Goal: Task Accomplishment & Management: Use online tool/utility

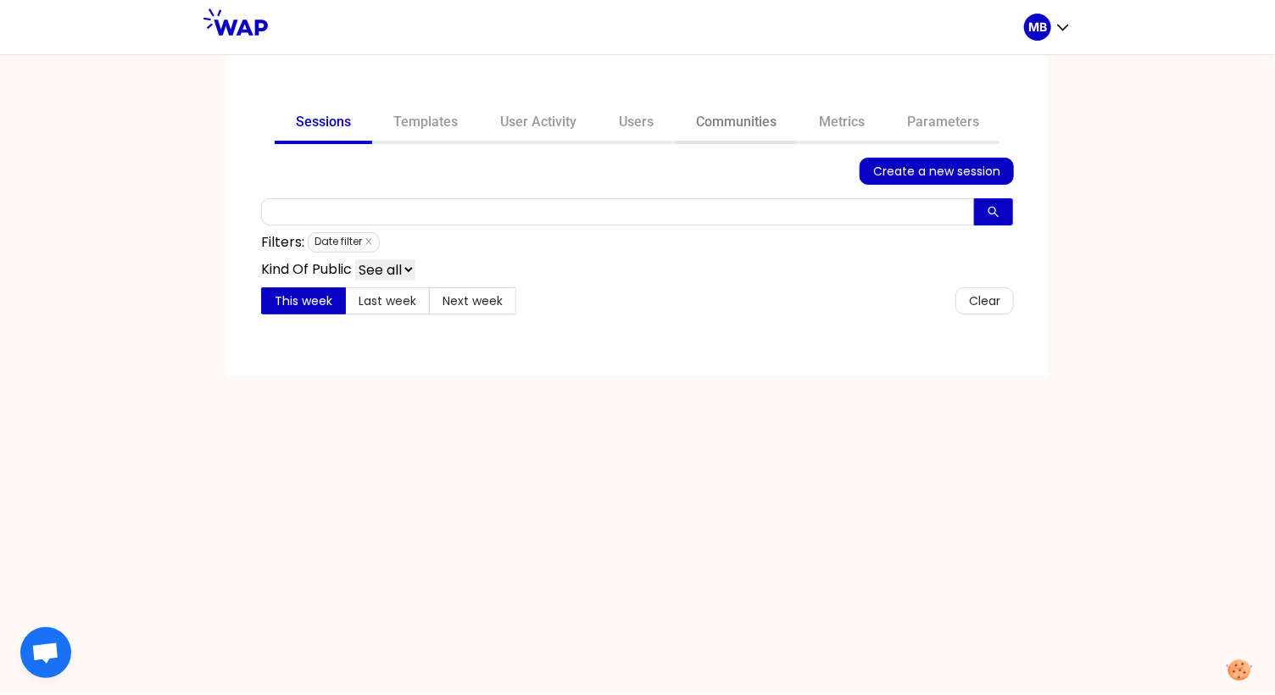
click at [717, 126] on link "Communities" at bounding box center [736, 123] width 123 height 41
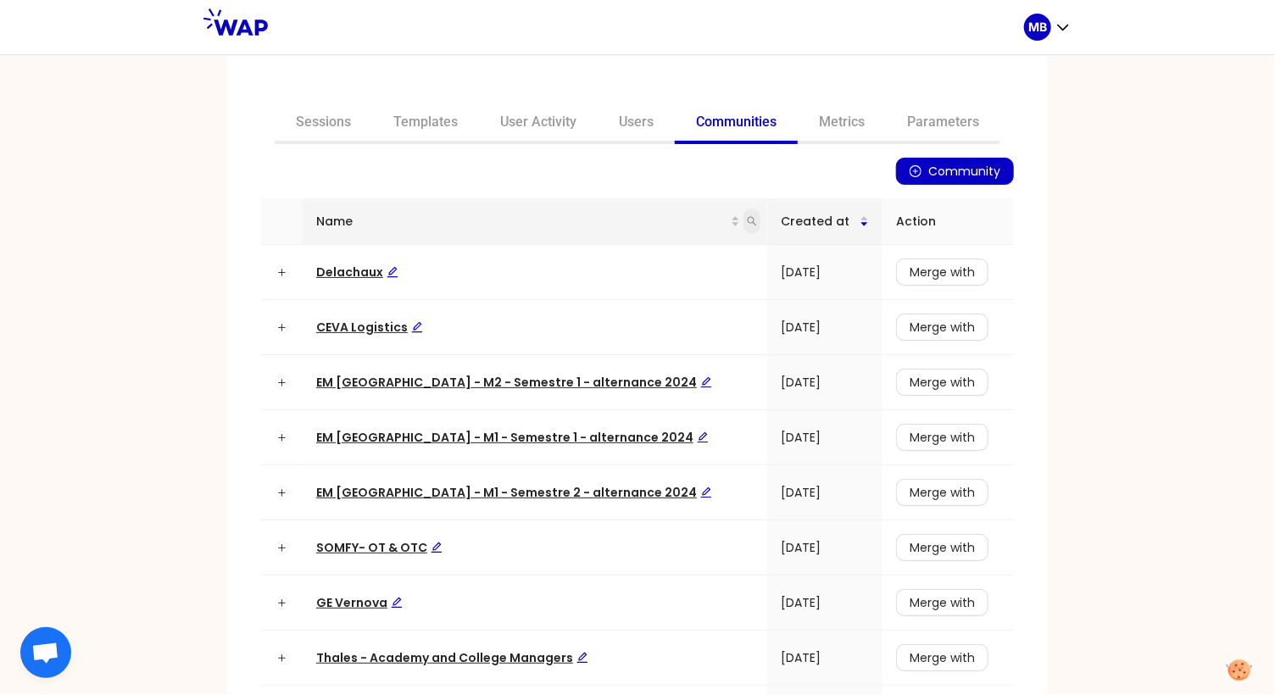
click at [747, 223] on icon "search" at bounding box center [751, 221] width 9 height 9
type input "somfy"
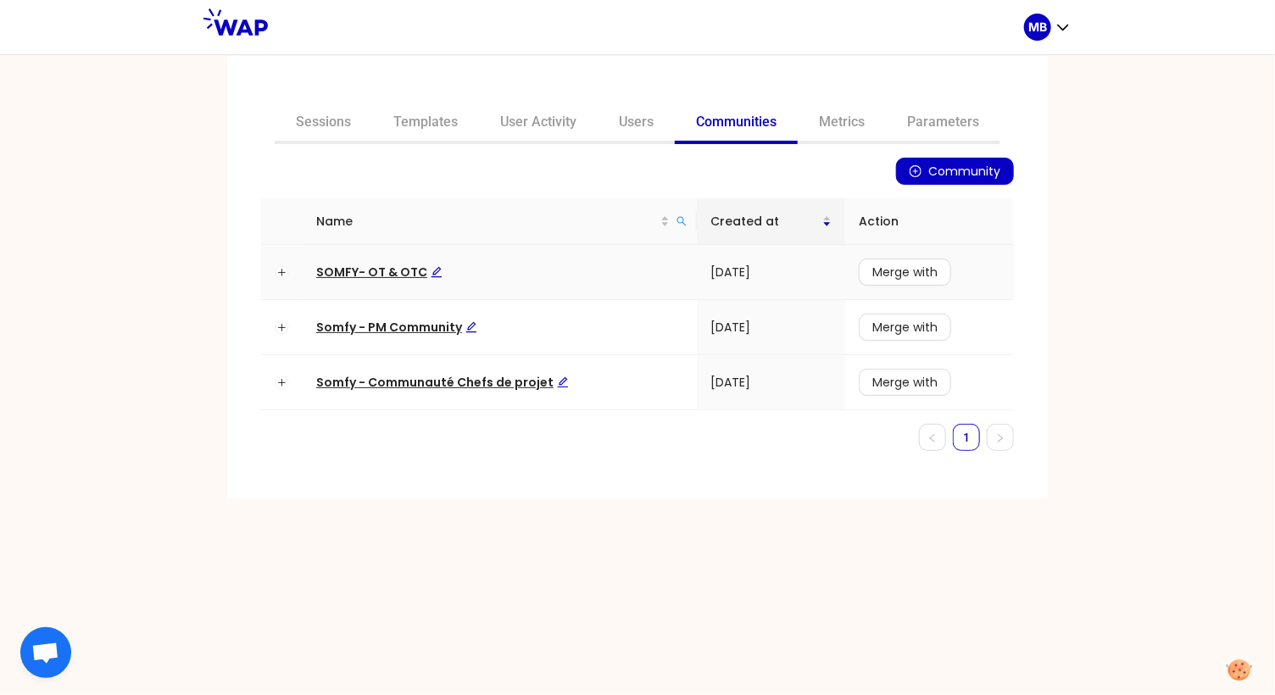
click at [381, 264] on span "SOMFY- OT & OTC" at bounding box center [379, 272] width 126 height 17
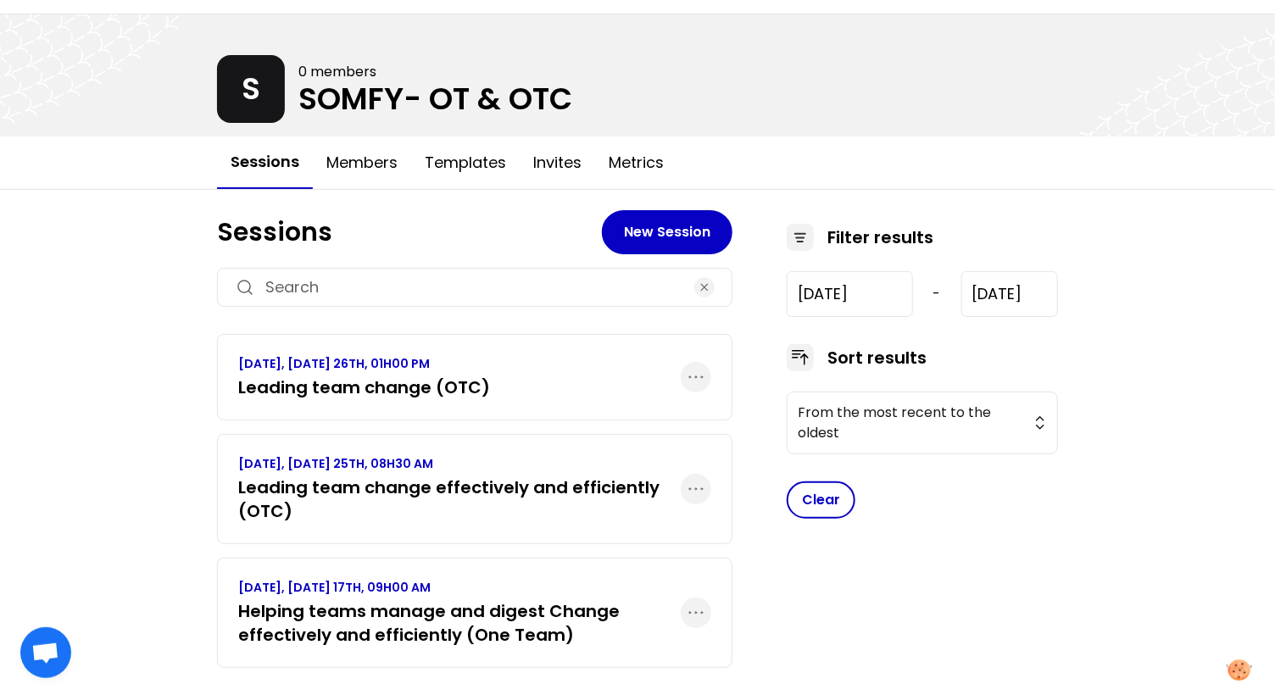
scroll to position [63, 0]
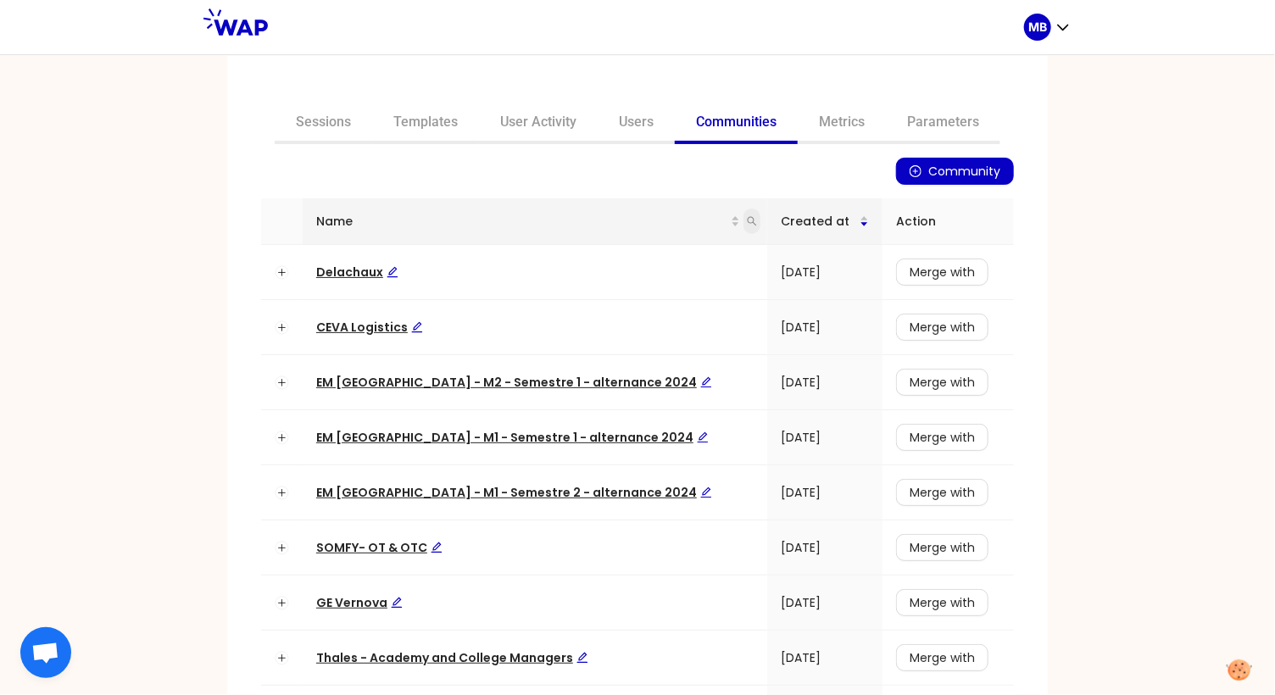
click at [747, 223] on icon "search" at bounding box center [751, 221] width 9 height 9
type input "somfy"
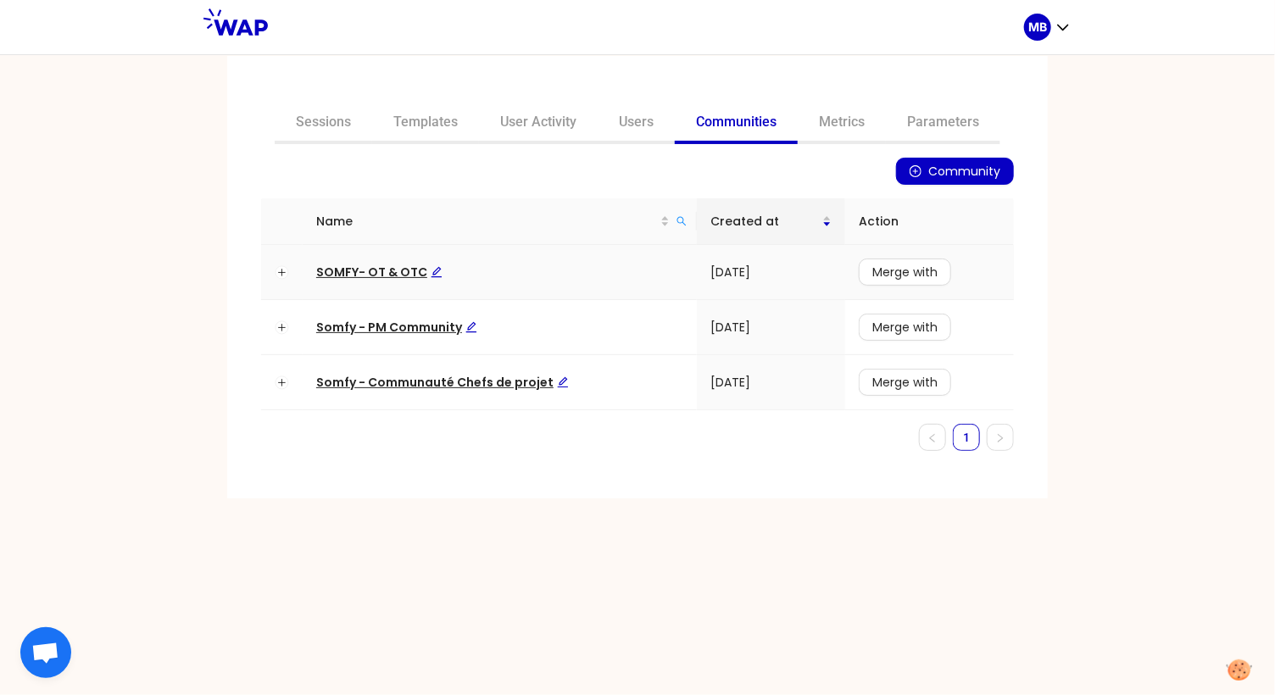
click at [408, 268] on span "SOMFY- OT & OTC" at bounding box center [379, 272] width 126 height 17
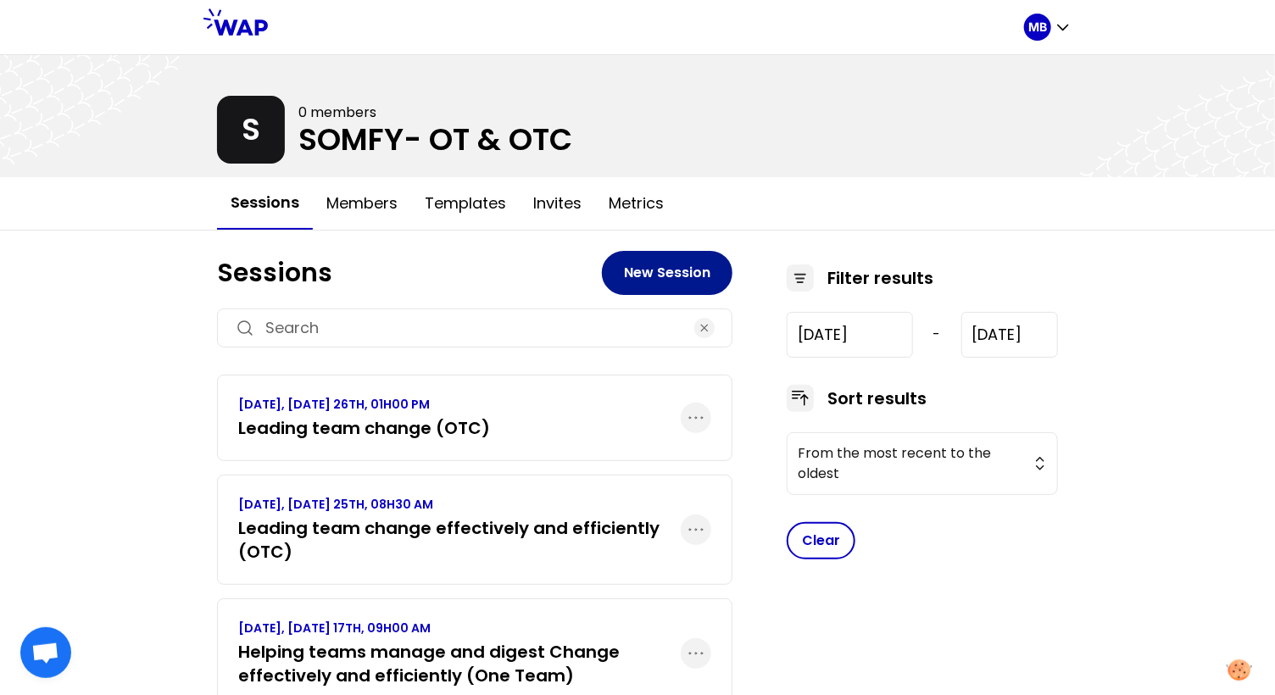
click at [654, 274] on button "New Session" at bounding box center [667, 273] width 131 height 44
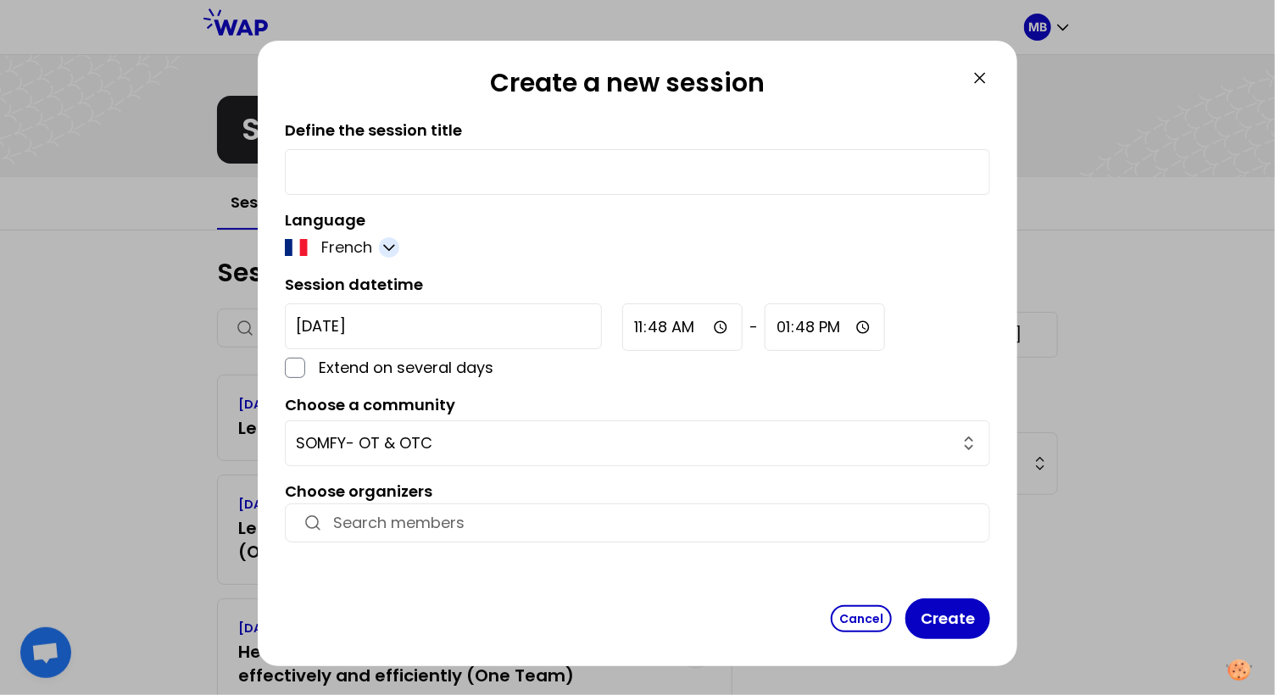
click at [379, 243] on button "button" at bounding box center [389, 247] width 20 height 20
click at [365, 290] on span "English" at bounding box center [359, 289] width 52 height 24
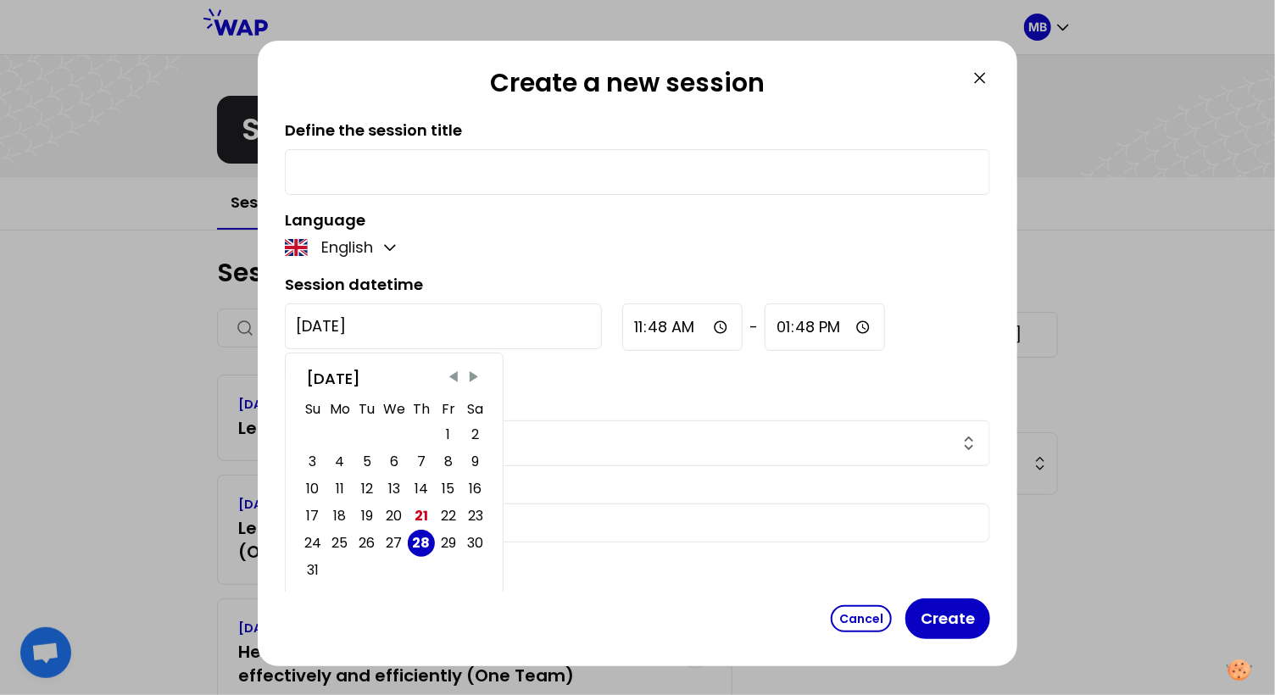
click at [374, 316] on input "2025-8-28" at bounding box center [443, 326] width 317 height 46
click at [467, 370] on span "Next Month" at bounding box center [473, 377] width 17 height 17
click at [369, 512] on div "23" at bounding box center [366, 516] width 15 height 24
type input "[DATE]"
click at [622, 324] on input "11:48" at bounding box center [682, 326] width 120 height 47
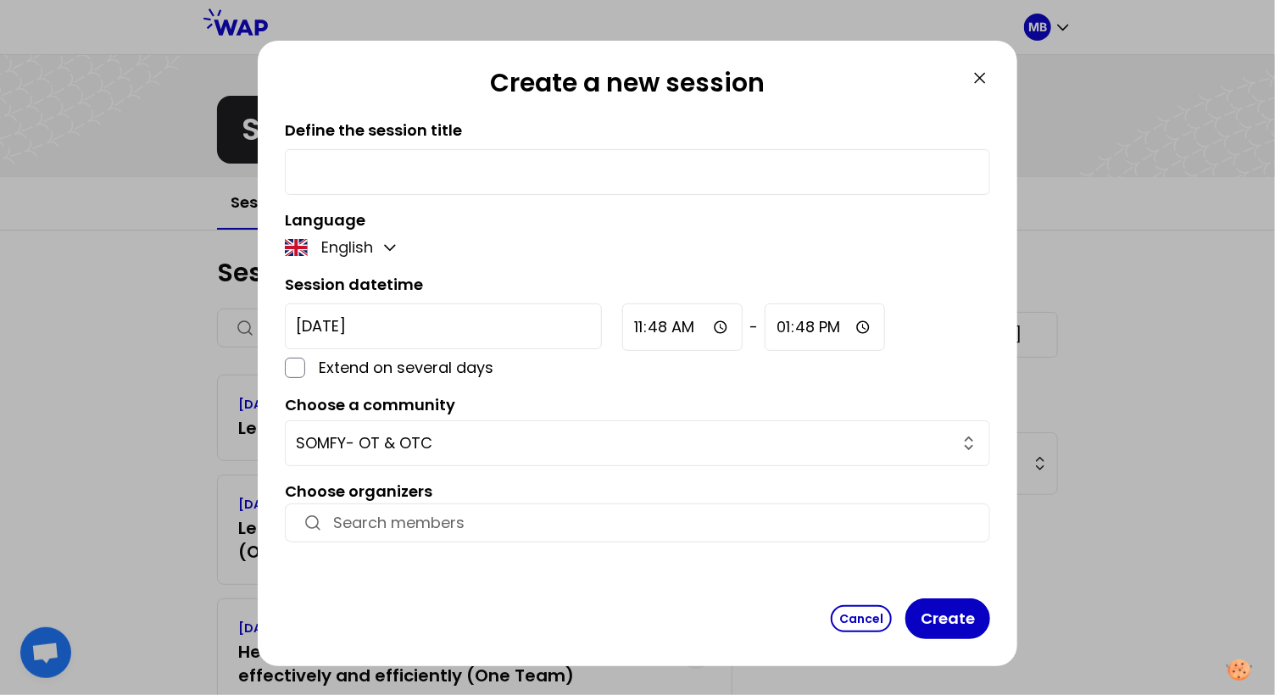
click at [622, 325] on input "11:48" at bounding box center [682, 326] width 120 height 47
type input "08:00"
click at [766, 331] on input "13:48" at bounding box center [826, 326] width 120 height 47
type input "10:30"
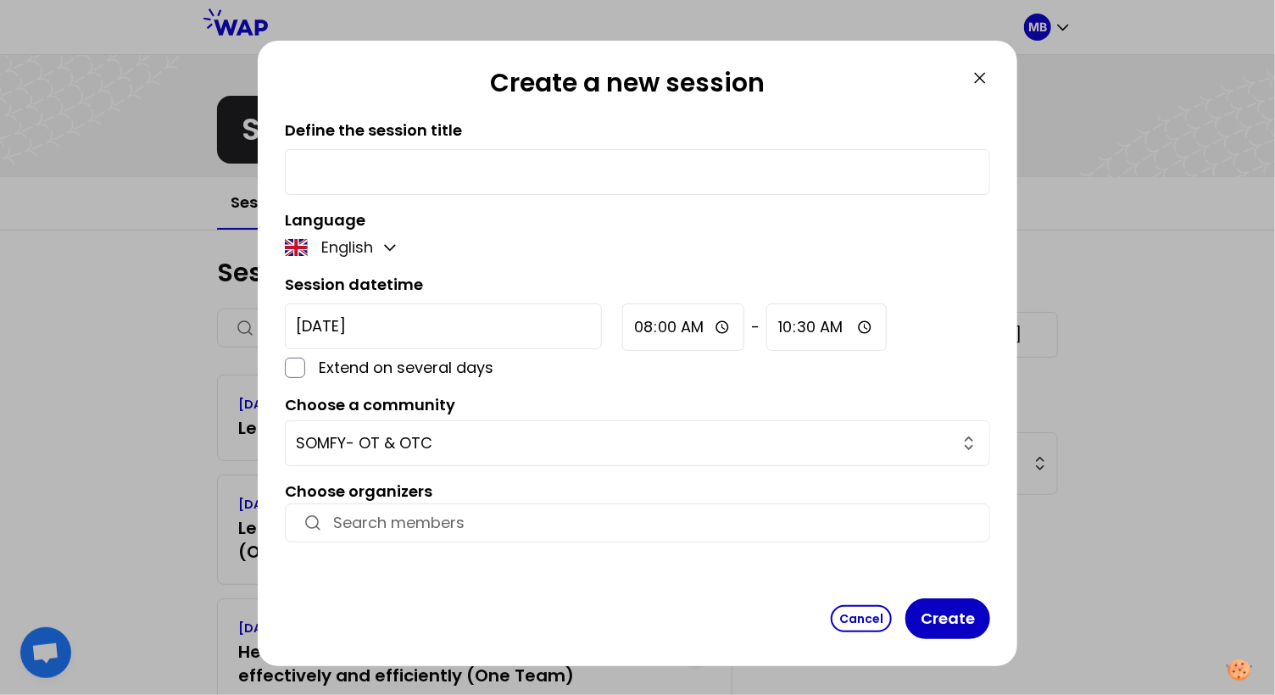
click at [553, 363] on div "2025-9-23 Extend on several days 08:00 - 10:30" at bounding box center [637, 341] width 705 height 76
click at [293, 362] on input "checkbox" at bounding box center [295, 368] width 20 height 20
click at [297, 375] on input "checkbox" at bounding box center [295, 368] width 20 height 20
click at [297, 373] on input "checkbox" at bounding box center [295, 368] width 20 height 20
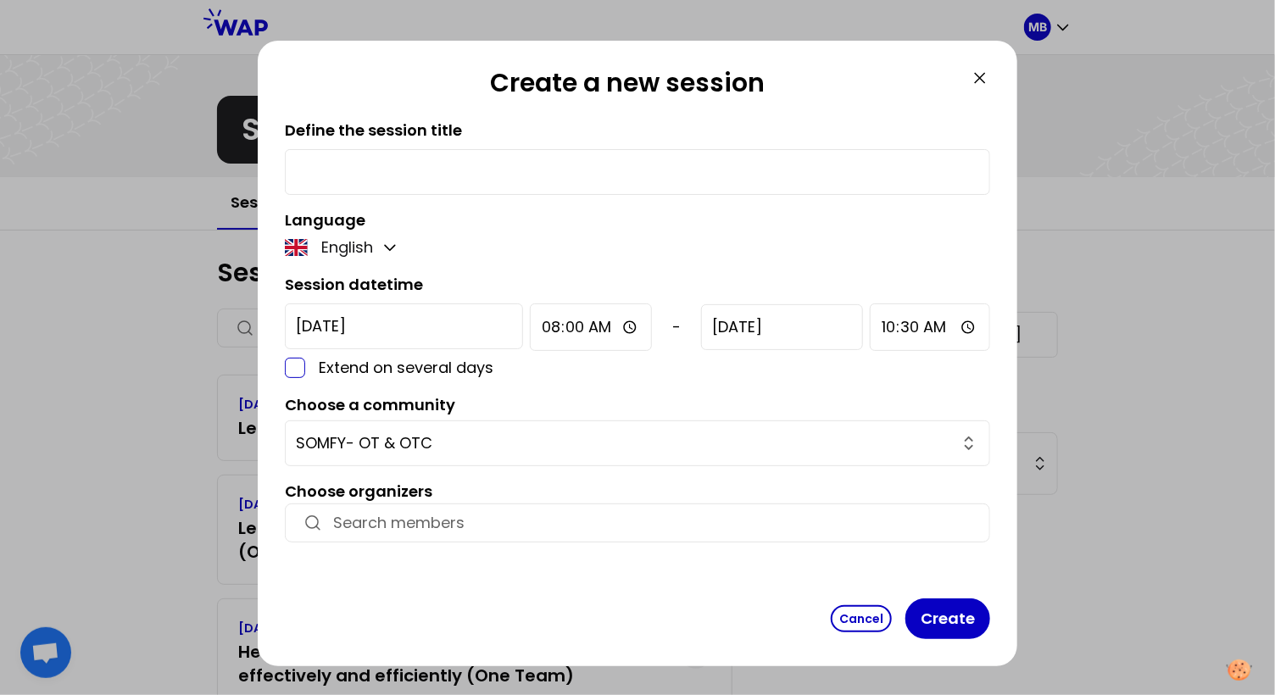
checkbox input "false"
click at [458, 436] on input "SOMFY- OT & OTC" at bounding box center [627, 443] width 663 height 24
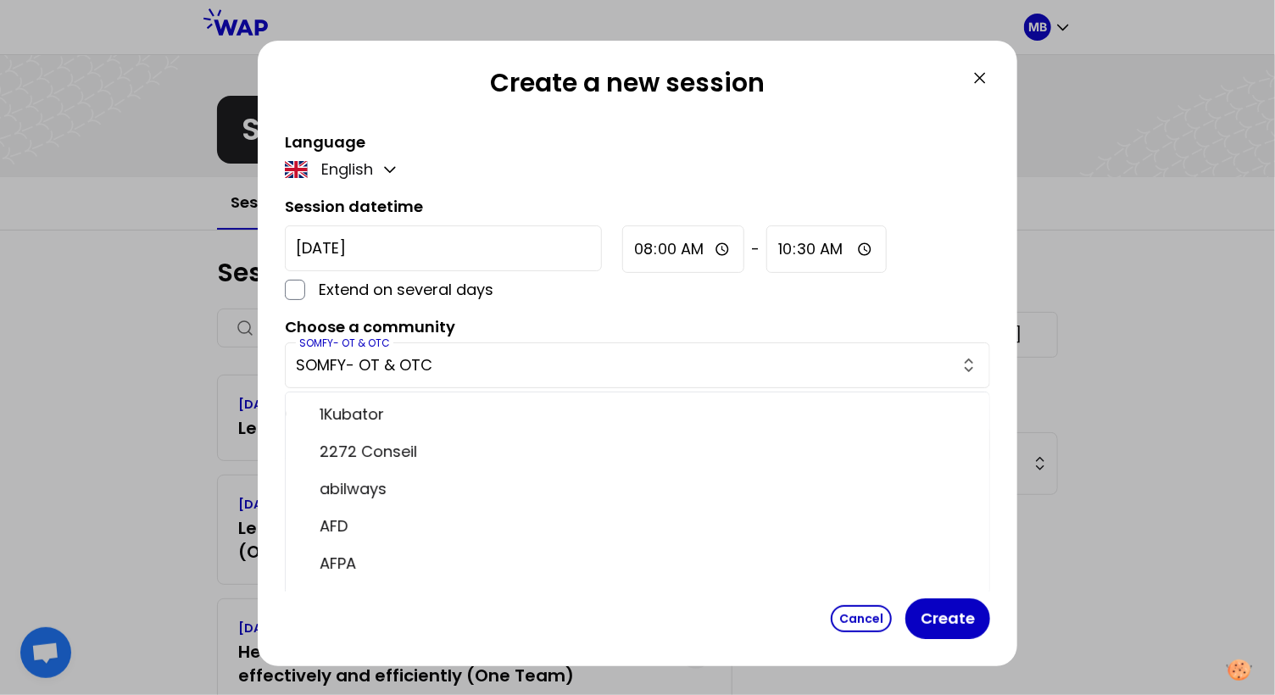
scroll to position [7221, 0]
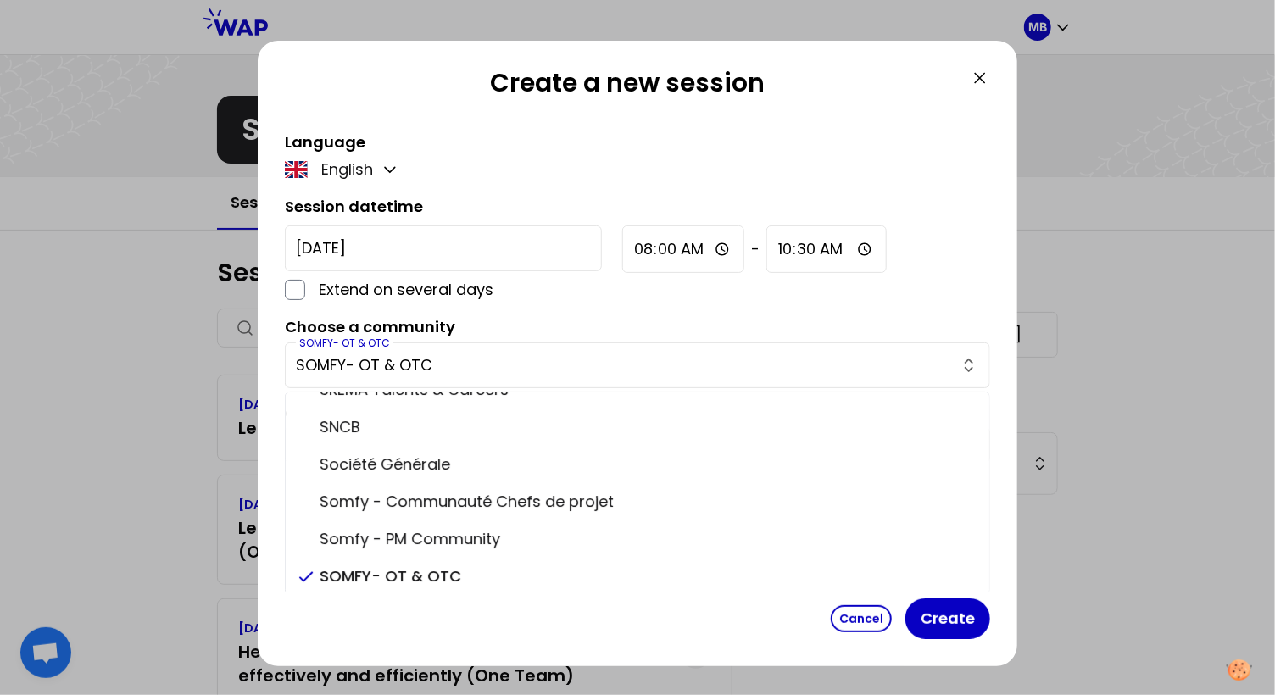
click at [486, 349] on div "SOMFY- OT & OTC SOMFY- OT & OTC" at bounding box center [637, 365] width 705 height 46
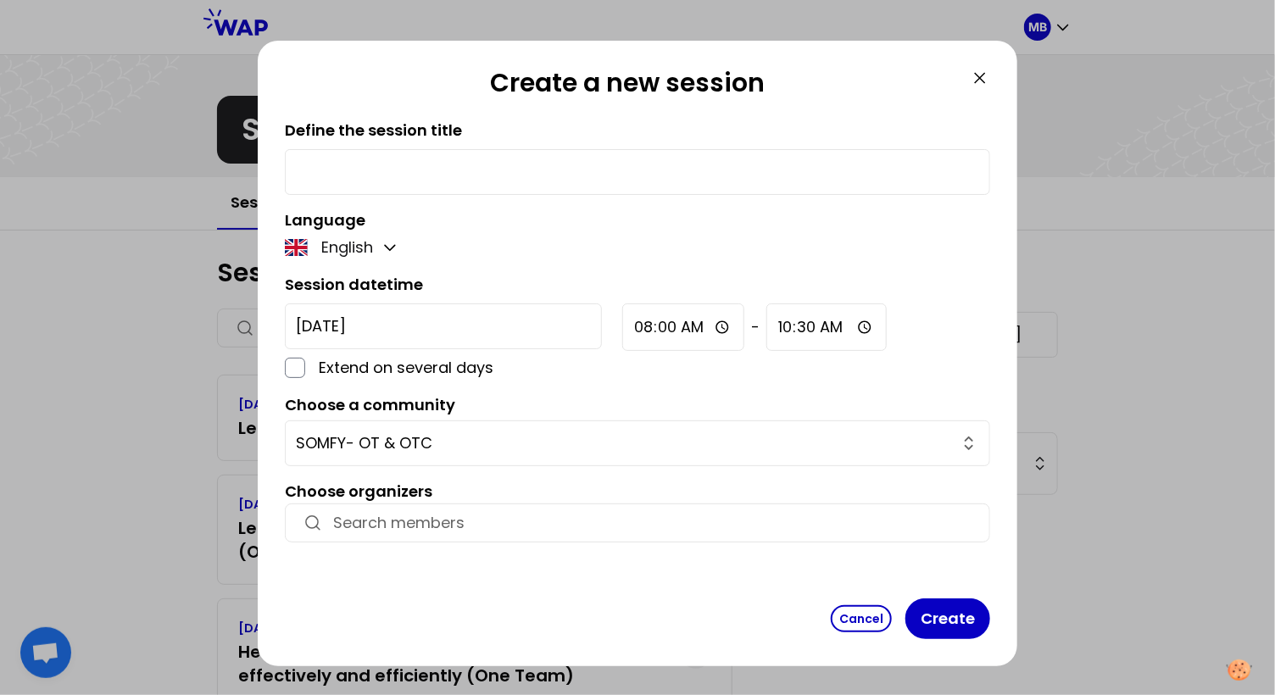
scroll to position [0, 0]
click at [405, 518] on input "button" at bounding box center [652, 523] width 639 height 24
type input "marine"
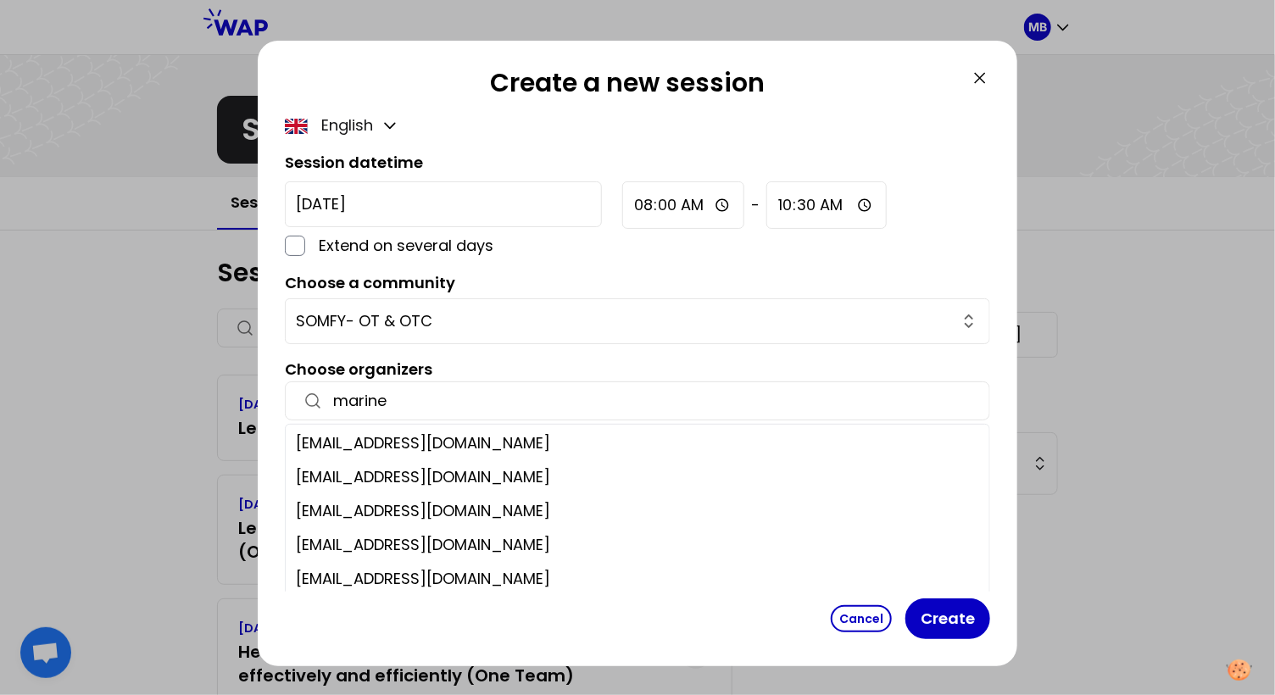
scroll to position [155, 0]
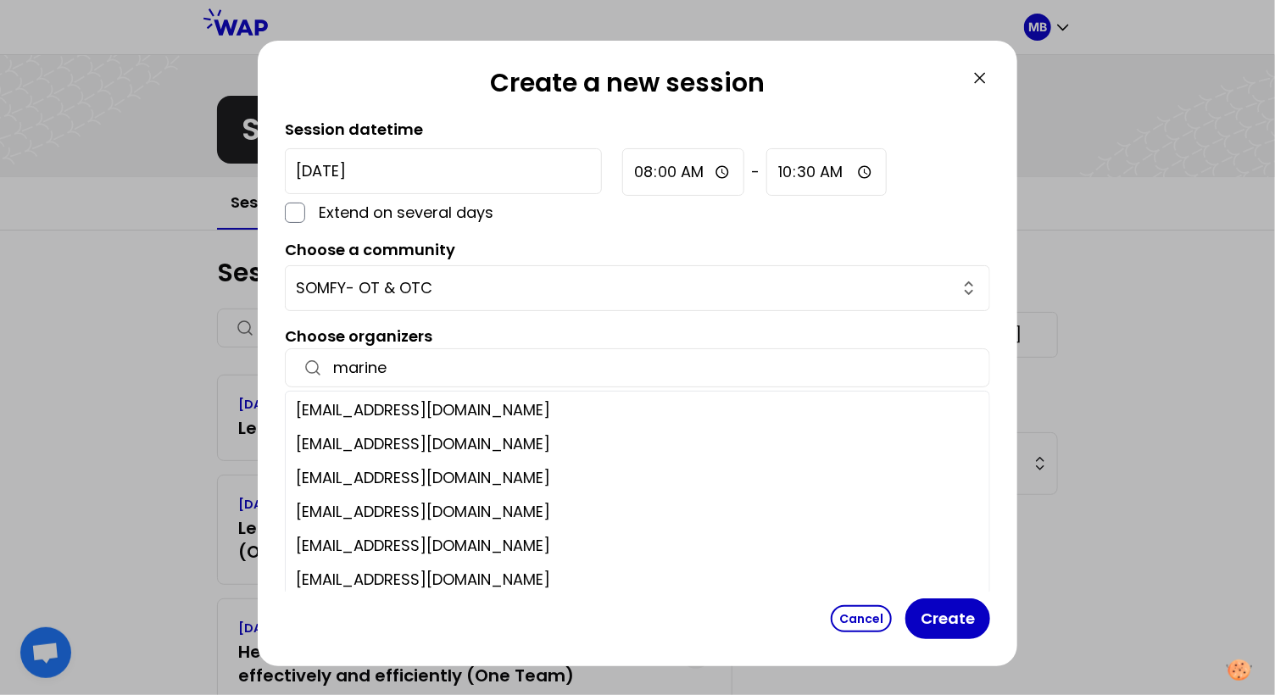
drag, startPoint x: 421, startPoint y: 353, endPoint x: 297, endPoint y: 353, distance: 124.6
click at [297, 353] on div "marine" at bounding box center [637, 367] width 705 height 39
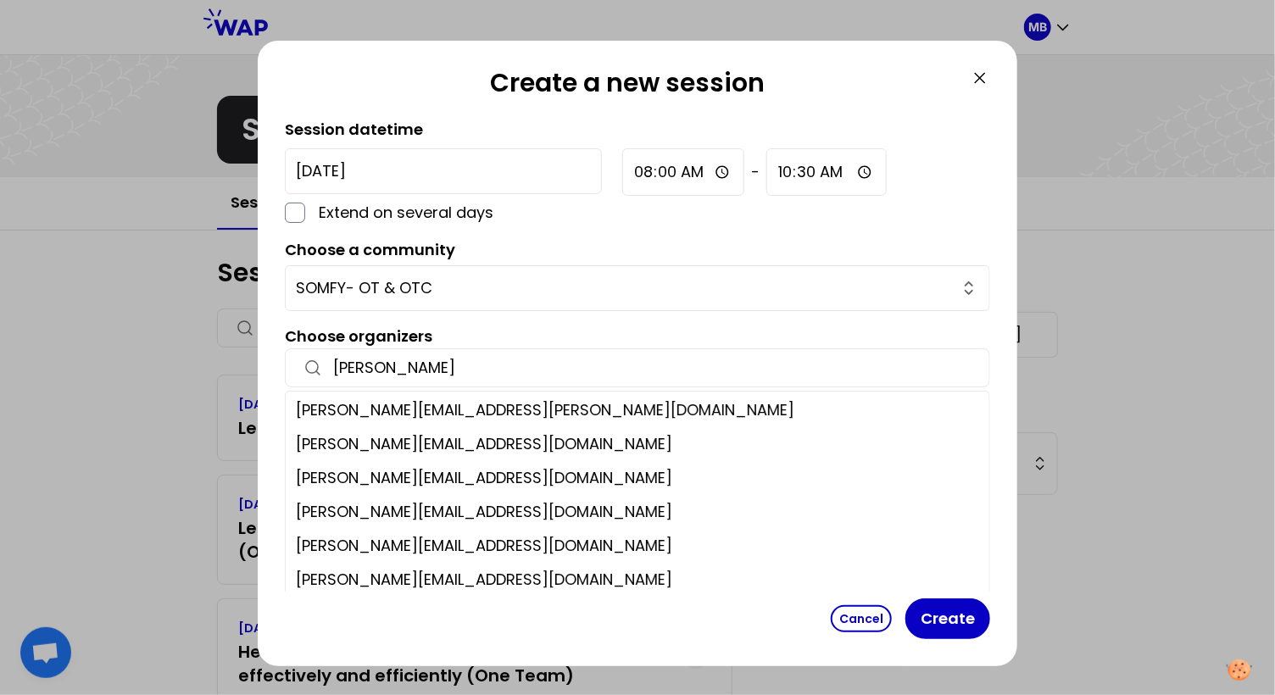
type input "marie-sol"
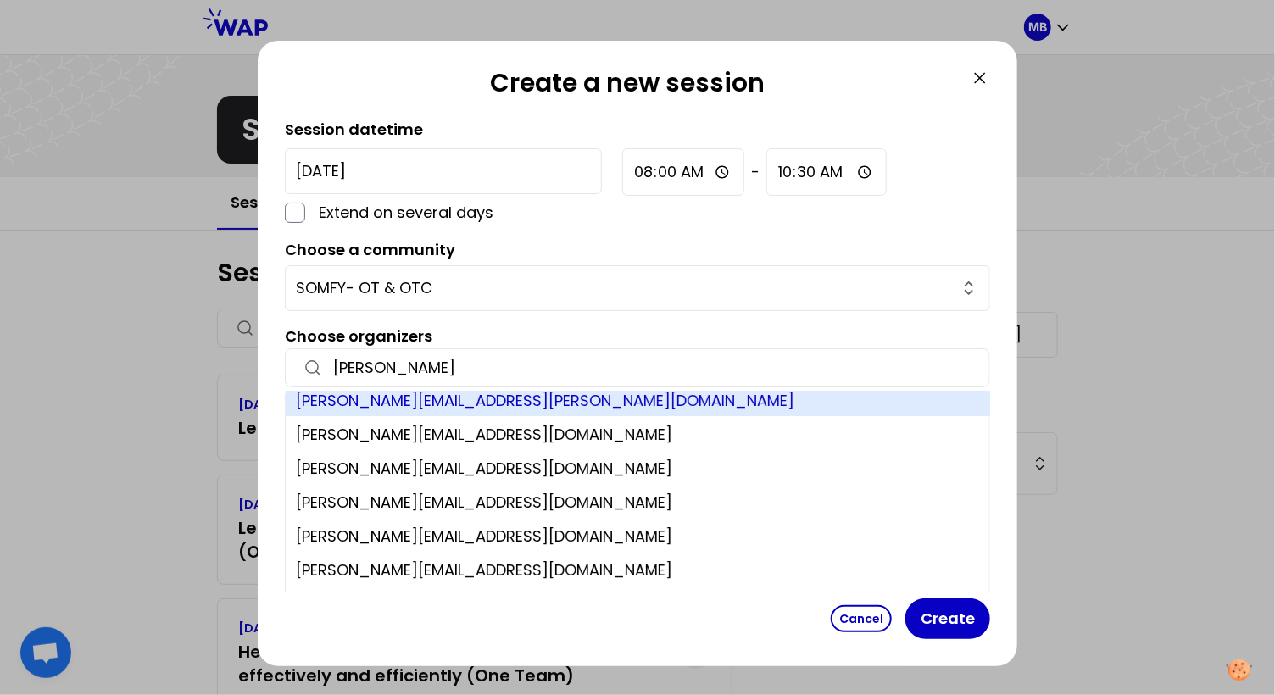
scroll to position [0, 0]
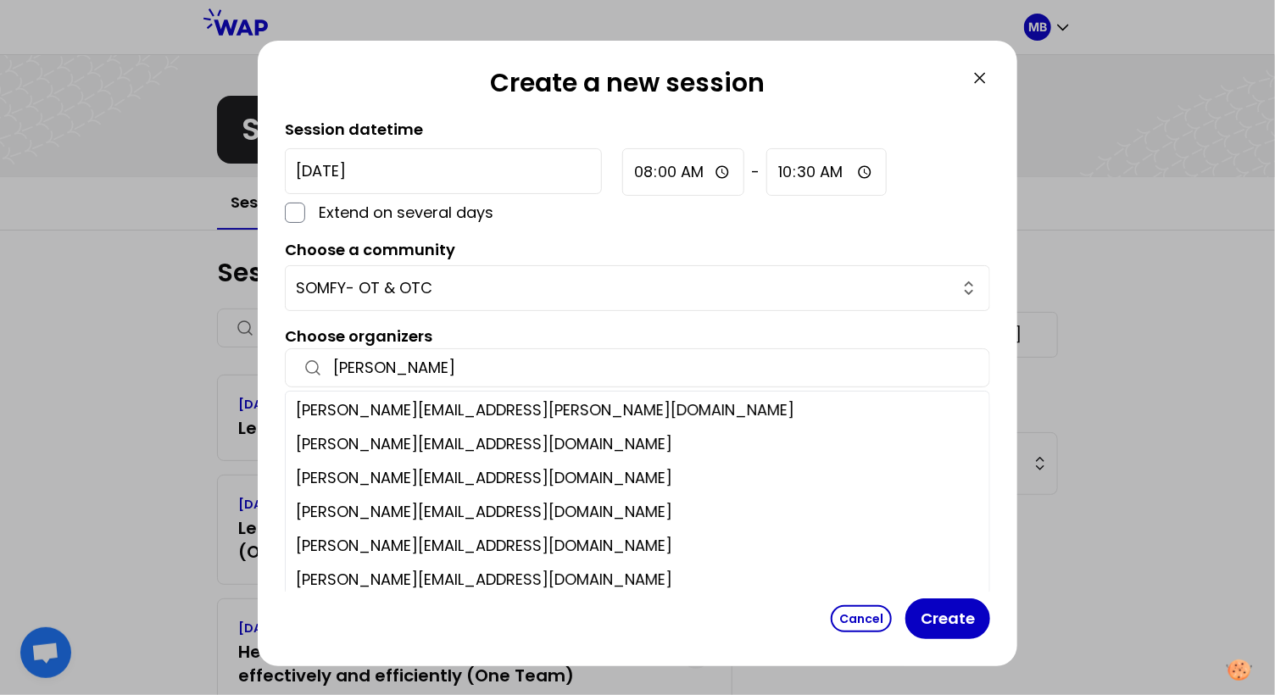
drag, startPoint x: 416, startPoint y: 364, endPoint x: 295, endPoint y: 364, distance: 121.2
click at [295, 364] on div "marie-sol" at bounding box center [637, 367] width 705 height 39
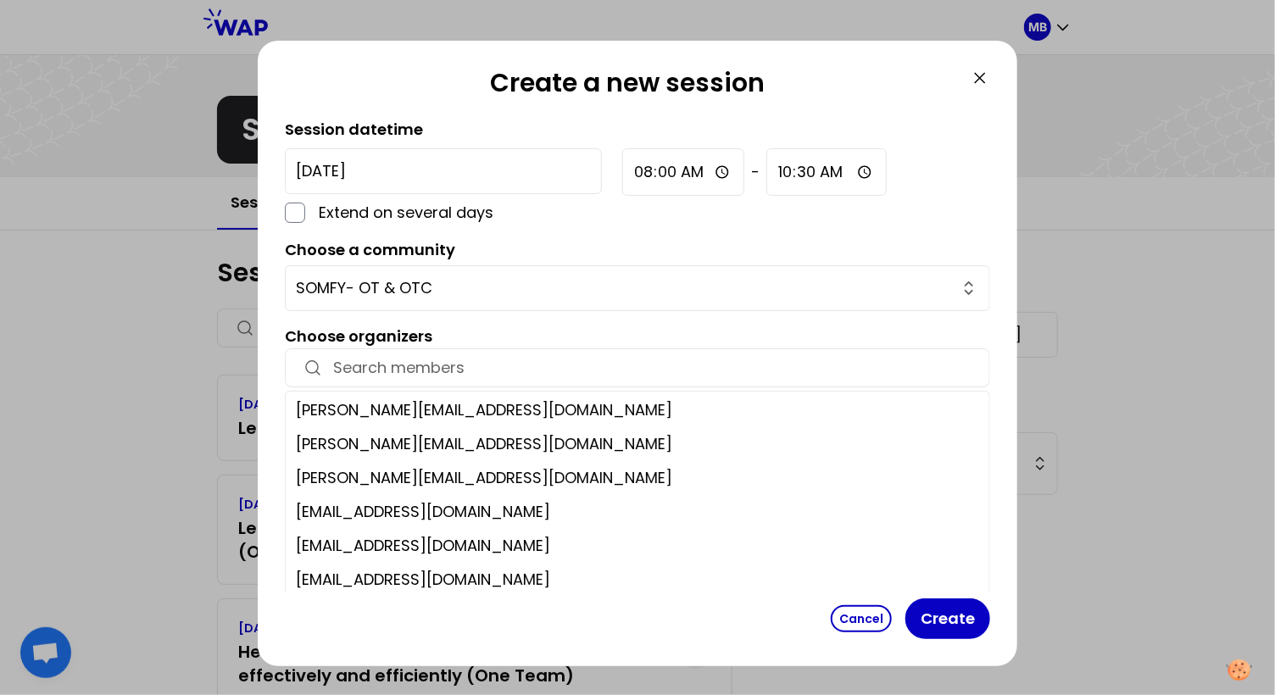
paste input "marie-solveig@wearepeers.com"
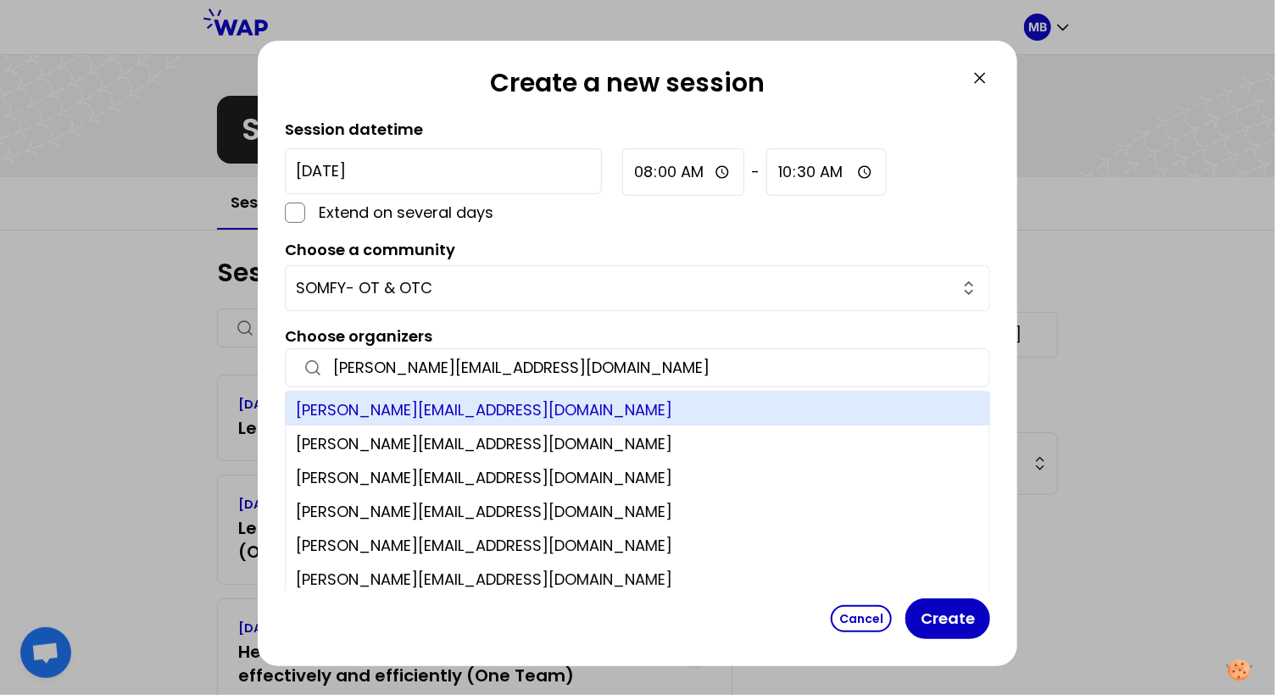
type input "marie-solveig@wearepeers.com"
click at [423, 405] on div "marie-solveig@wearepeers.com" at bounding box center [638, 409] width 705 height 34
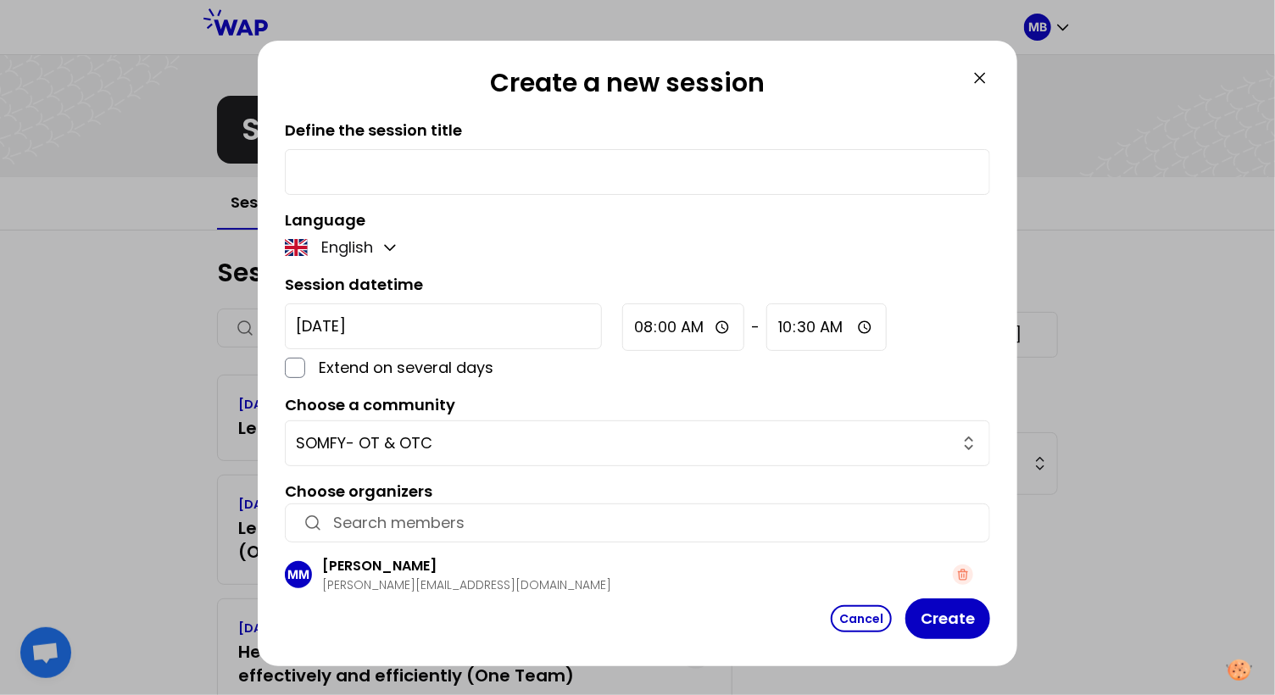
scroll to position [12, 0]
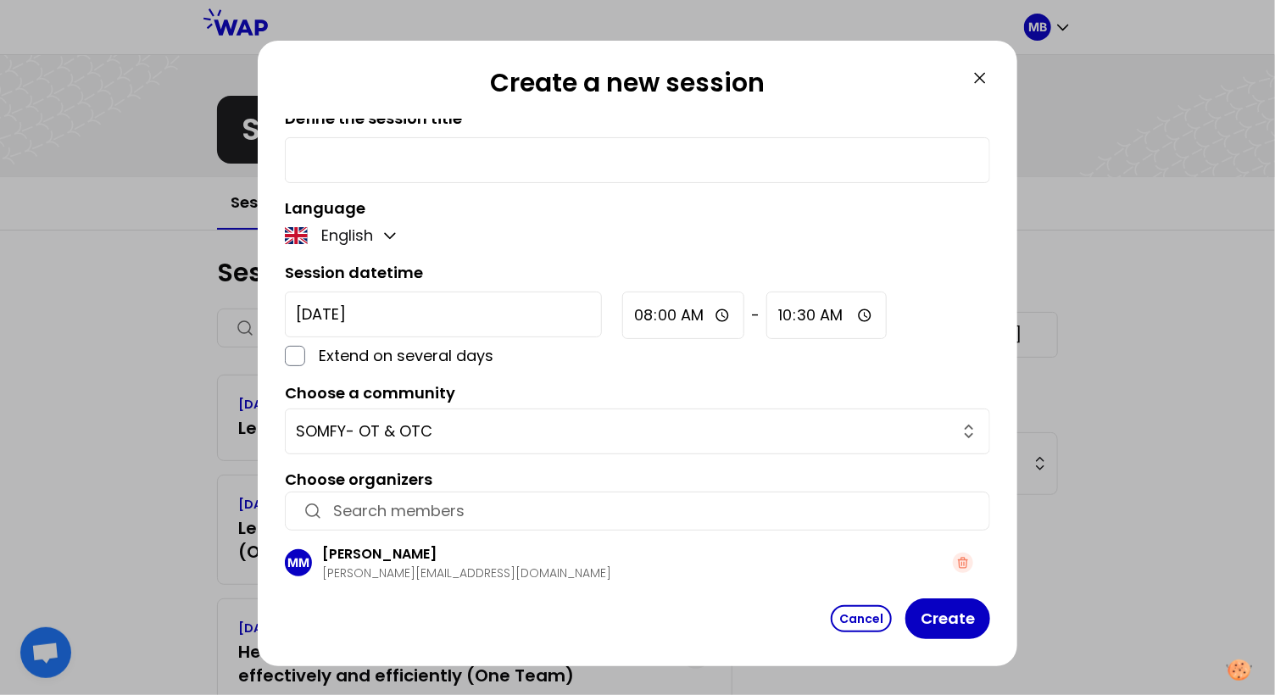
click at [338, 503] on input "button" at bounding box center [652, 511] width 639 height 24
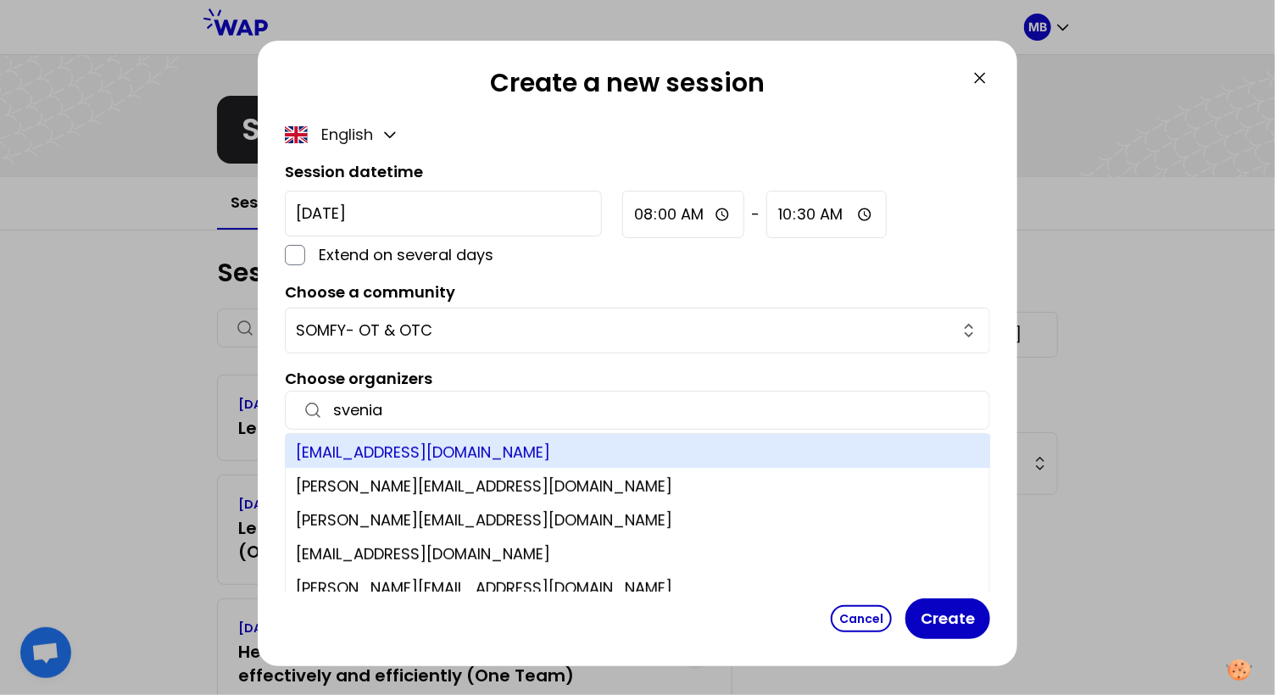
scroll to position [121, 0]
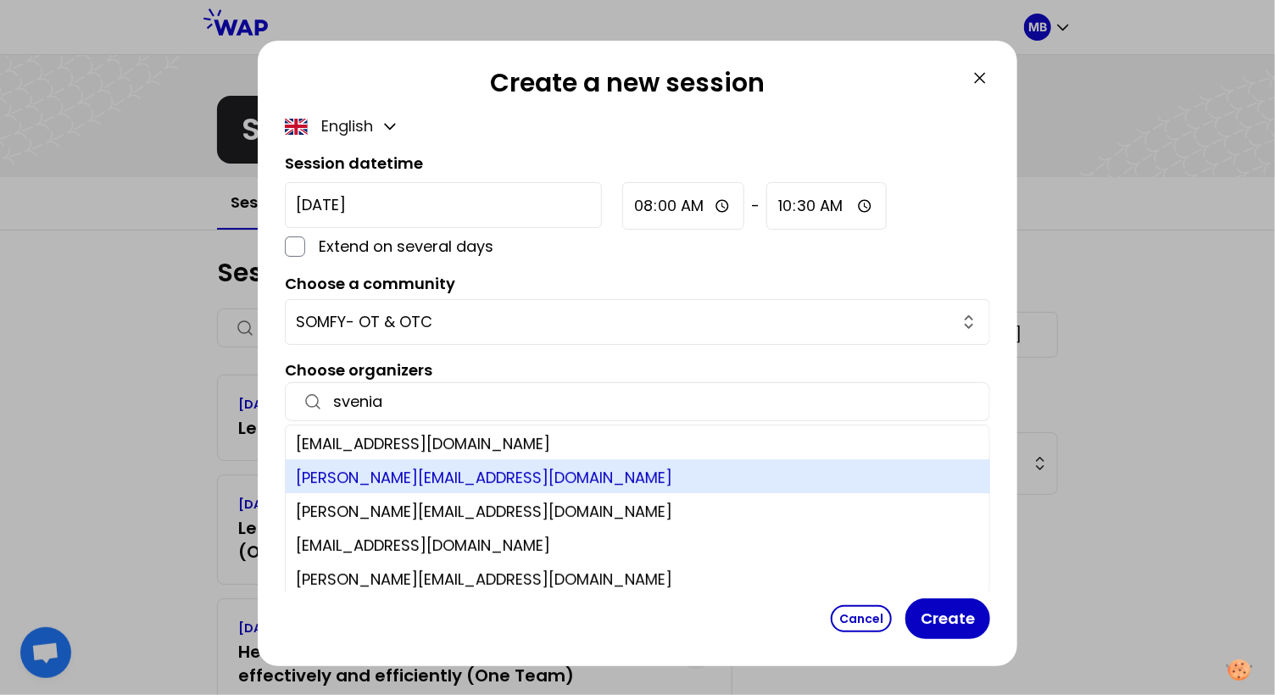
type input "svenia"
click at [325, 479] on div "svenia@learnspace.fr" at bounding box center [638, 476] width 705 height 34
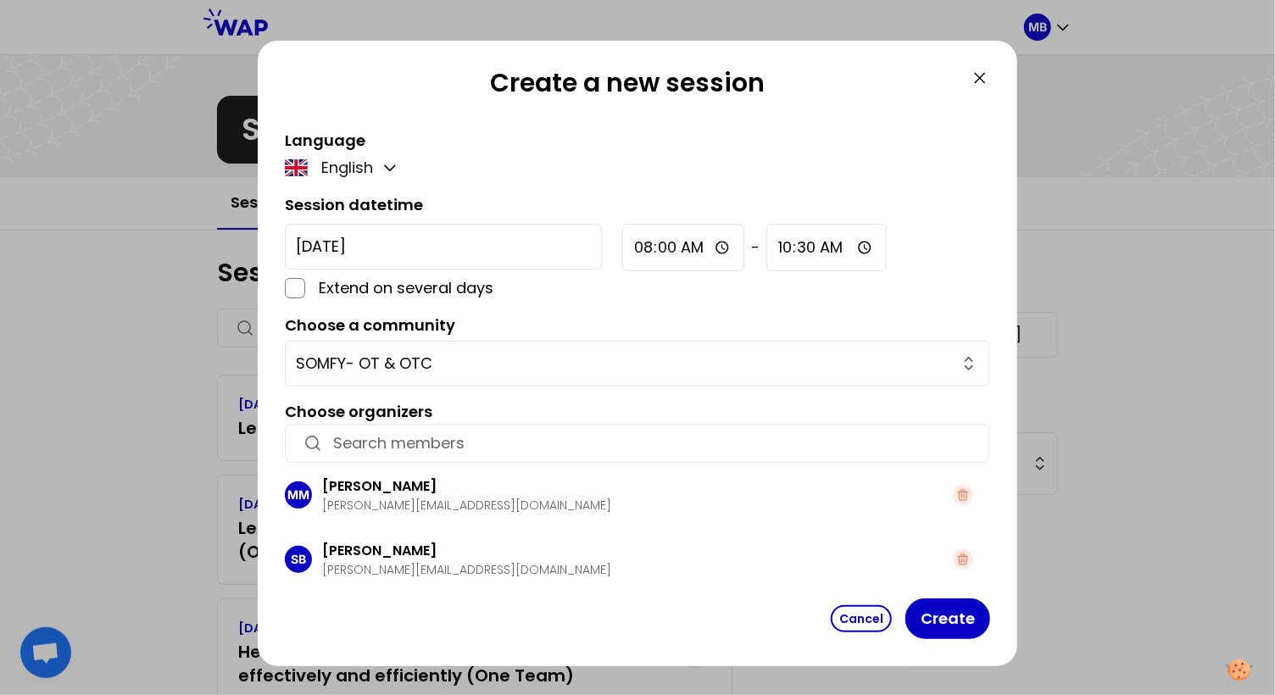
scroll to position [76, 0]
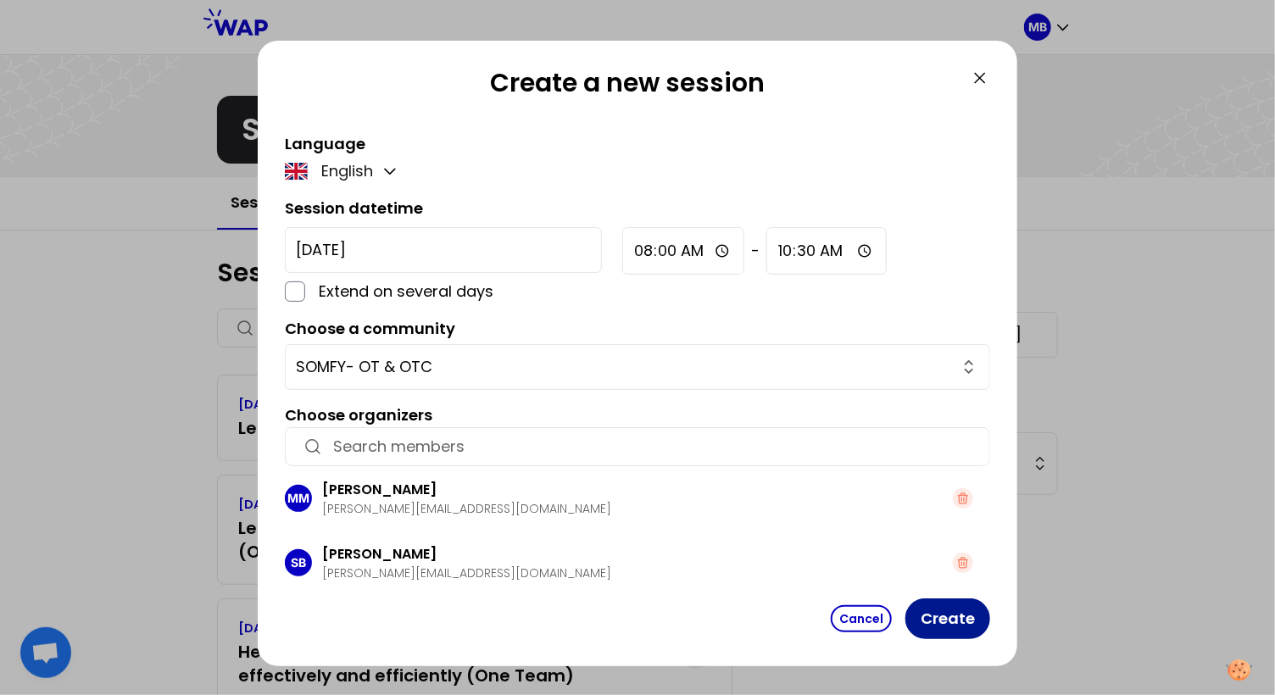
click at [939, 623] on button "Create" at bounding box center [947, 618] width 85 height 41
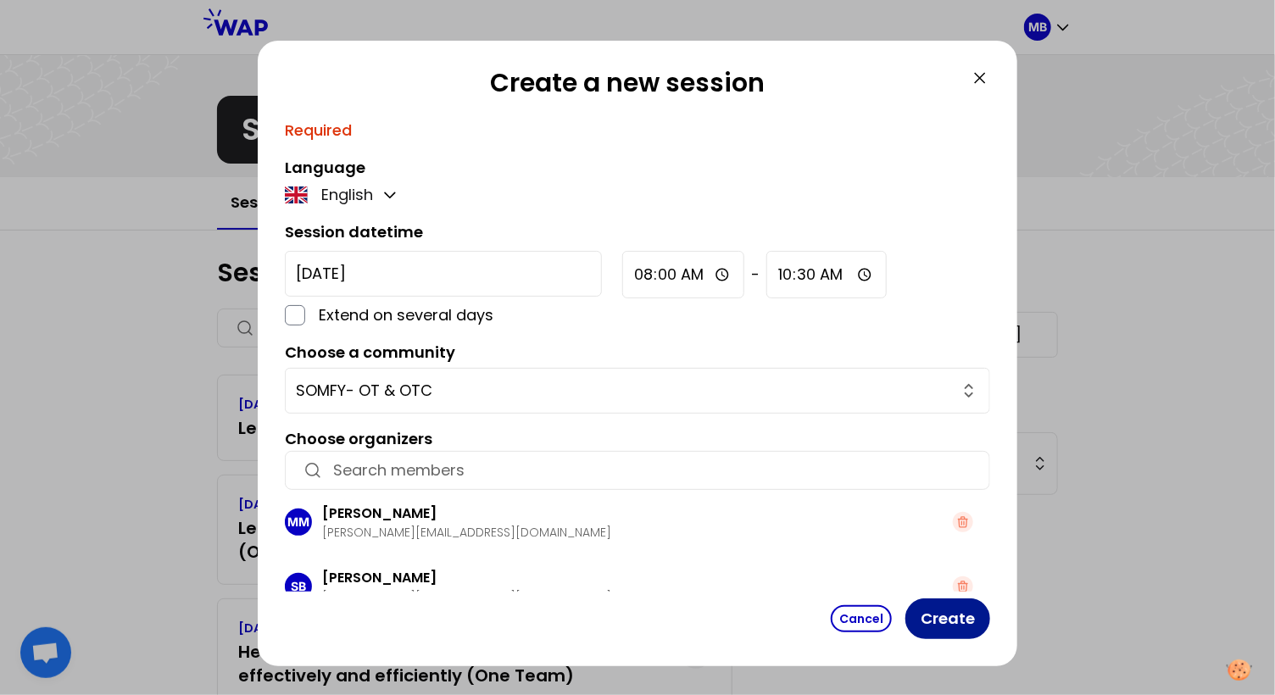
scroll to position [100, 0]
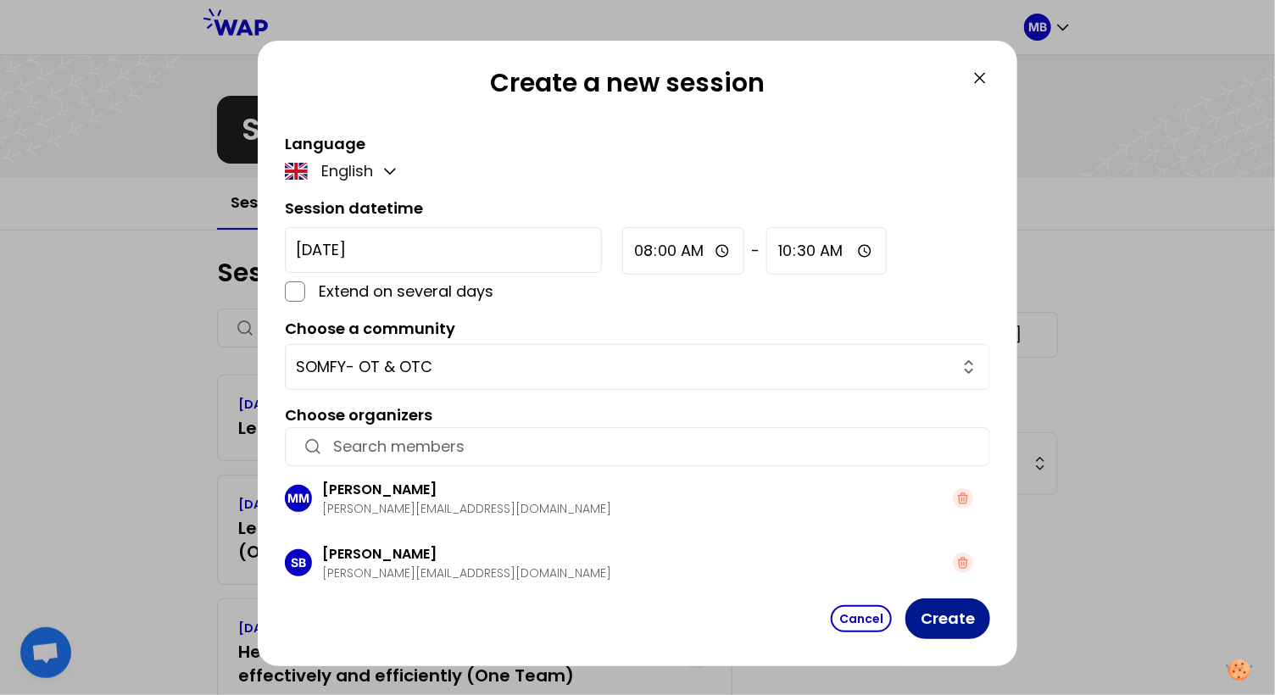
click at [937, 615] on button "Create" at bounding box center [947, 618] width 85 height 41
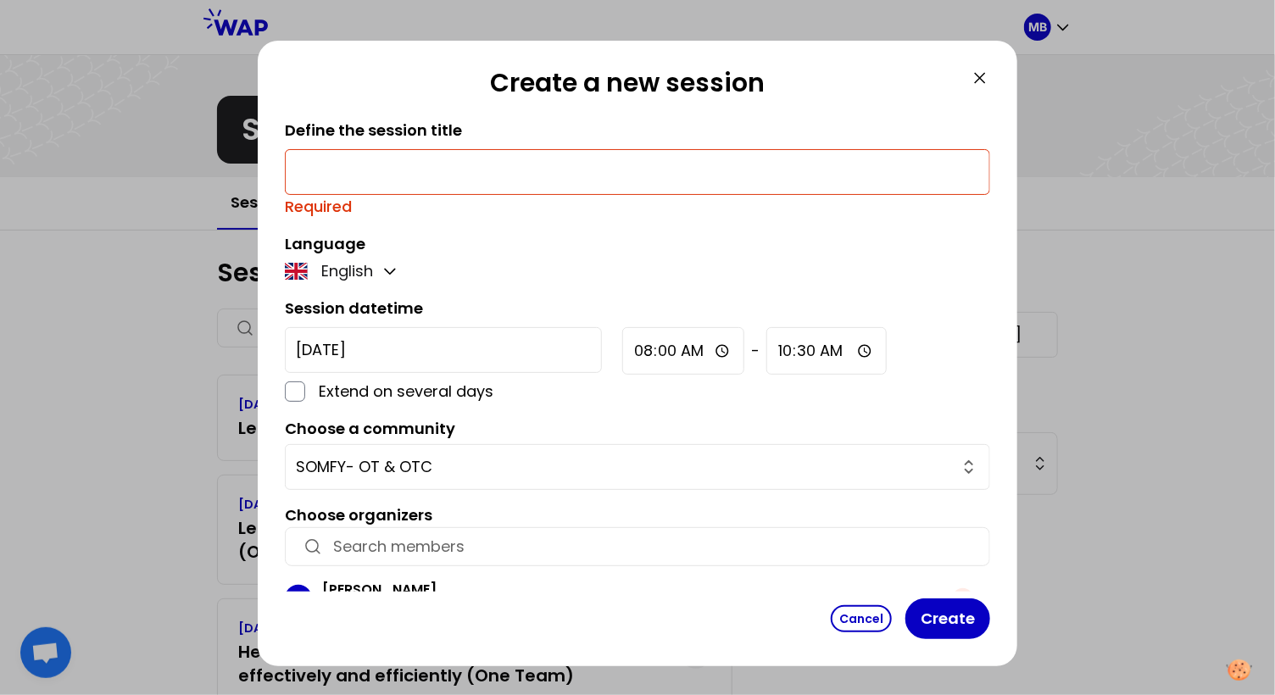
click at [329, 173] on input "text" at bounding box center [637, 172] width 683 height 24
paste input "Identify and share your personal strengths to unleash empowerment and trust as …"
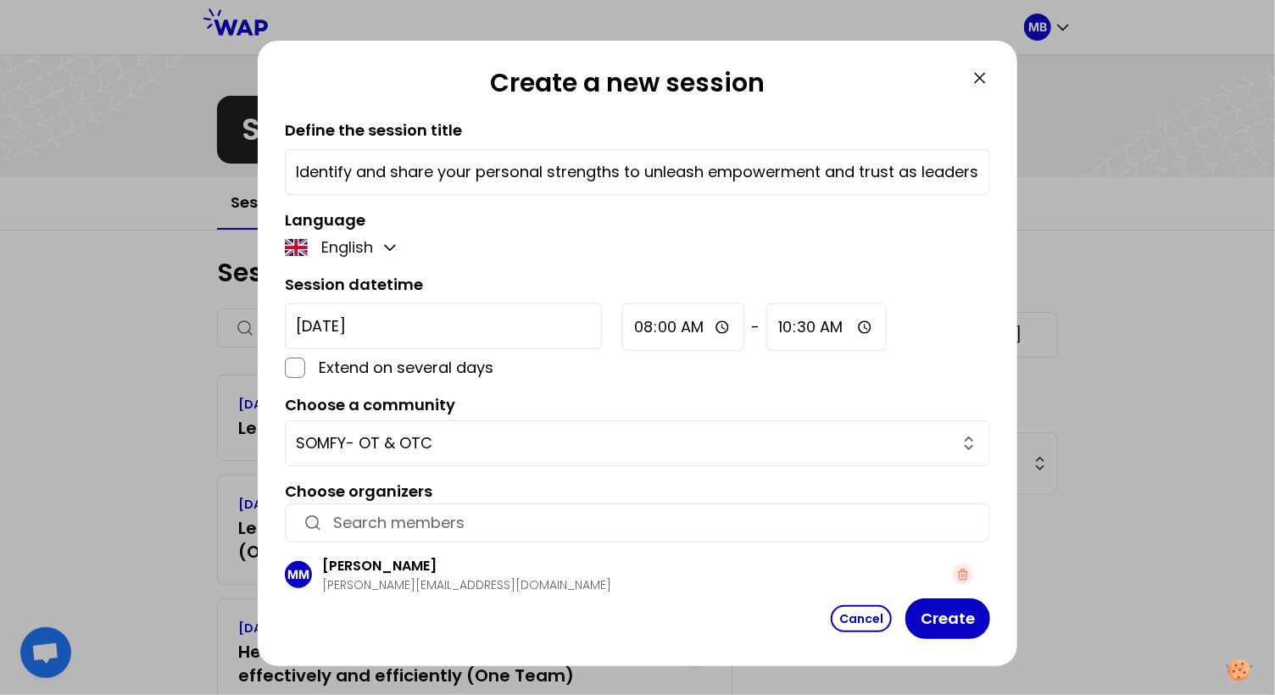
scroll to position [0, 248]
type input "Identify and share your personal strengths to unleash empowerment and trust as …"
click at [949, 625] on button "Create" at bounding box center [947, 618] width 85 height 41
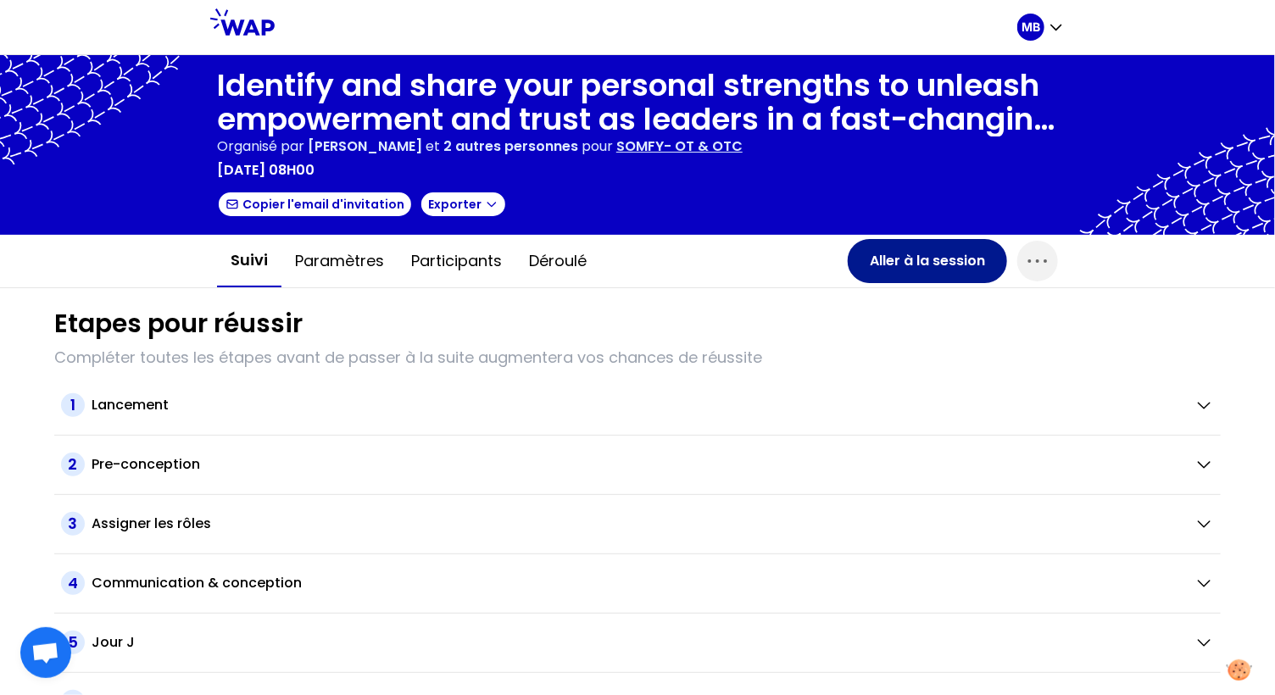
click at [893, 267] on button "Aller à la session" at bounding box center [926, 261] width 159 height 44
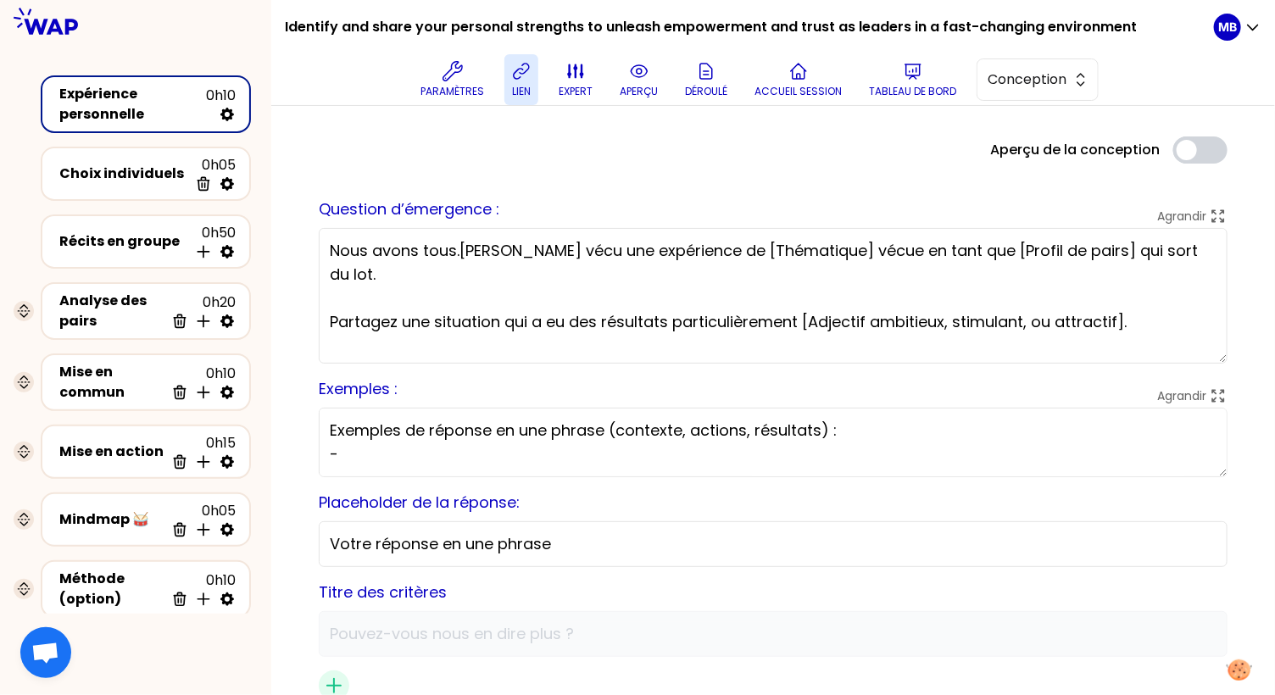
click at [514, 76] on icon at bounding box center [521, 71] width 20 height 20
click at [523, 69] on icon at bounding box center [521, 71] width 15 height 15
click at [631, 74] on icon at bounding box center [639, 71] width 20 height 20
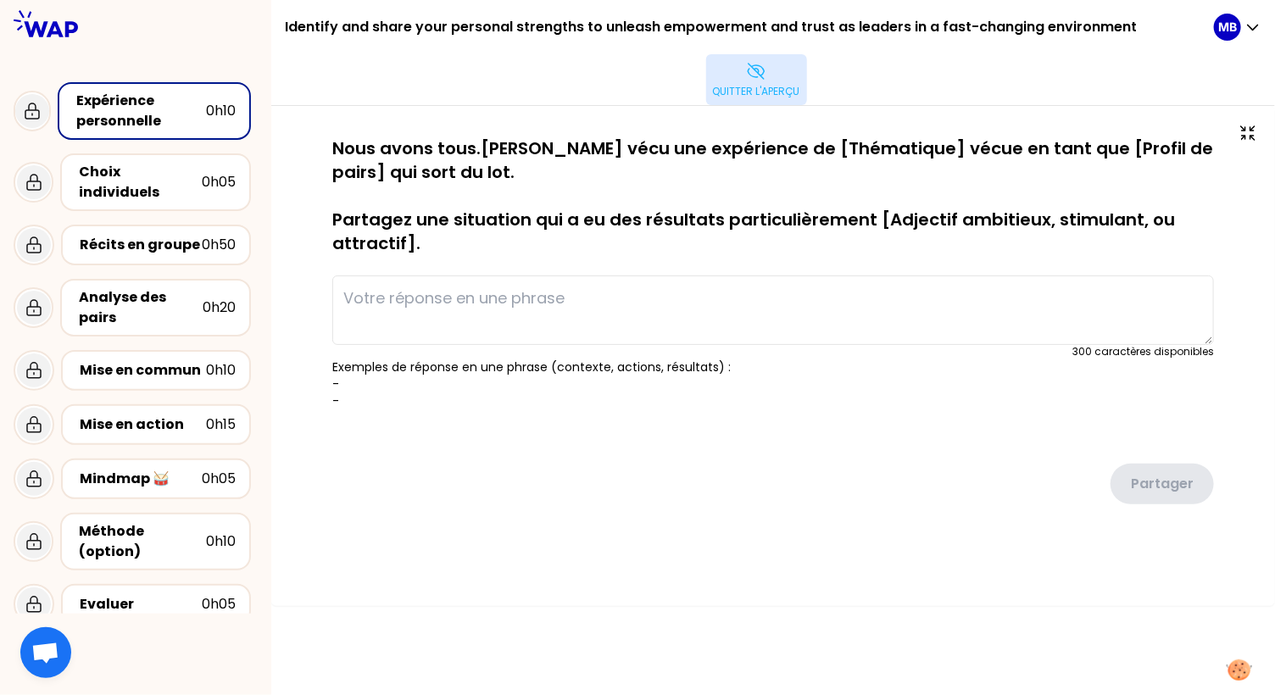
click at [692, 76] on div "Quitter l'aperçu" at bounding box center [755, 79] width 915 height 51
click at [727, 77] on button "Quitter l'aperçu" at bounding box center [756, 79] width 101 height 51
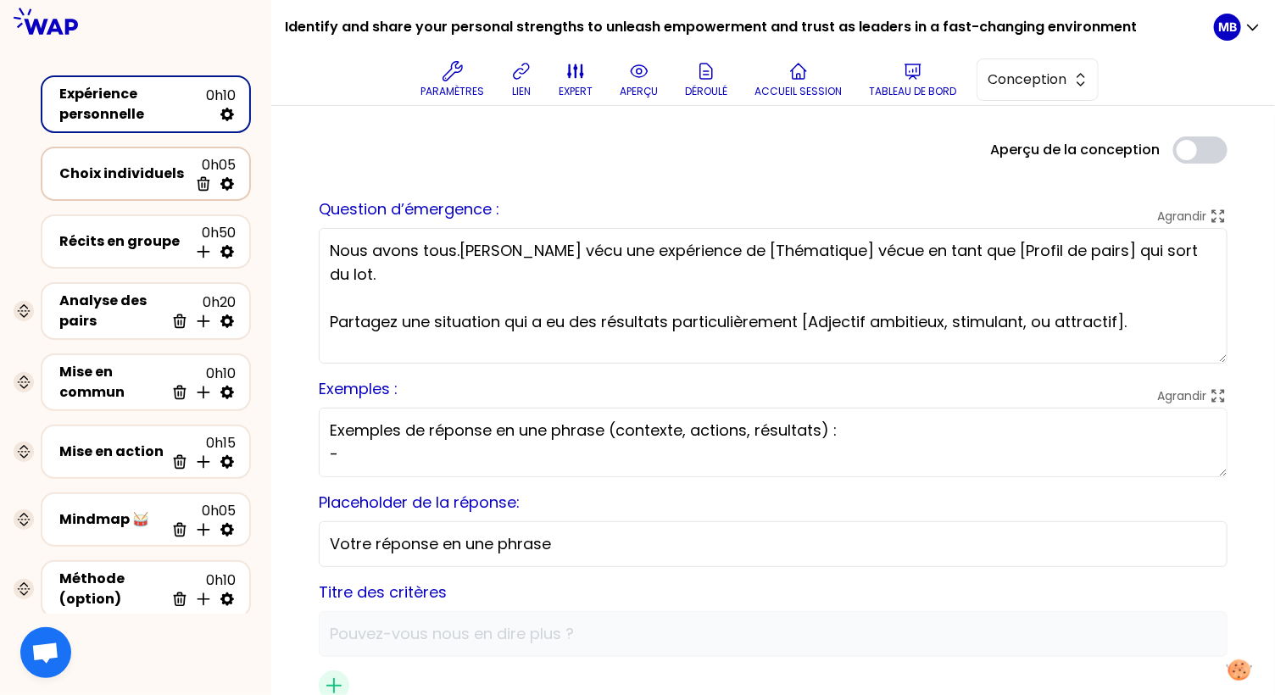
click at [141, 181] on div "Choix individuels" at bounding box center [123, 174] width 129 height 20
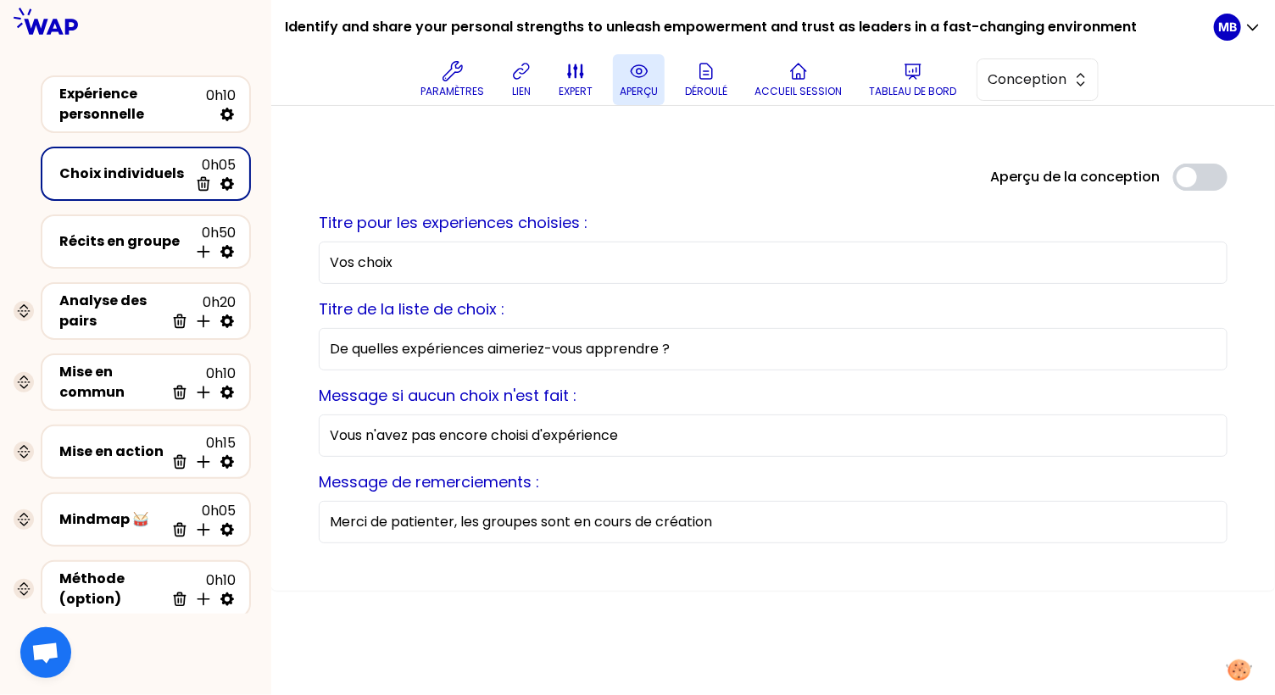
click at [628, 86] on p "aperçu" at bounding box center [639, 92] width 38 height 14
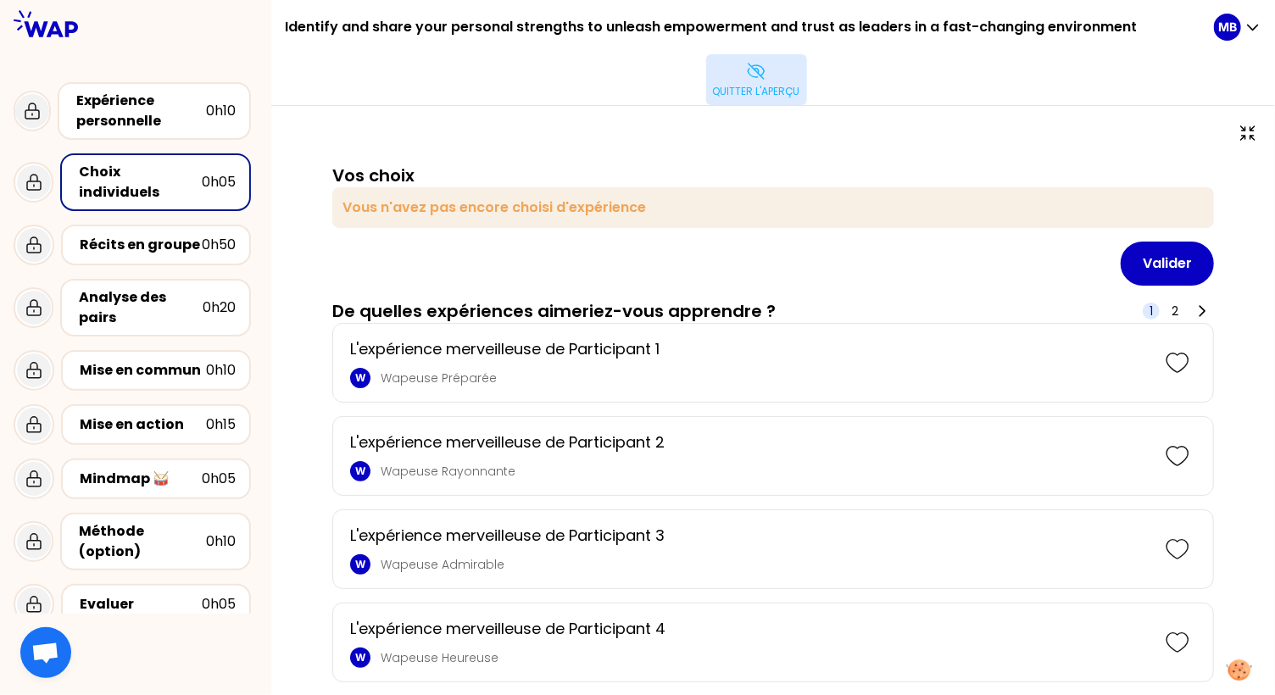
click at [752, 91] on p "Quitter l'aperçu" at bounding box center [756, 92] width 87 height 14
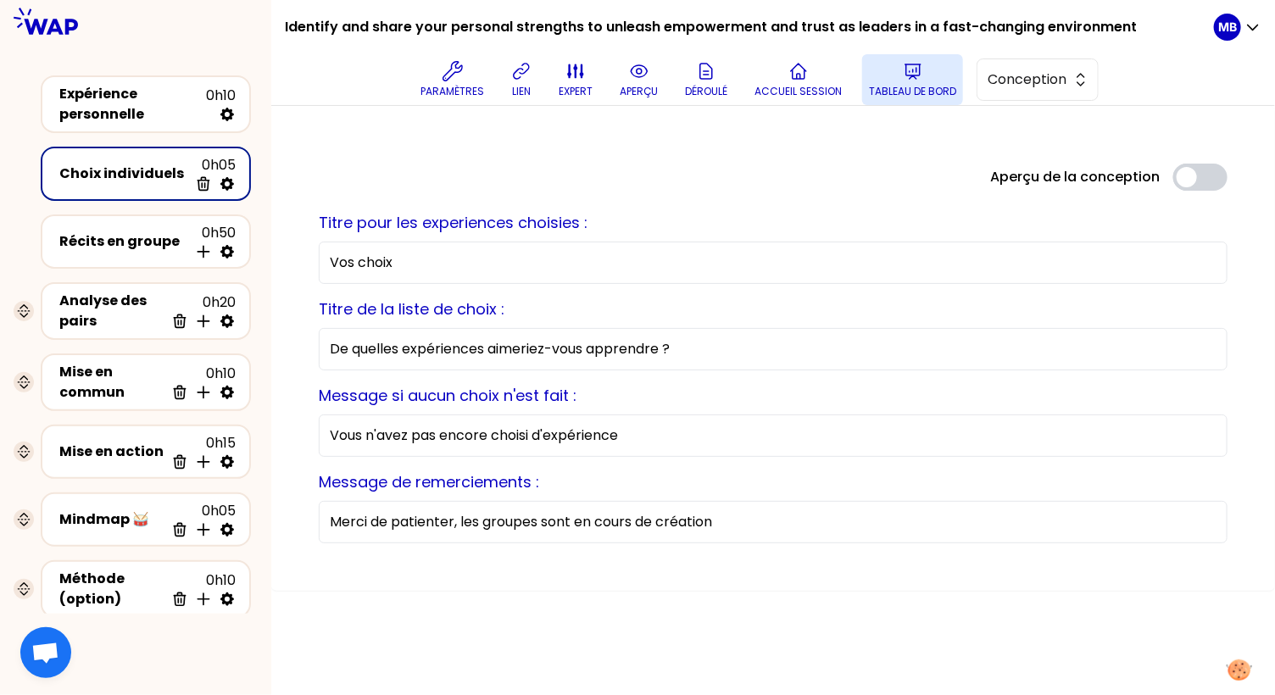
click at [920, 77] on icon at bounding box center [913, 71] width 20 height 20
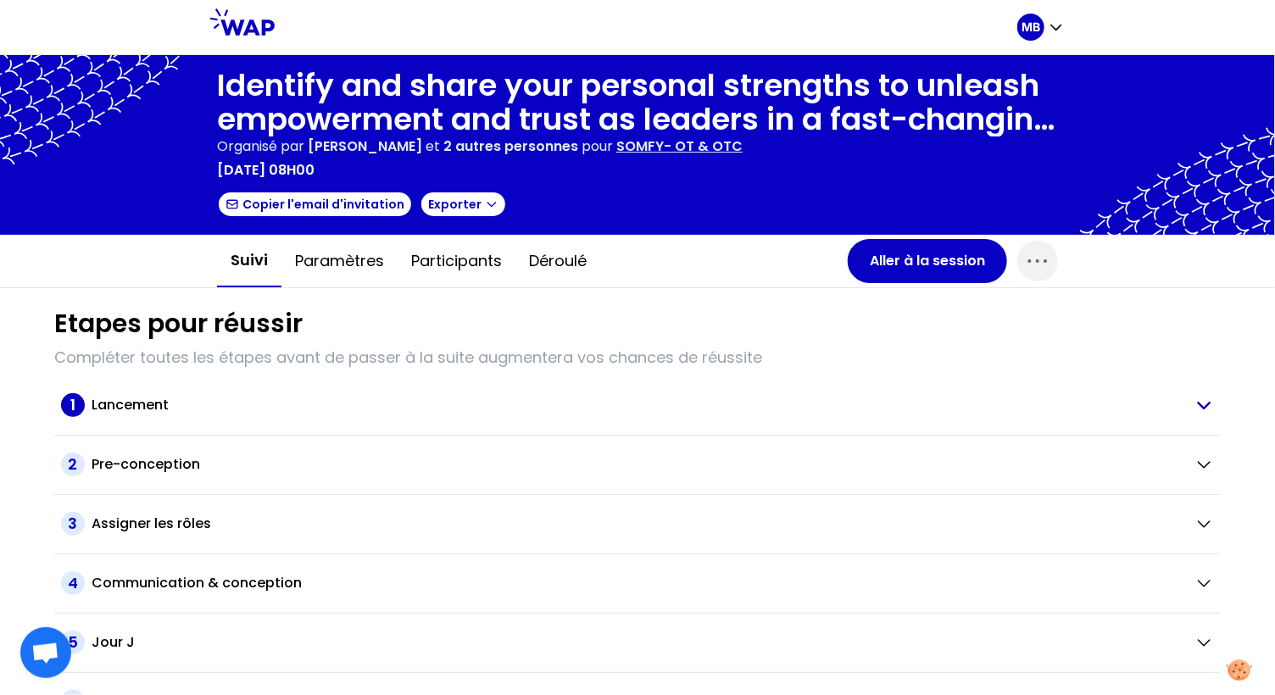
click at [138, 409] on h2 "Lancement" at bounding box center [130, 405] width 77 height 20
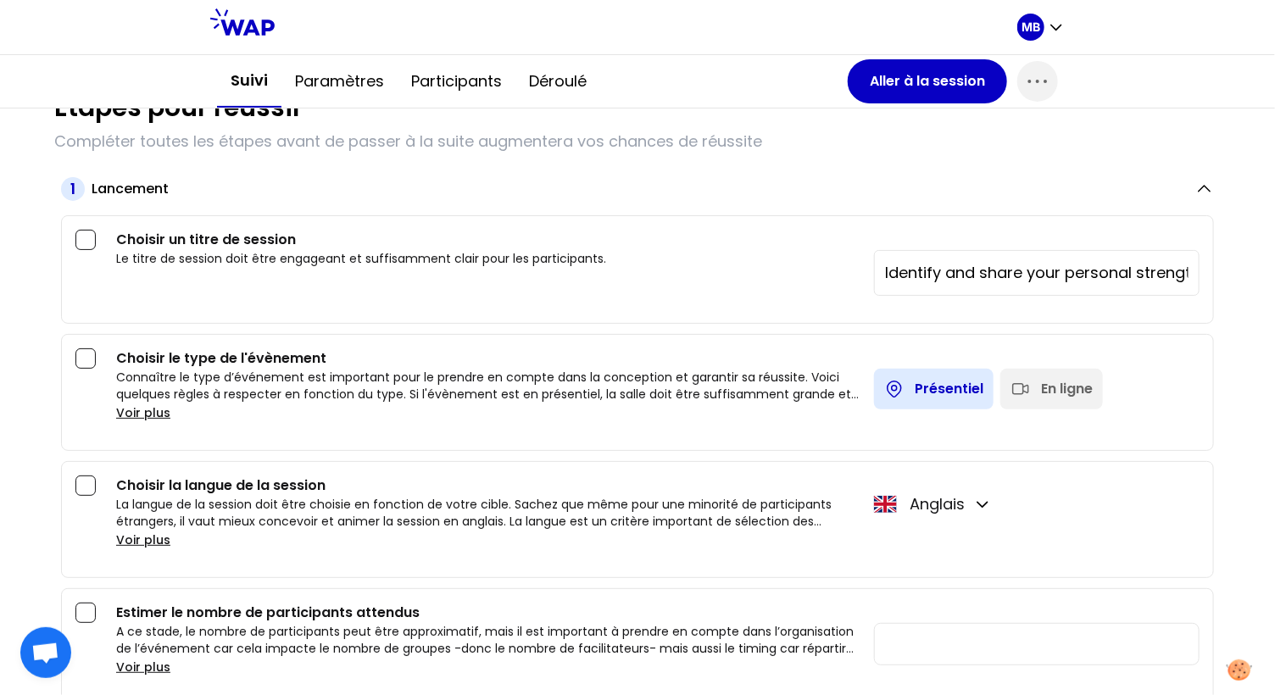
scroll to position [291, 0]
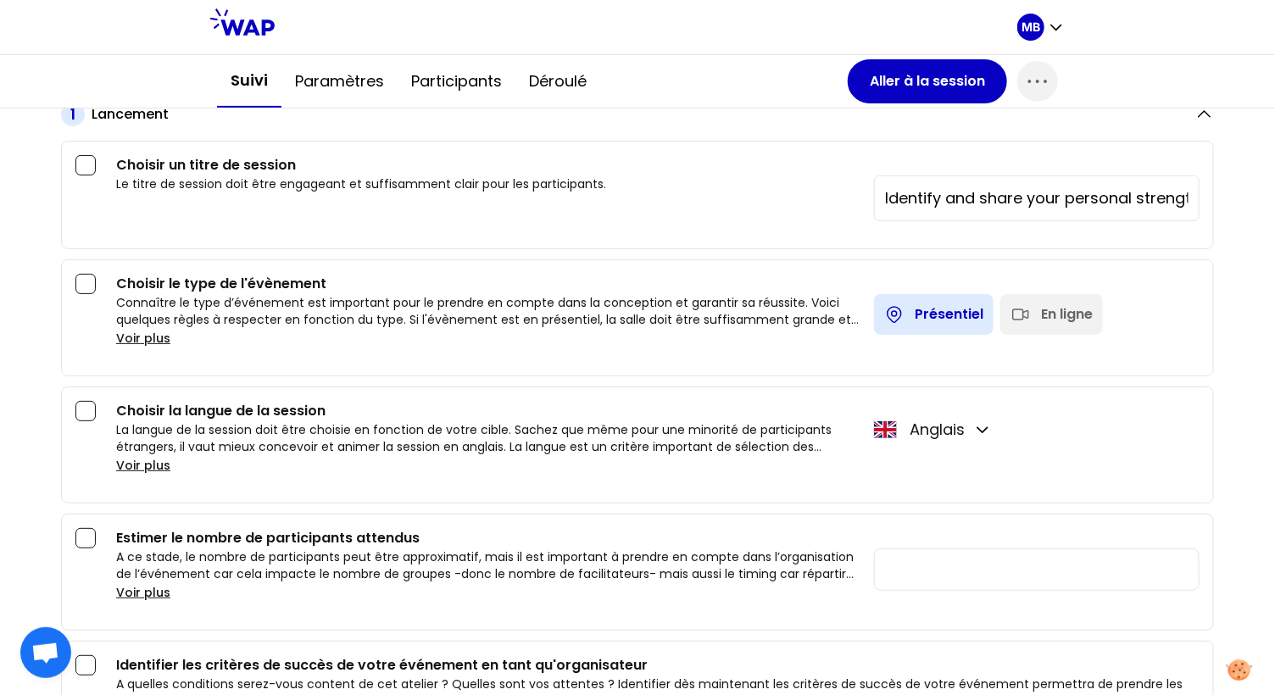
click at [1010, 316] on icon at bounding box center [1020, 314] width 20 height 20
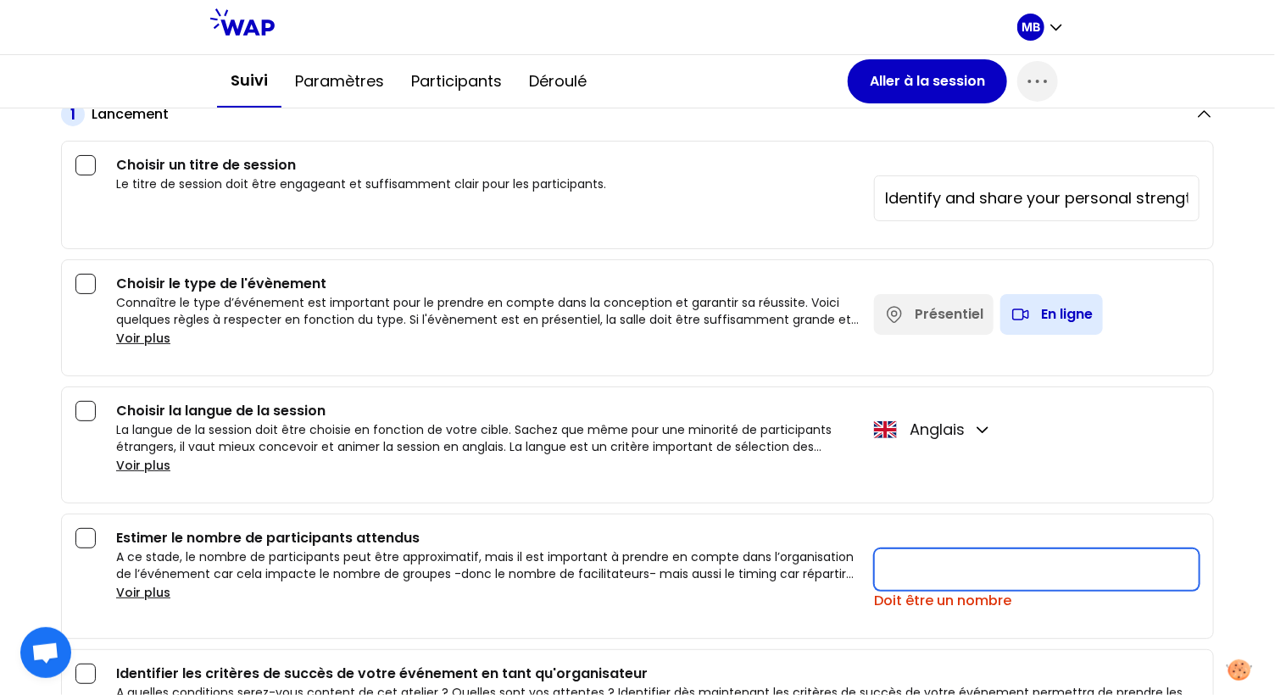
click at [901, 569] on input "number" at bounding box center [1036, 569] width 325 height 42
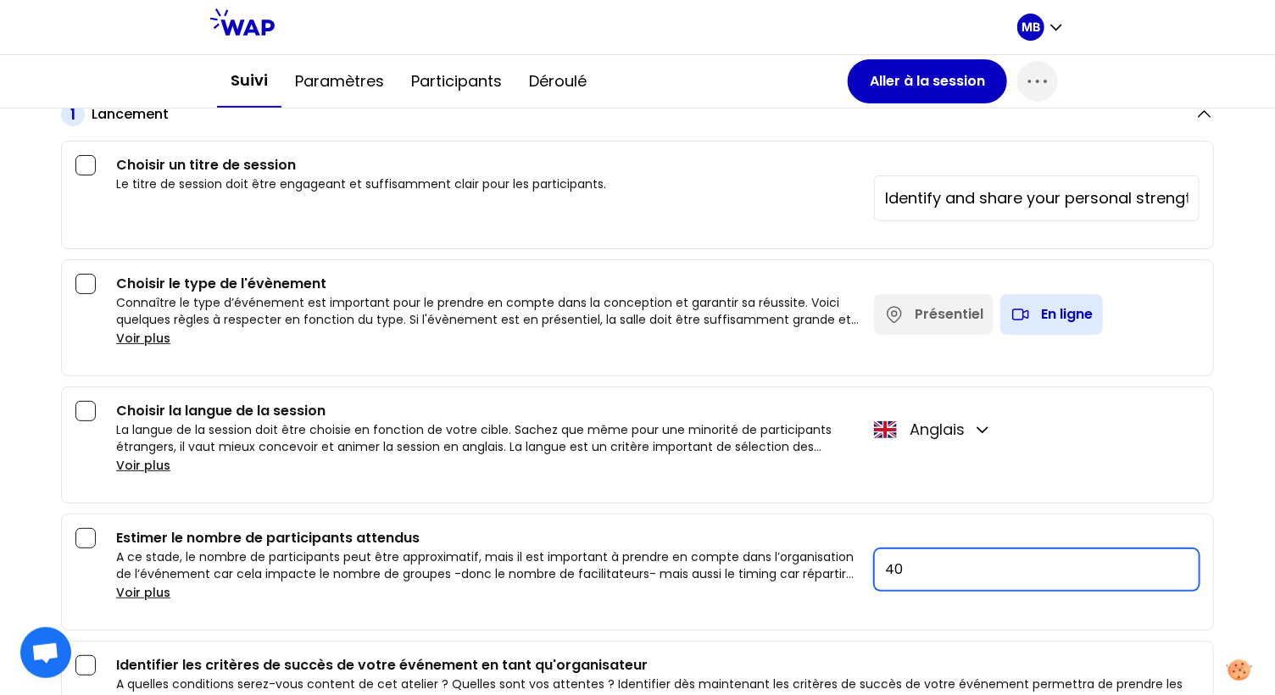
type input "40"
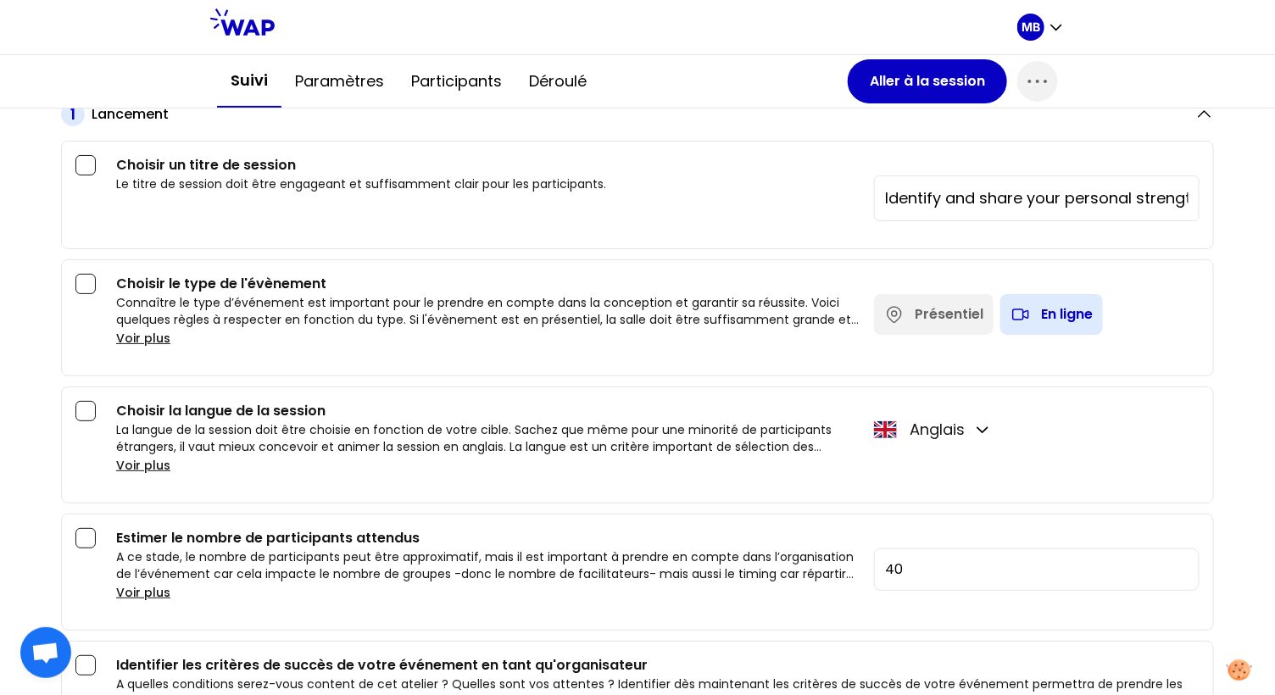
click at [835, 492] on div "Choisir la langue de la session La langue de la session doit être choisie en fo…" at bounding box center [637, 444] width 1153 height 117
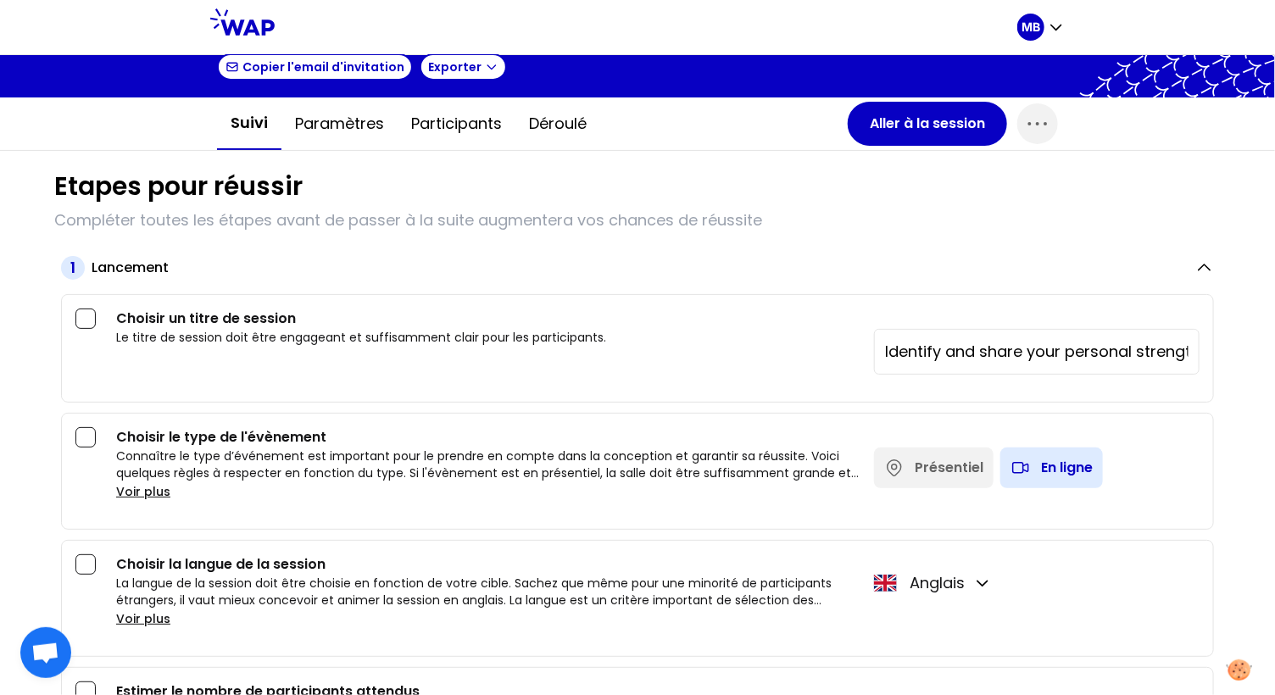
scroll to position [48, 0]
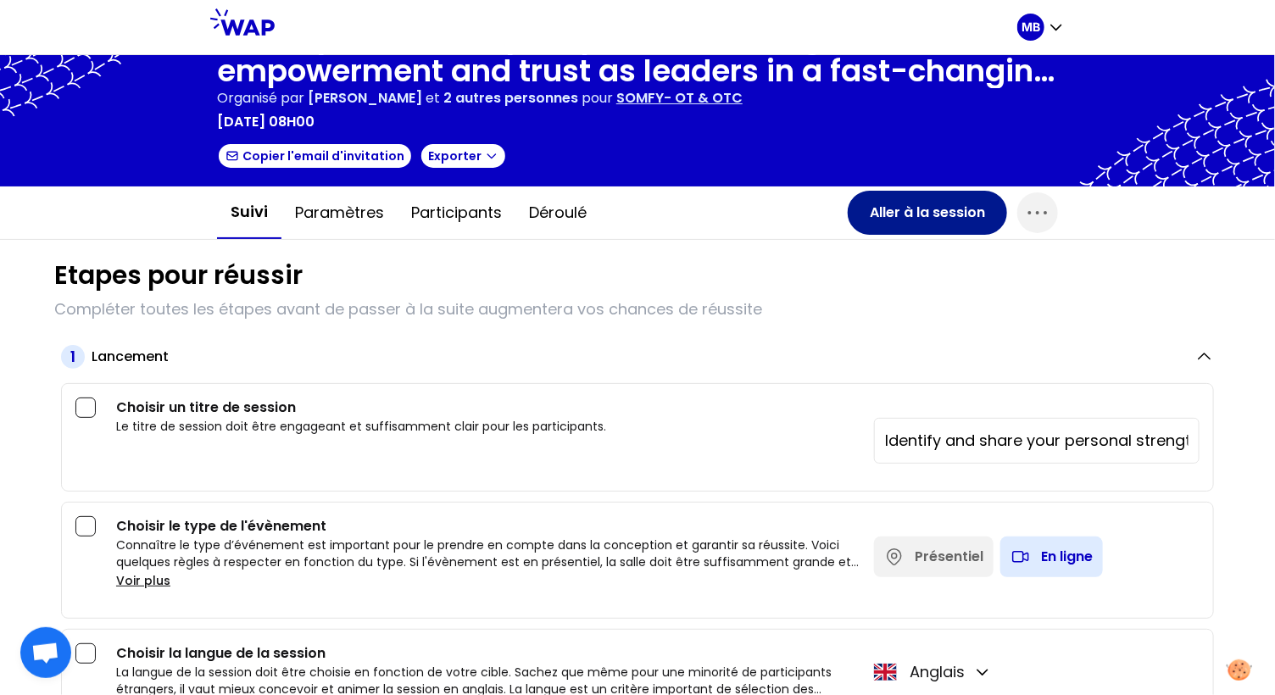
click at [894, 214] on button "Aller à la session" at bounding box center [926, 213] width 159 height 44
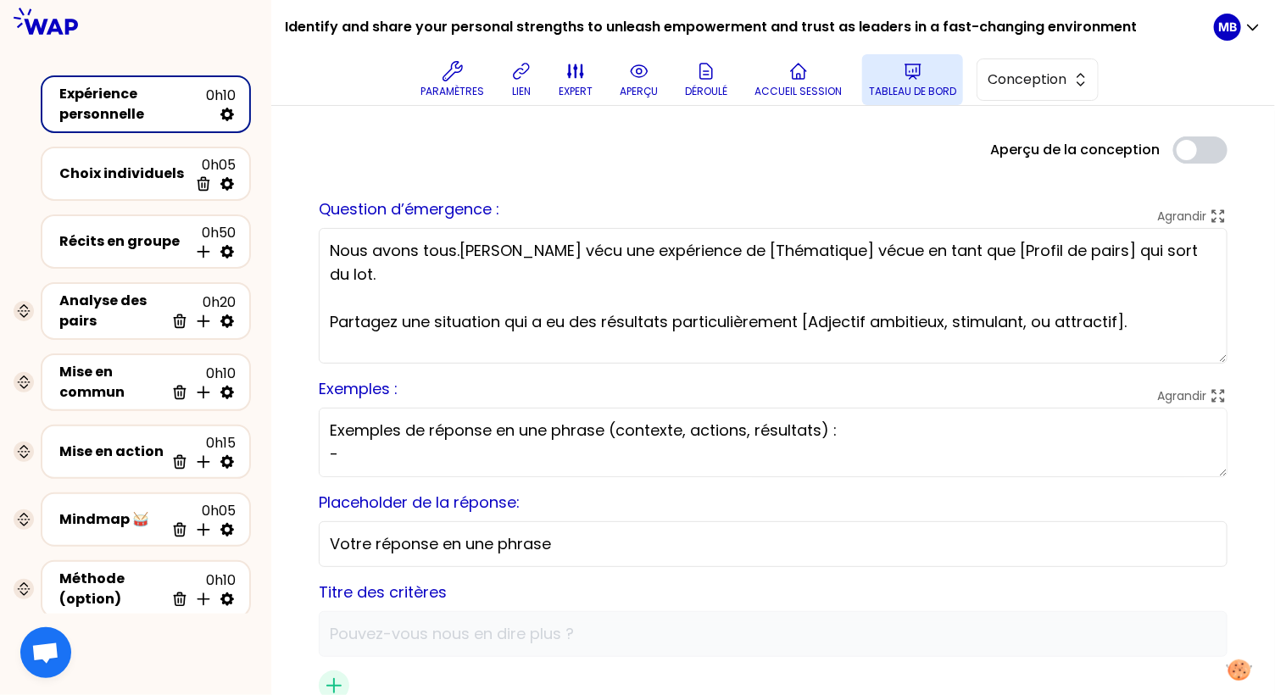
click at [893, 86] on p "Tableau de bord" at bounding box center [912, 92] width 87 height 14
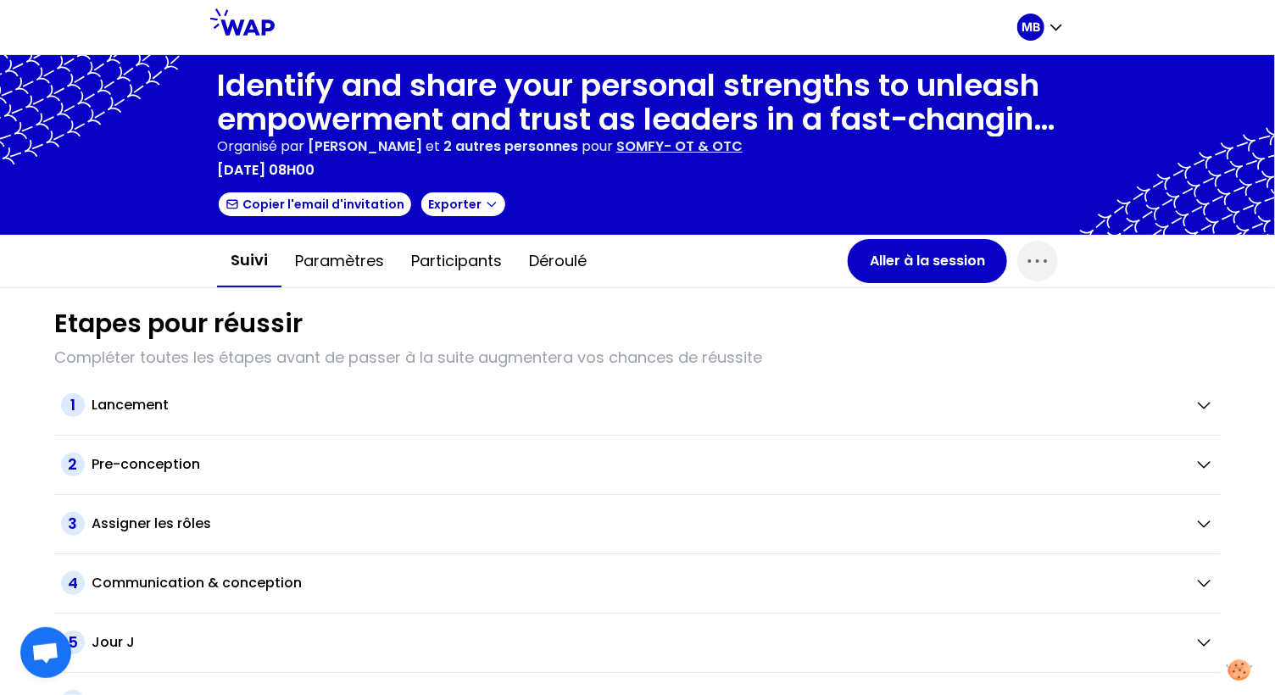
scroll to position [31, 0]
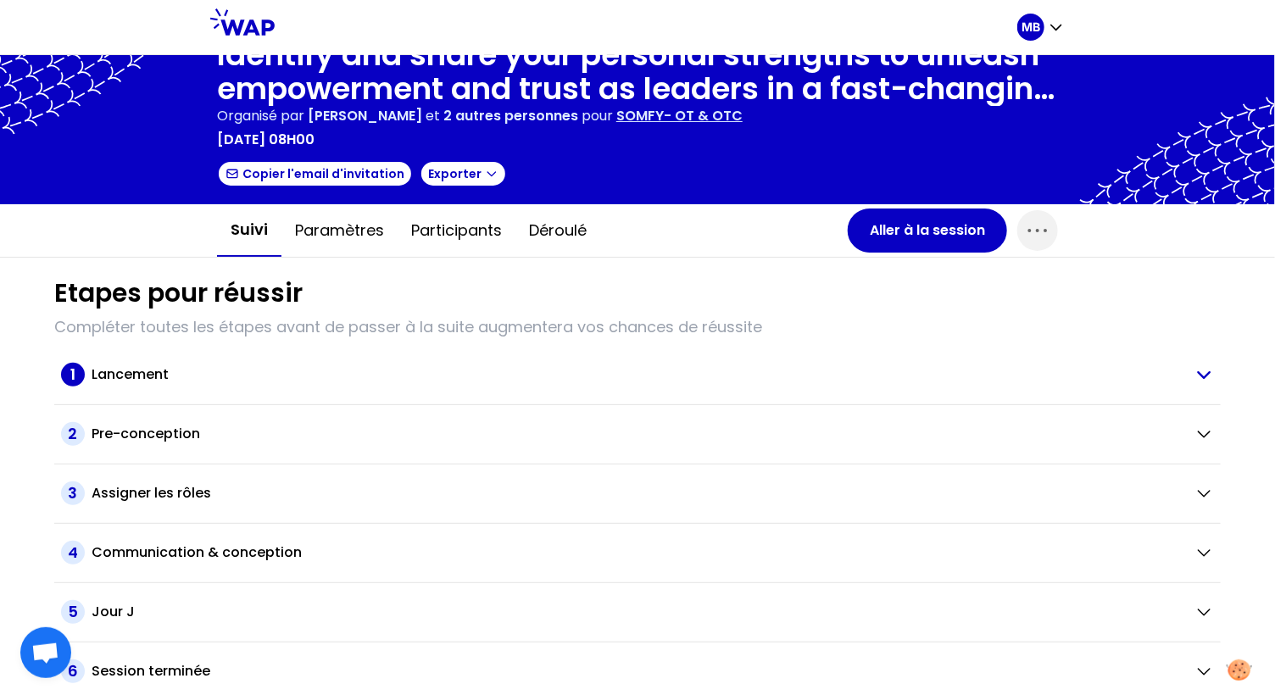
click at [104, 383] on div "1 Lancement" at bounding box center [621, 375] width 1120 height 24
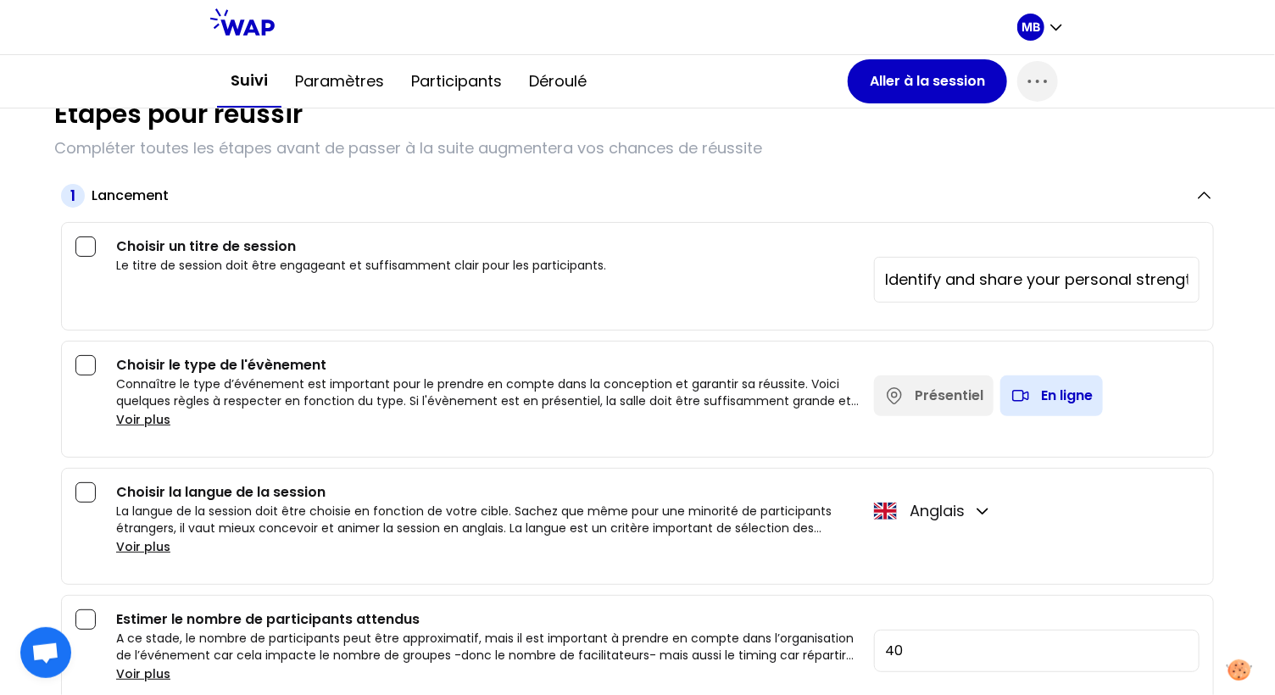
scroll to position [0, 0]
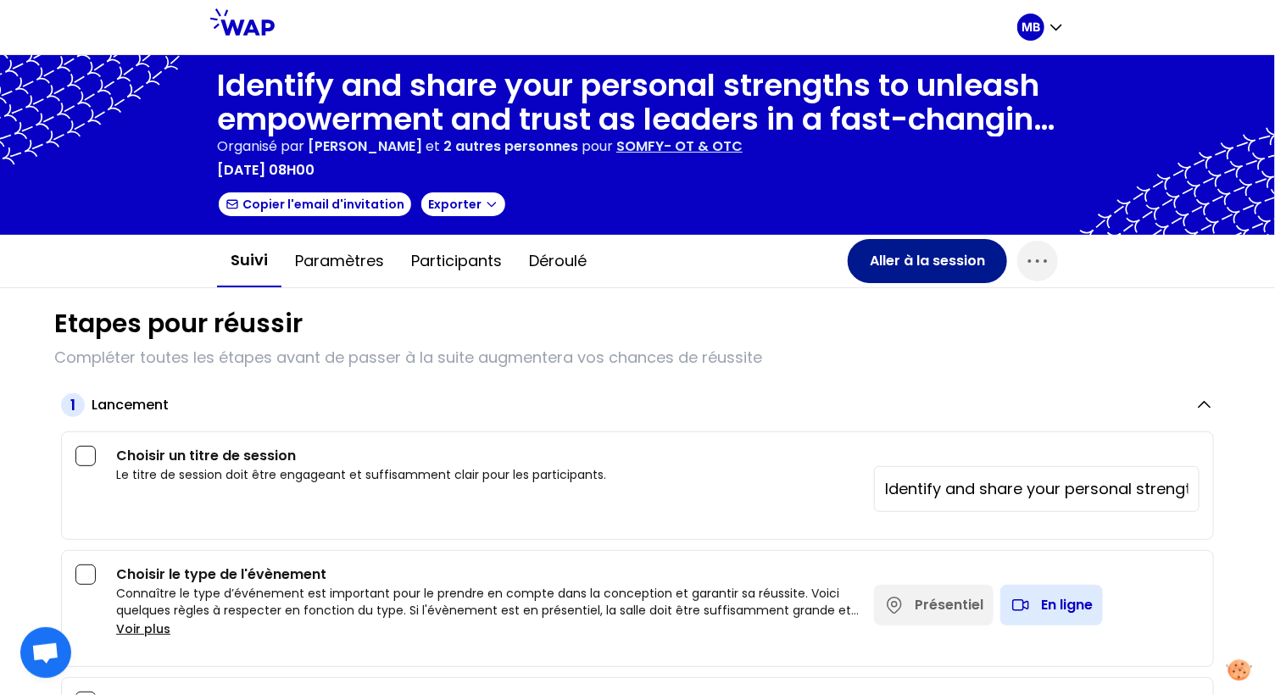
click at [891, 259] on button "Aller à la session" at bounding box center [926, 261] width 159 height 44
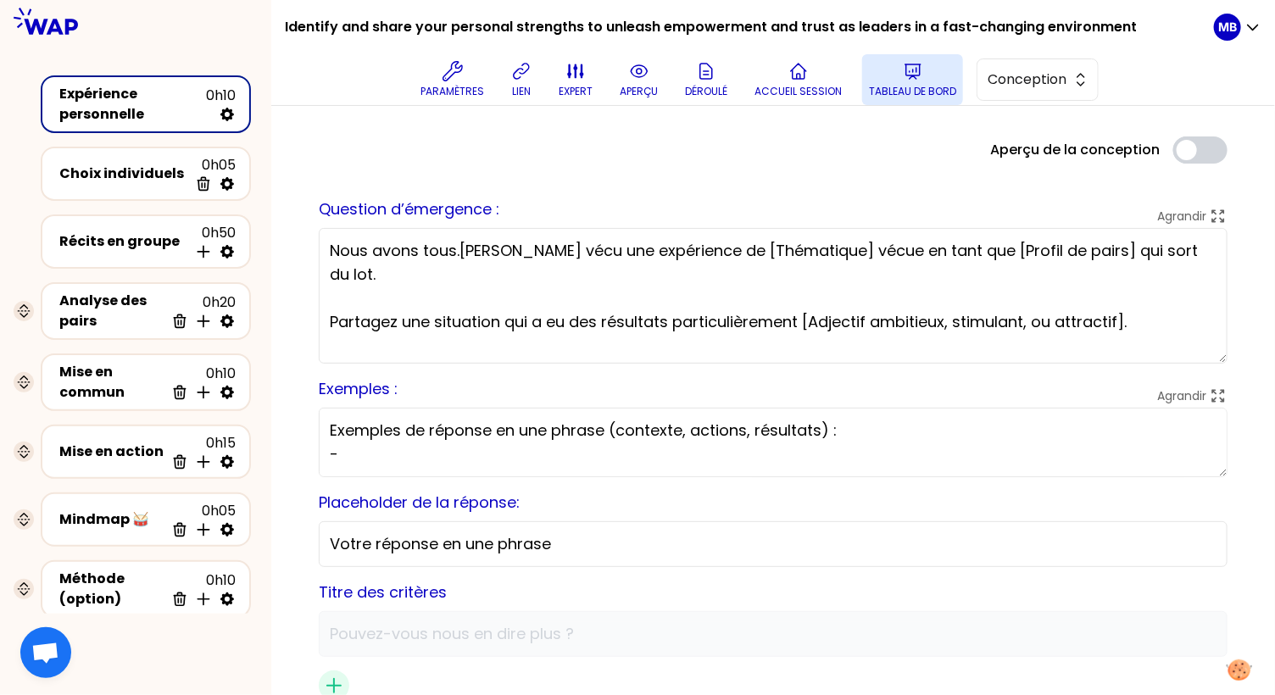
click at [886, 92] on p "Tableau de bord" at bounding box center [912, 92] width 87 height 14
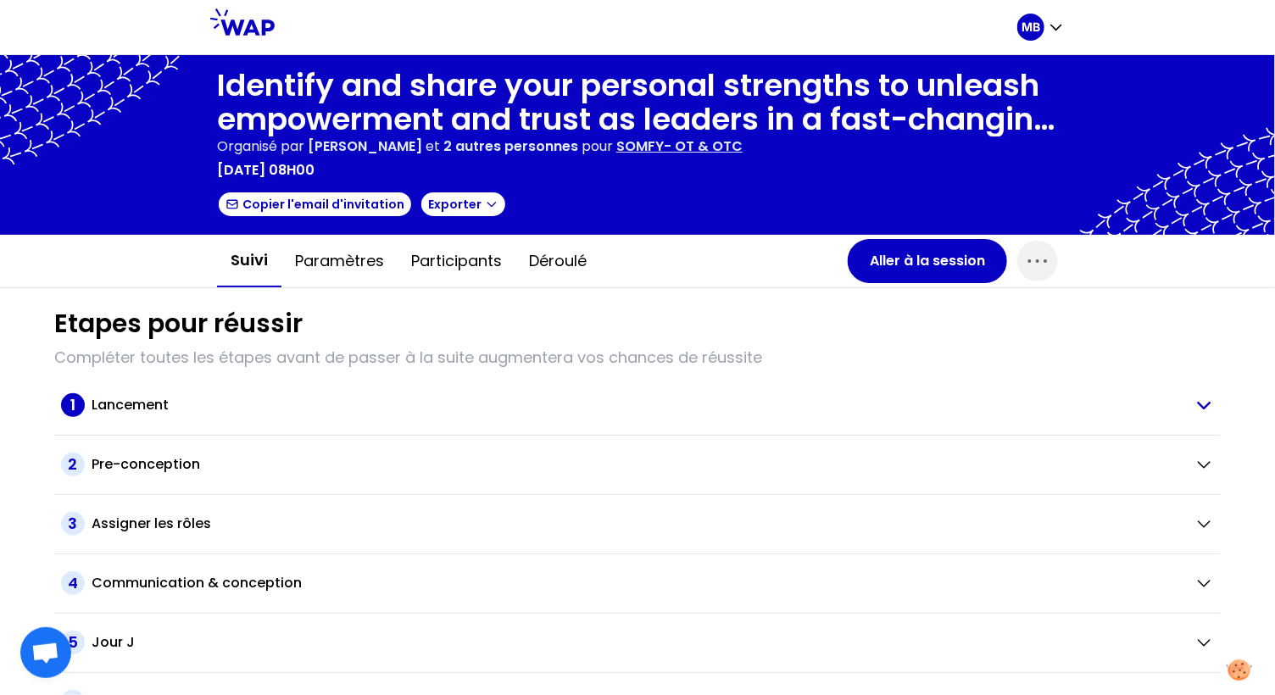
click at [203, 404] on div "Lancement" at bounding box center [636, 405] width 1089 height 20
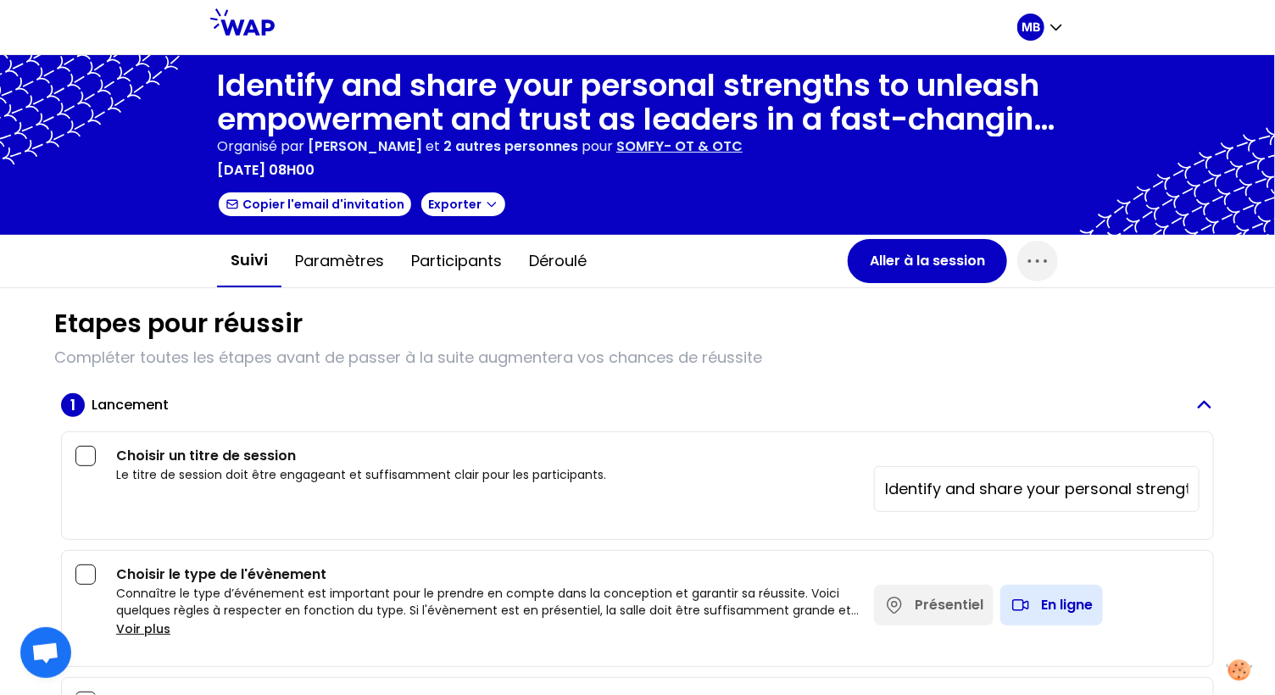
scroll to position [187, 0]
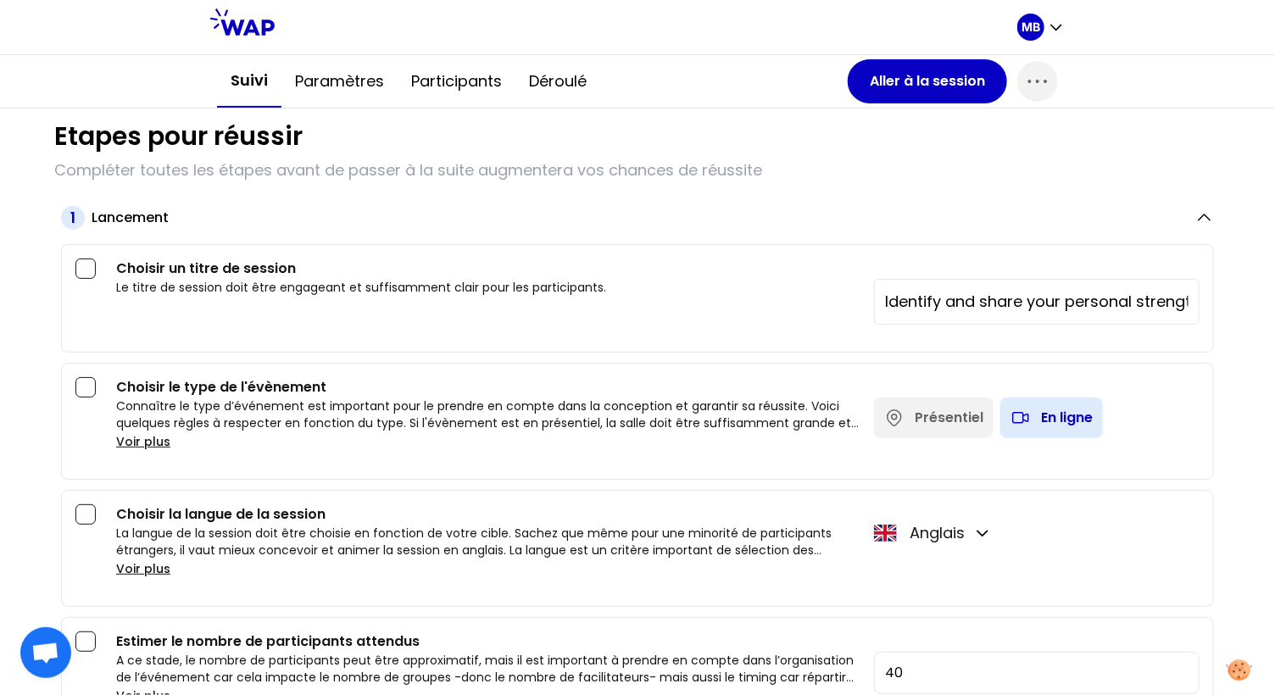
click at [147, 564] on button "Voir plus" at bounding box center [143, 568] width 54 height 17
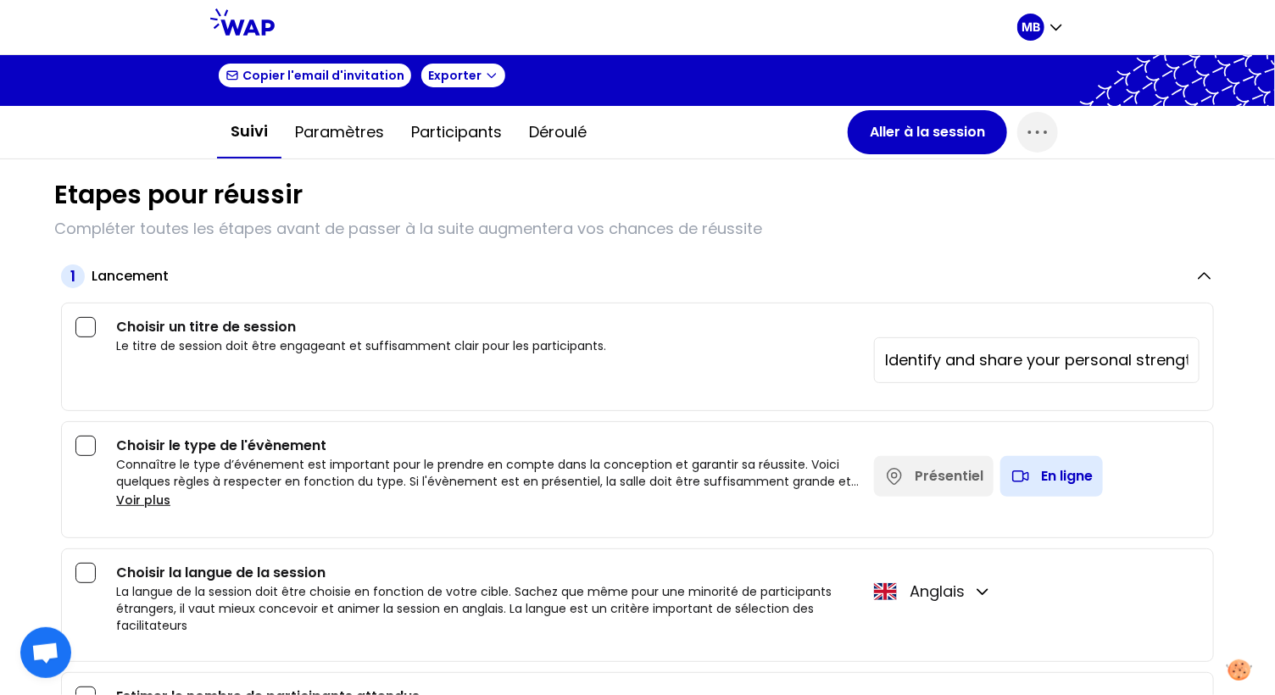
scroll to position [0, 0]
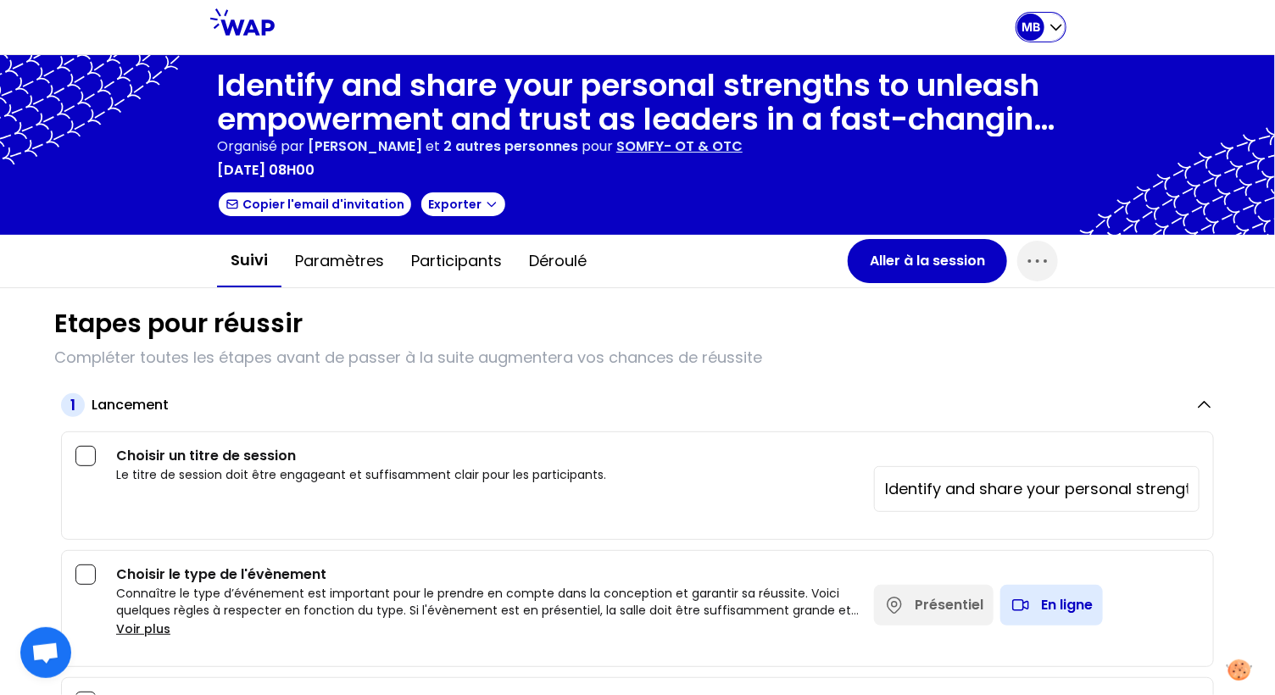
click at [1036, 37] on div "MB" at bounding box center [1030, 27] width 27 height 27
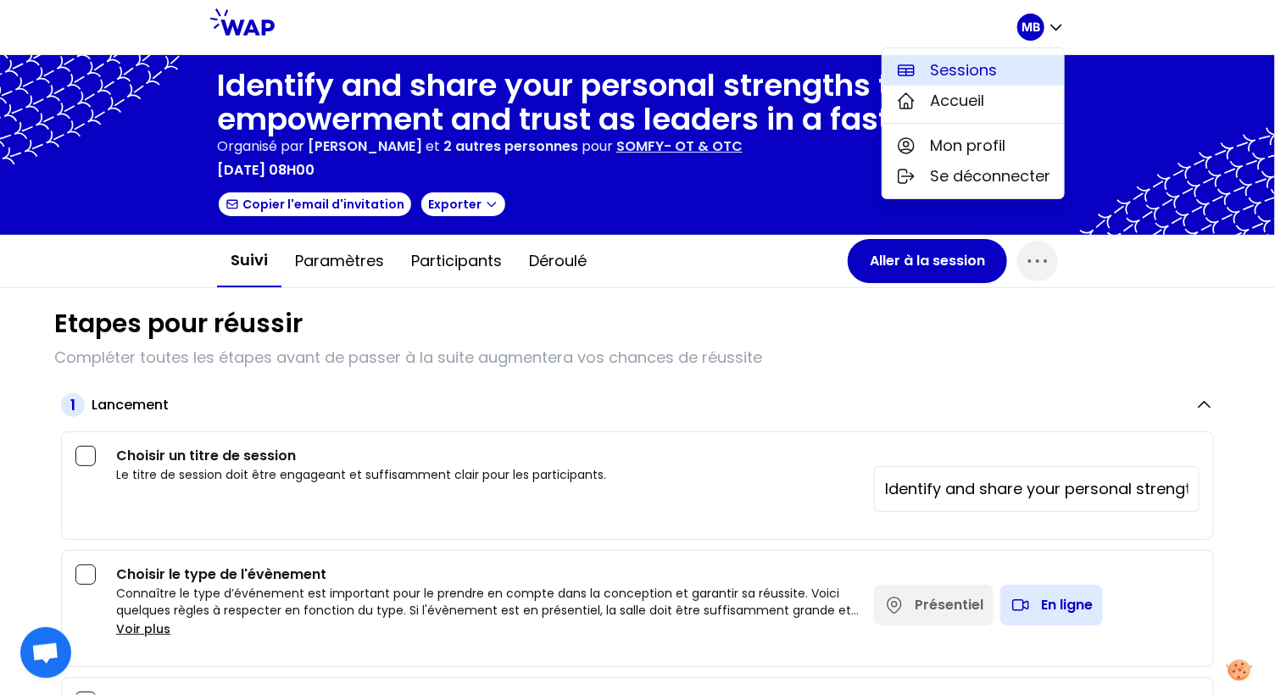
click at [981, 64] on span "Sessions" at bounding box center [963, 70] width 67 height 24
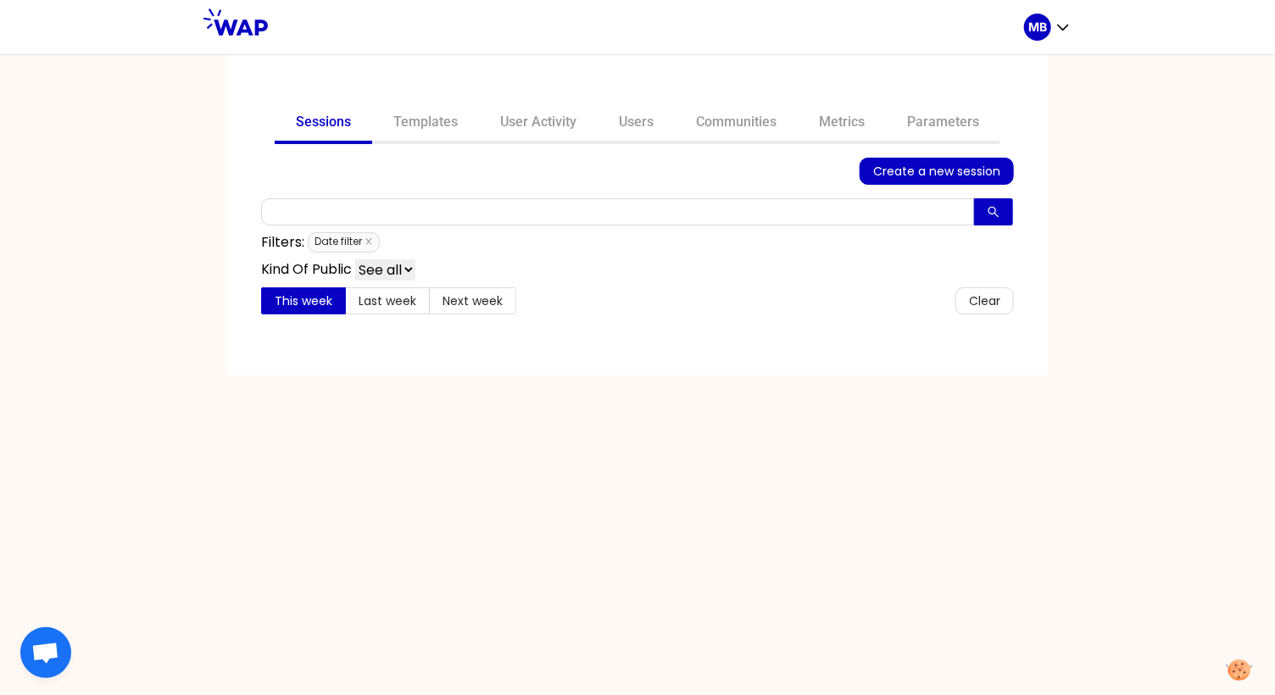
click at [891, 169] on span "Create a new session" at bounding box center [936, 171] width 127 height 19
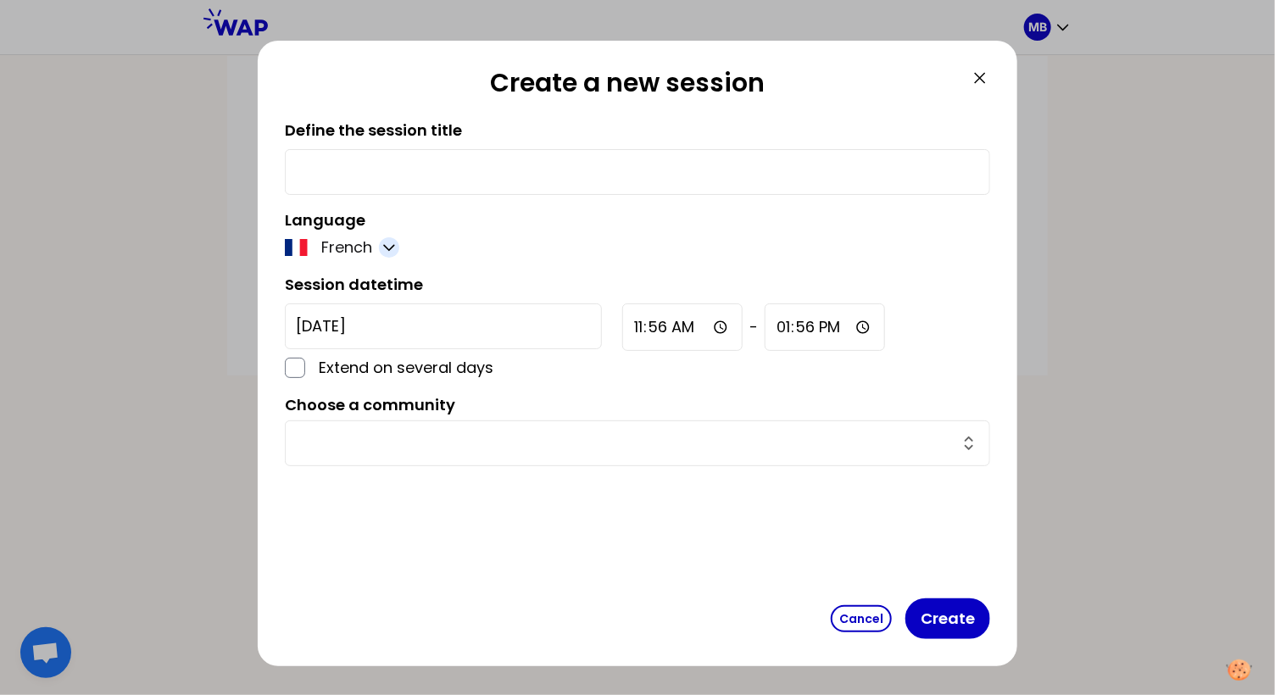
click at [382, 250] on icon "button" at bounding box center [389, 247] width 17 height 17
click at [370, 274] on button "English" at bounding box center [340, 289] width 115 height 31
click at [859, 615] on button "Cancel" at bounding box center [861, 618] width 61 height 27
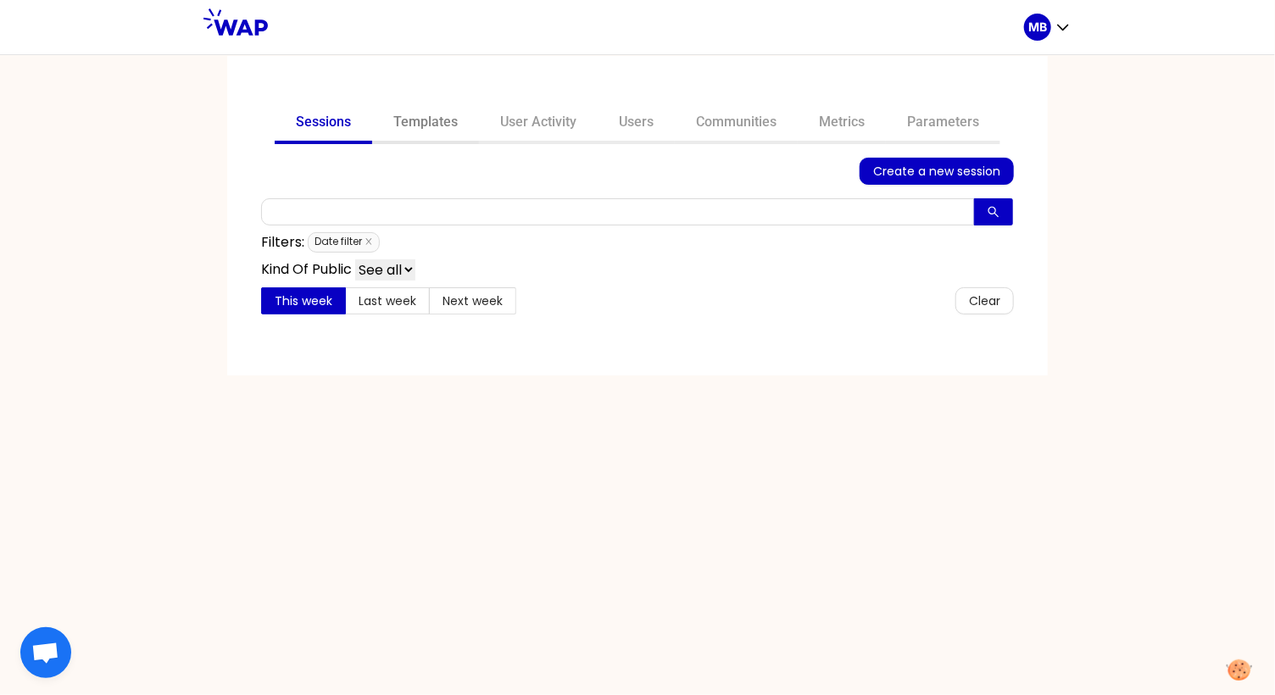
click at [414, 125] on link "Templates" at bounding box center [425, 123] width 107 height 41
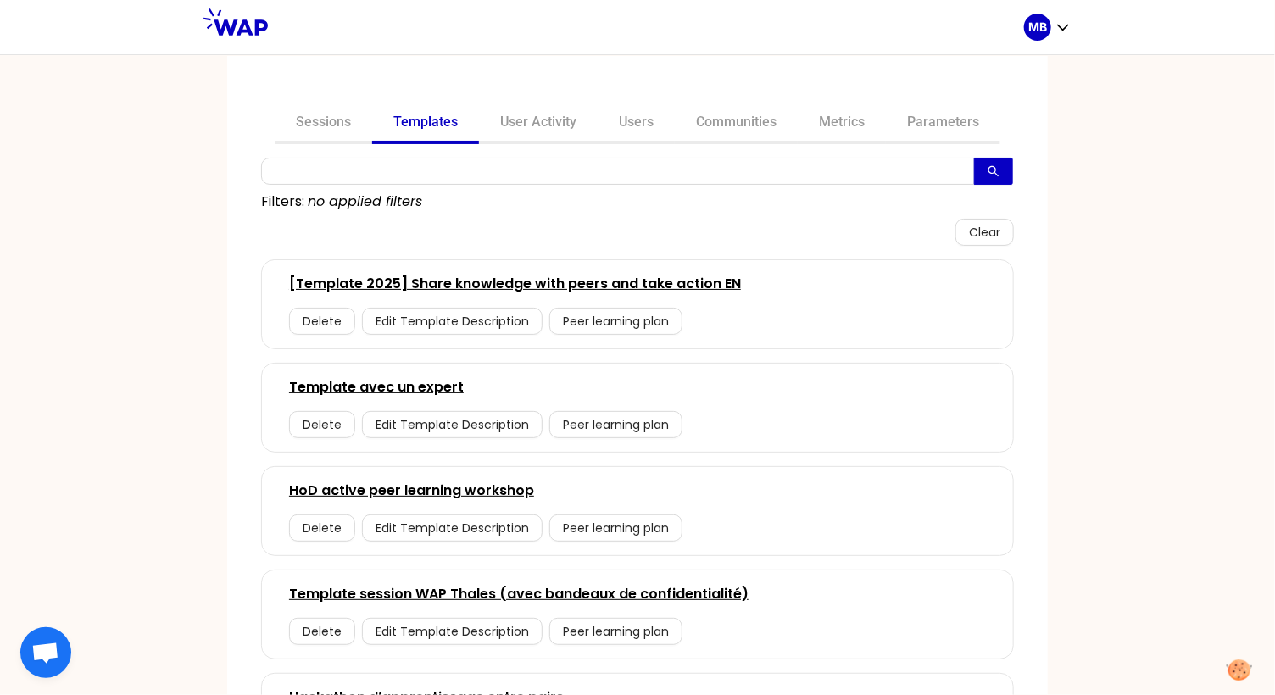
click at [447, 278] on link "[Template 2025] Share knowledge with peers and take action EN" at bounding box center [515, 284] width 452 height 20
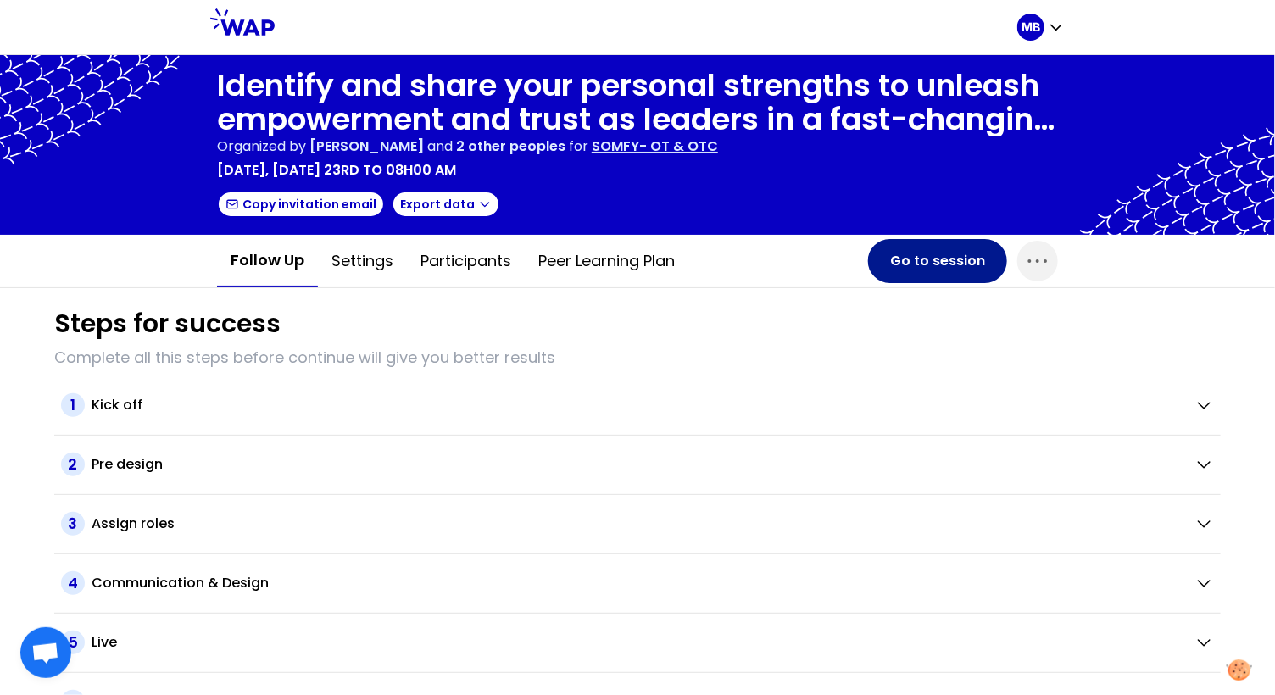
click at [962, 261] on button "Go to session" at bounding box center [937, 261] width 139 height 44
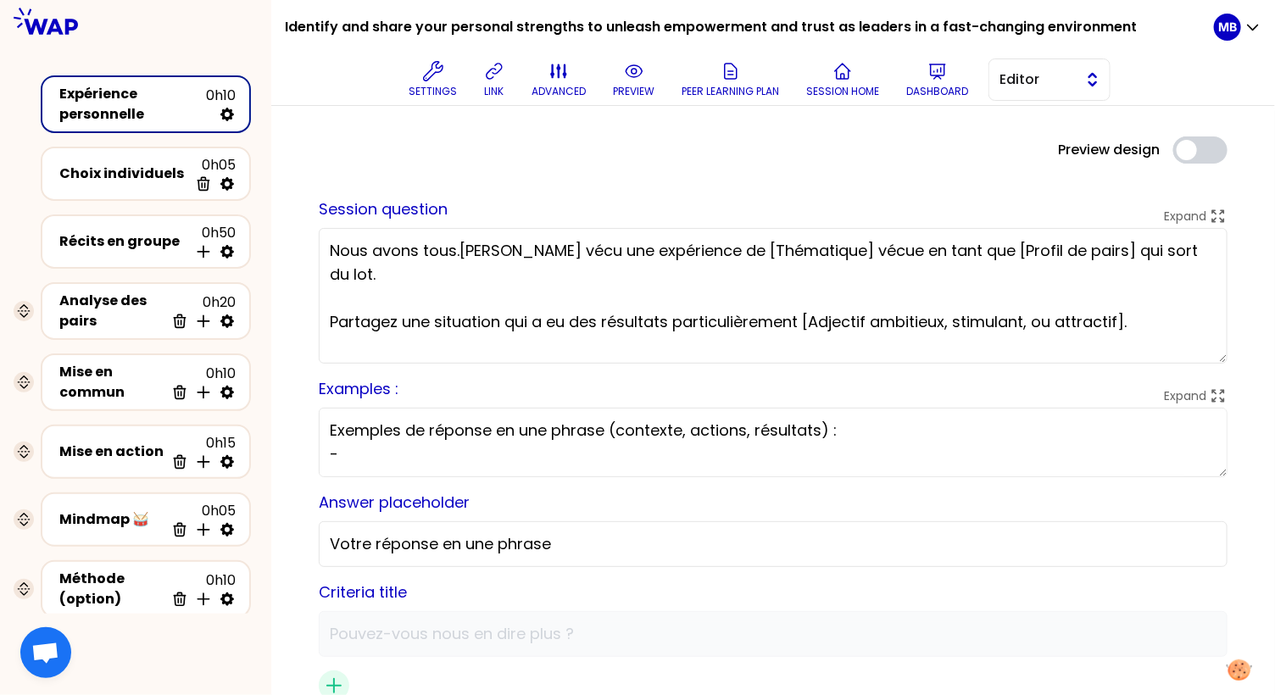
click at [1022, 84] on span "Editor" at bounding box center [1037, 79] width 76 height 20
click at [1021, 147] on li "Facilitator" at bounding box center [1049, 149] width 120 height 27
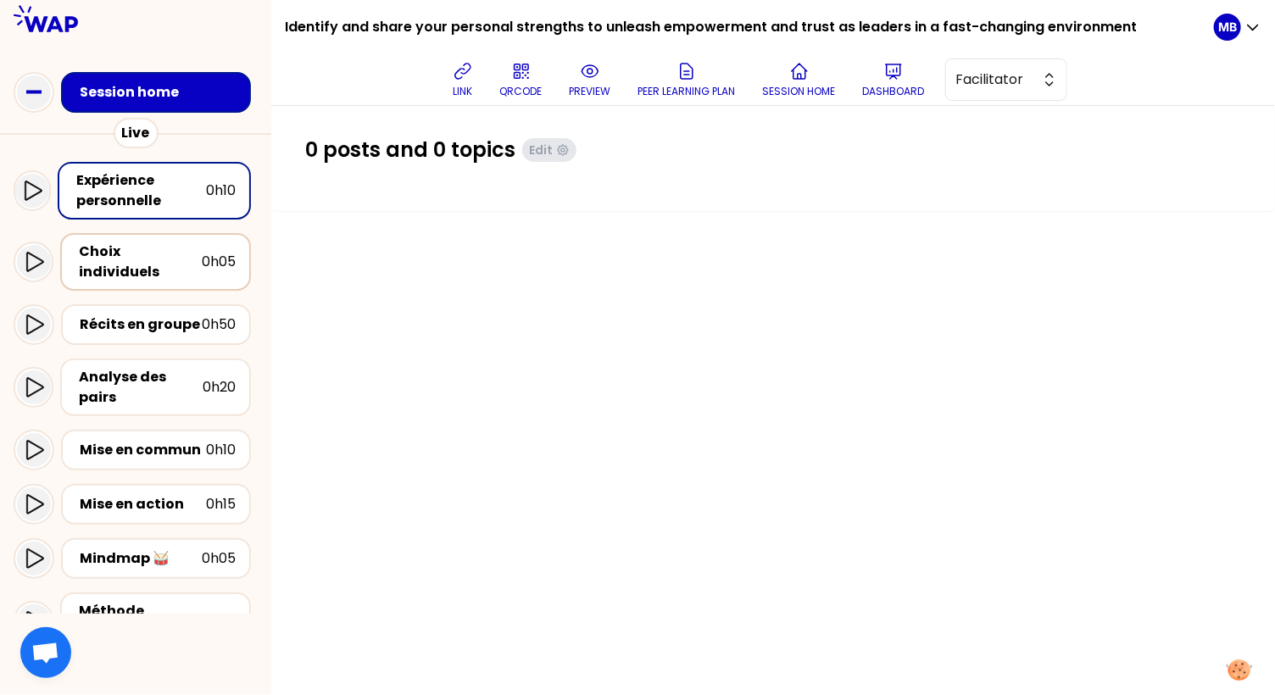
click at [130, 251] on div "Choix individuels" at bounding box center [140, 262] width 123 height 41
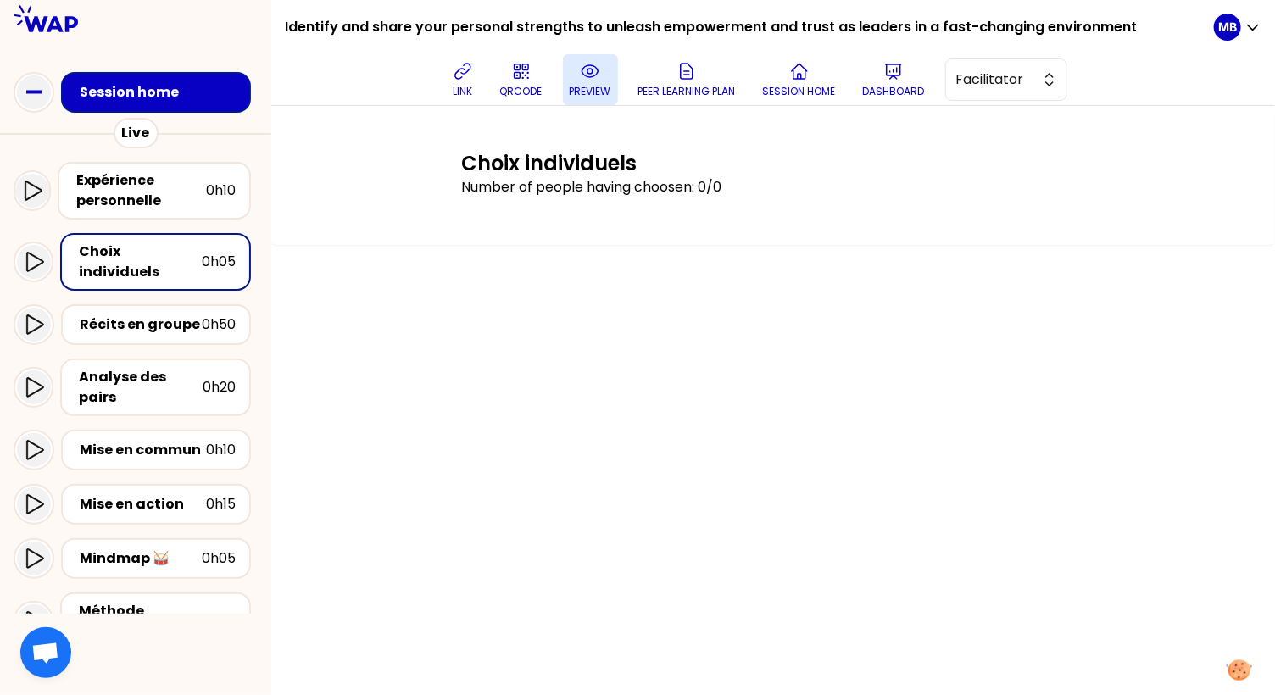
click at [572, 85] on p "preview" at bounding box center [591, 92] width 42 height 14
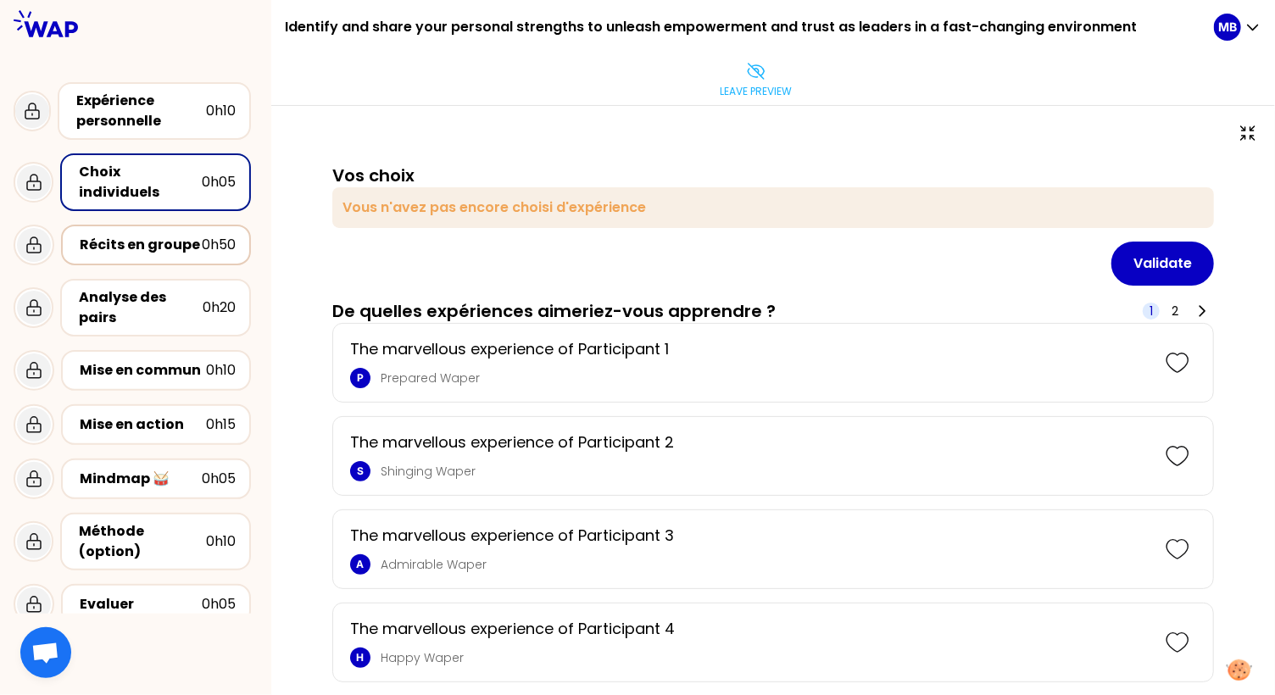
click at [161, 235] on div "Récits en groupe" at bounding box center [141, 245] width 122 height 20
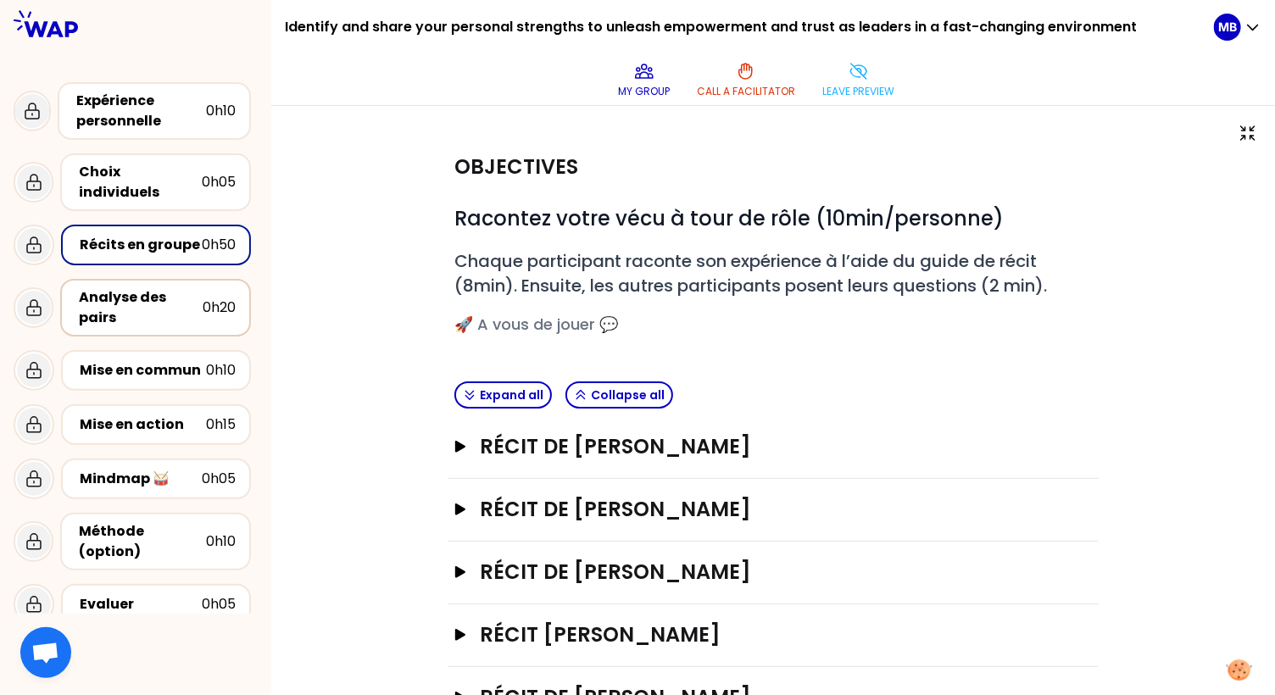
click at [146, 289] on div "Analyse des pairs" at bounding box center [141, 307] width 124 height 41
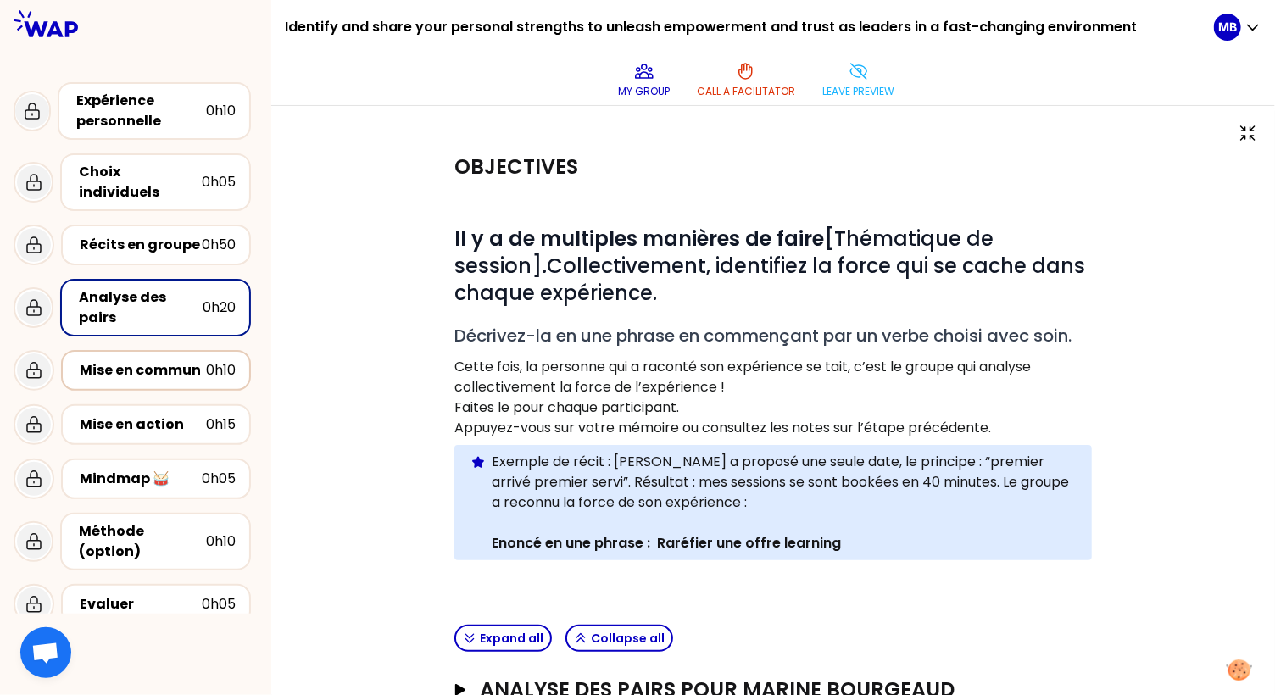
click at [142, 358] on div "Mise en commun 0h10" at bounding box center [155, 370] width 159 height 24
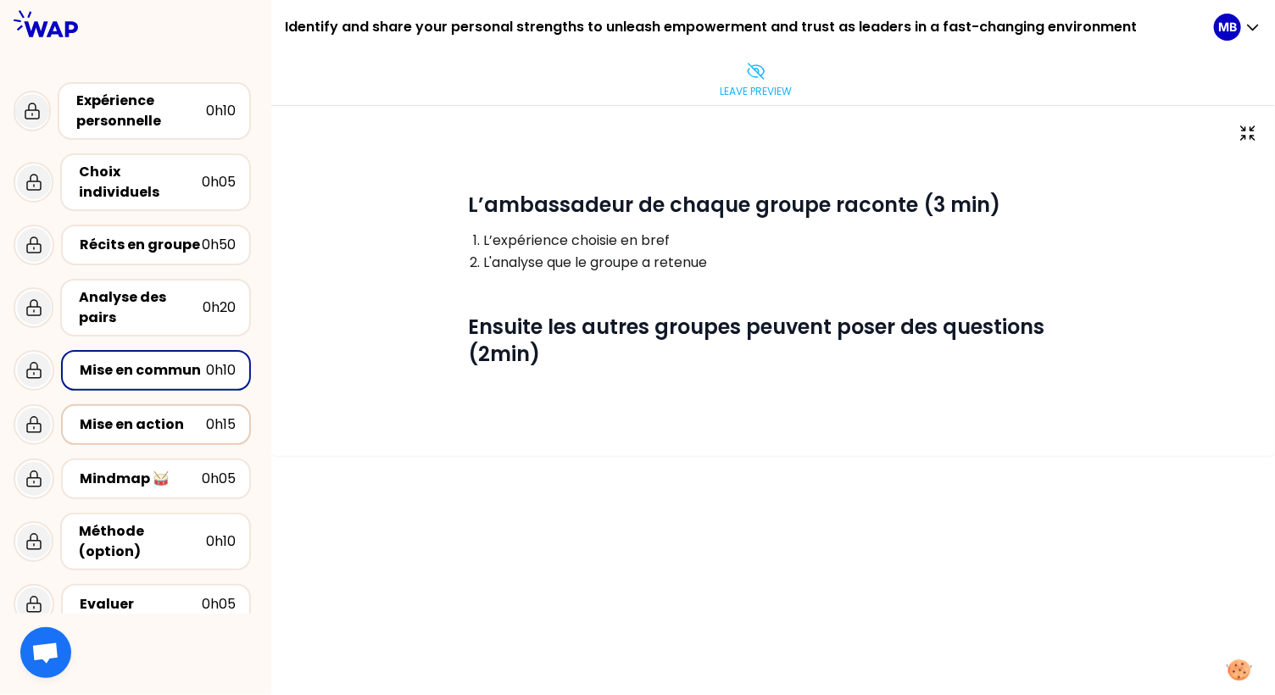
click at [144, 414] on div "Mise en action" at bounding box center [143, 424] width 126 height 20
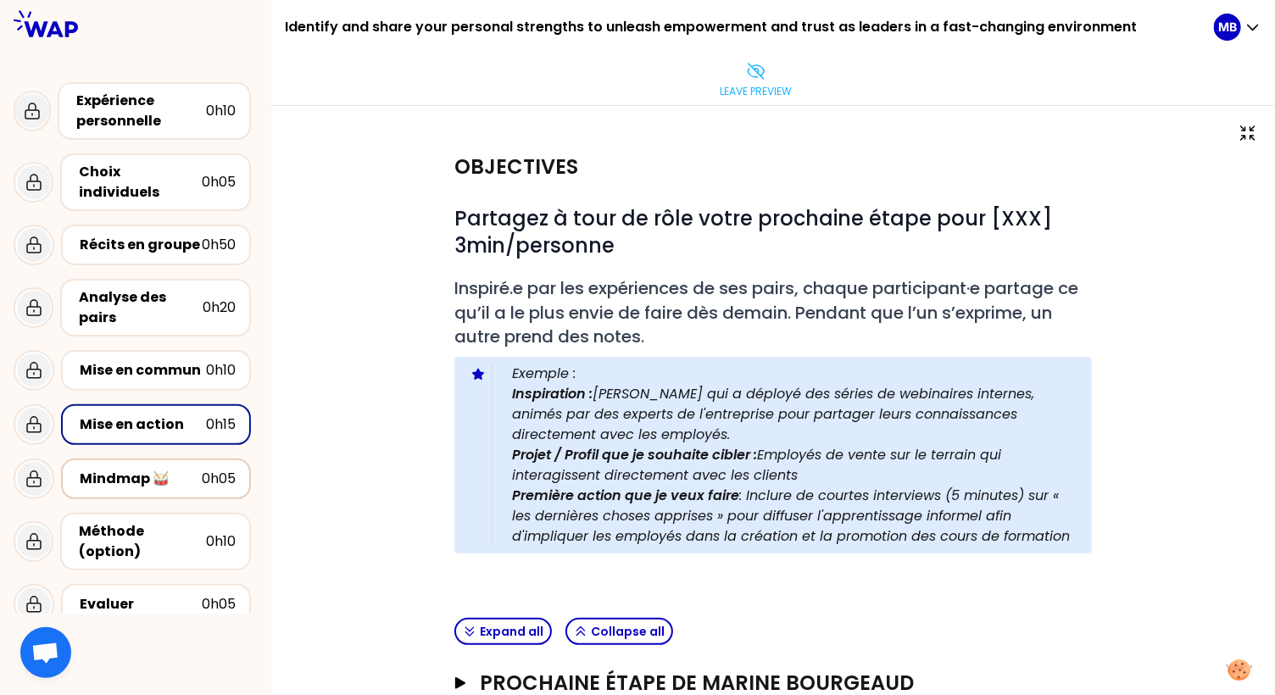
click at [144, 469] on div "Mindmap 🥁" at bounding box center [141, 479] width 122 height 20
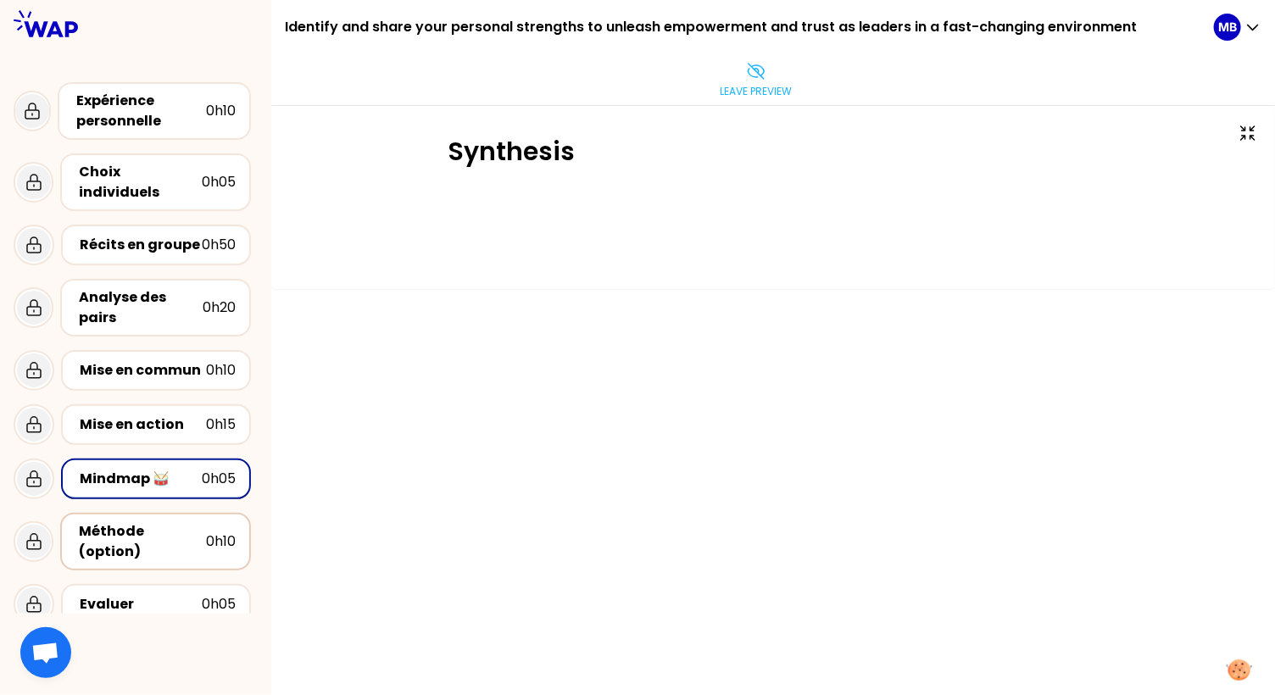
click at [130, 521] on div "Méthode (option)" at bounding box center [142, 541] width 127 height 41
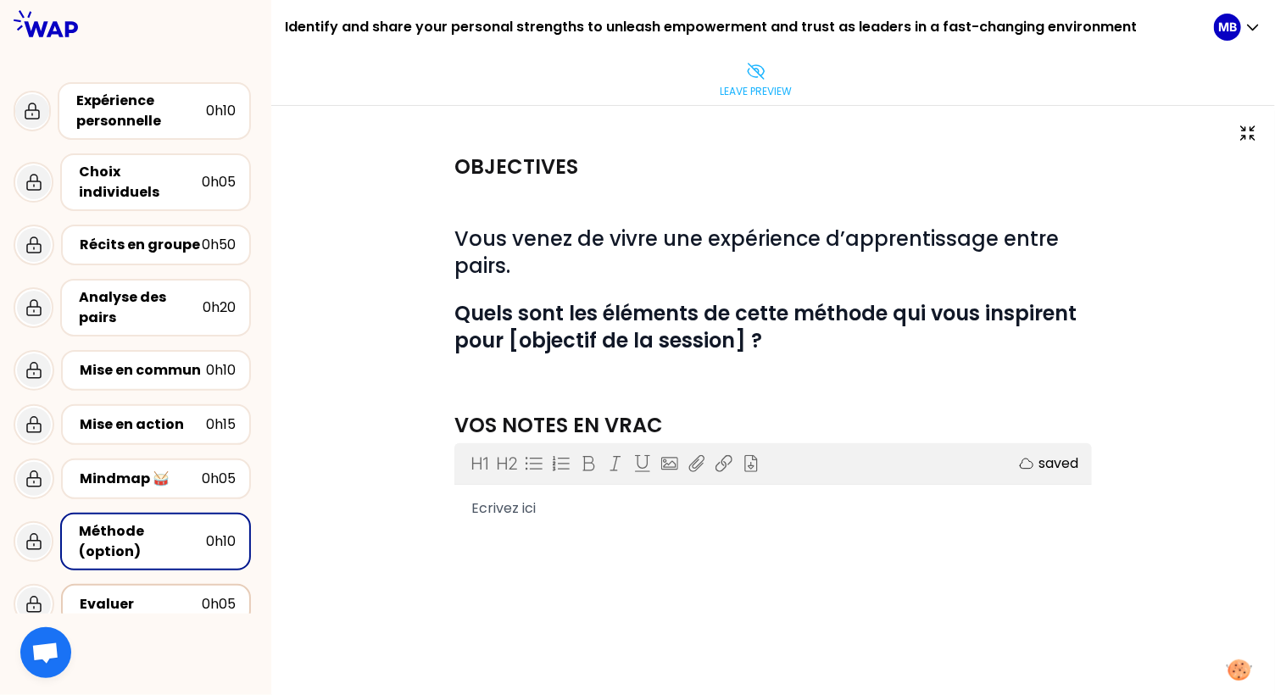
click at [131, 584] on div "Evaluer 0h05" at bounding box center [156, 604] width 190 height 41
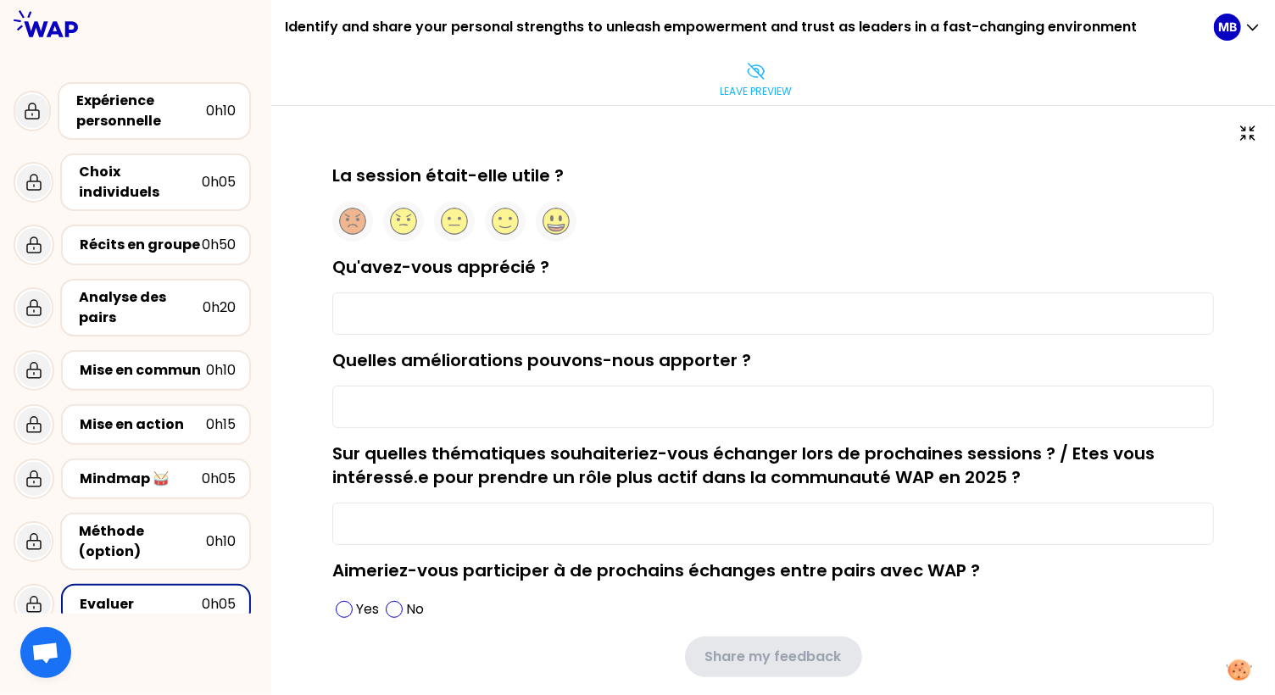
scroll to position [39, 0]
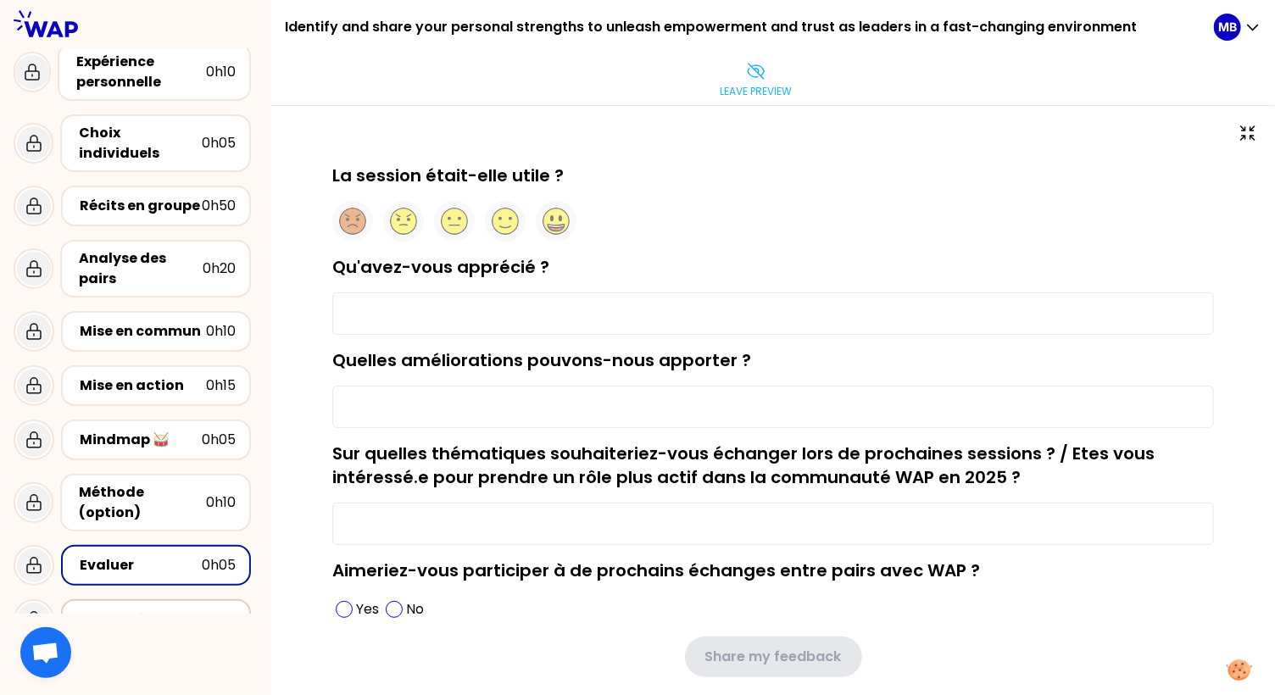
click at [132, 609] on div "Conclusion" at bounding box center [158, 619] width 156 height 20
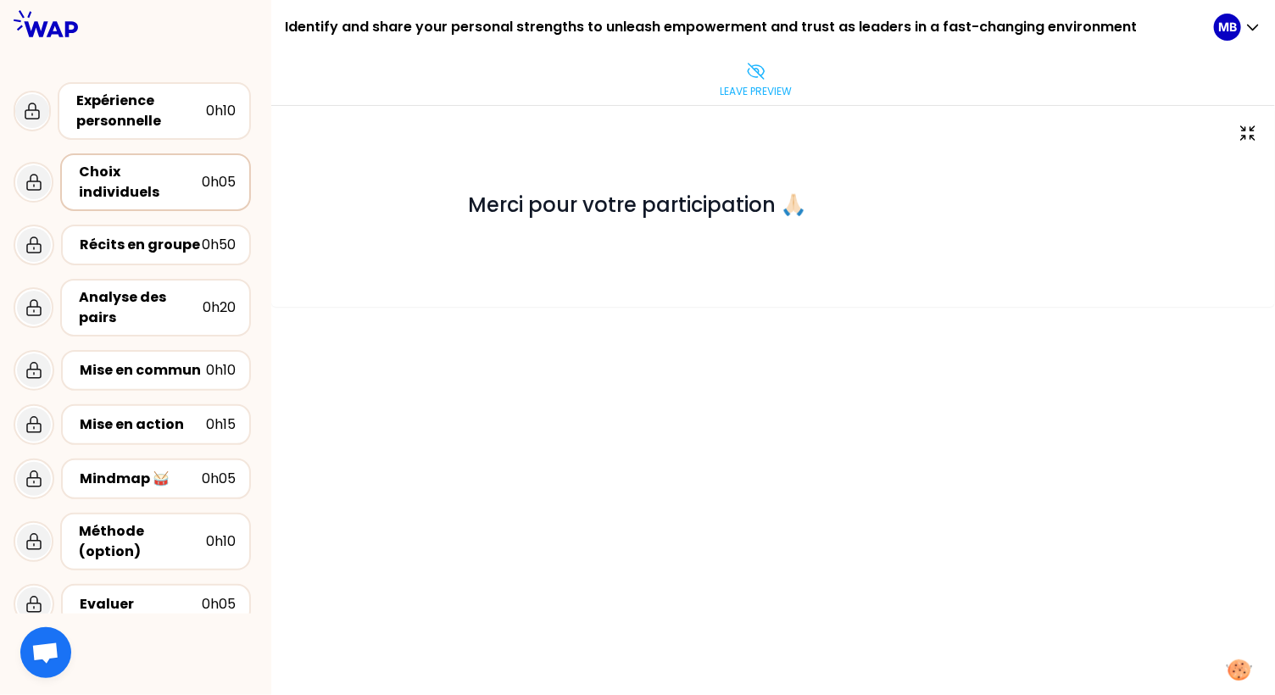
click at [125, 178] on div "Choix individuels" at bounding box center [140, 182] width 123 height 41
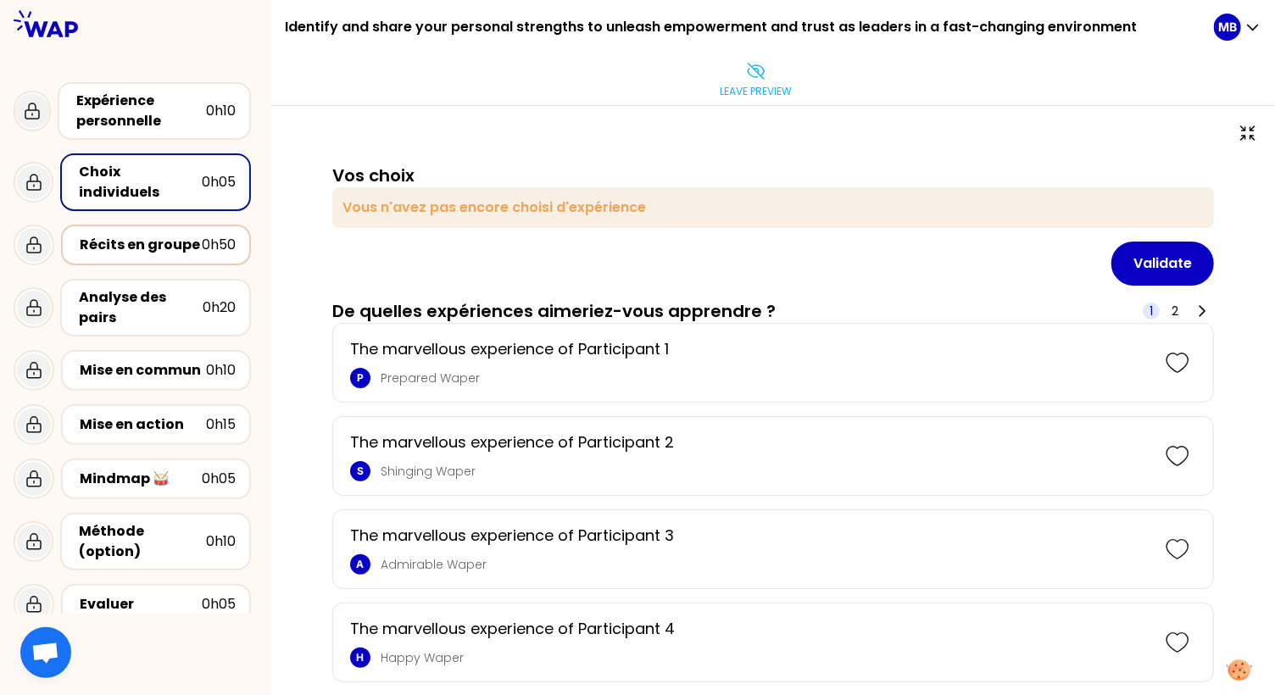
click at [124, 235] on div "Récits en groupe" at bounding box center [141, 245] width 122 height 20
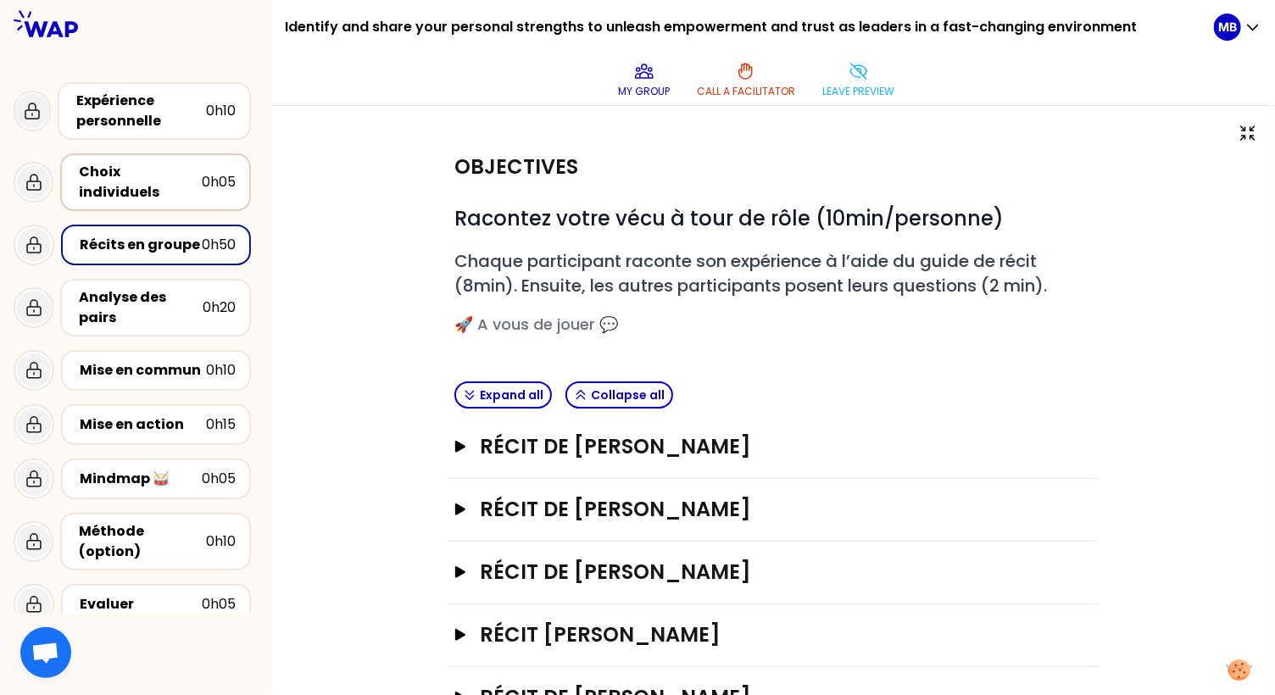
click at [124, 171] on div "Choix individuels" at bounding box center [140, 182] width 123 height 41
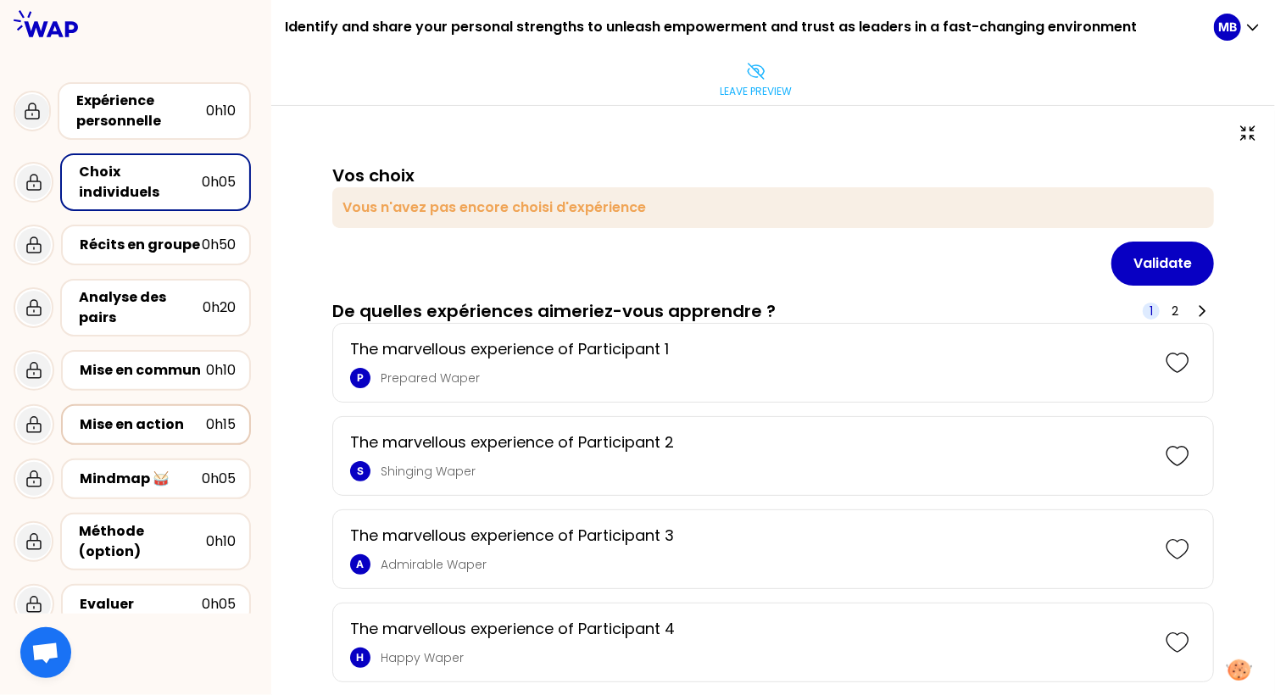
scroll to position [39, 0]
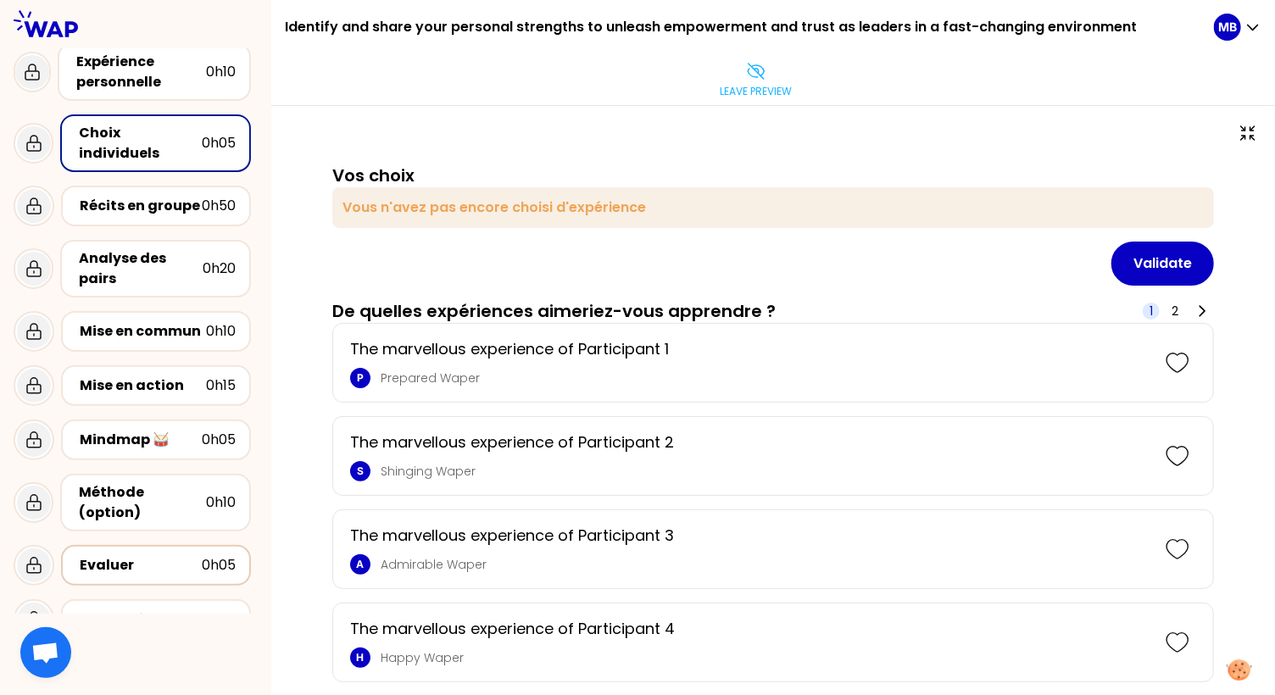
click at [138, 555] on div "Evaluer" at bounding box center [141, 565] width 122 height 20
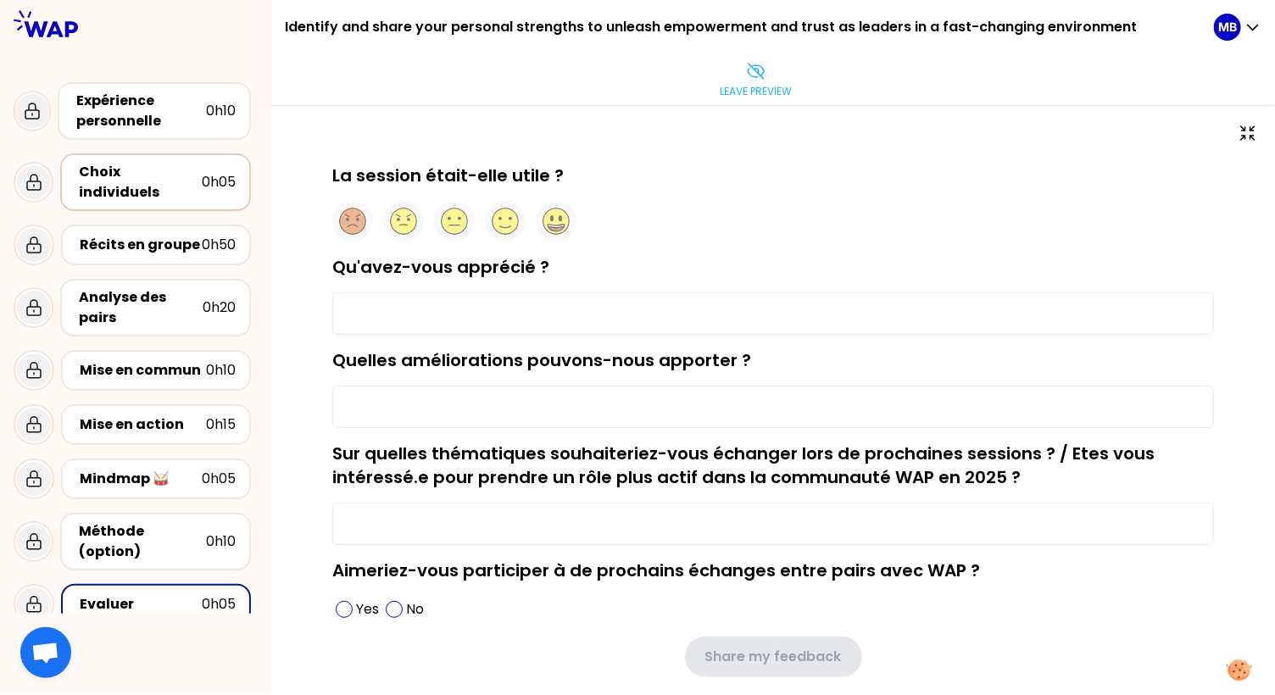
click at [153, 165] on div "Choix individuels" at bounding box center [140, 182] width 123 height 41
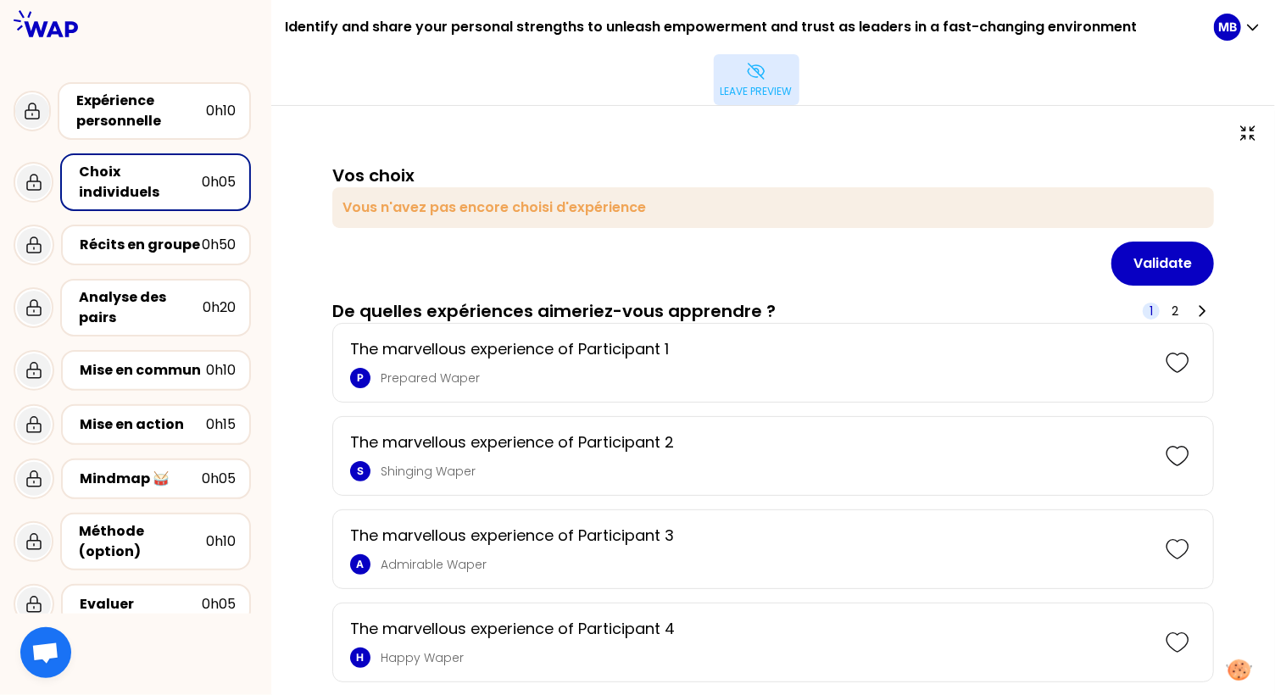
click at [743, 85] on p "Leave preview" at bounding box center [756, 92] width 72 height 14
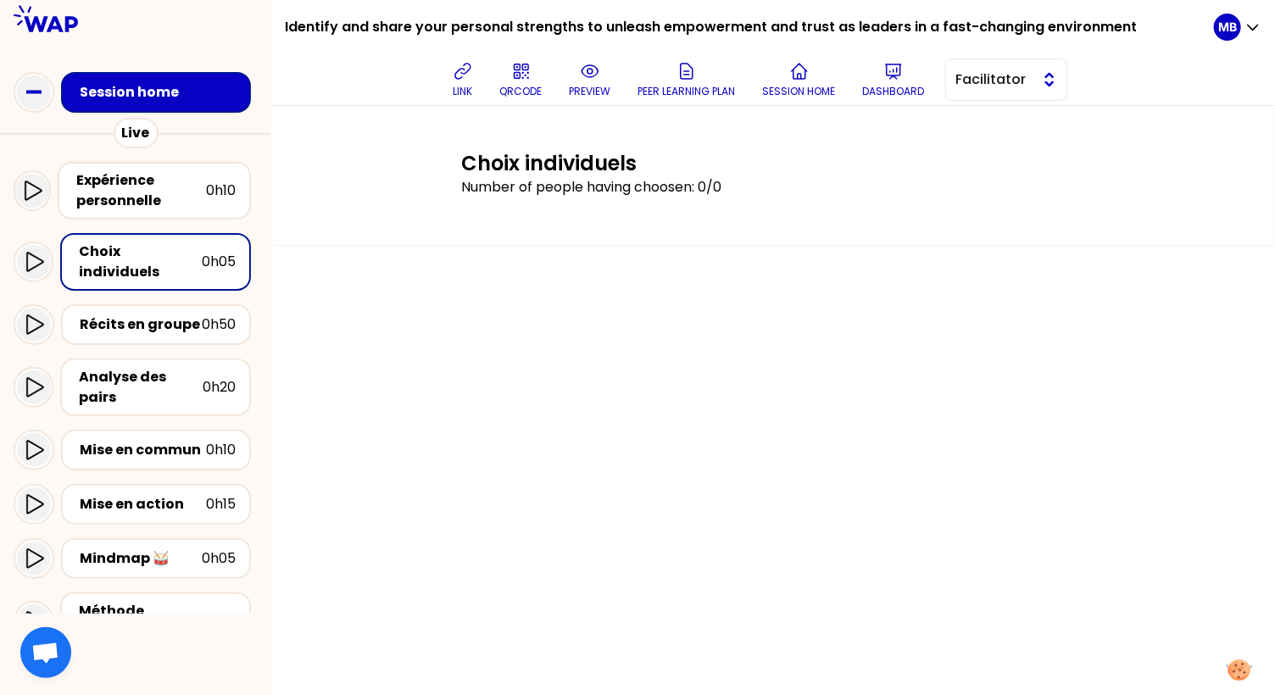
click at [967, 78] on span "Facilitator" at bounding box center [994, 79] width 76 height 20
click at [970, 129] on li "Editor" at bounding box center [1006, 121] width 120 height 27
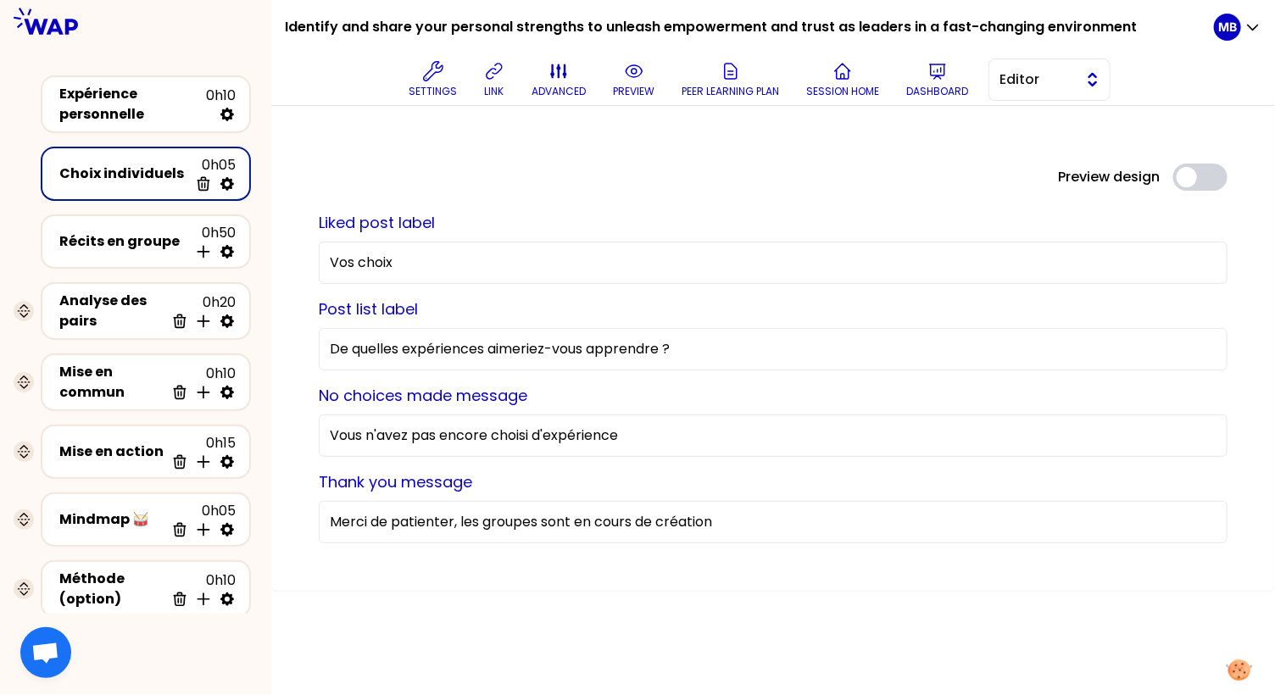
click at [1014, 84] on span "Editor" at bounding box center [1037, 79] width 76 height 20
click at [1012, 139] on li "Facilitator" at bounding box center [1049, 149] width 120 height 27
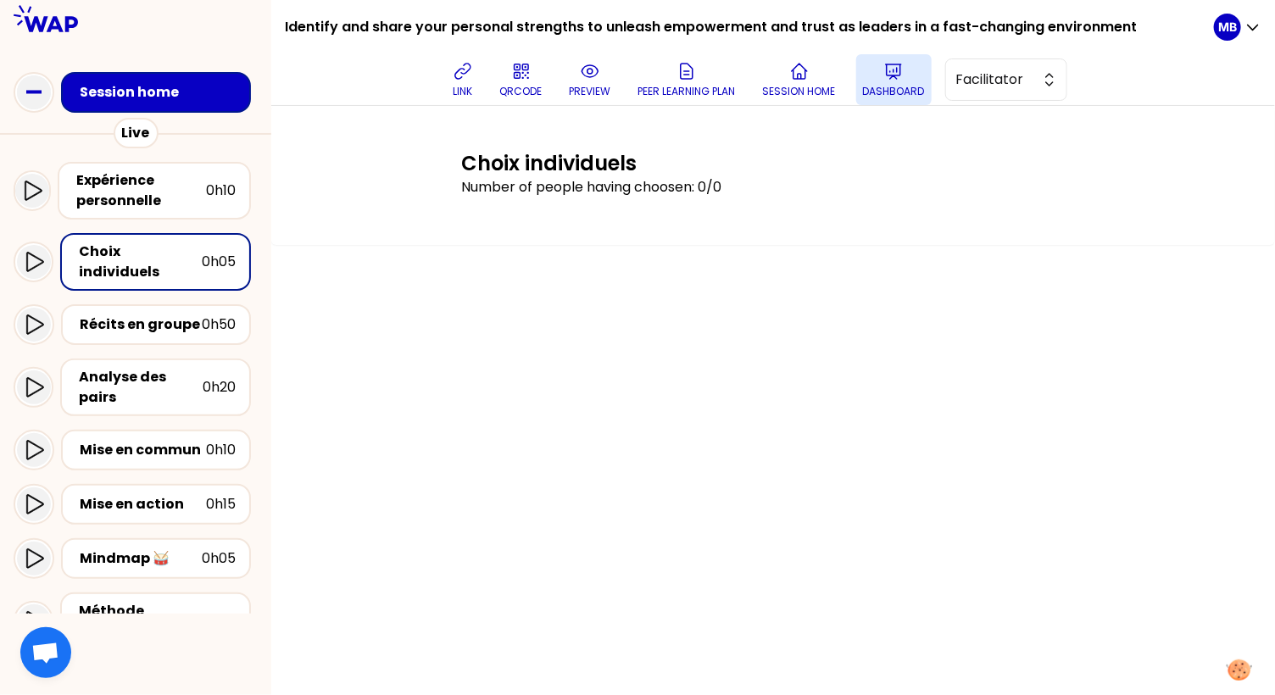
click at [906, 85] on p "Dashboard" at bounding box center [894, 92] width 62 height 14
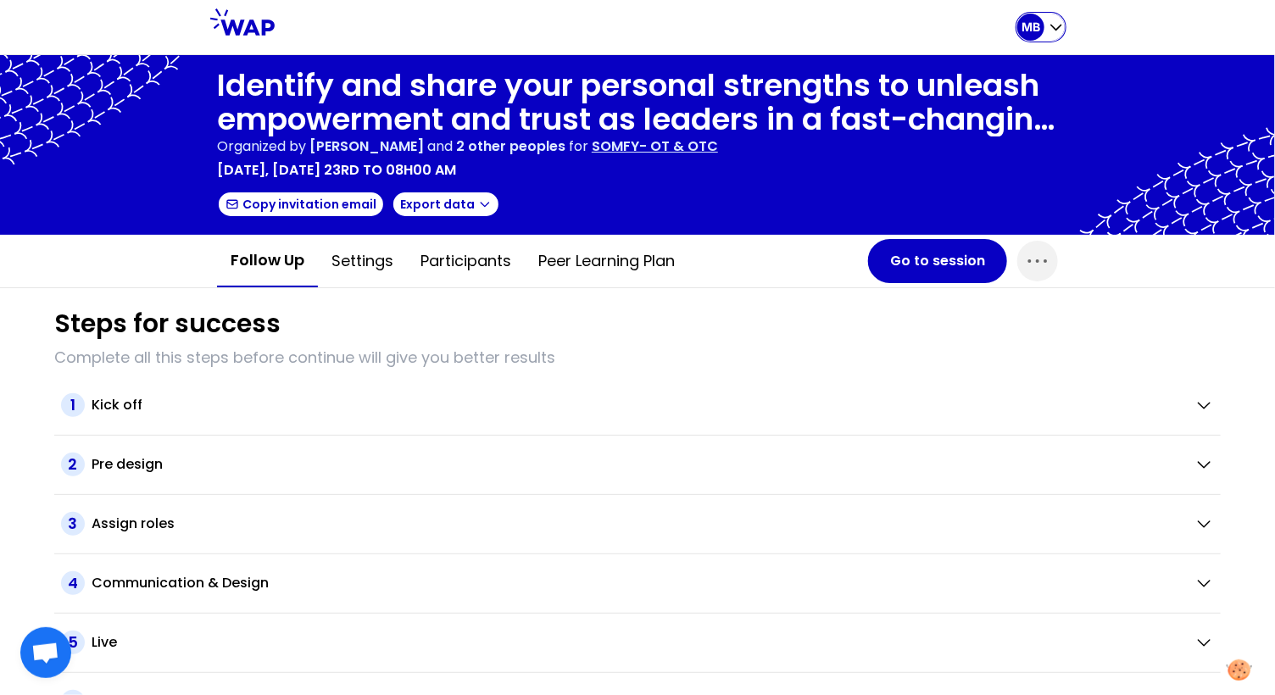
click at [1042, 27] on div "MB" at bounding box center [1030, 27] width 27 height 27
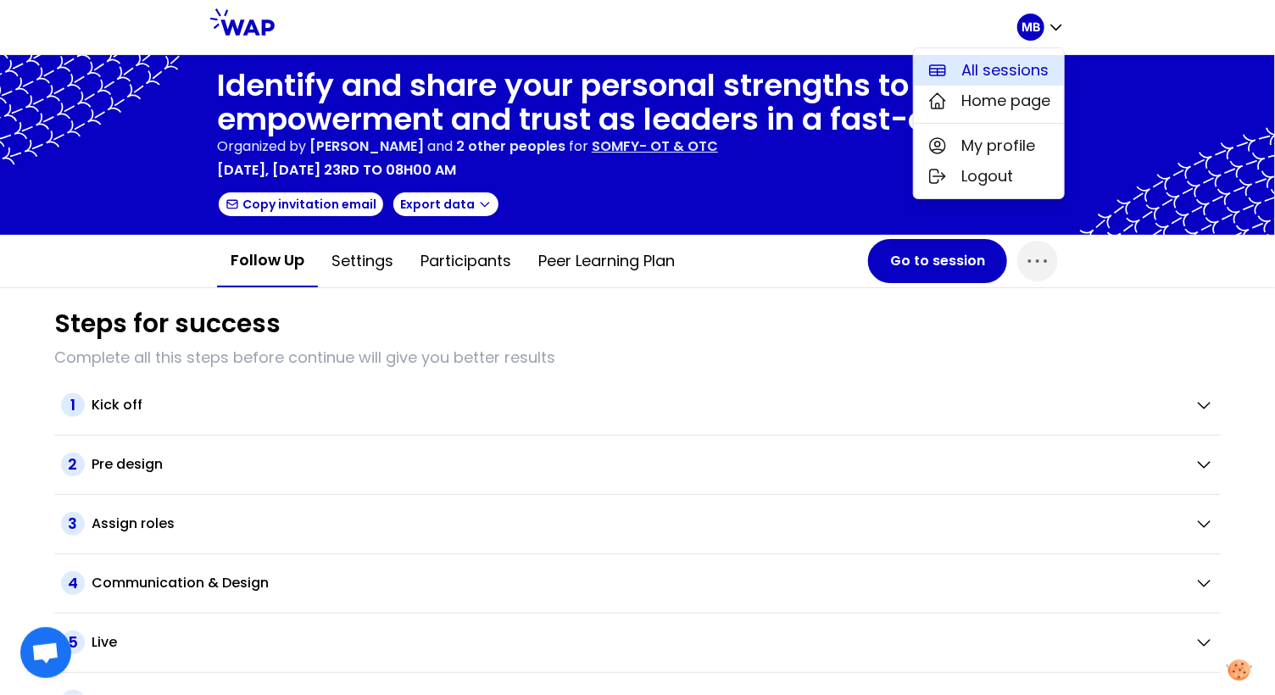
click at [1003, 72] on span "All sessions" at bounding box center [1004, 70] width 87 height 24
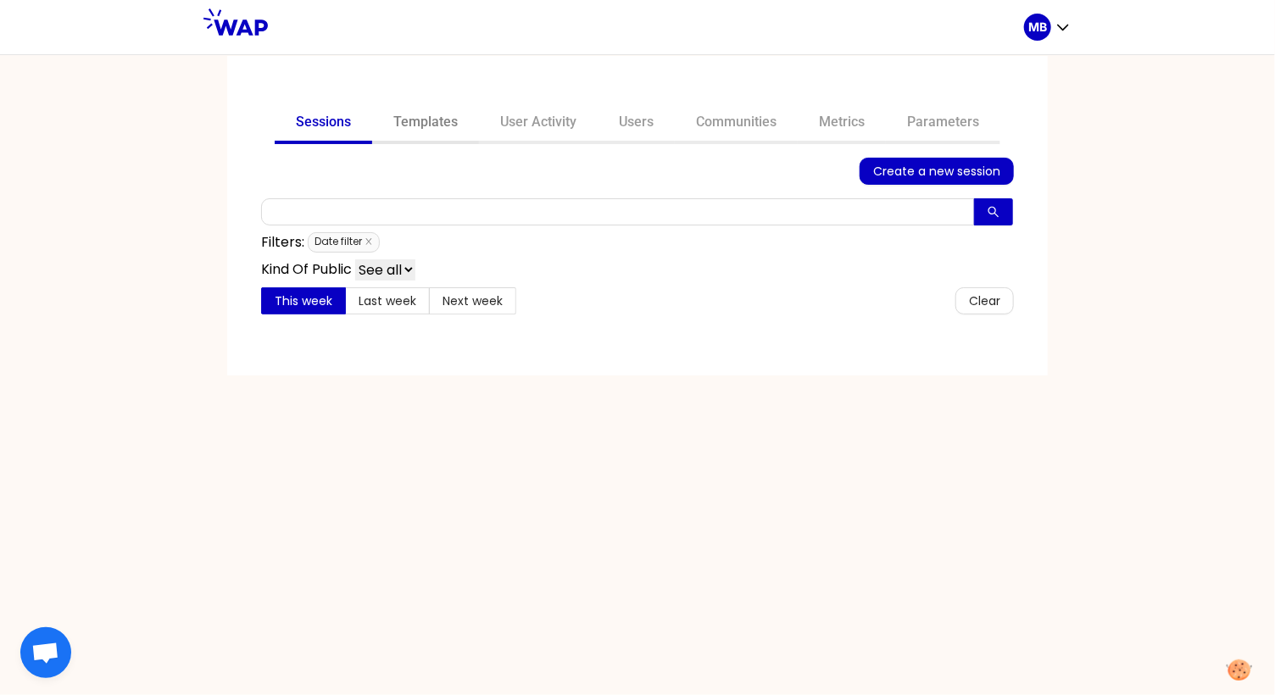
click at [429, 120] on link "Templates" at bounding box center [425, 123] width 107 height 41
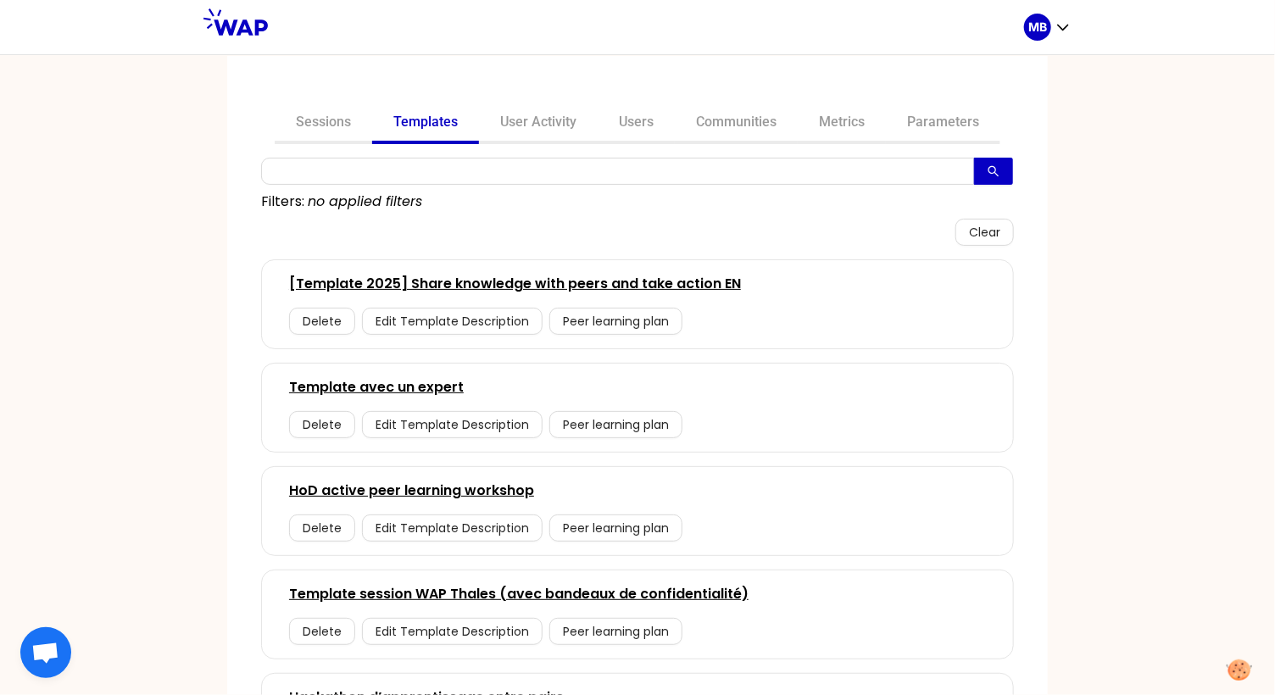
click at [481, 283] on link "[Template 2025] Share knowledge with peers and take action EN" at bounding box center [515, 284] width 452 height 20
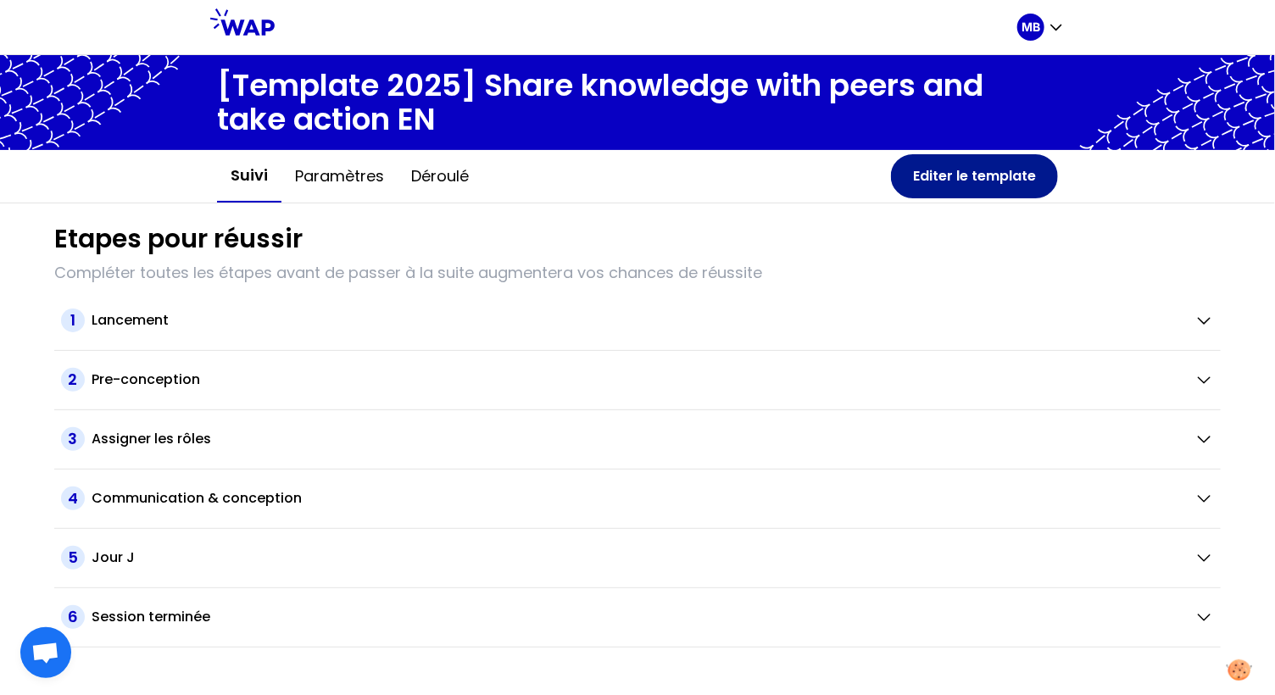
click at [931, 186] on button "Editer le template" at bounding box center [974, 176] width 167 height 44
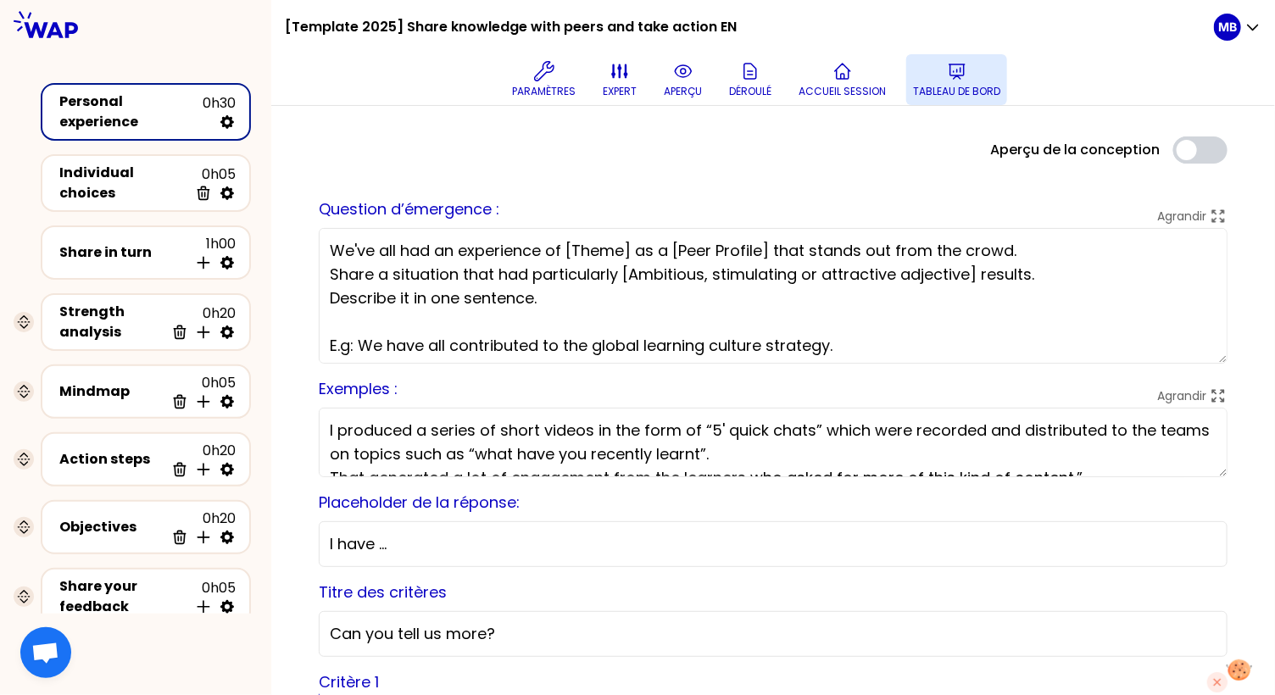
click at [931, 70] on button "Tableau de bord" at bounding box center [956, 79] width 101 height 51
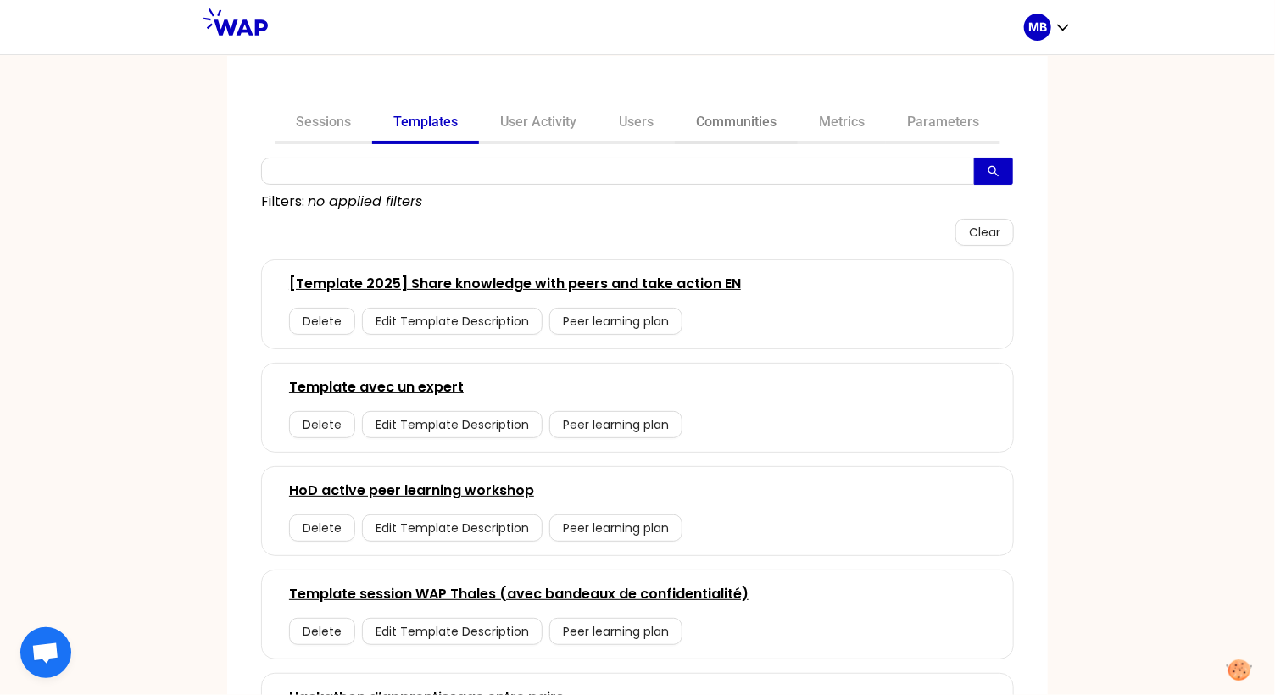
click at [756, 123] on link "Communities" at bounding box center [736, 123] width 123 height 41
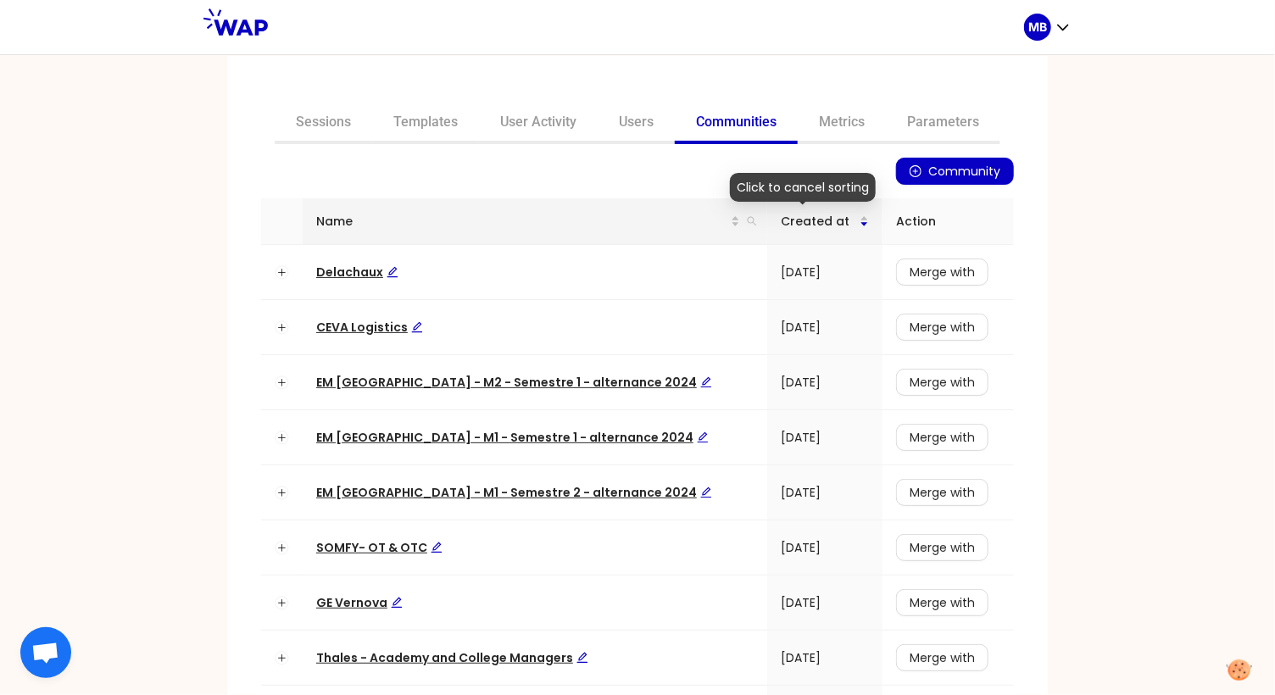
click at [733, 225] on th "Name" at bounding box center [535, 221] width 464 height 47
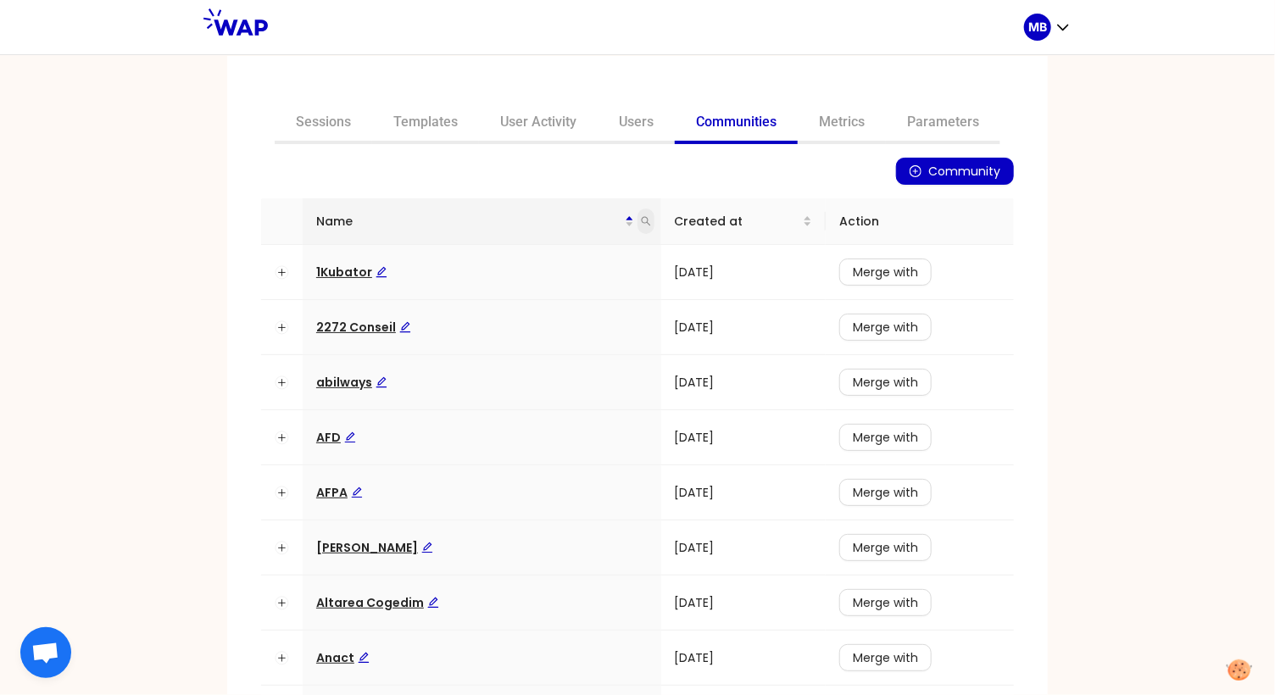
click at [653, 221] on span at bounding box center [645, 220] width 17 height 25
type input "somfy"
click at [543, 286] on span "Search" at bounding box center [536, 288] width 42 height 19
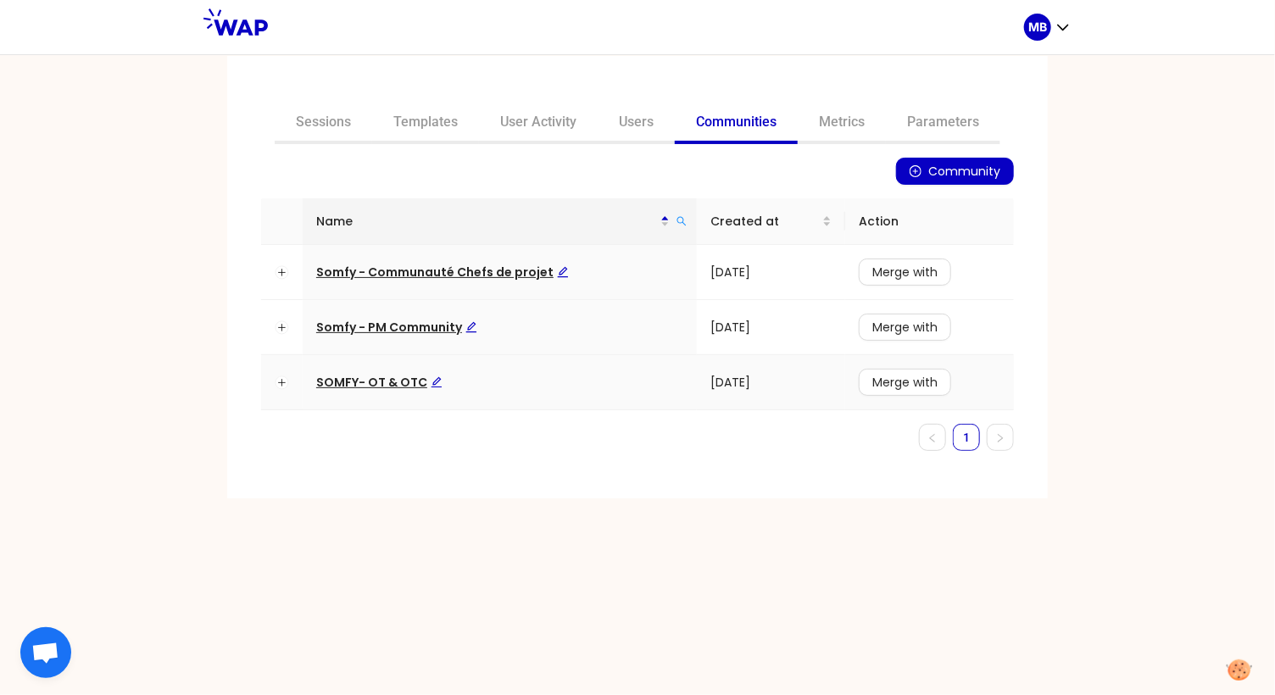
click at [414, 374] on span "SOMFY- OT & OTC" at bounding box center [379, 382] width 126 height 17
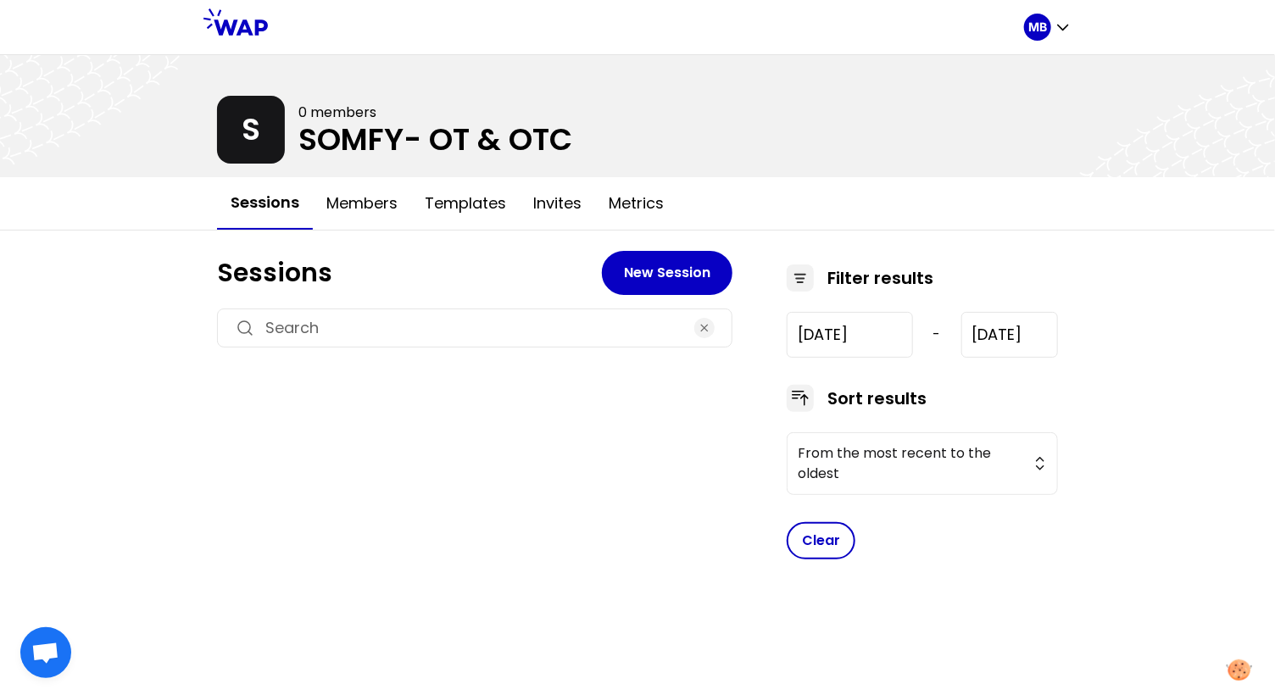
type input "[DATE]"
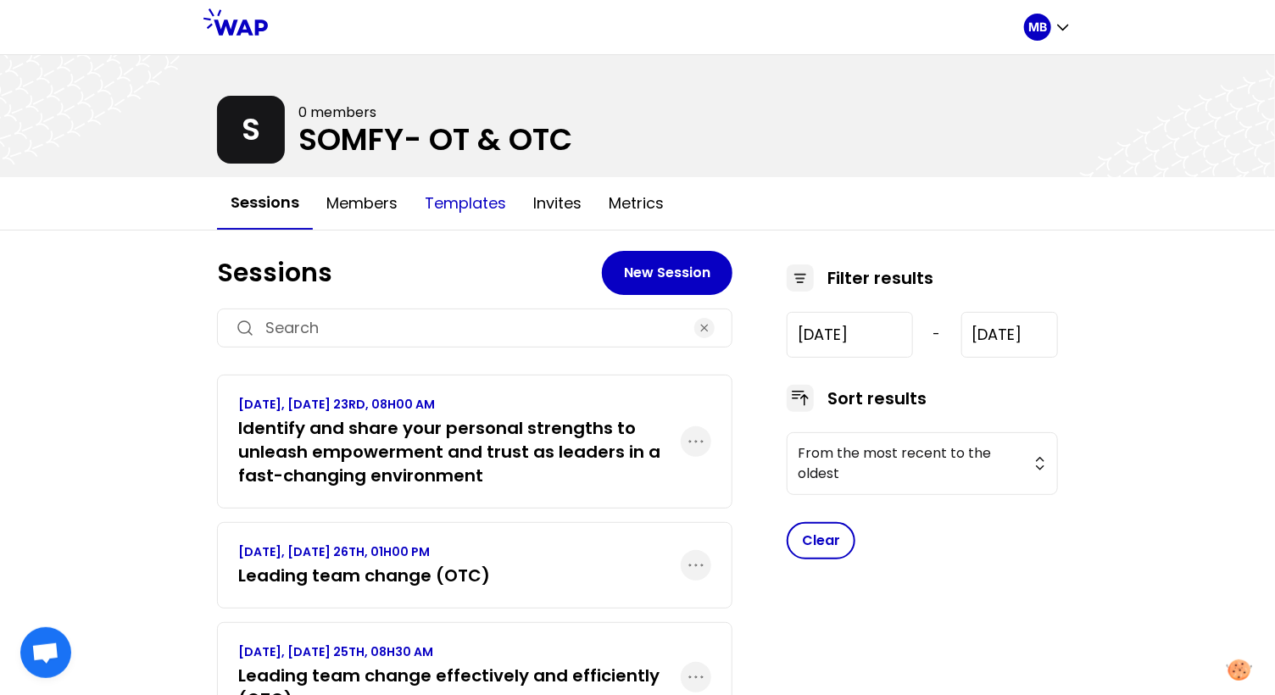
click at [472, 214] on button "Templates" at bounding box center [465, 203] width 108 height 51
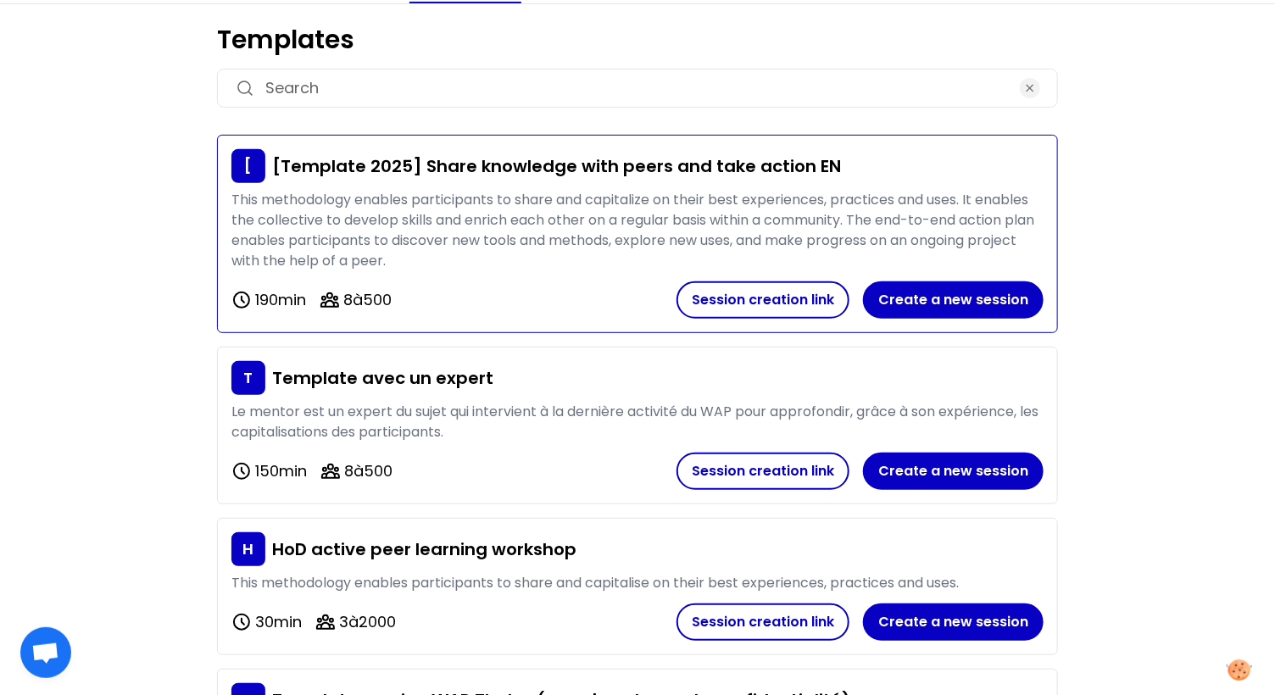
scroll to position [129, 0]
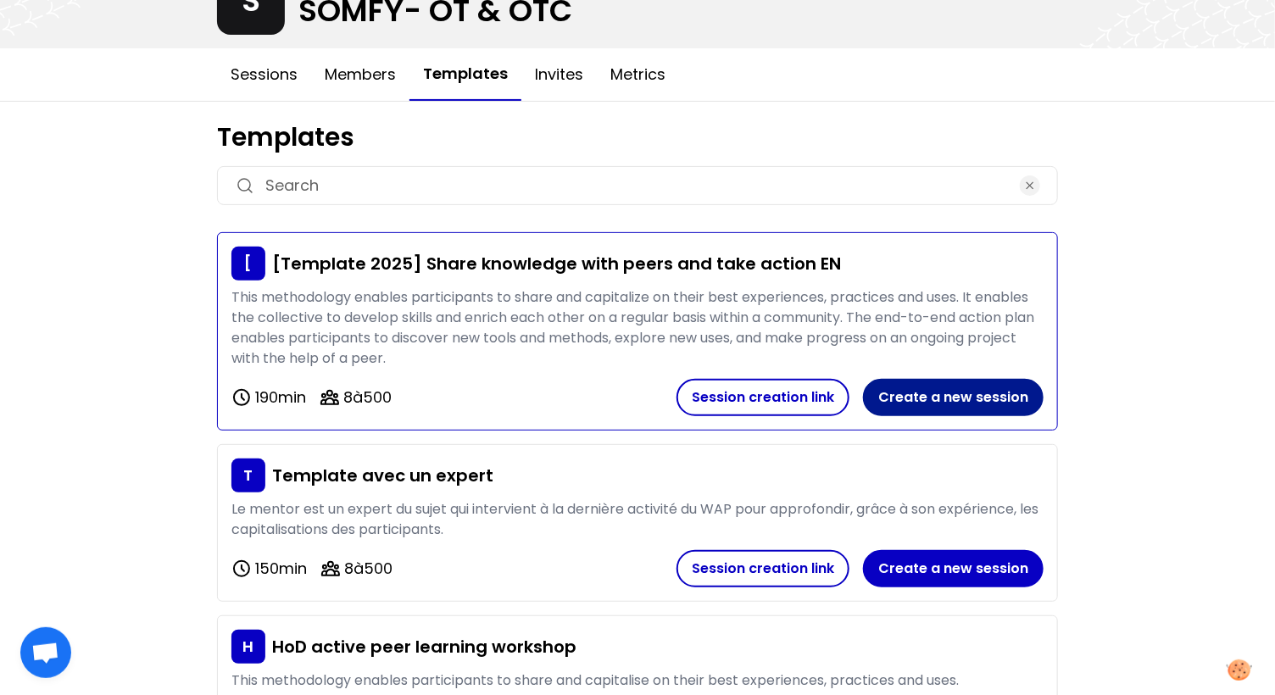
click at [940, 399] on button "Create a new session" at bounding box center [953, 397] width 181 height 37
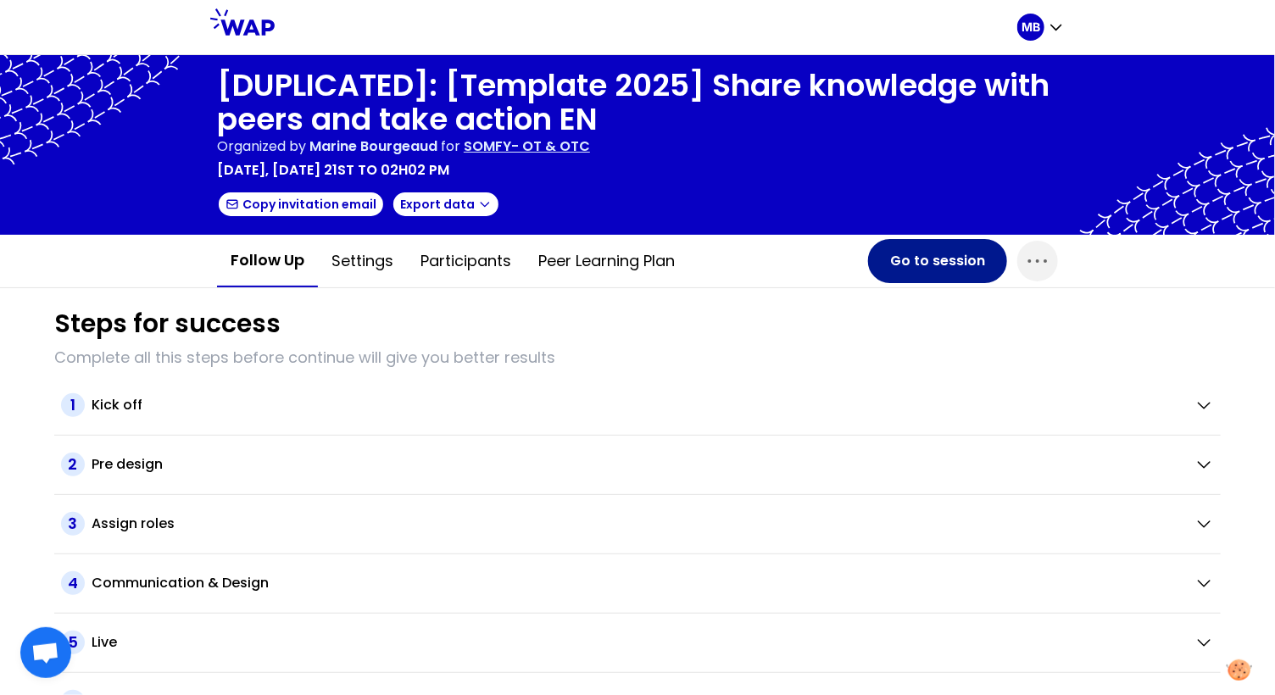
click at [917, 264] on button "Go to session" at bounding box center [937, 261] width 139 height 44
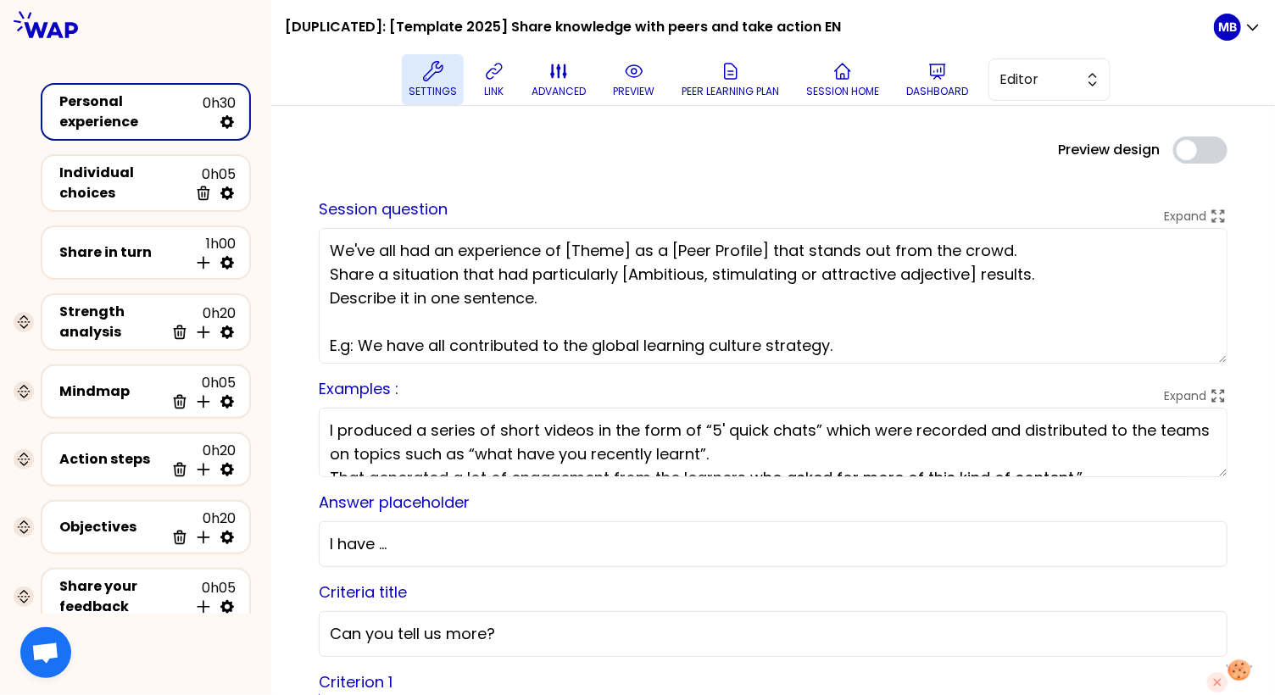
click at [425, 85] on p "Settings" at bounding box center [432, 92] width 48 height 14
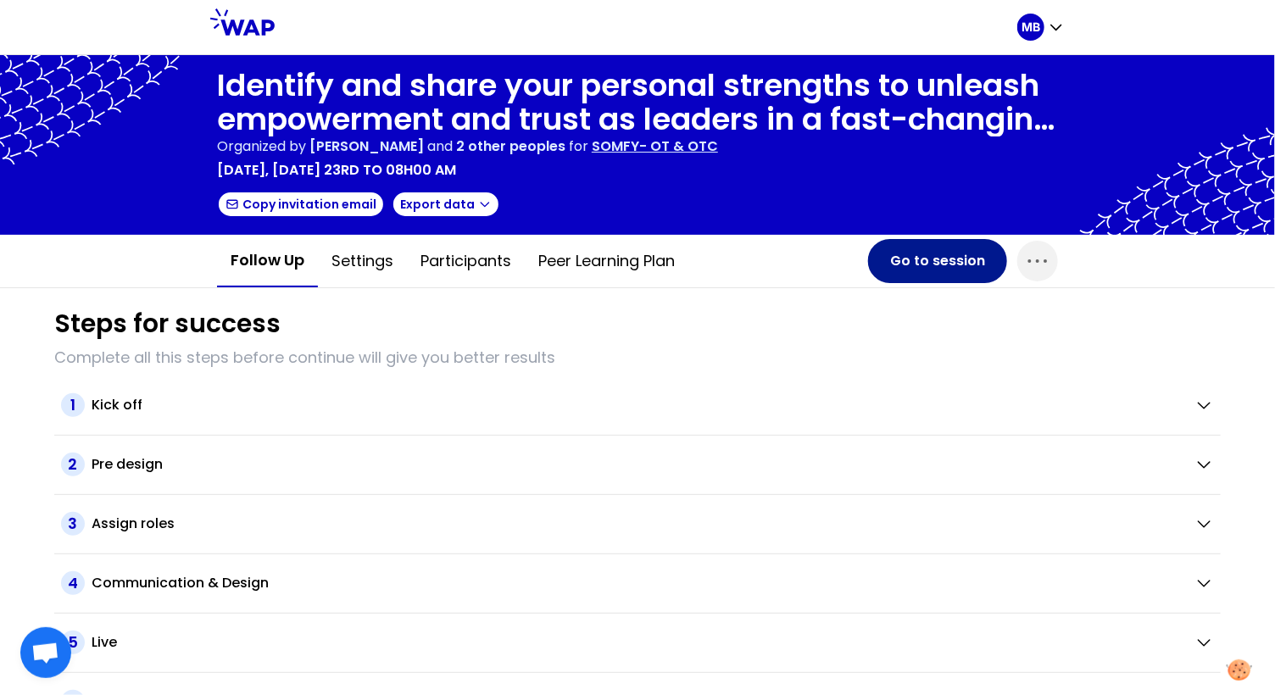
click at [887, 264] on button "Go to session" at bounding box center [937, 261] width 139 height 44
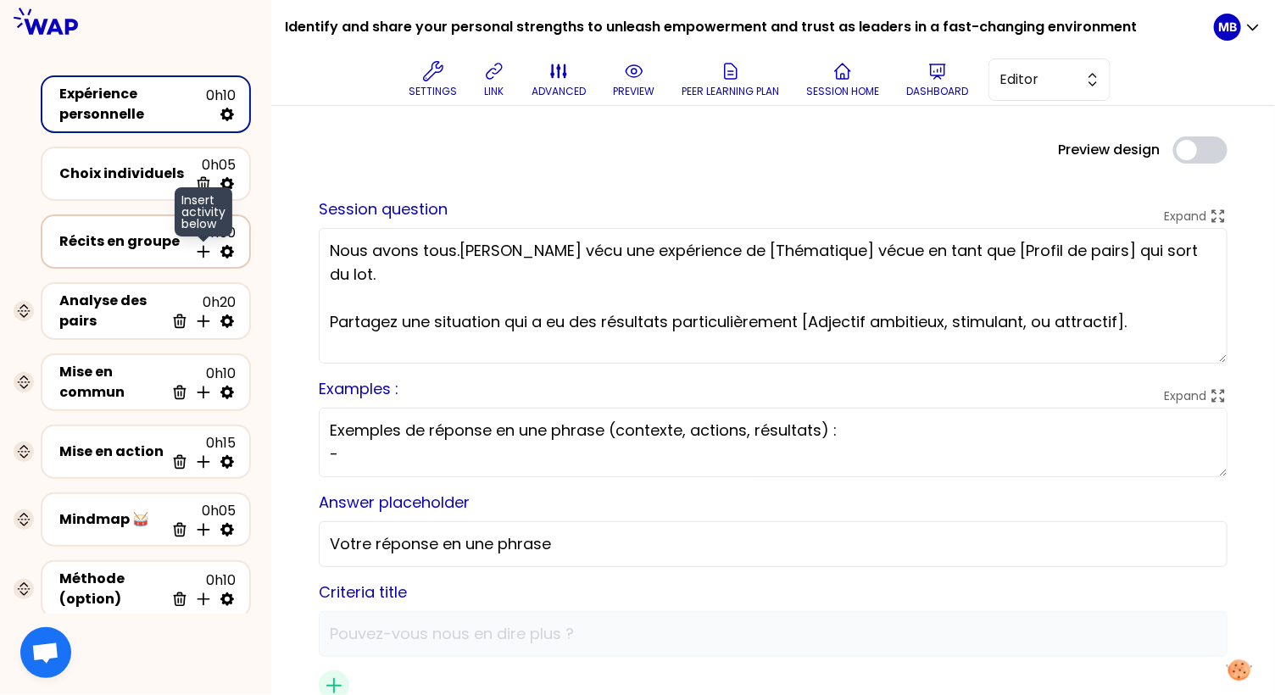
click at [202, 254] on icon at bounding box center [203, 251] width 17 height 17
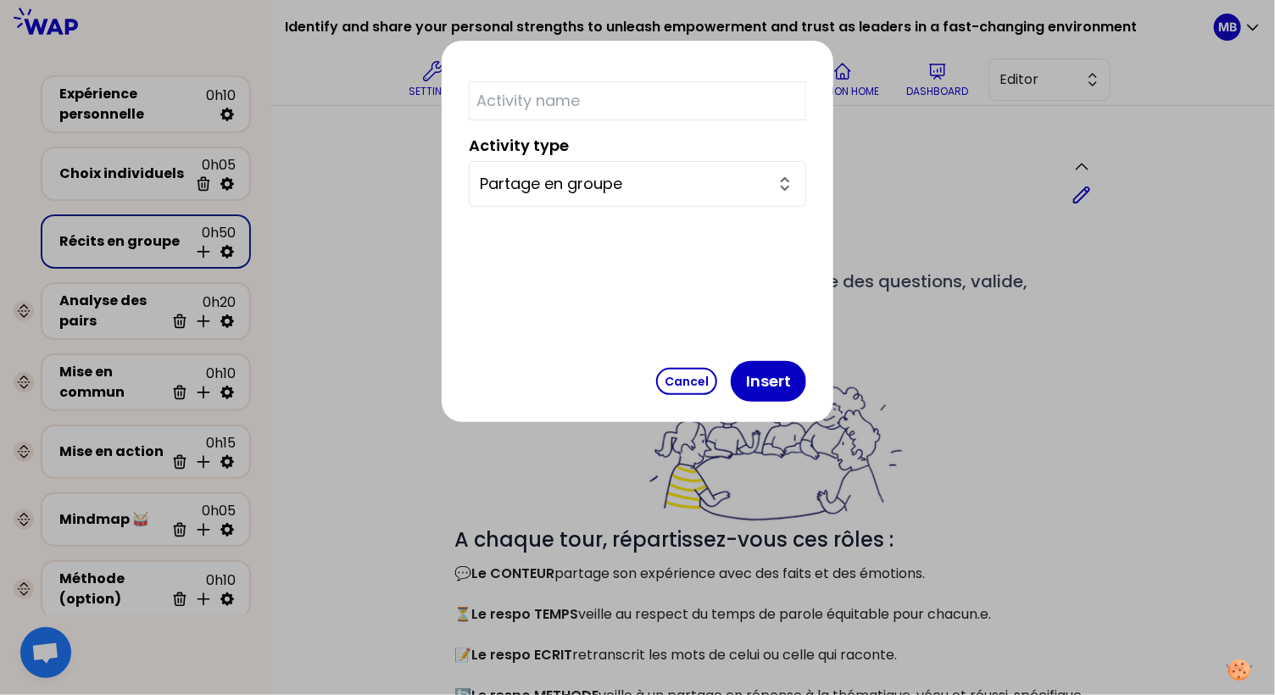
click at [564, 180] on input "Partage en groupe" at bounding box center [627, 184] width 295 height 24
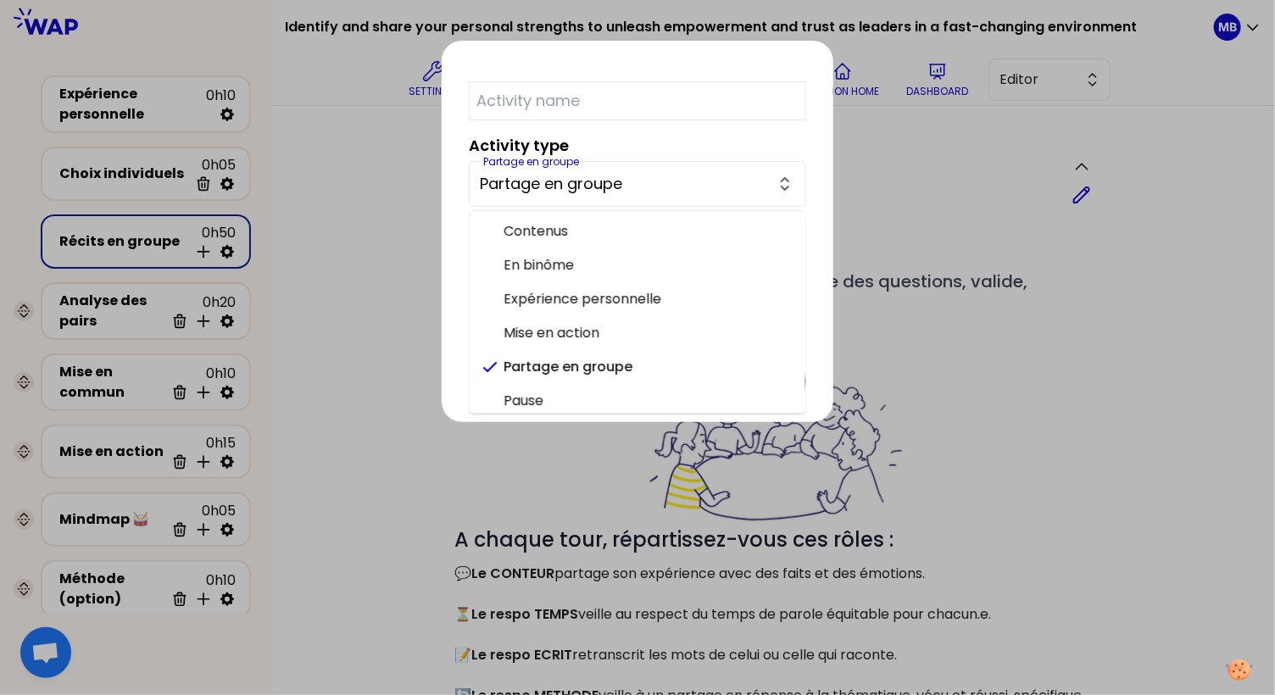
scroll to position [41, 0]
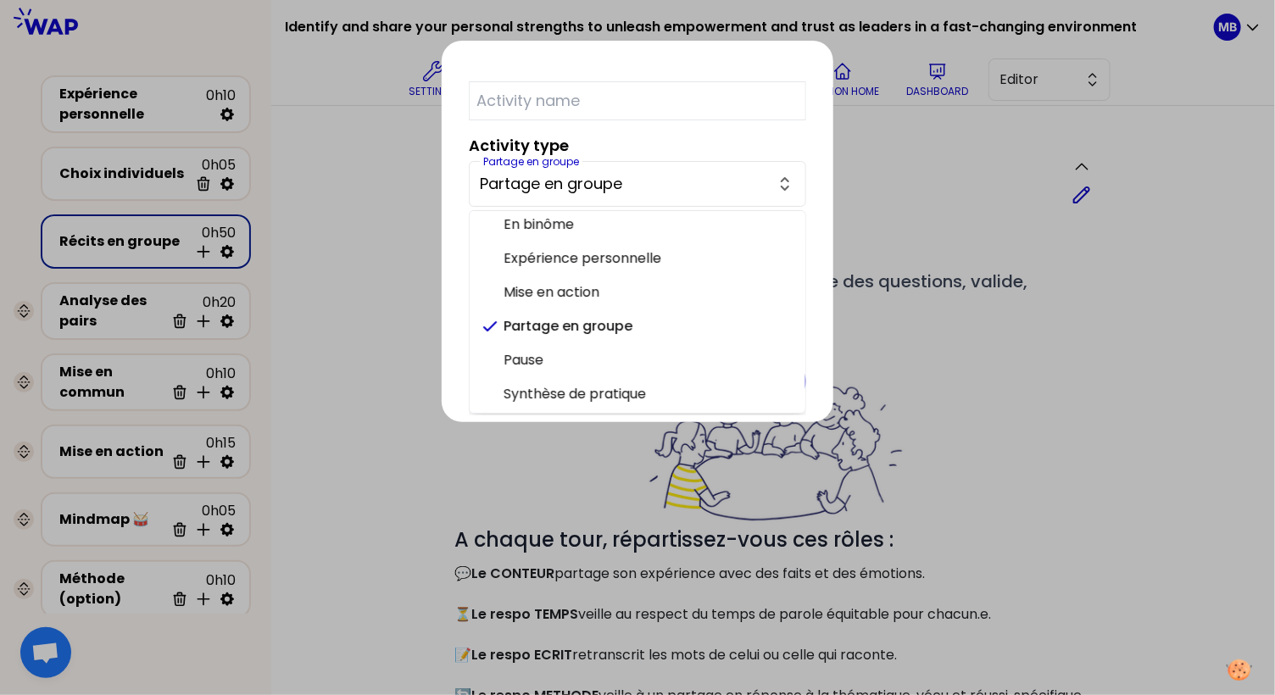
click at [525, 226] on div "Activity type Partage en groupe Partage en groupe Contenus En binôme Expérience…" at bounding box center [638, 231] width 392 height 381
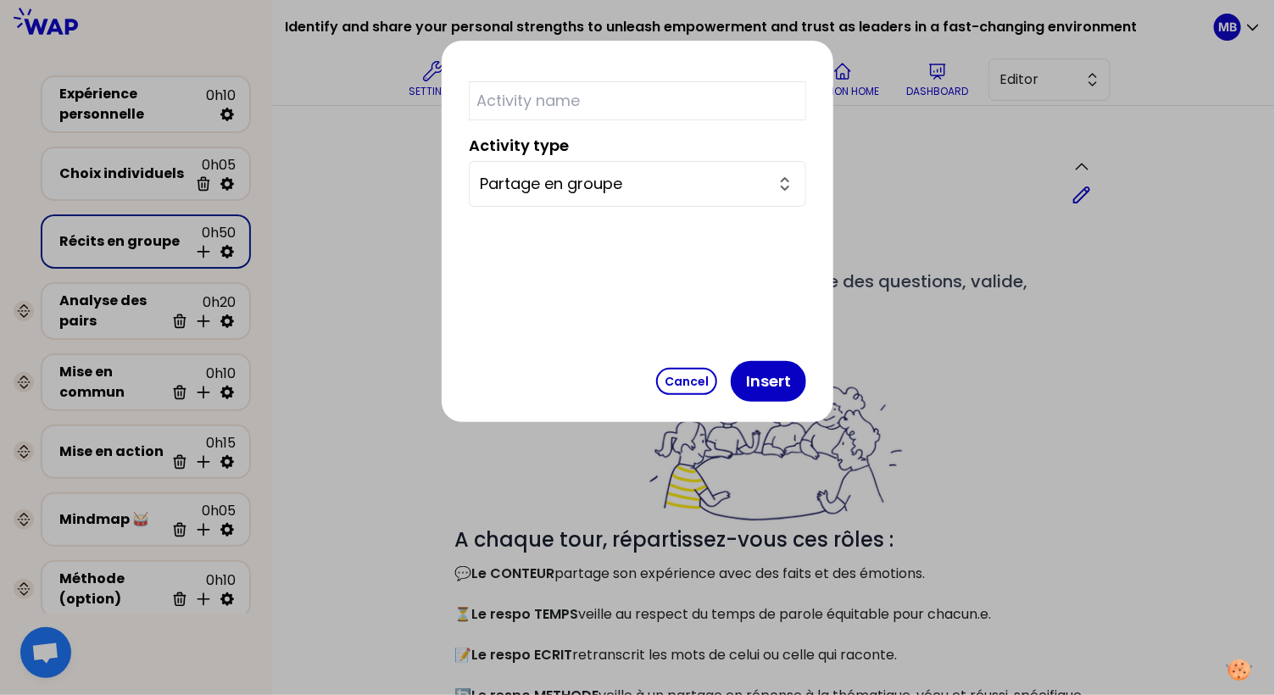
click at [582, 194] on input "Partage en groupe" at bounding box center [627, 184] width 295 height 24
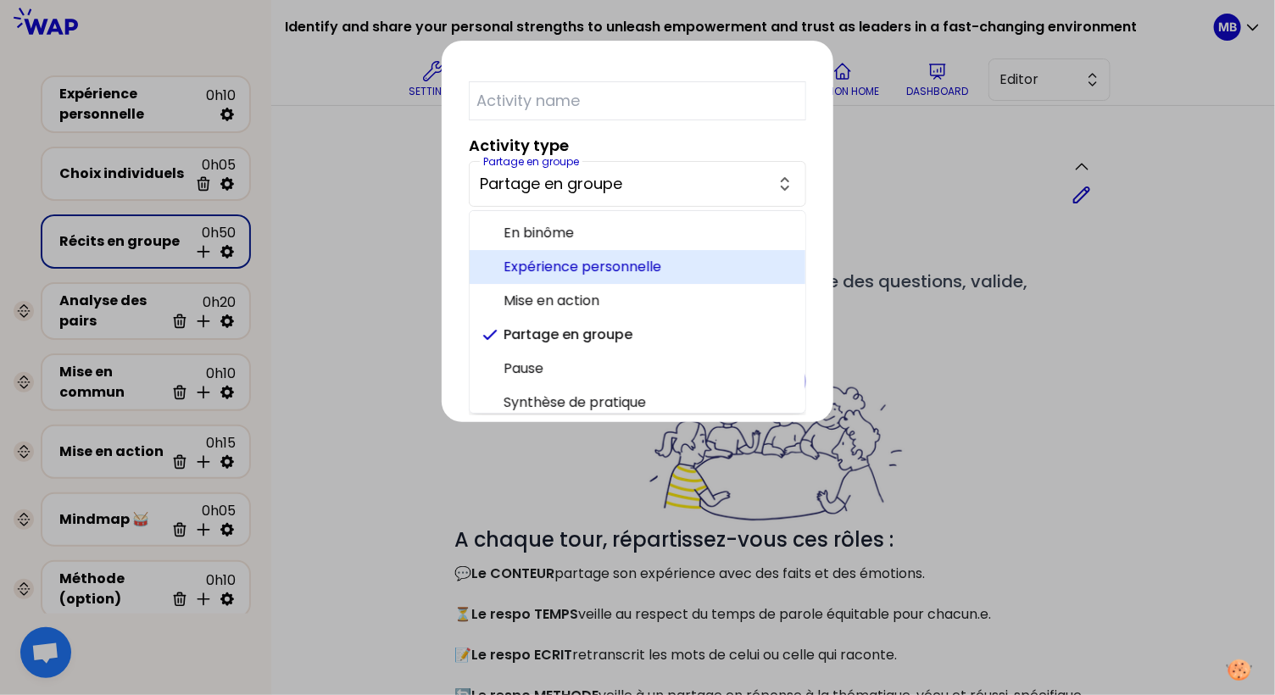
scroll to position [41, 0]
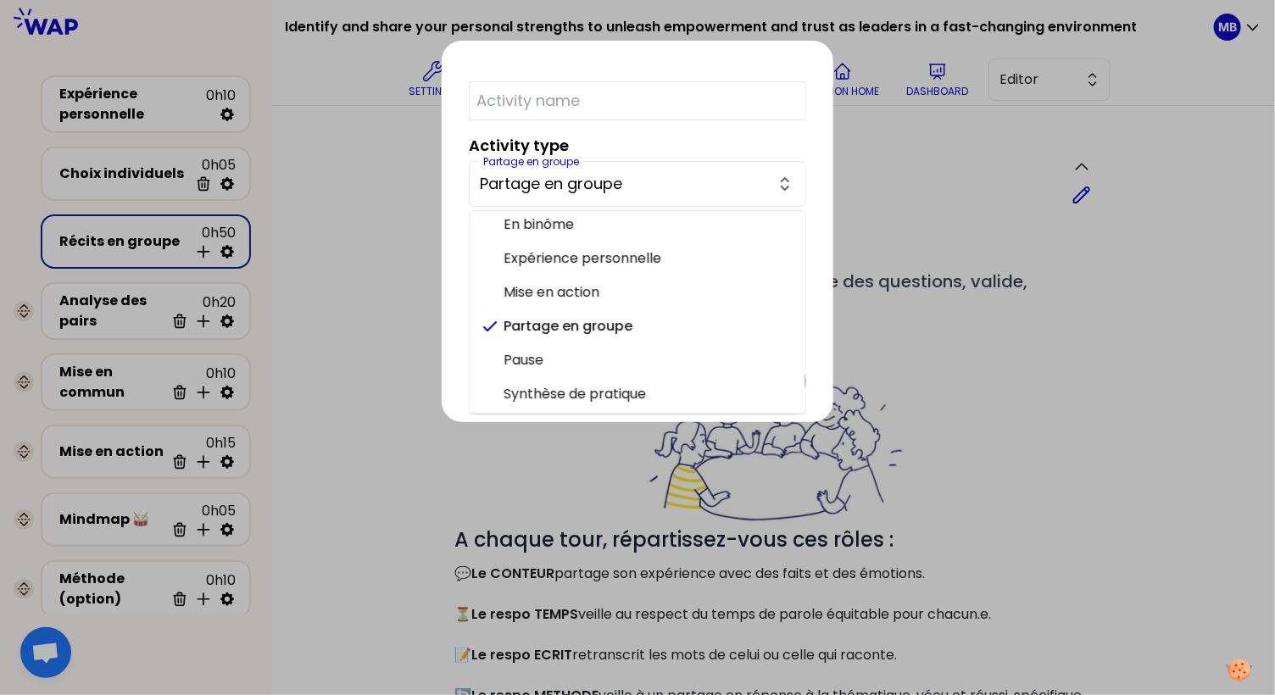
click at [363, 313] on div at bounding box center [637, 347] width 1275 height 695
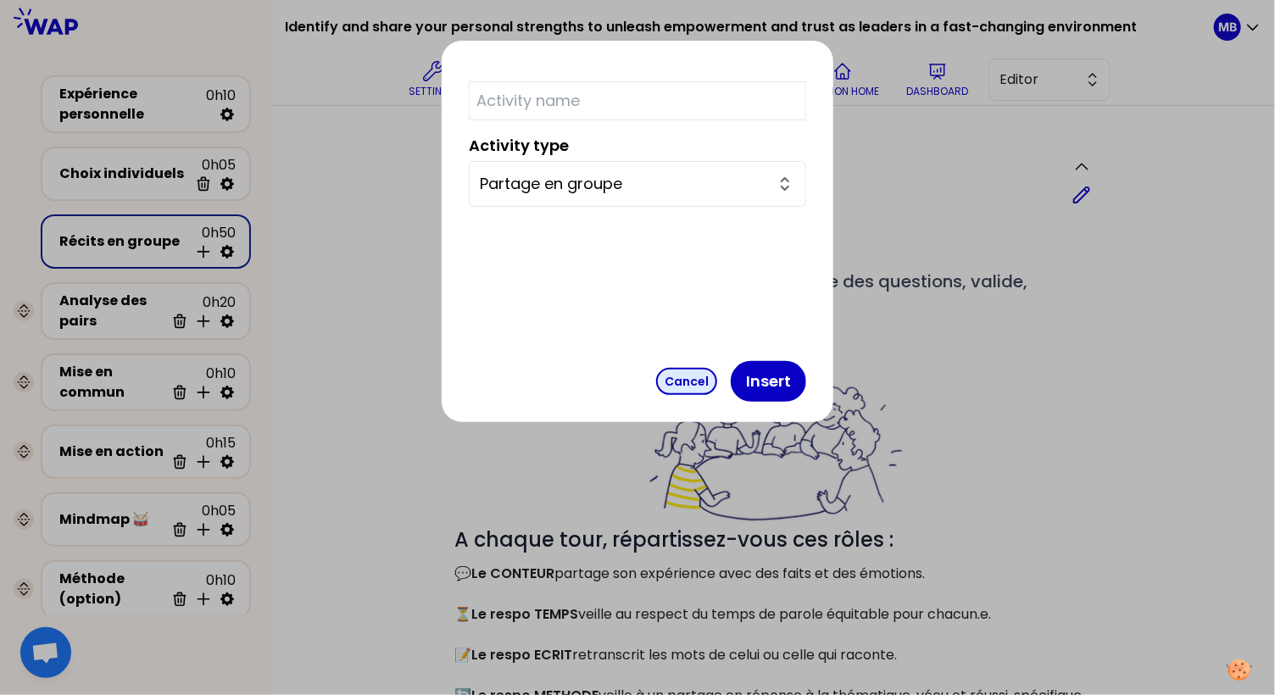
click at [656, 378] on button "Cancel" at bounding box center [686, 381] width 61 height 27
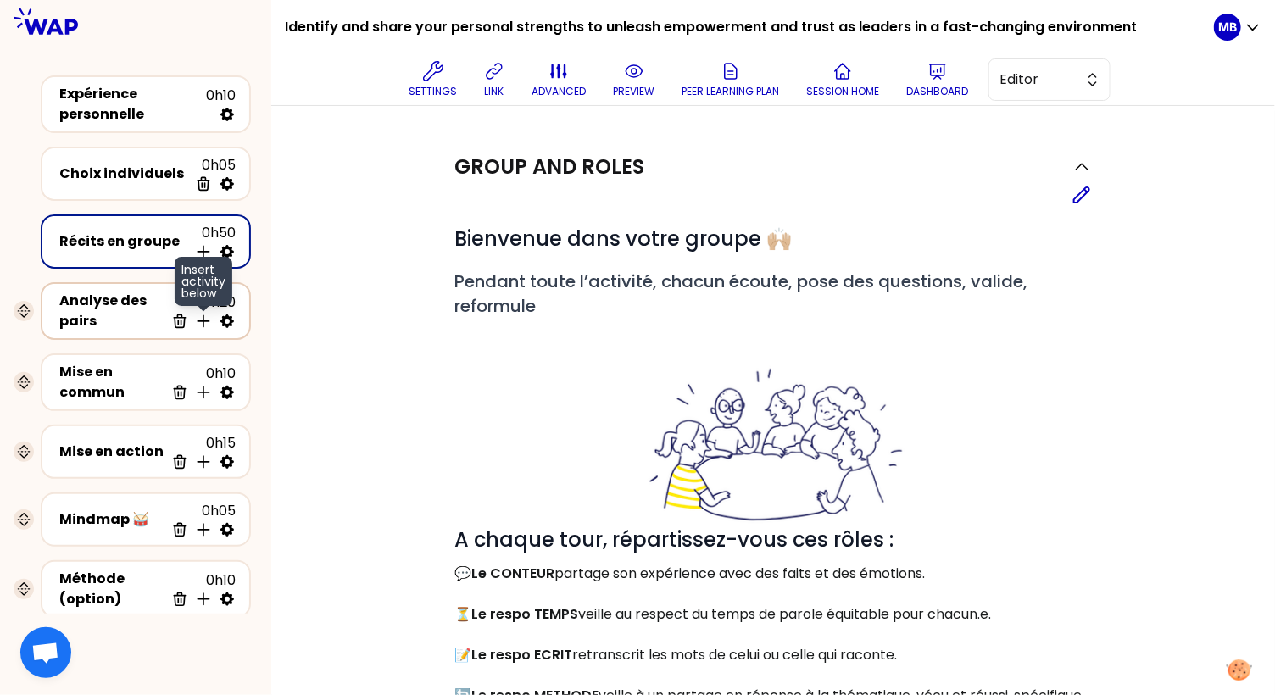
click at [203, 321] on icon at bounding box center [202, 321] width 11 height 11
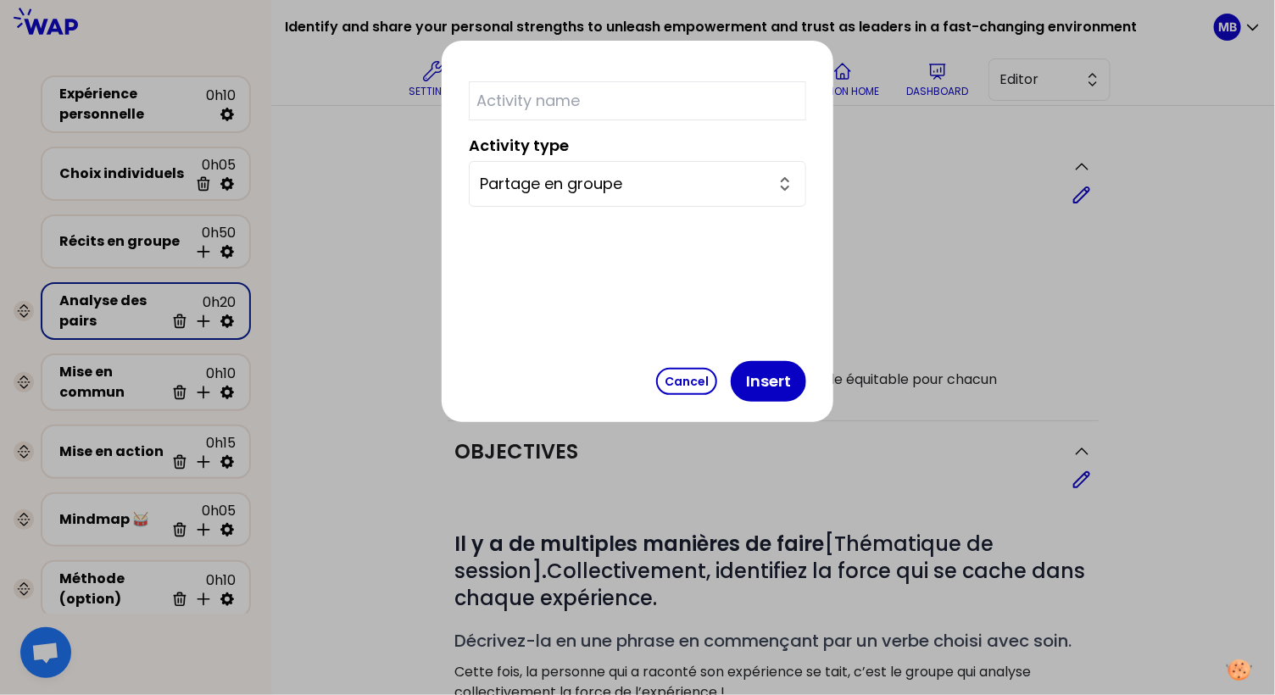
click at [596, 185] on input "Partage en groupe" at bounding box center [627, 184] width 295 height 24
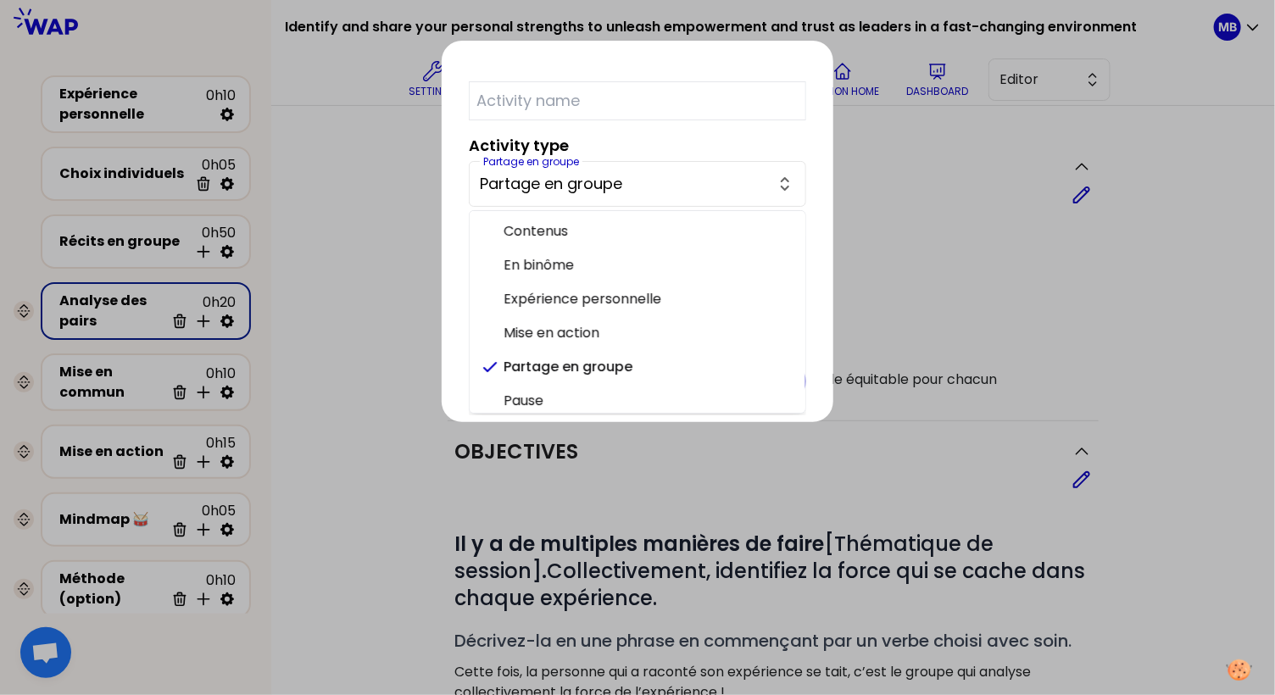
click at [847, 242] on div at bounding box center [637, 347] width 1275 height 695
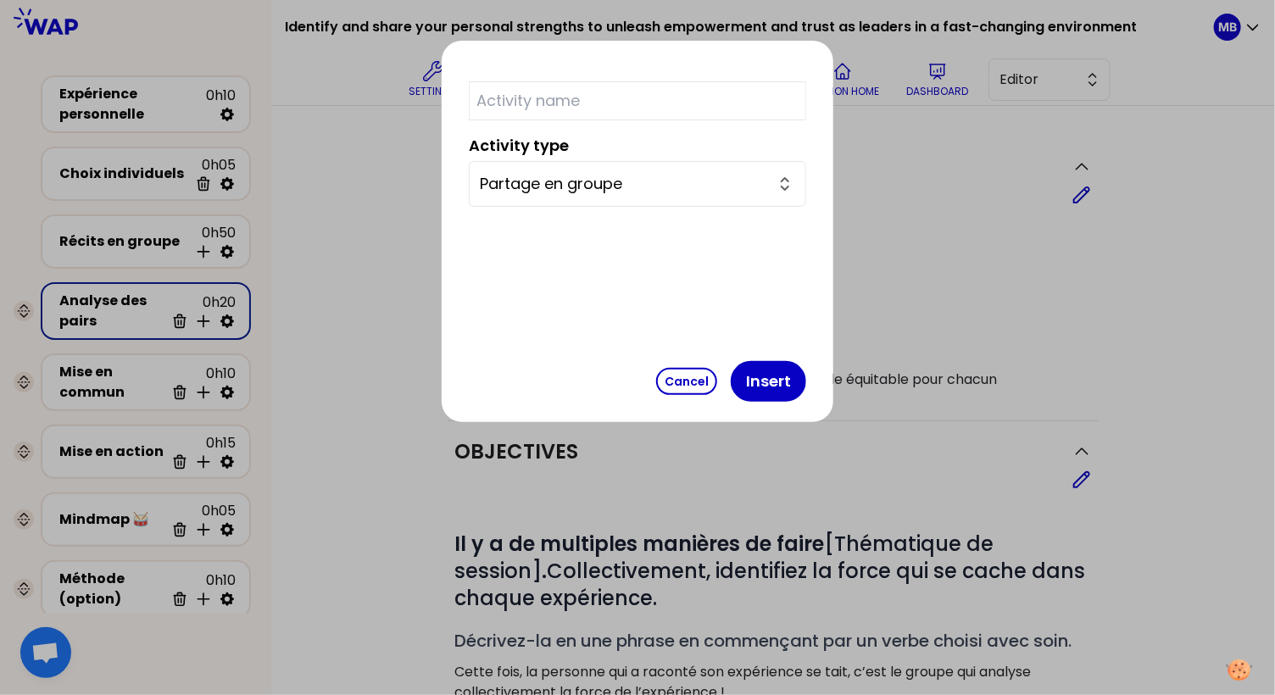
click at [889, 143] on div at bounding box center [637, 347] width 1275 height 695
click at [656, 375] on button "Cancel" at bounding box center [686, 381] width 61 height 27
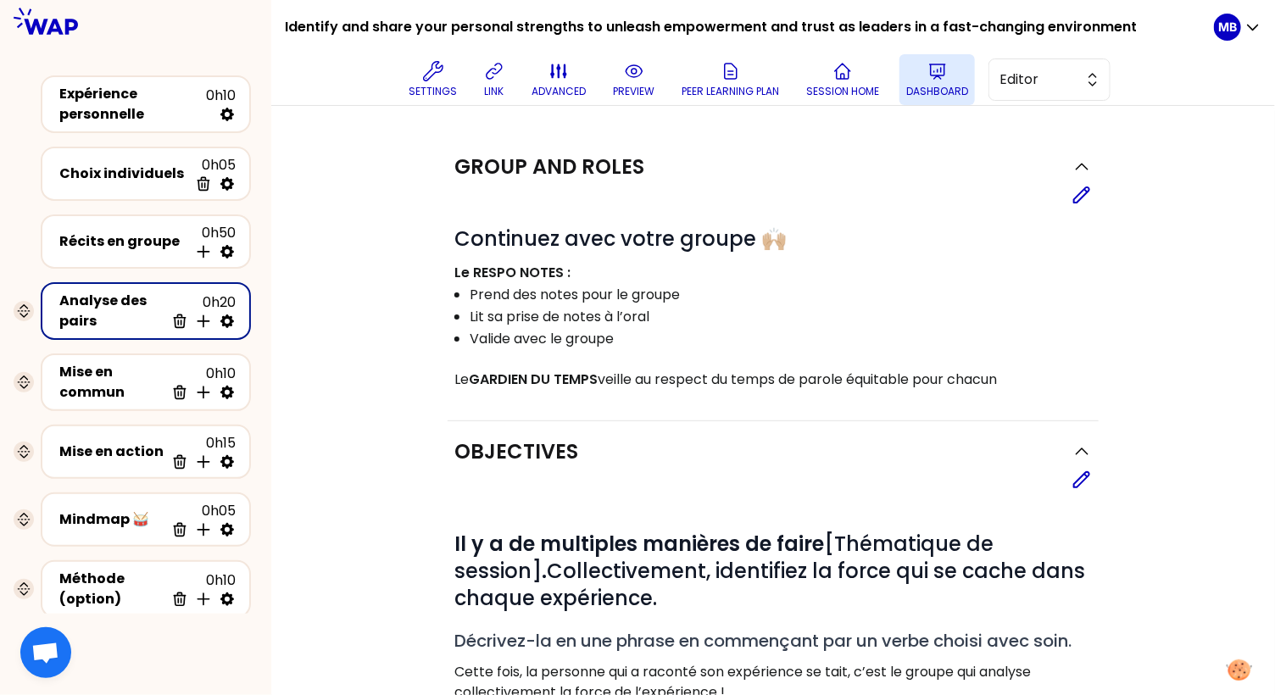
click at [932, 74] on icon at bounding box center [937, 71] width 20 height 20
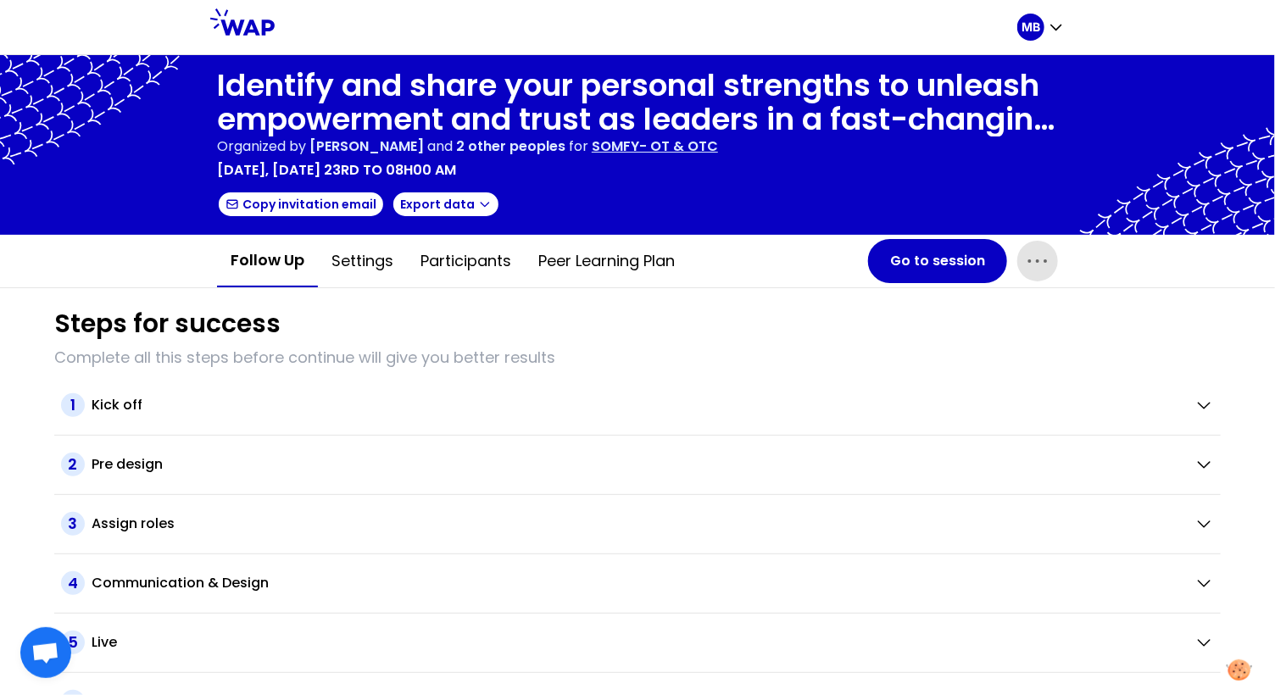
click at [1025, 253] on icon "button" at bounding box center [1037, 260] width 27 height 27
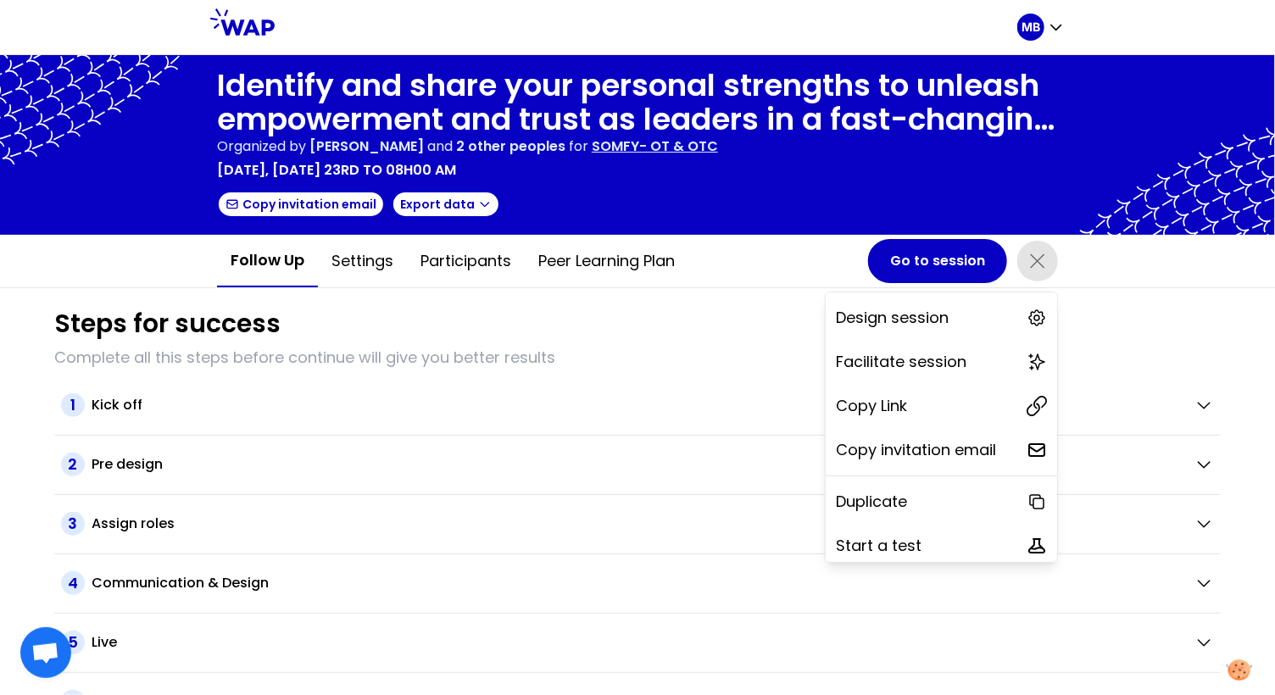
click at [679, 323] on div "Steps for success" at bounding box center [637, 323] width 1166 height 31
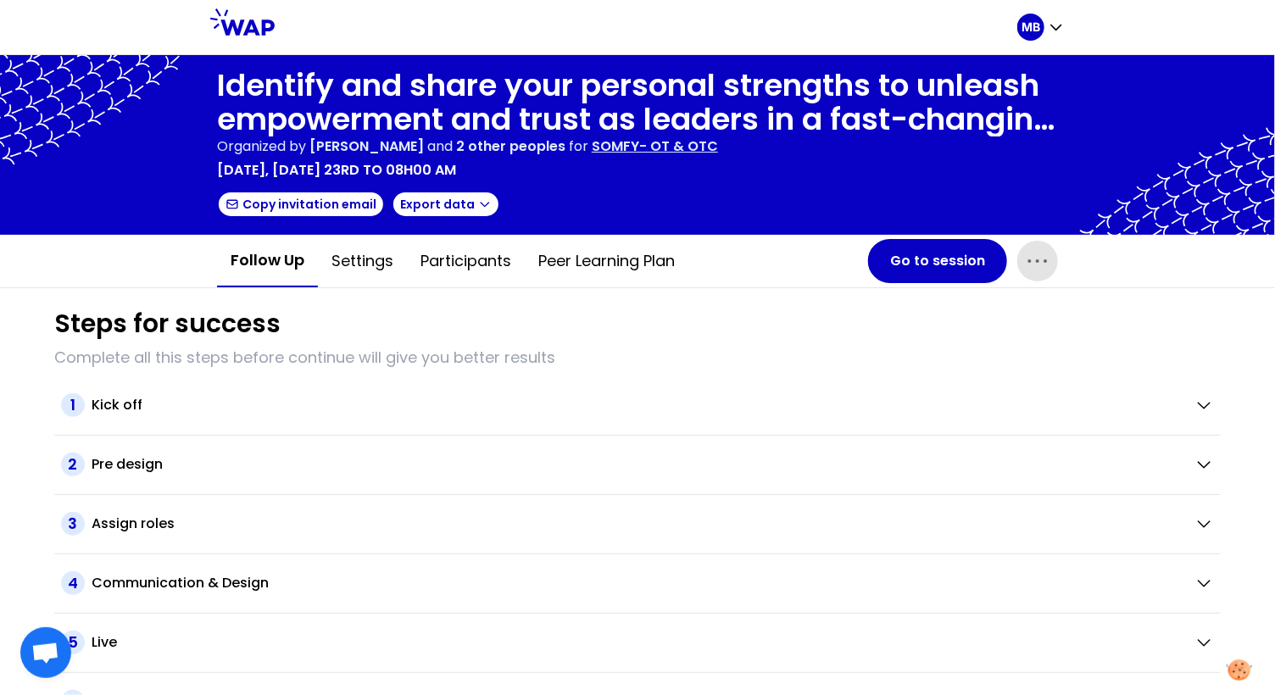
click at [697, 136] on p "SOMFY- OT & OTC" at bounding box center [655, 146] width 126 height 20
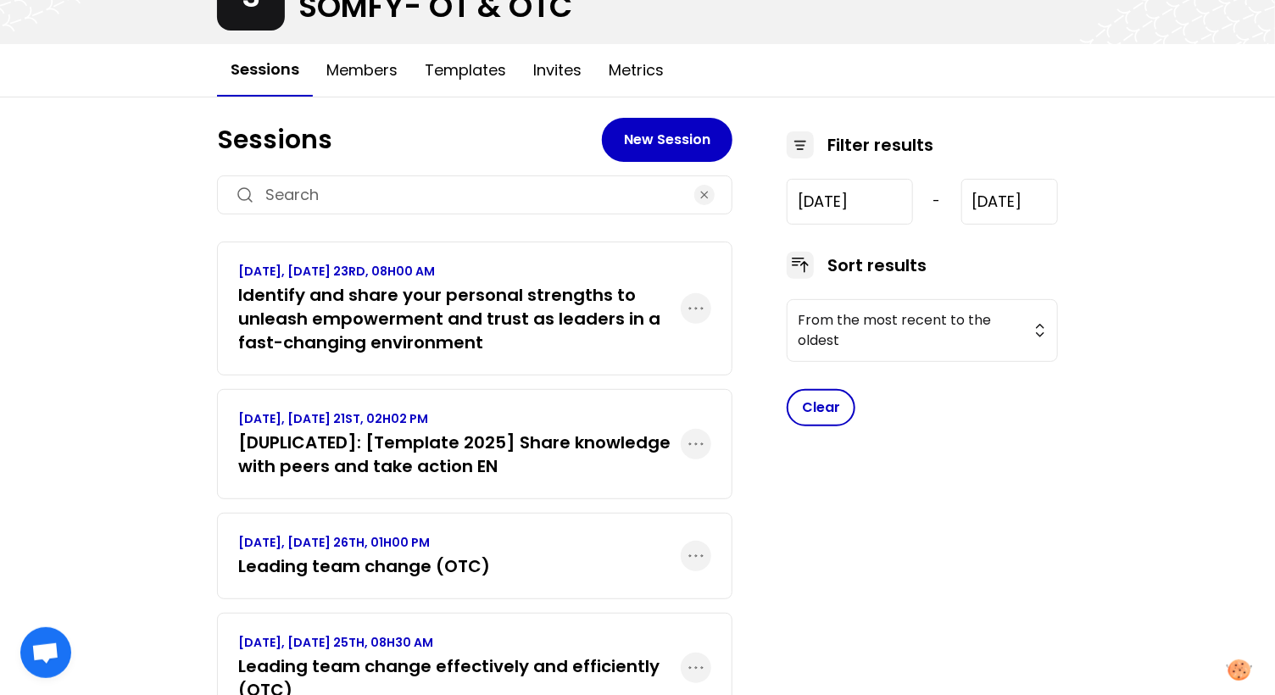
scroll to position [164, 0]
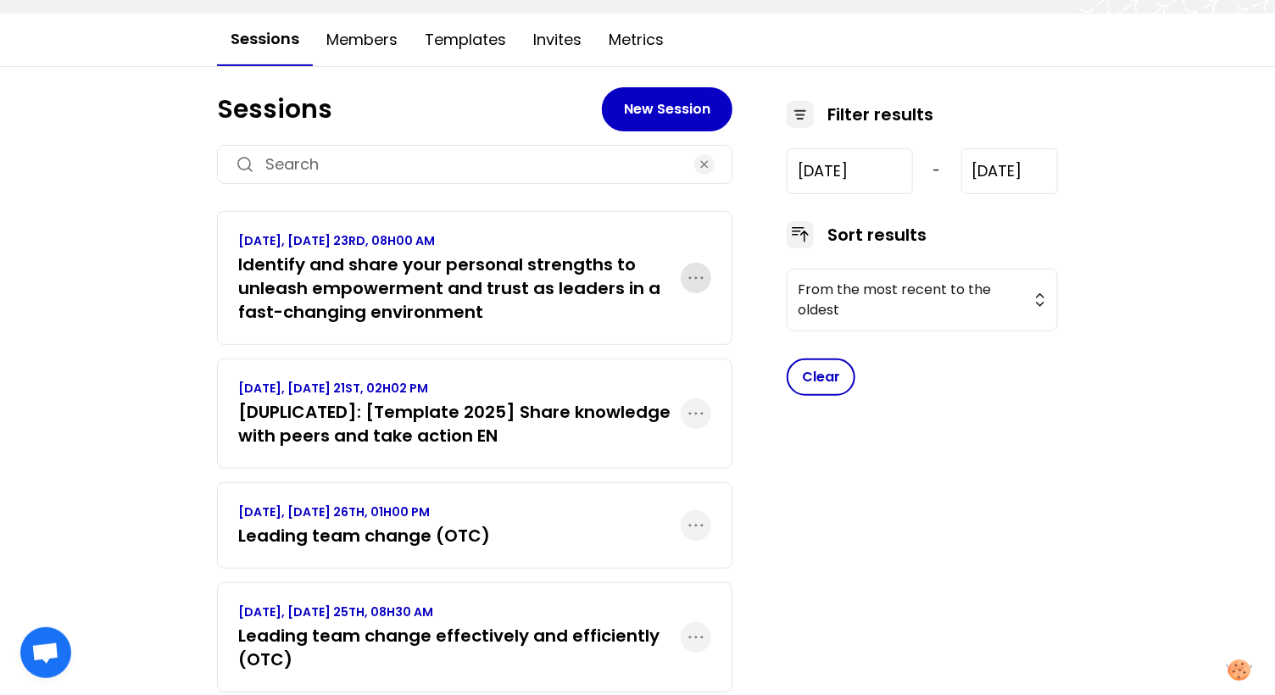
click at [689, 275] on icon "button" at bounding box center [696, 278] width 20 height 20
click at [624, 381] on p "Delete" at bounding box center [618, 374] width 47 height 24
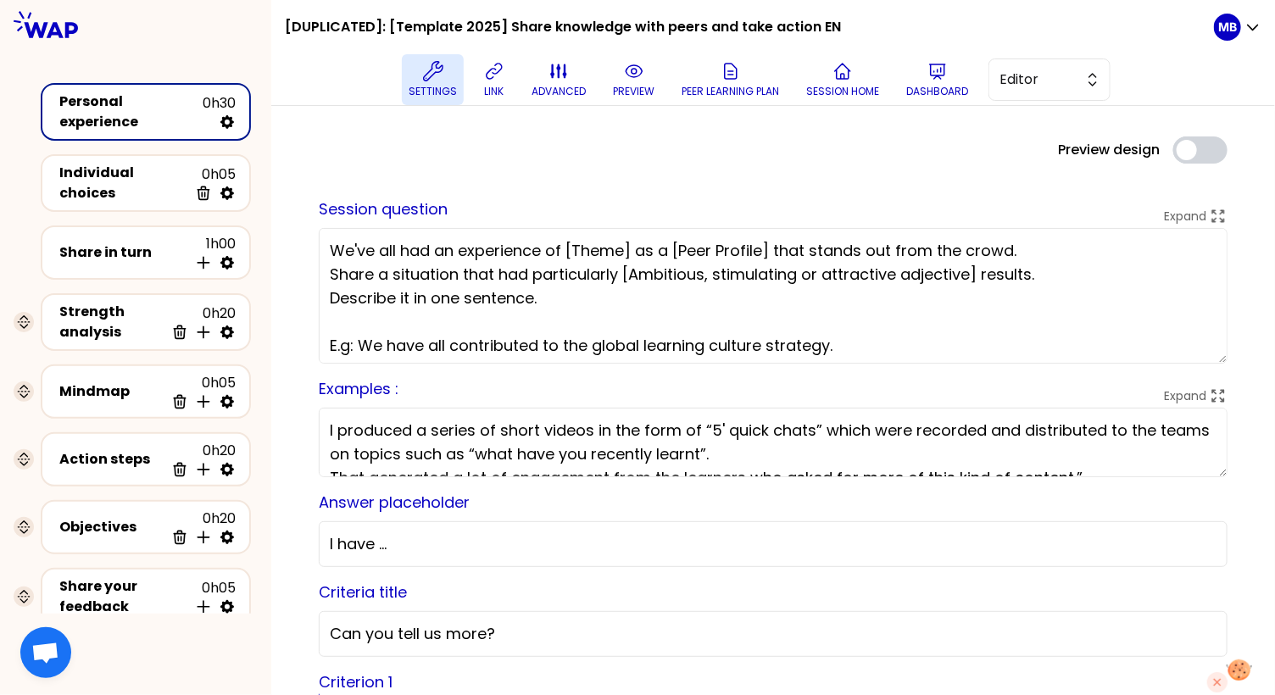
click at [420, 80] on button "Settings" at bounding box center [433, 79] width 62 height 51
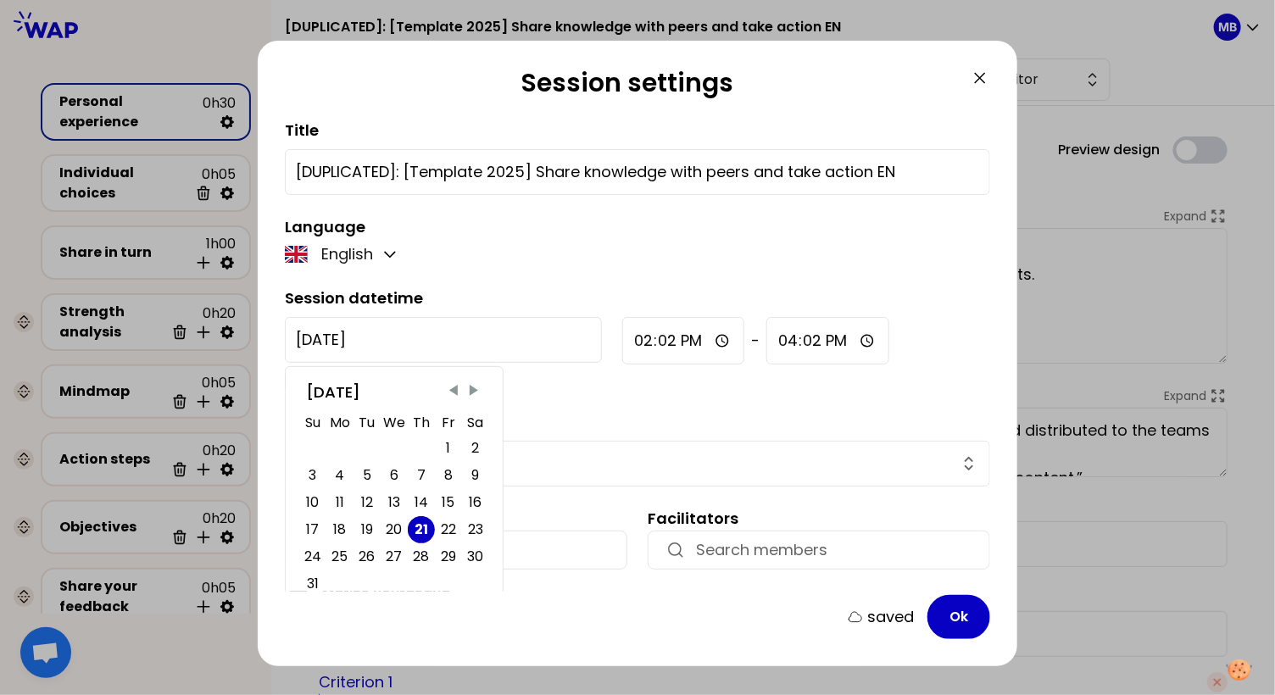
drag, startPoint x: 399, startPoint y: 348, endPoint x: 278, endPoint y: 342, distance: 121.4
click at [278, 342] on div "Session settings Title [DUPLICATED]: [Template 2025] Share knowledge with peers…" at bounding box center [637, 353] width 759 height 625
click at [471, 384] on span "Next Month" at bounding box center [473, 390] width 17 height 17
click at [366, 525] on div "23" at bounding box center [366, 530] width 15 height 24
type input "[DATE]"
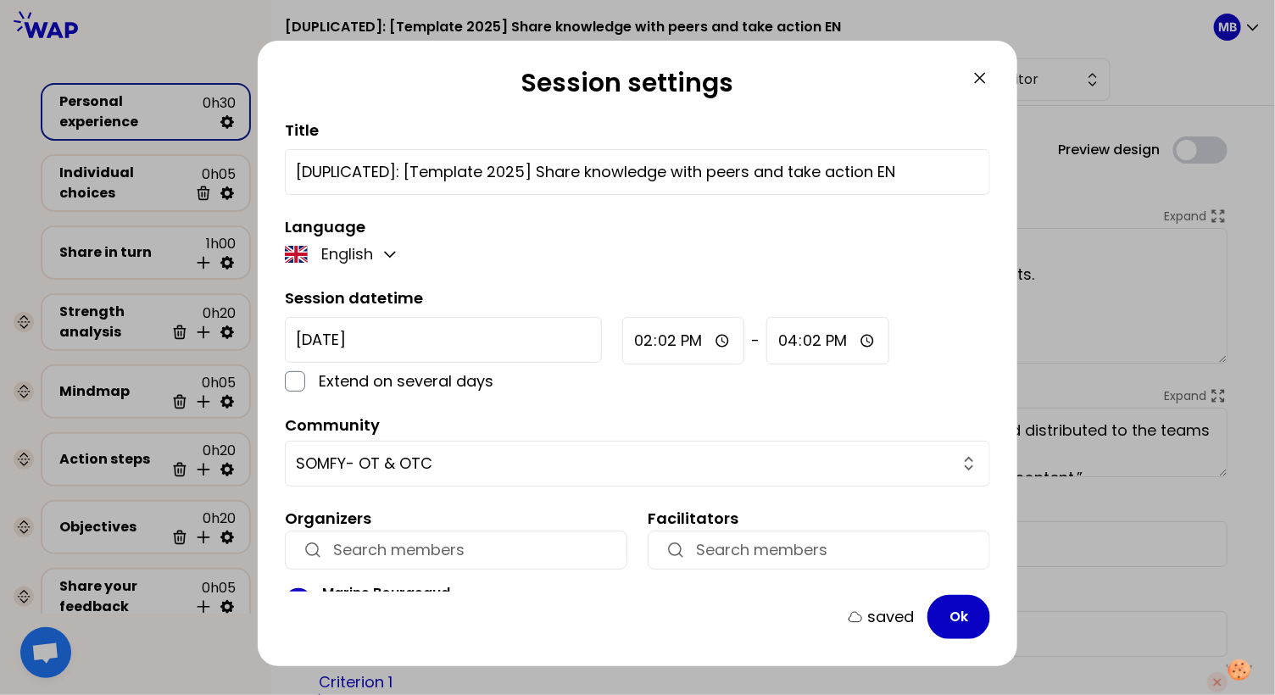
click at [622, 334] on input "14:02" at bounding box center [683, 340] width 122 height 47
click at [622, 340] on input "14:02" at bounding box center [683, 340] width 122 height 47
click at [622, 331] on input "14:02" at bounding box center [683, 340] width 122 height 47
type input "08:00"
click at [766, 339] on input "16:02" at bounding box center [827, 340] width 123 height 47
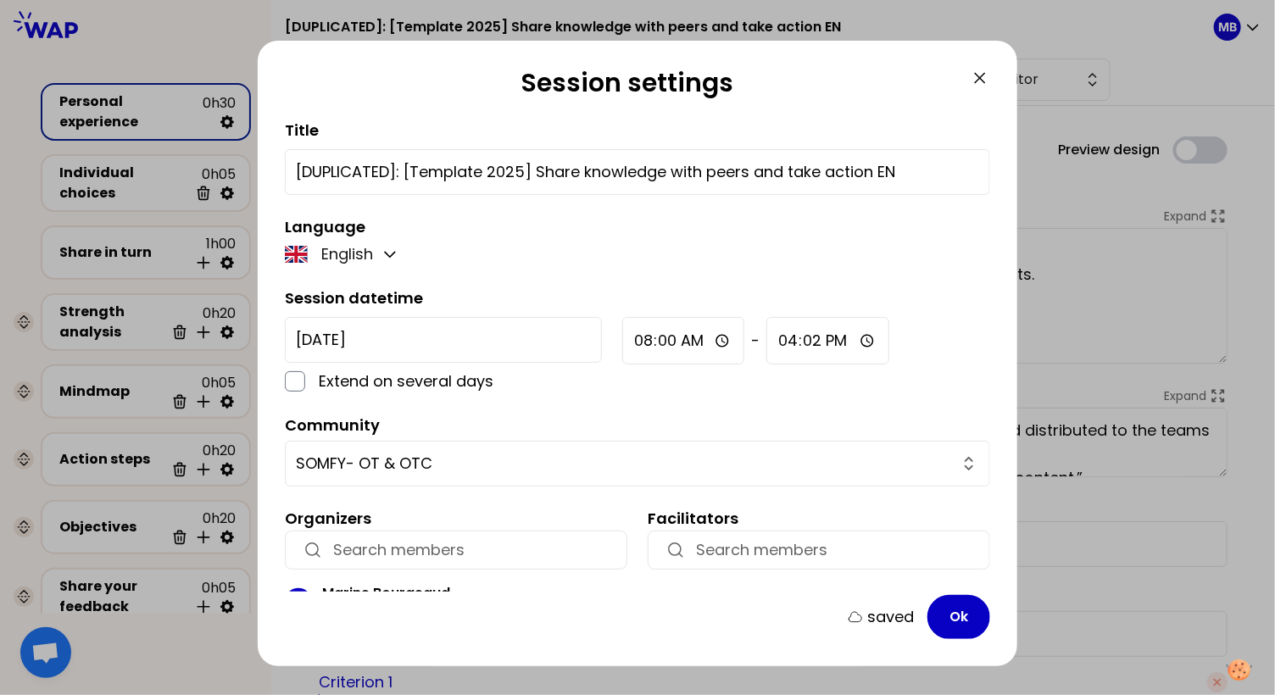
click at [766, 342] on input "16:02" at bounding box center [827, 340] width 123 height 47
type input "10:30"
click at [584, 247] on div "English" at bounding box center [637, 254] width 705 height 24
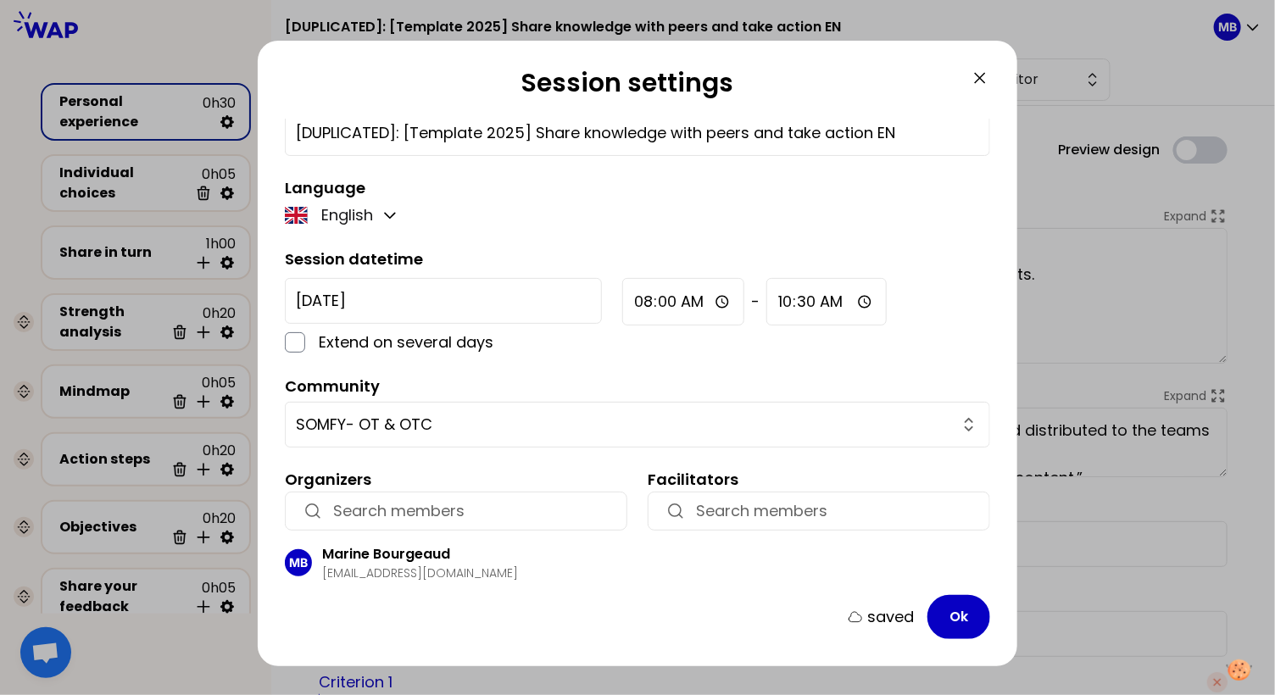
click at [391, 512] on input "button" at bounding box center [471, 511] width 276 height 24
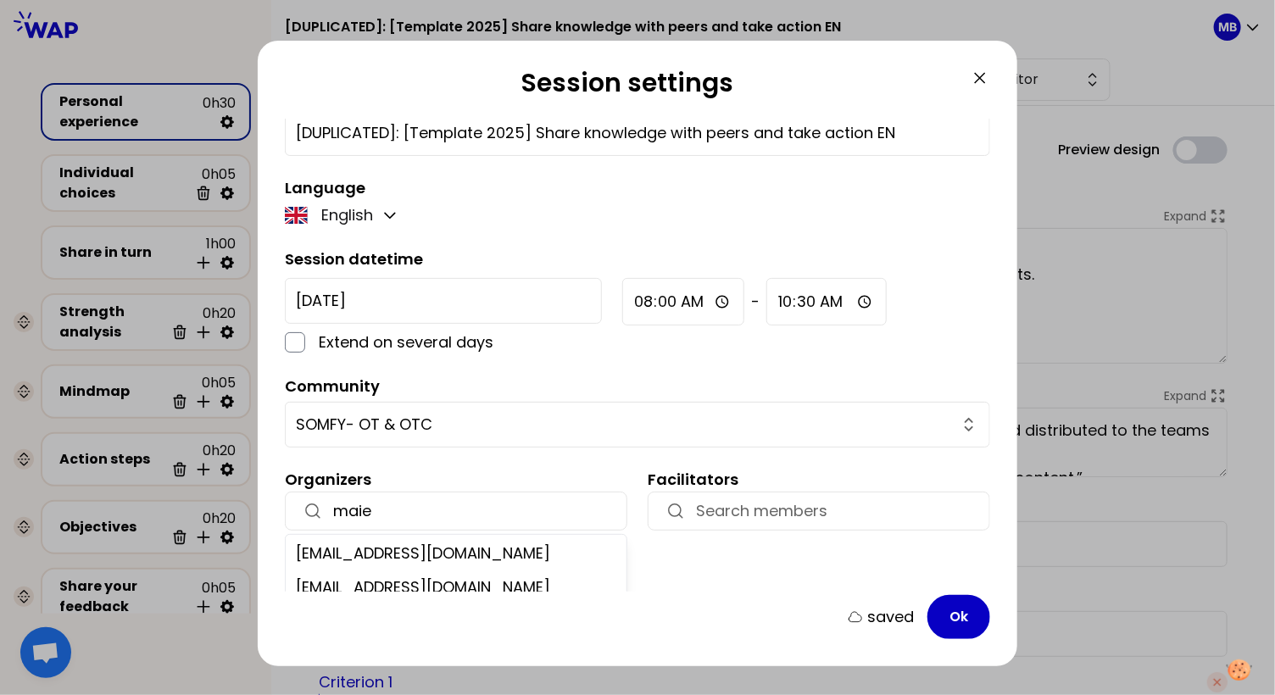
type input "maie"
drag, startPoint x: 385, startPoint y: 498, endPoint x: 326, endPoint y: 498, distance: 58.5
click at [326, 498] on div "maie" at bounding box center [456, 511] width 342 height 39
paste input "marie-solveig@wearepeers.com"
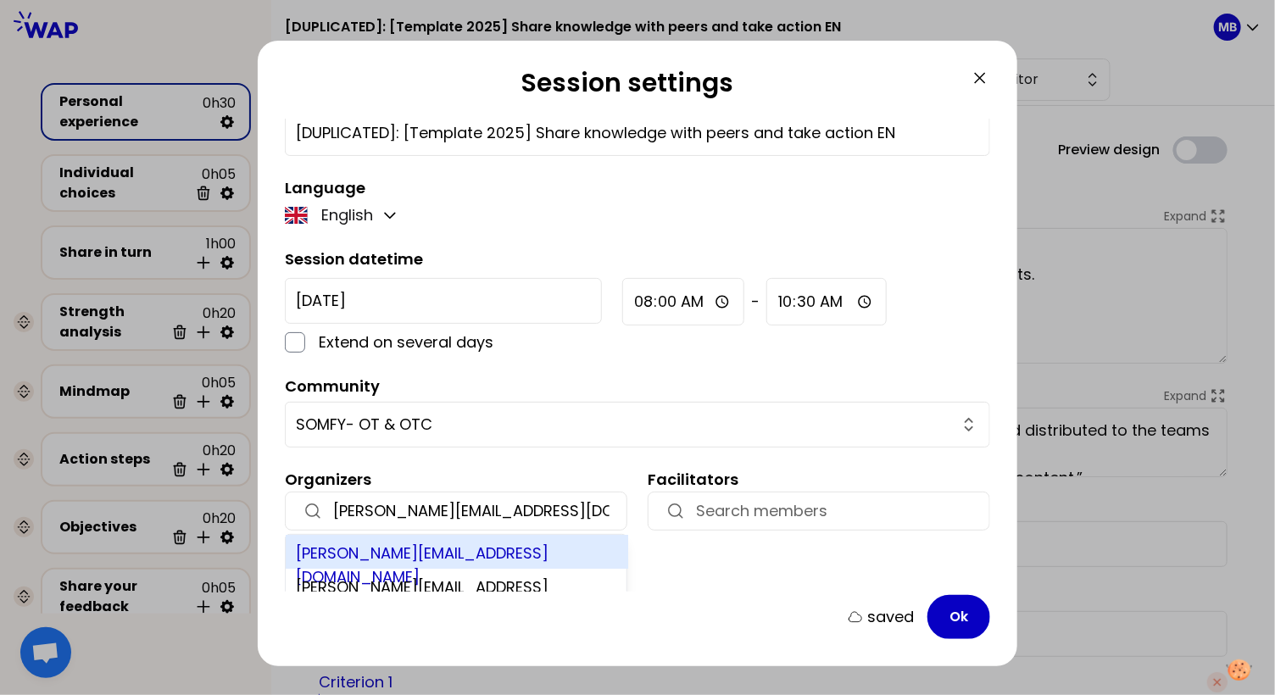
type input "marie-solveig@wearepeers.com"
click at [365, 547] on div "marie-solveig@wearepeers.com" at bounding box center [457, 552] width 342 height 34
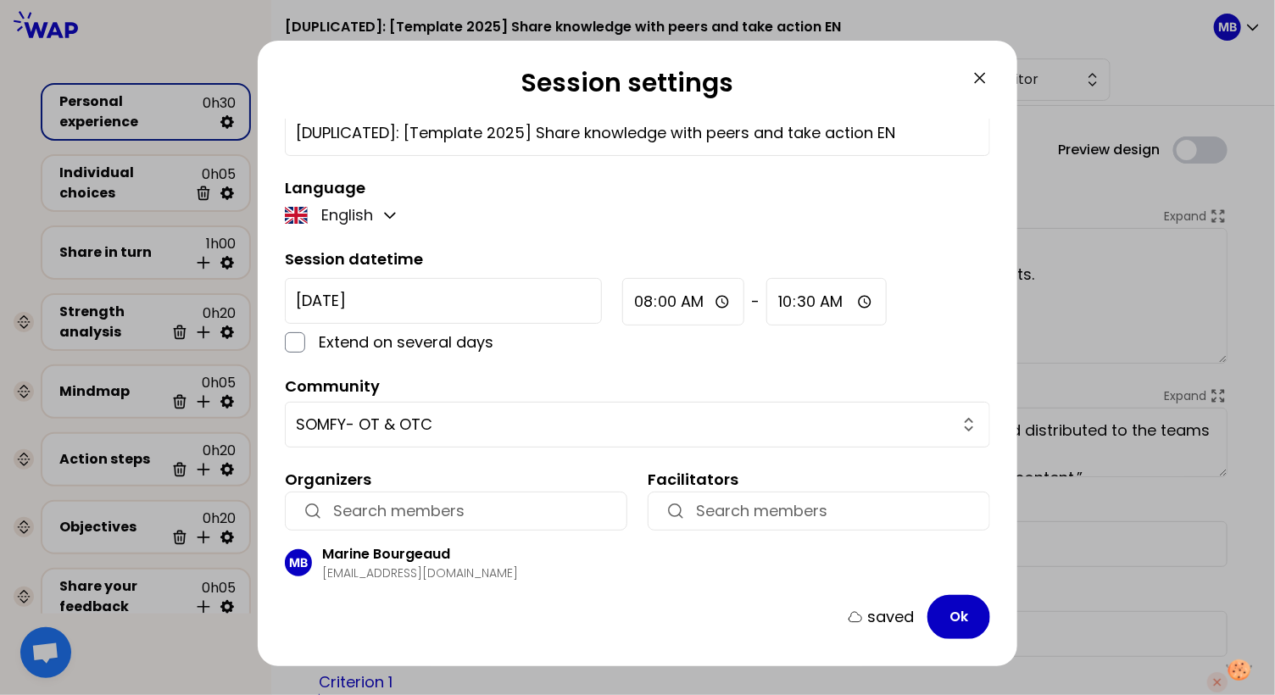
click at [397, 512] on input "button" at bounding box center [471, 511] width 276 height 24
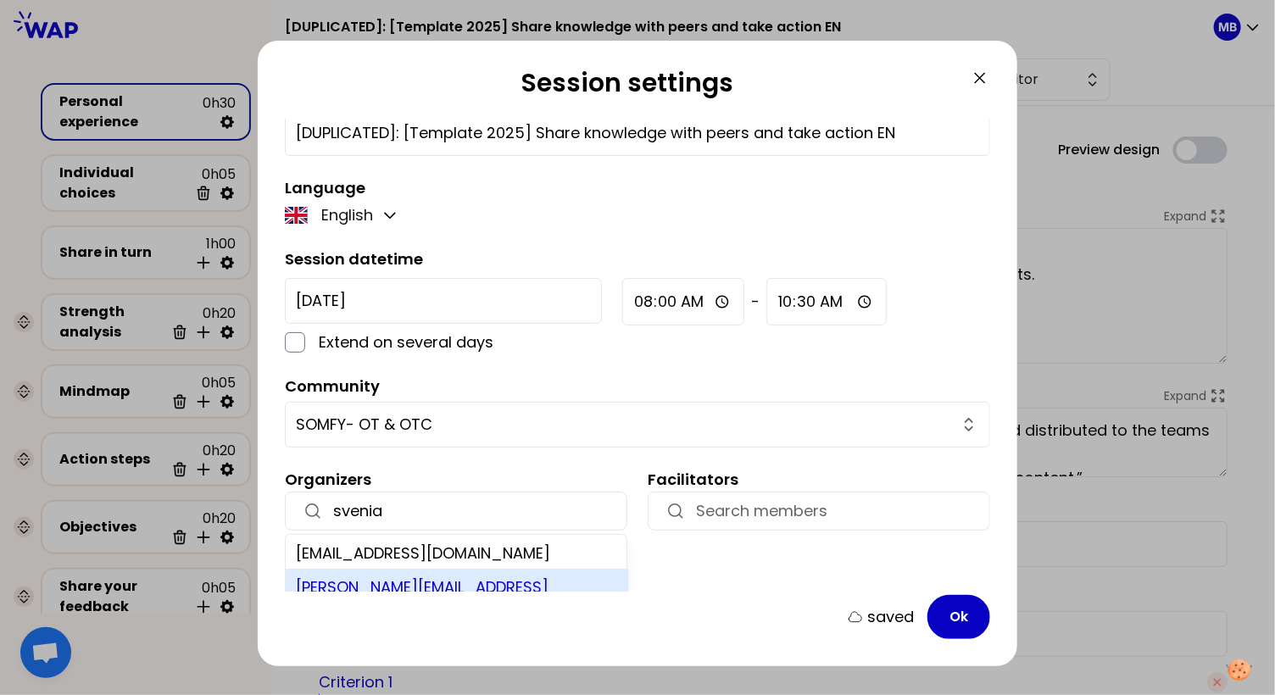
type input "svenia"
click at [370, 575] on div "svenia@learnspace.fr" at bounding box center [457, 586] width 342 height 34
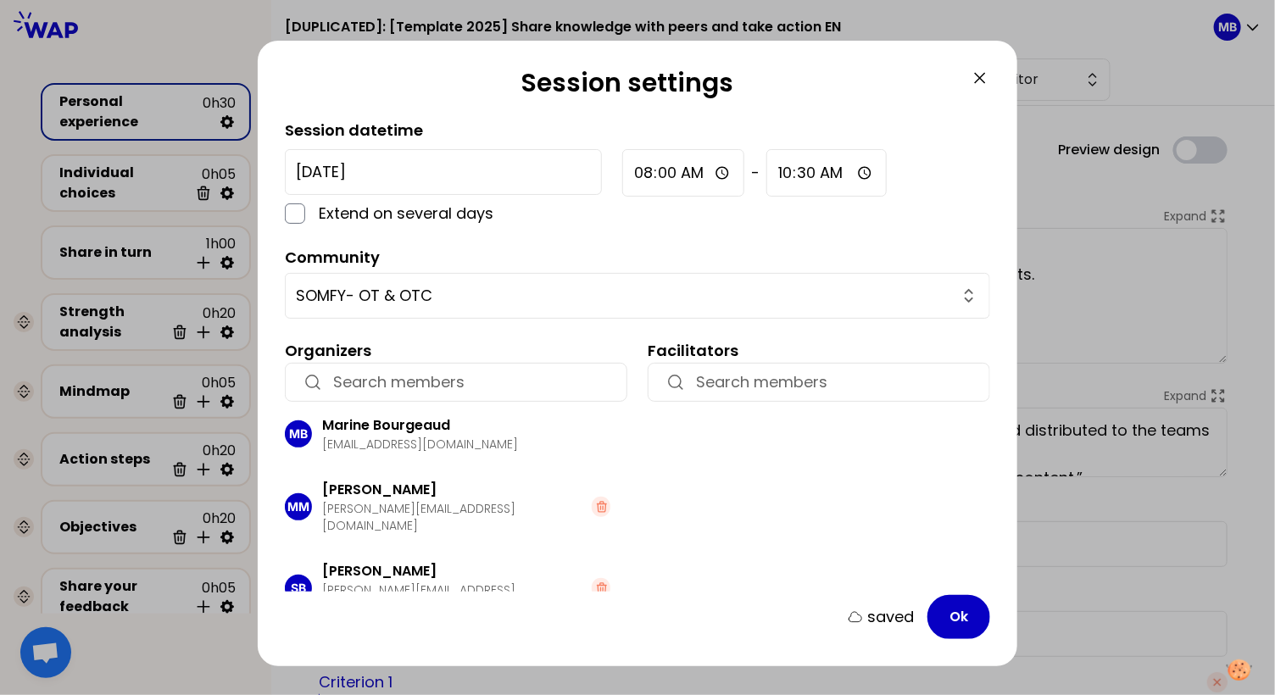
scroll to position [0, 0]
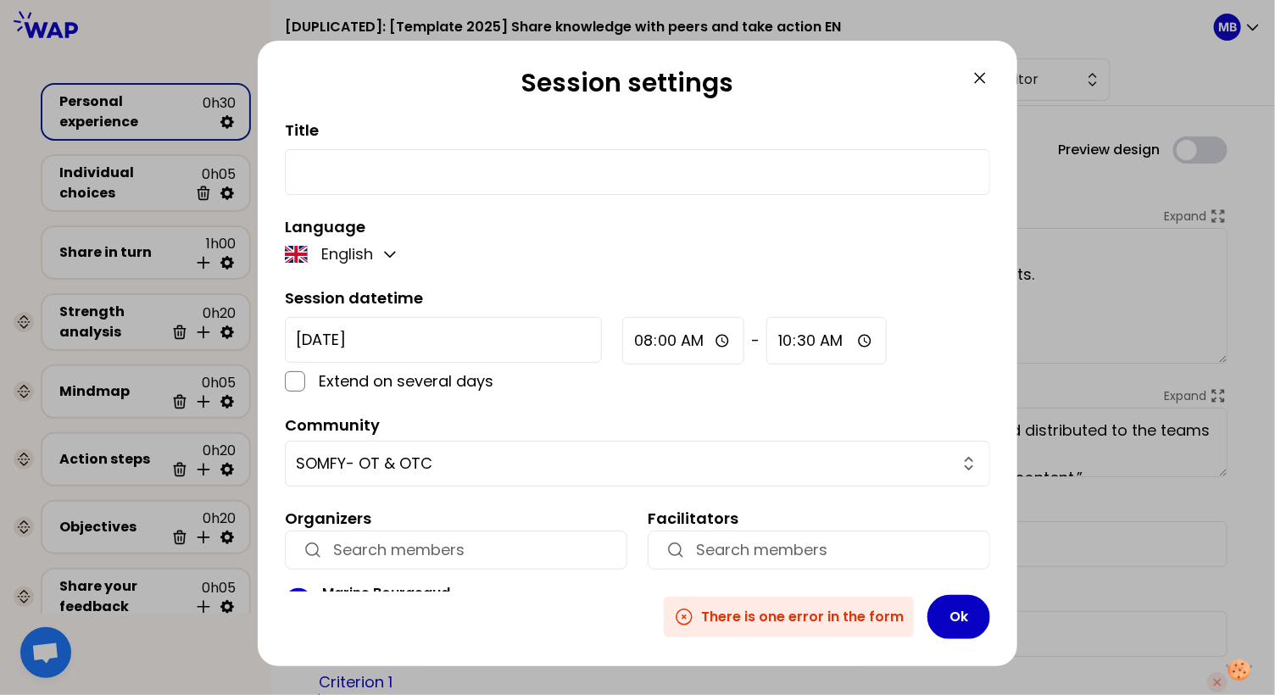
paste input "Identify and share your personal strengths to unleash empowerment and trust as …"
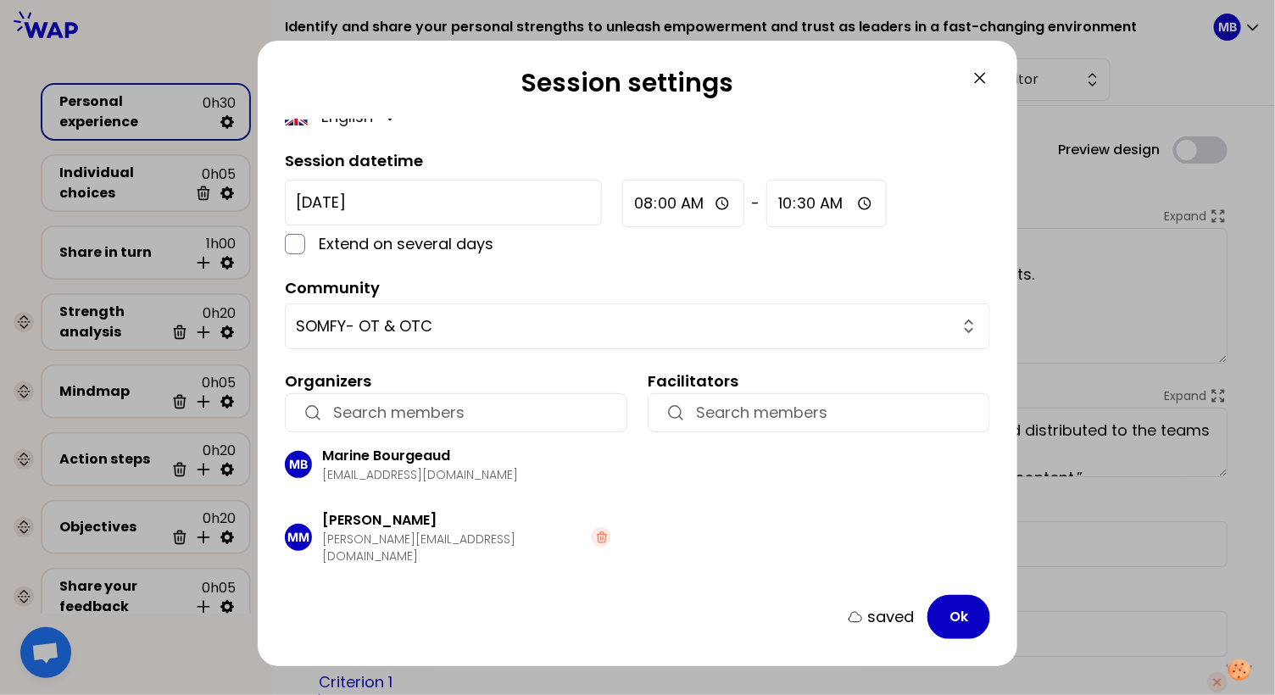
scroll to position [168, 0]
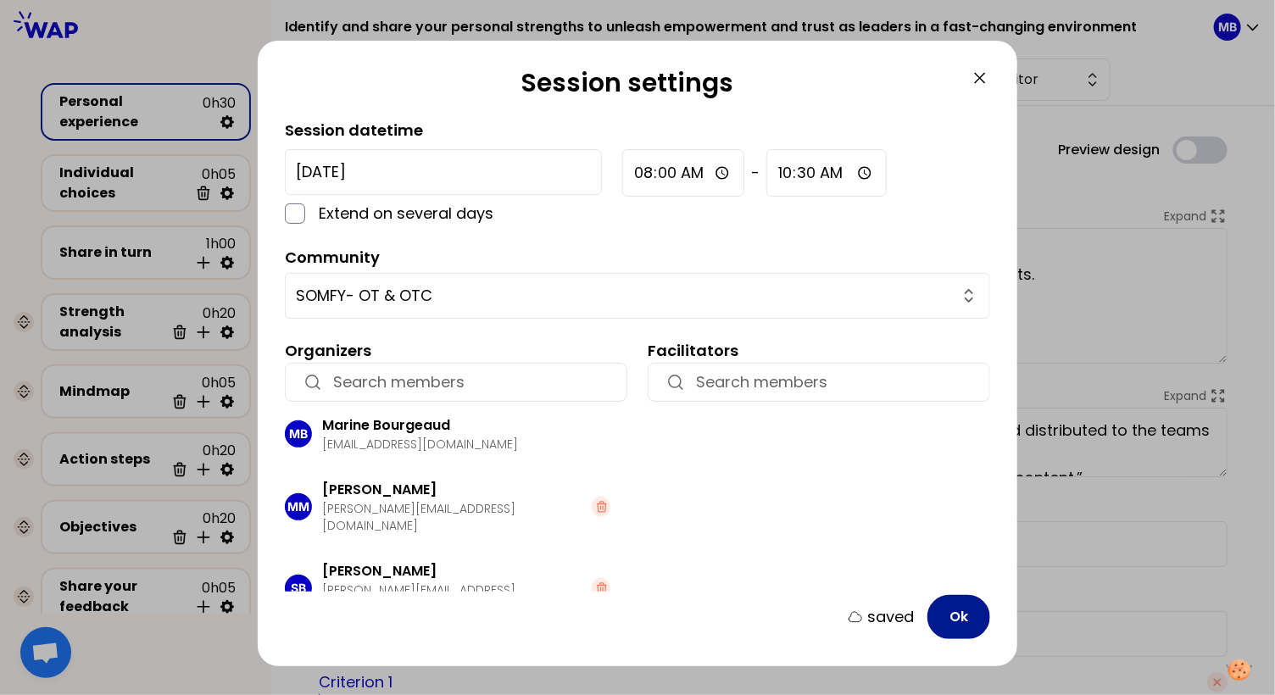
type input "Identify and share your personal strengths to unleash empowerment and trust as …"
click at [946, 616] on button "Ok" at bounding box center [958, 617] width 63 height 44
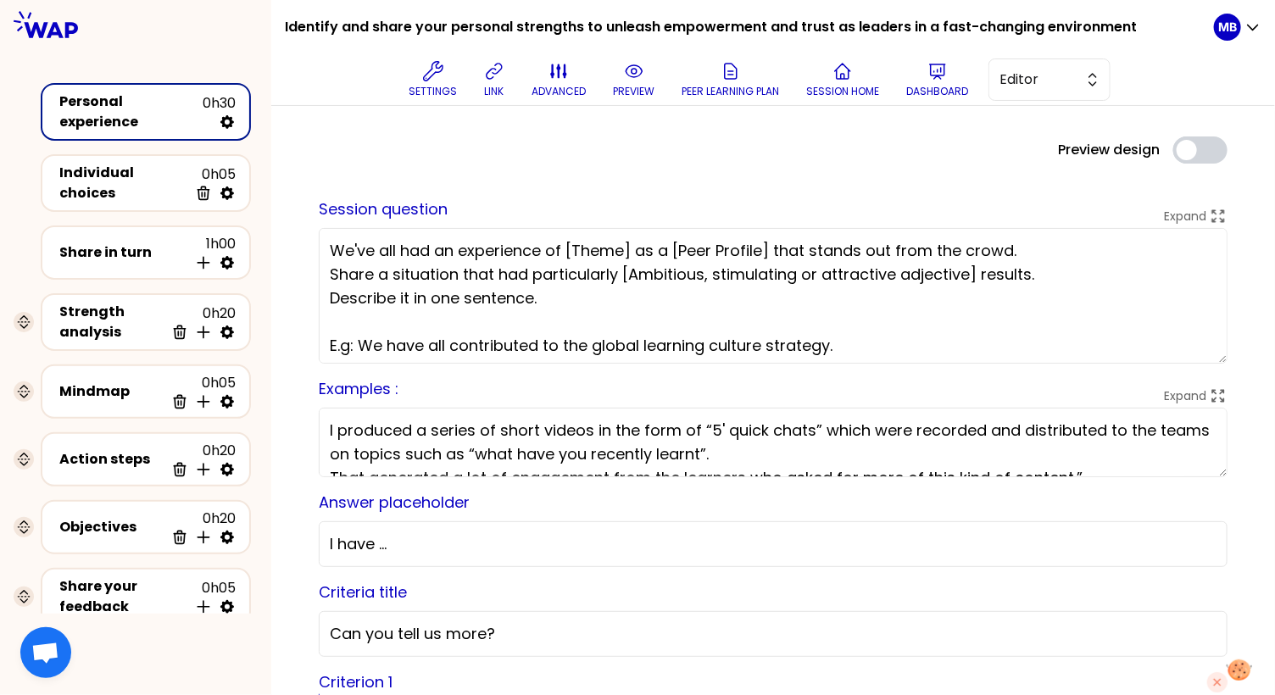
scroll to position [0, 0]
click at [492, 85] on p "link" at bounding box center [494, 92] width 19 height 14
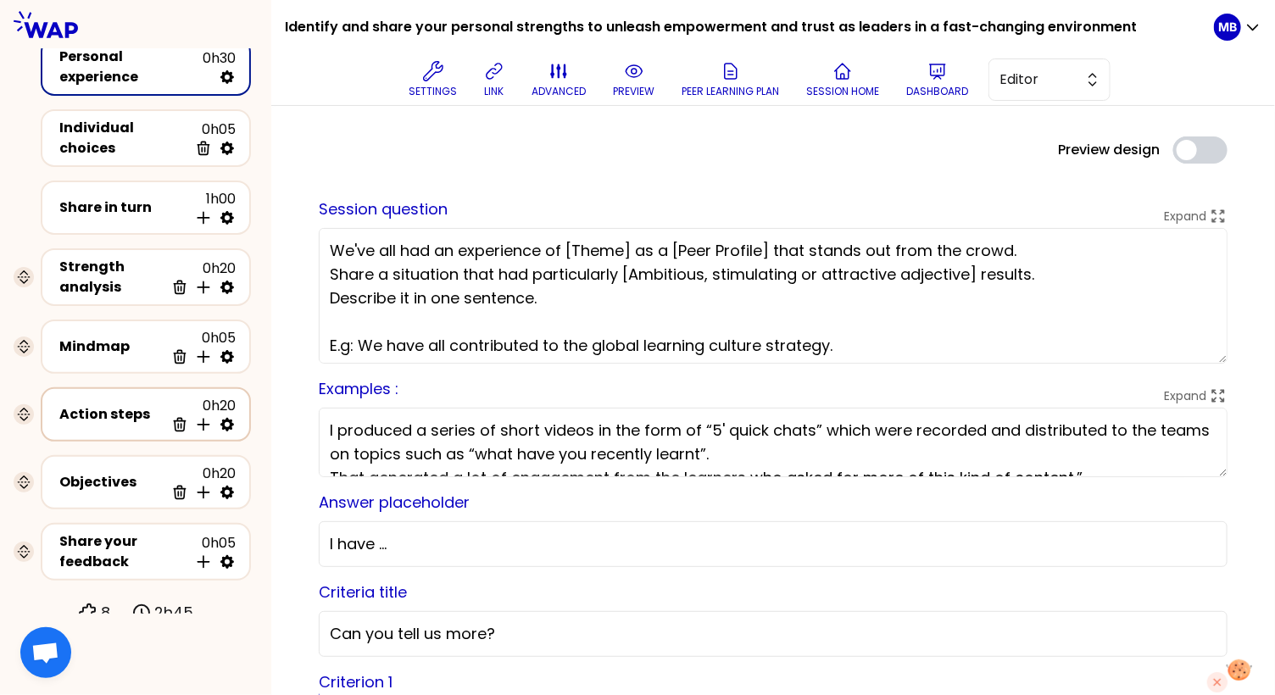
click at [224, 418] on icon at bounding box center [227, 425] width 14 height 14
select select "4"
select select "5"
select select "all"
select select "false"
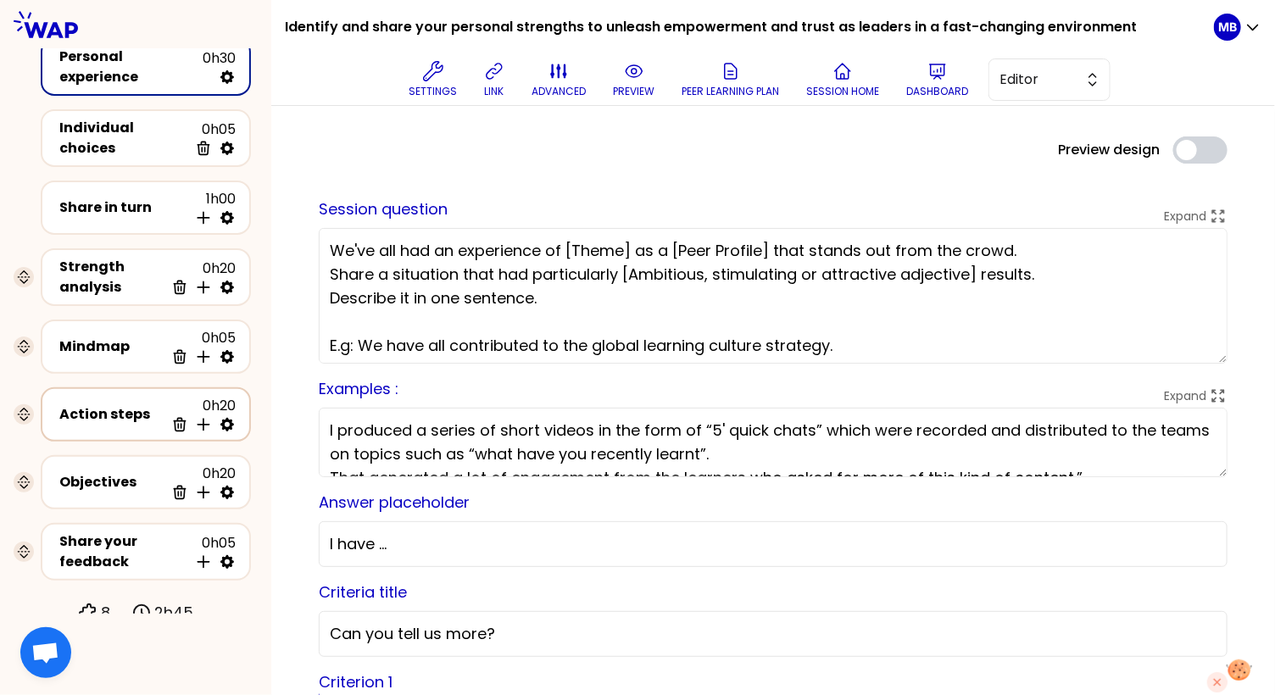
select select "Each"
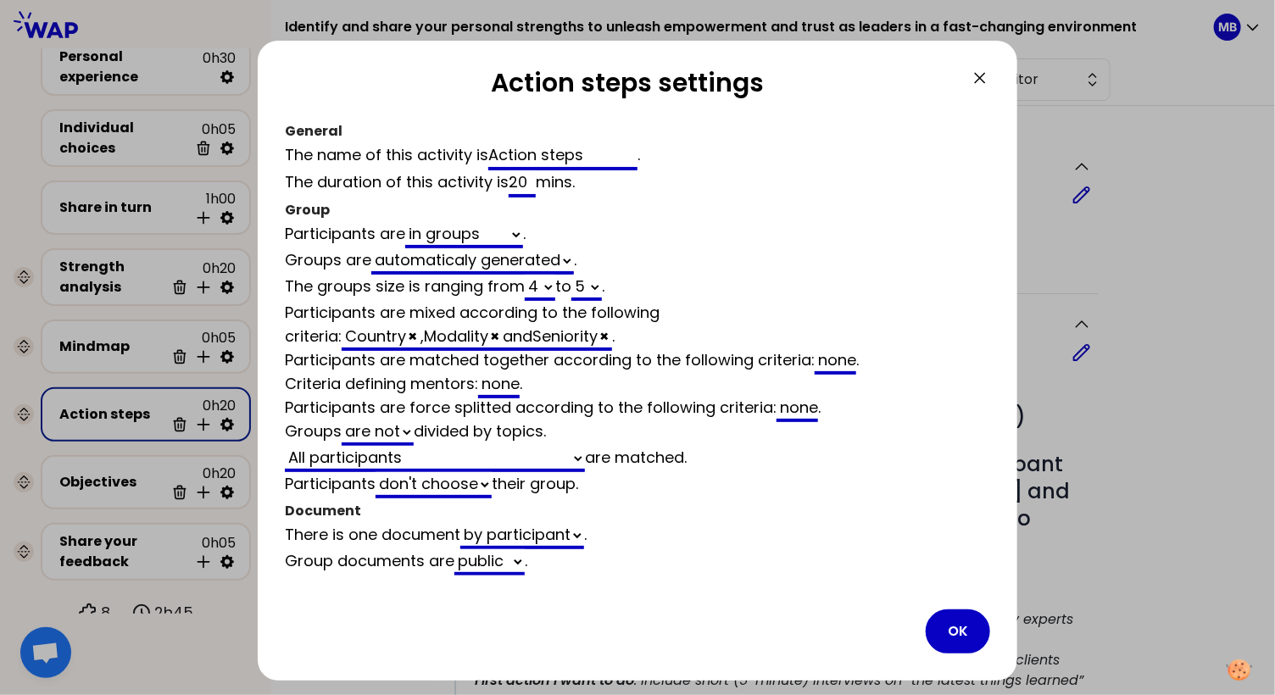
click at [176, 389] on div at bounding box center [637, 347] width 1275 height 695
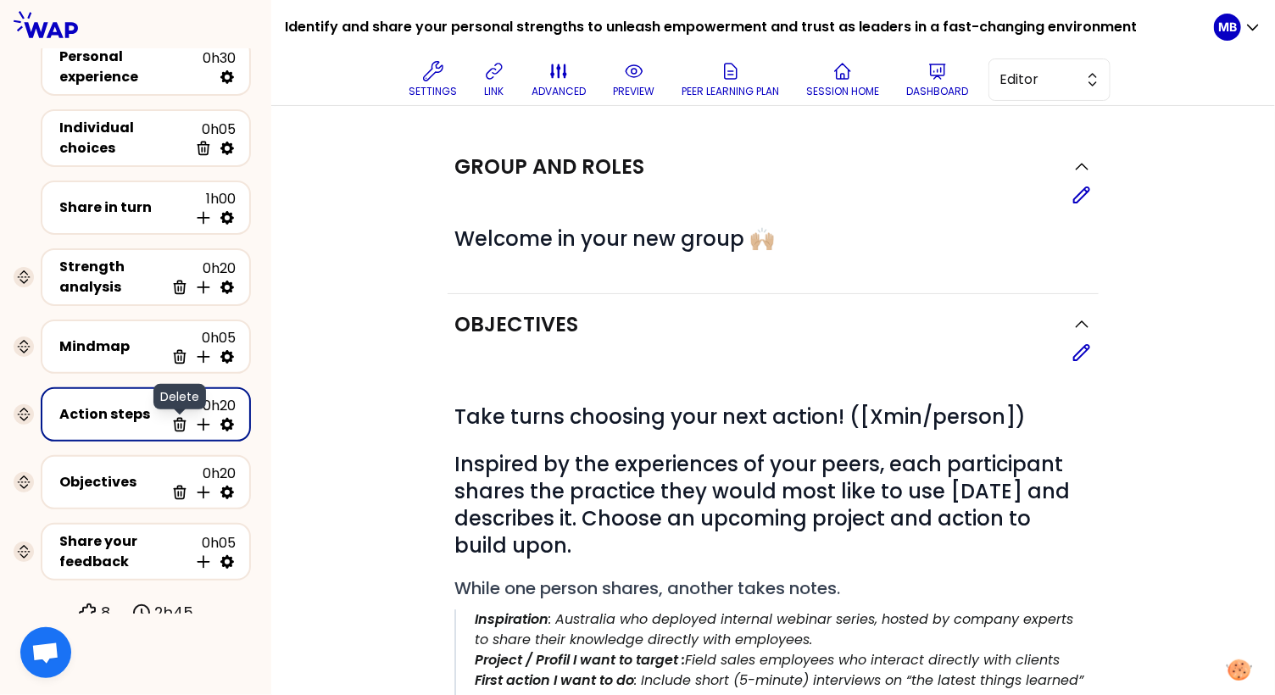
click at [181, 419] on icon at bounding box center [179, 425] width 11 height 13
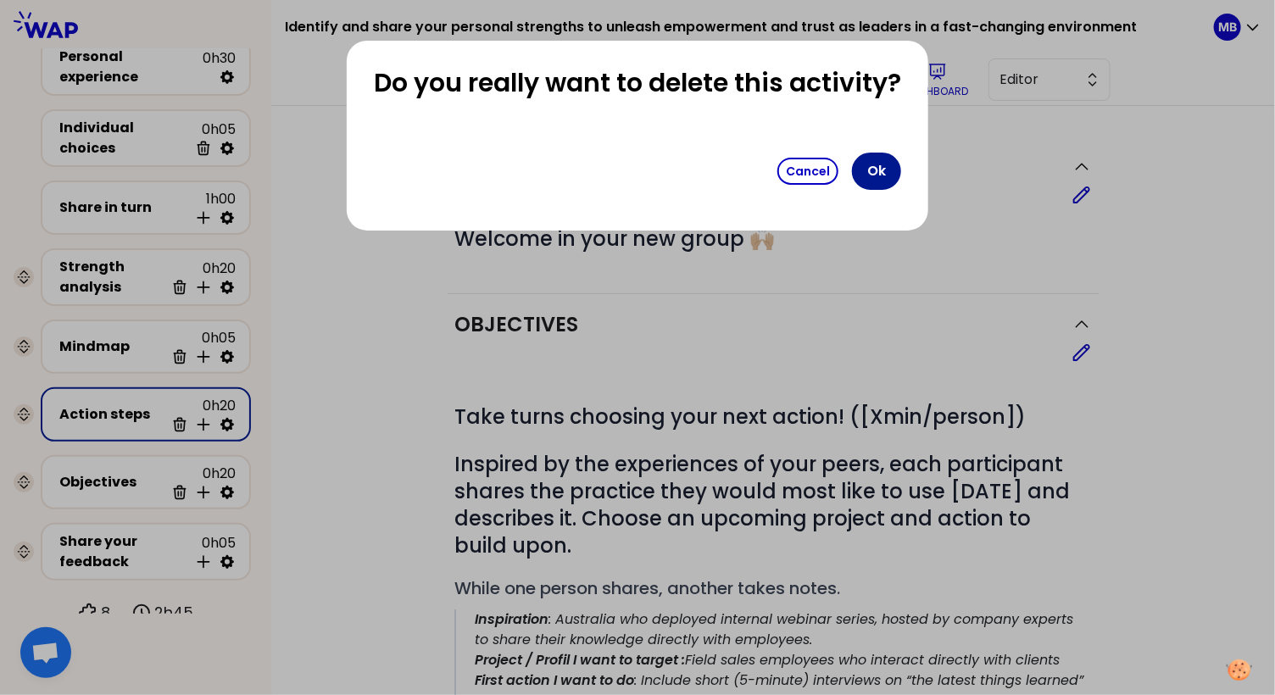
click at [887, 169] on button "Ok" at bounding box center [876, 171] width 49 height 37
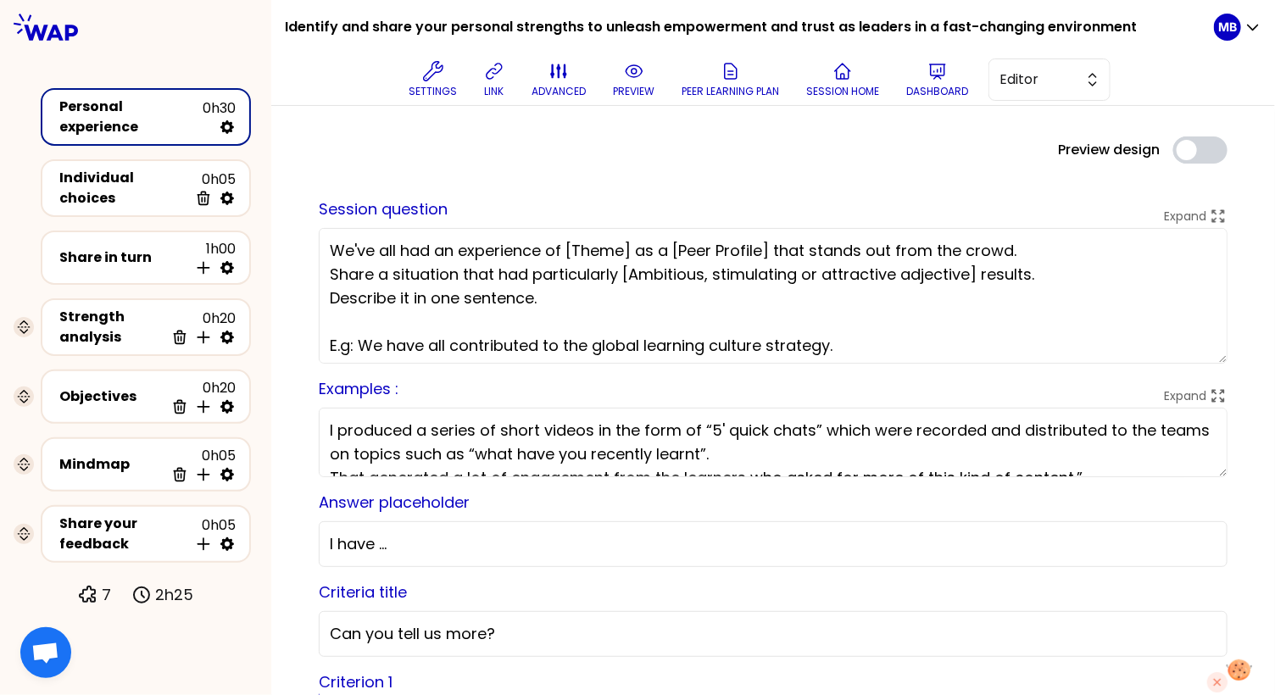
drag, startPoint x: 25, startPoint y: 390, endPoint x: 671, endPoint y: 17, distance: 745.7
click at [360, 266] on textarea "We've all had an experience of [Theme] as a [Peer Profile] that stands out from…" at bounding box center [773, 296] width 909 height 136
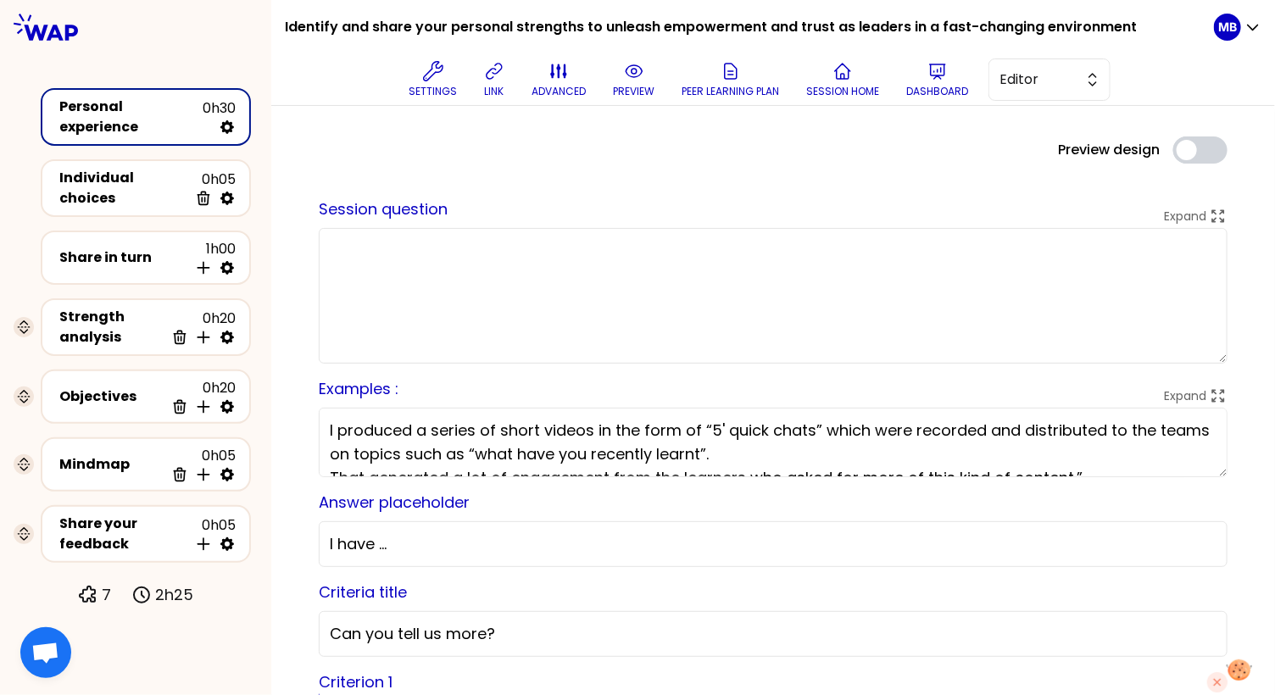
paste textarea "In a fast-changing environment, Somfy encourages you to embody the 5 key behavi…"
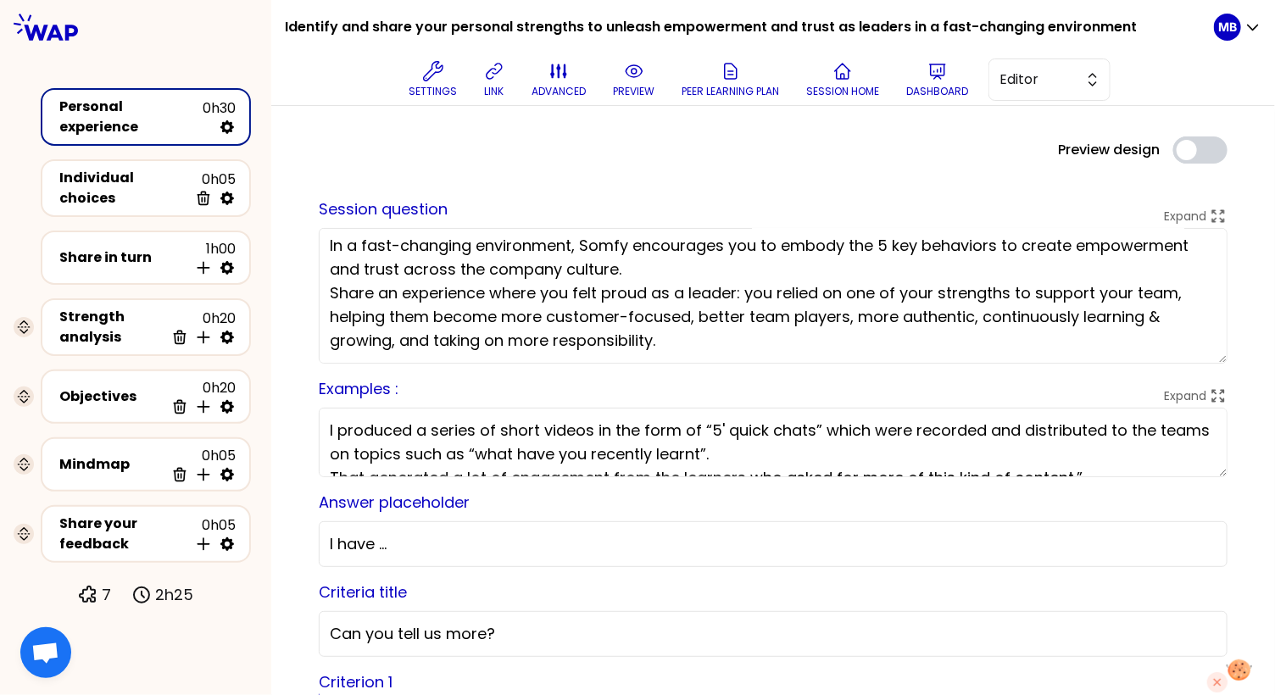
scroll to position [4, 0]
click at [634, 264] on textarea "In a fast-changing environment, Somfy encourages you to embody the 5 key behavi…" at bounding box center [773, 296] width 909 height 136
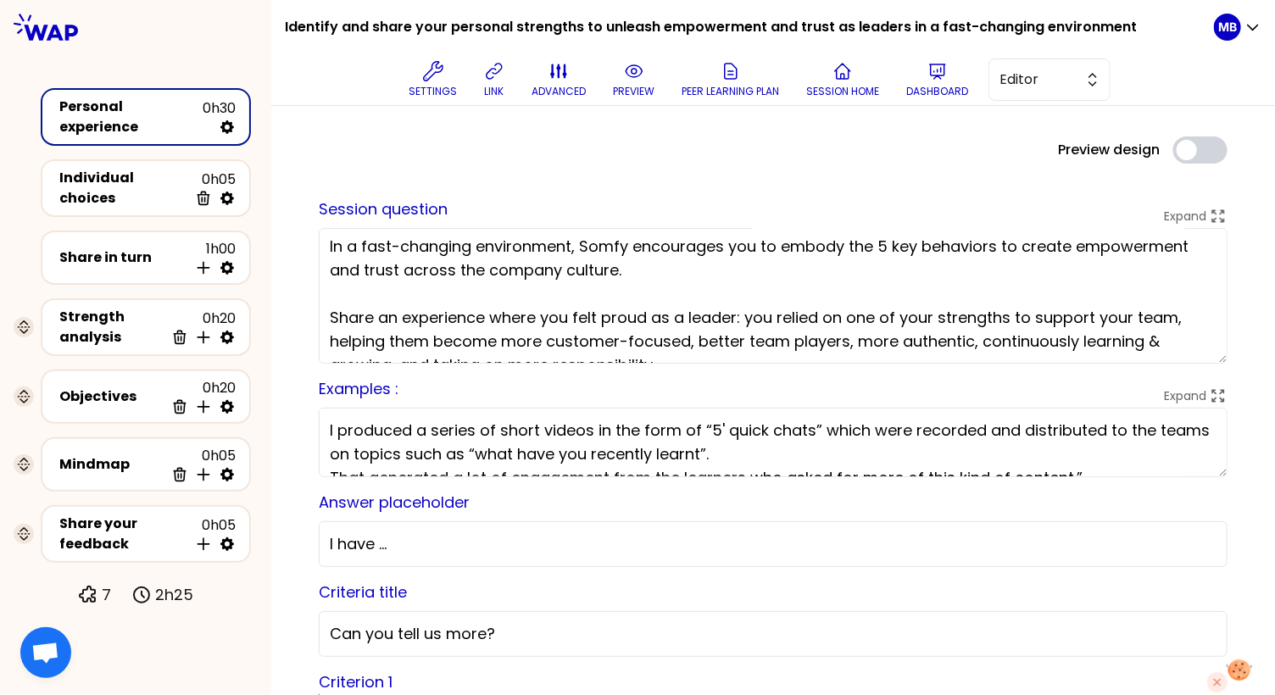
type textarea "In a fast-changing environment, Somfy encourages you to embody the 5 key behavi…"
click at [586, 158] on div "Preview design Use setting" at bounding box center [773, 149] width 936 height 27
click at [420, 437] on textarea "I produced a series of short videos in the form of “5' quick chats” which were …" at bounding box center [773, 442] width 909 height 69
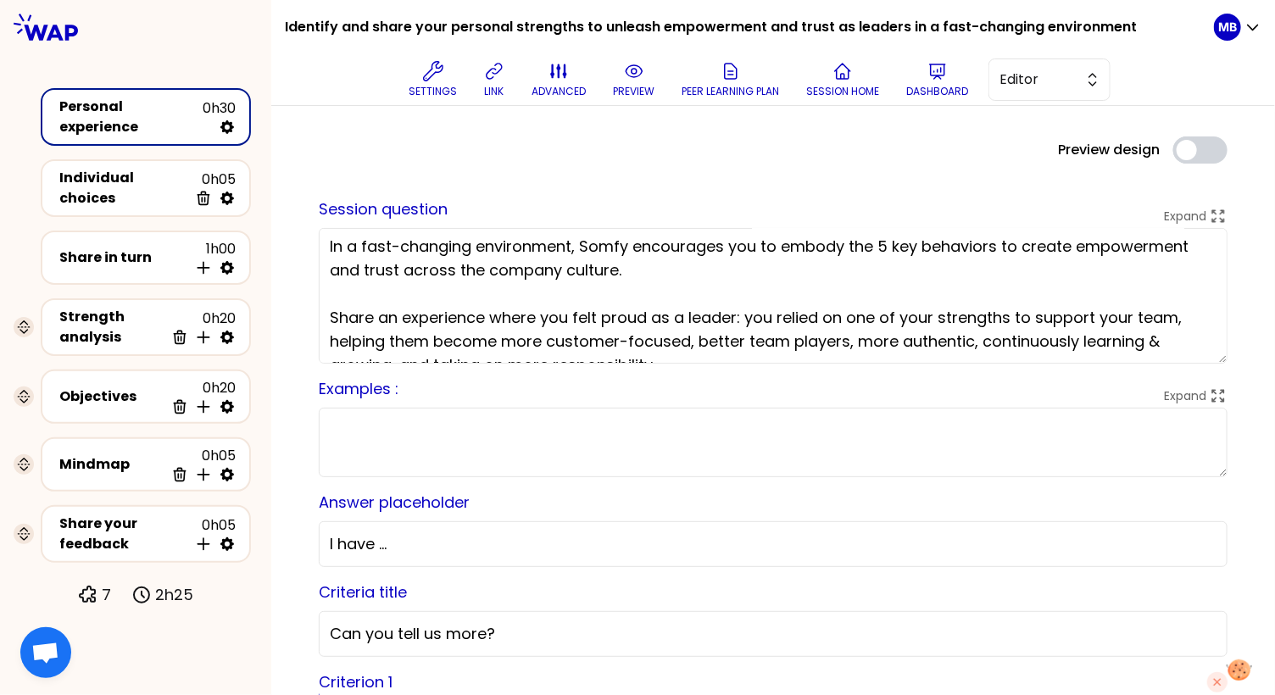
paste textarea "I set up a single and centralized project governance bringing together several …"
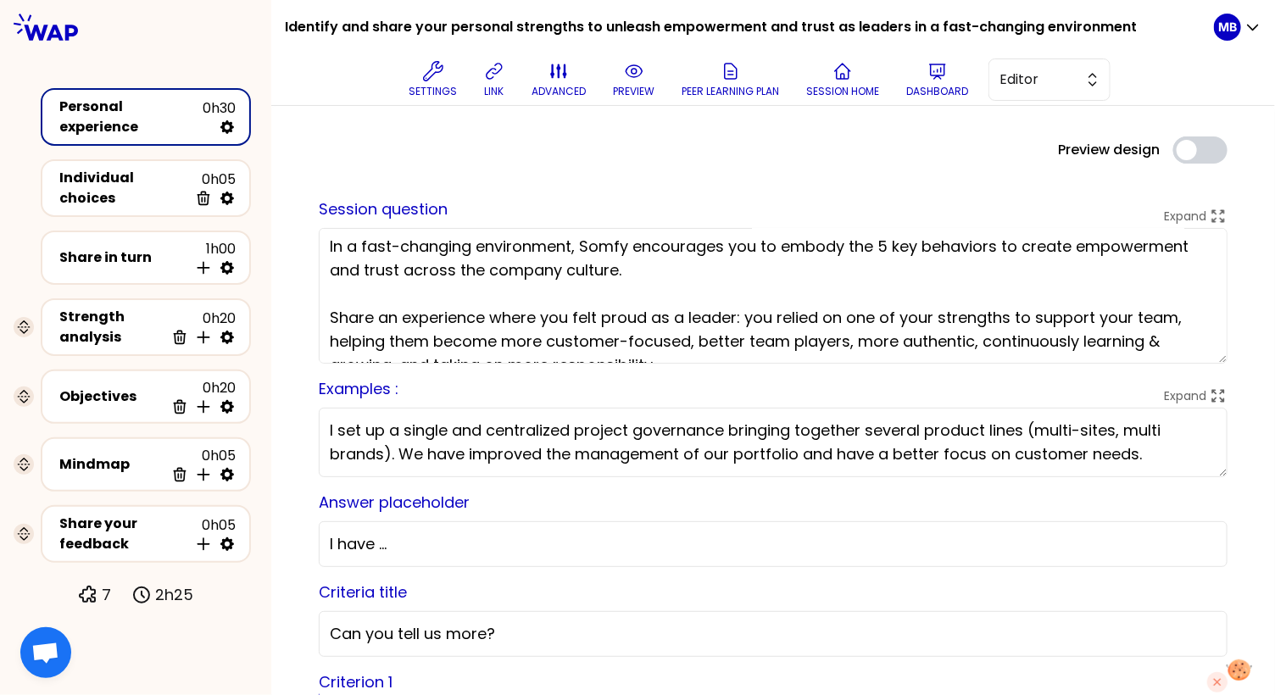
type textarea "I set up a single and centralized project governance bringing together several …"
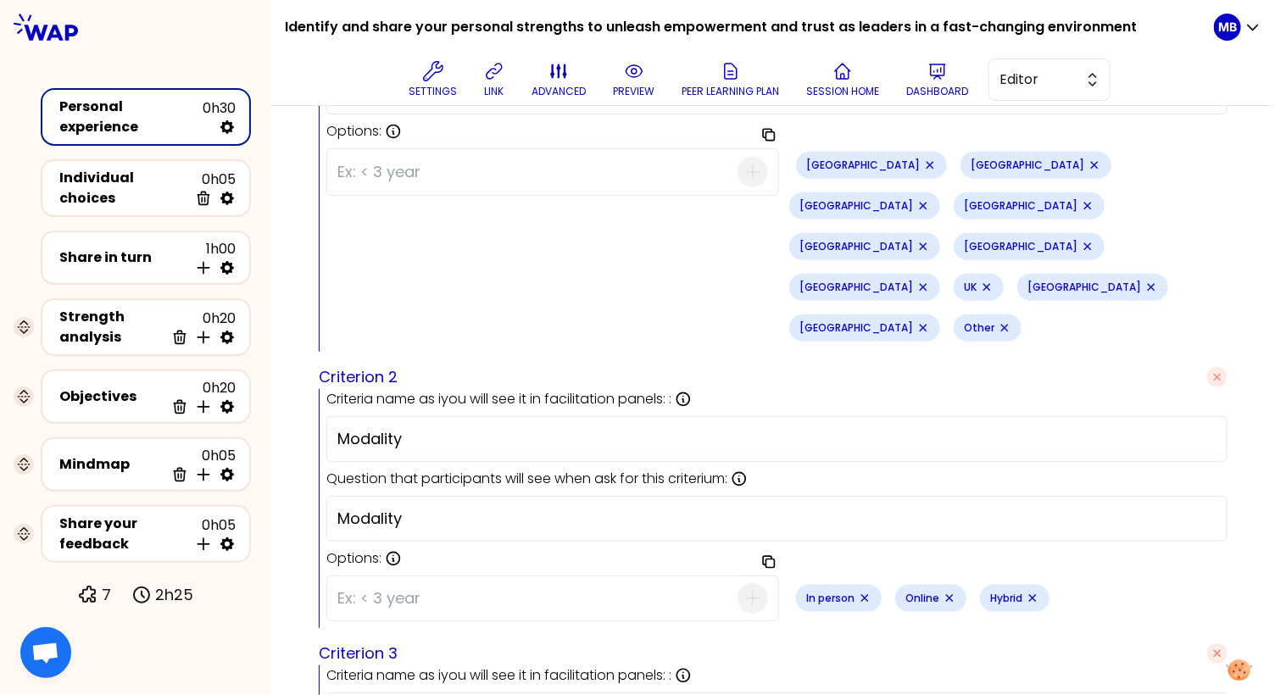
scroll to position [953, 0]
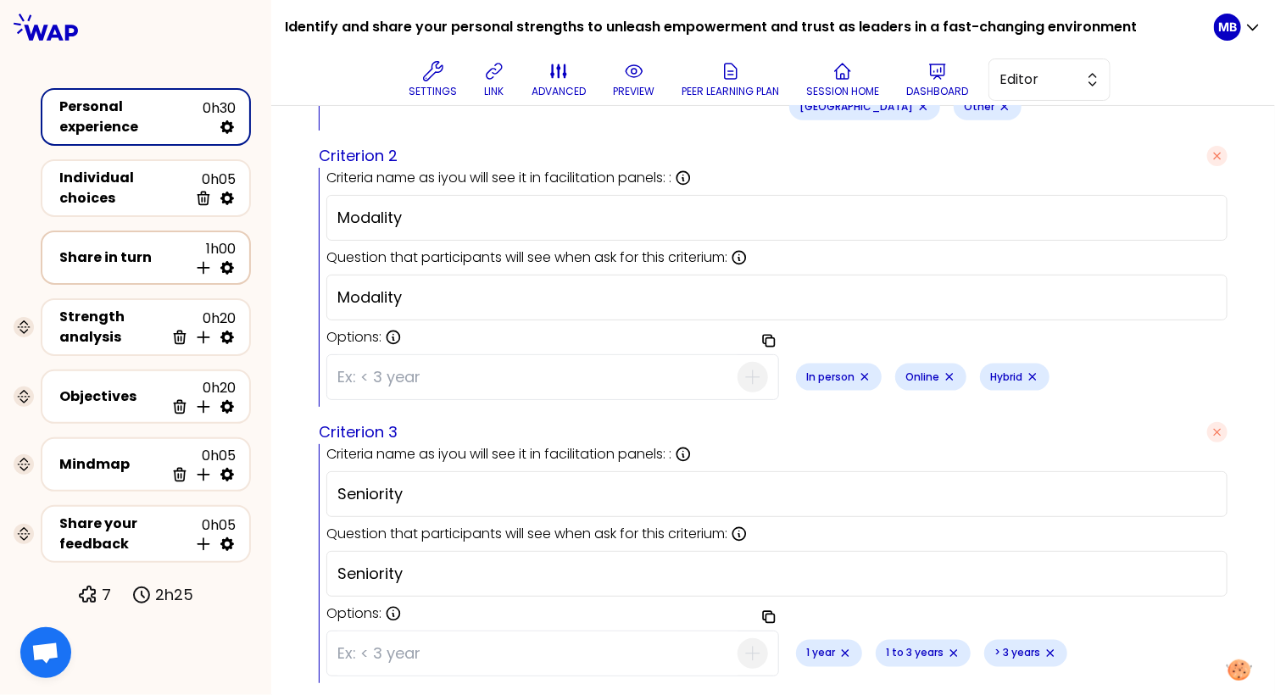
click at [111, 247] on div "Share in turn" at bounding box center [123, 257] width 129 height 20
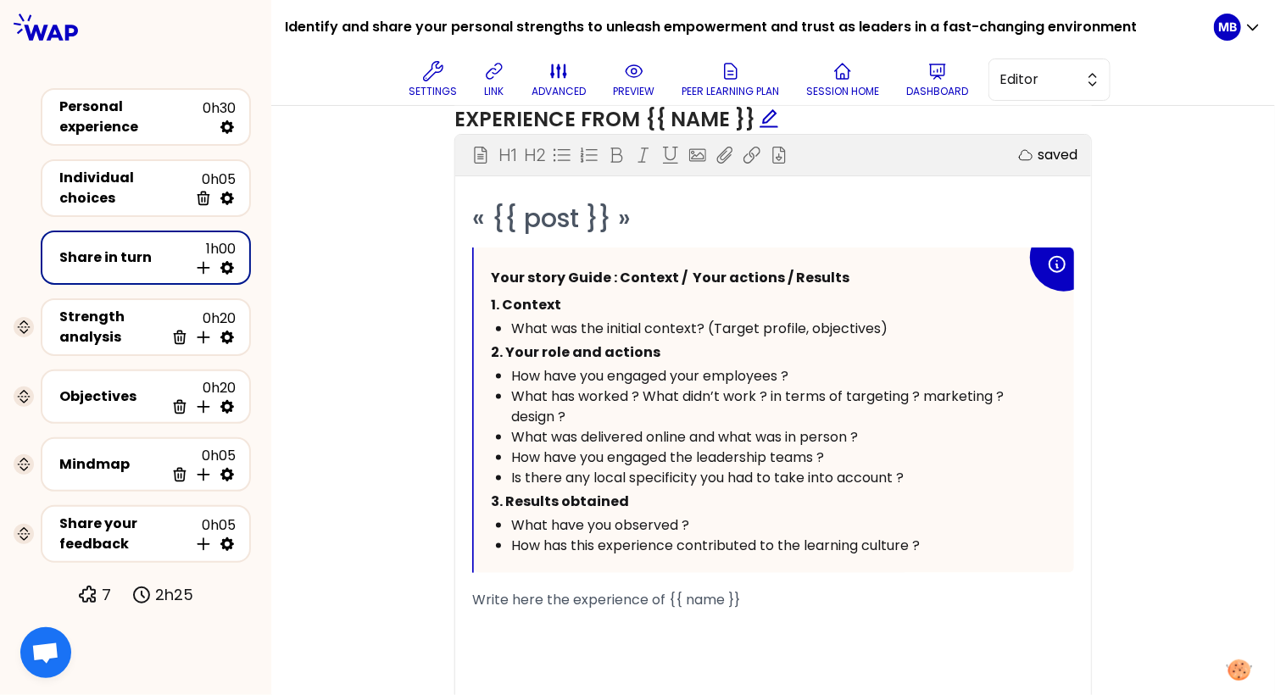
scroll to position [956, 0]
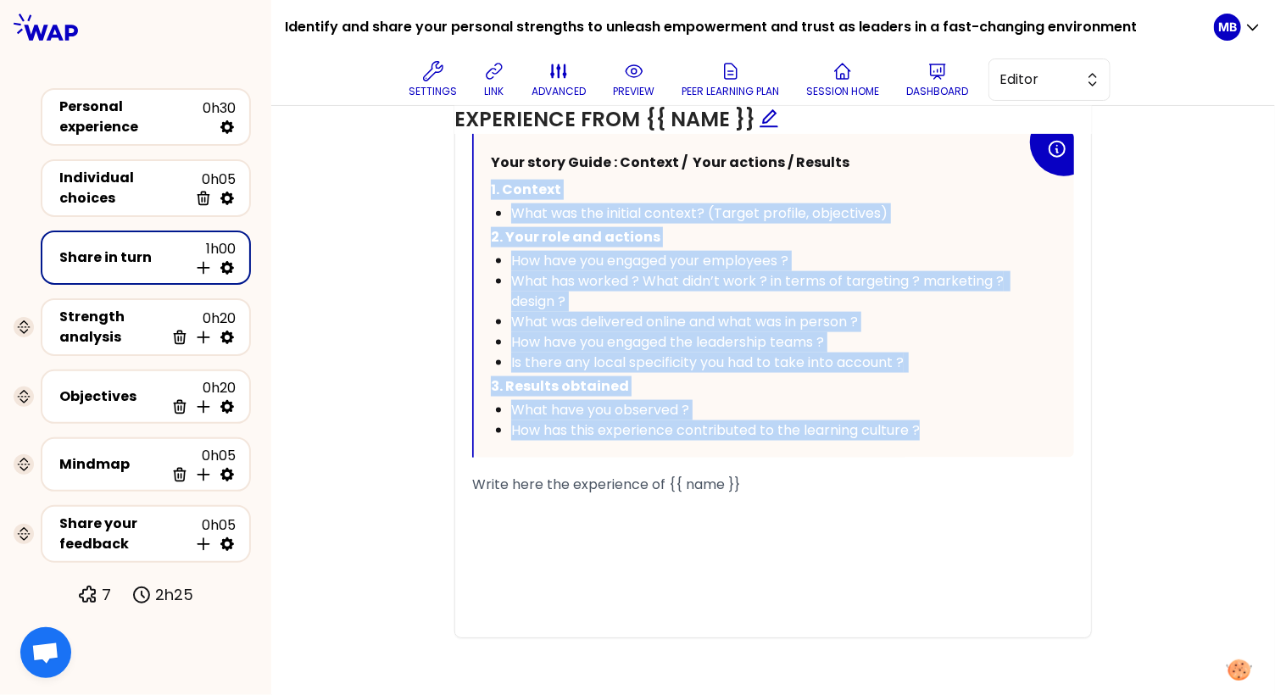
drag, startPoint x: 881, startPoint y: 417, endPoint x: 489, endPoint y: 183, distance: 456.1
click at [489, 183] on div "Your story Guide : Context / Your actions / Results 1. Context What was the ini…" at bounding box center [774, 294] width 600 height 325
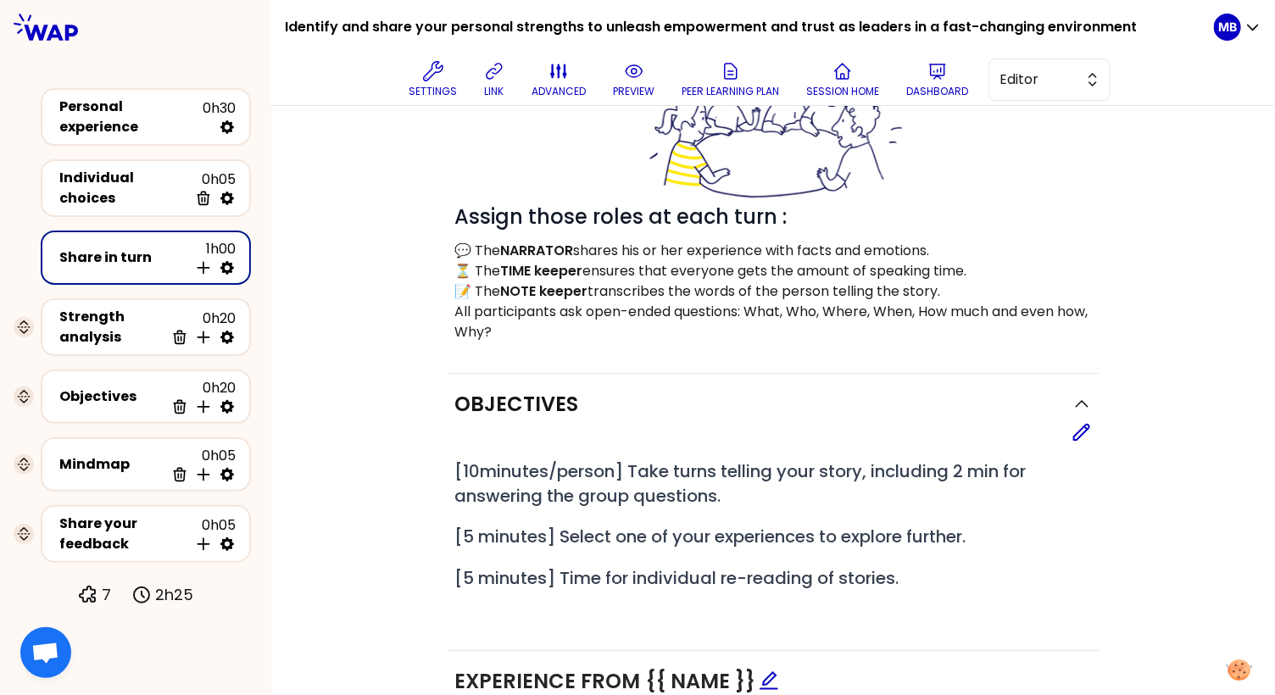
scroll to position [185, 0]
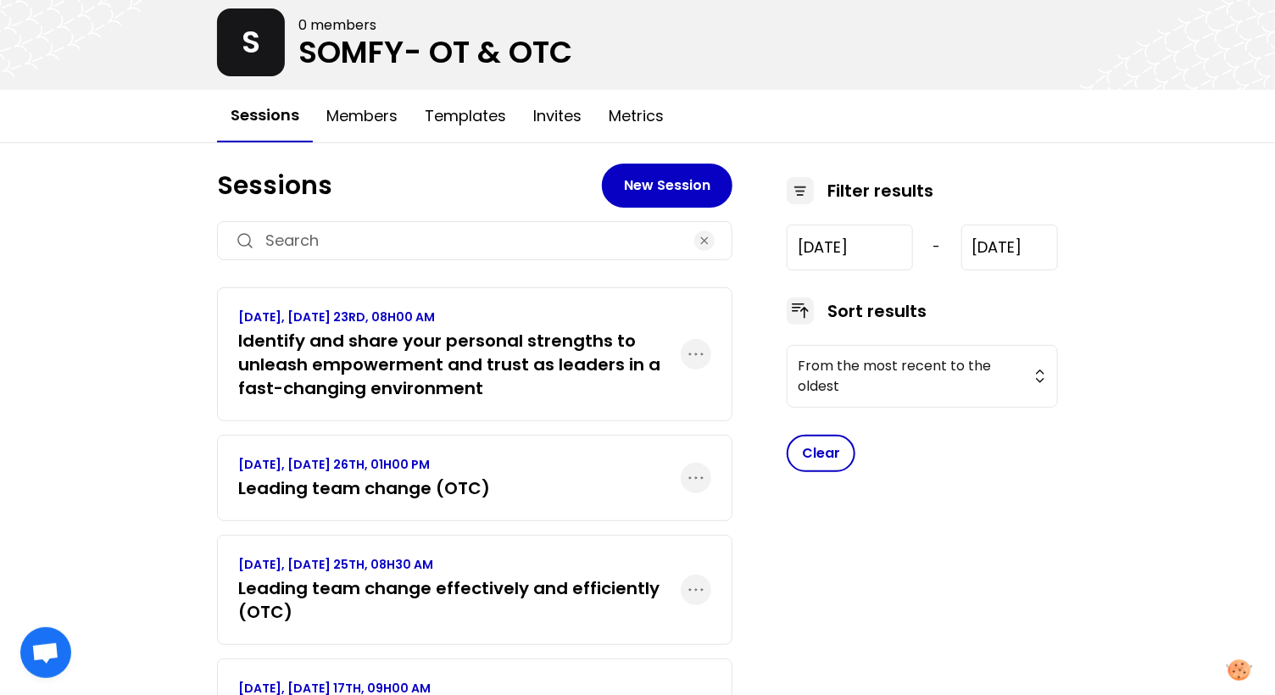
scroll to position [95, 0]
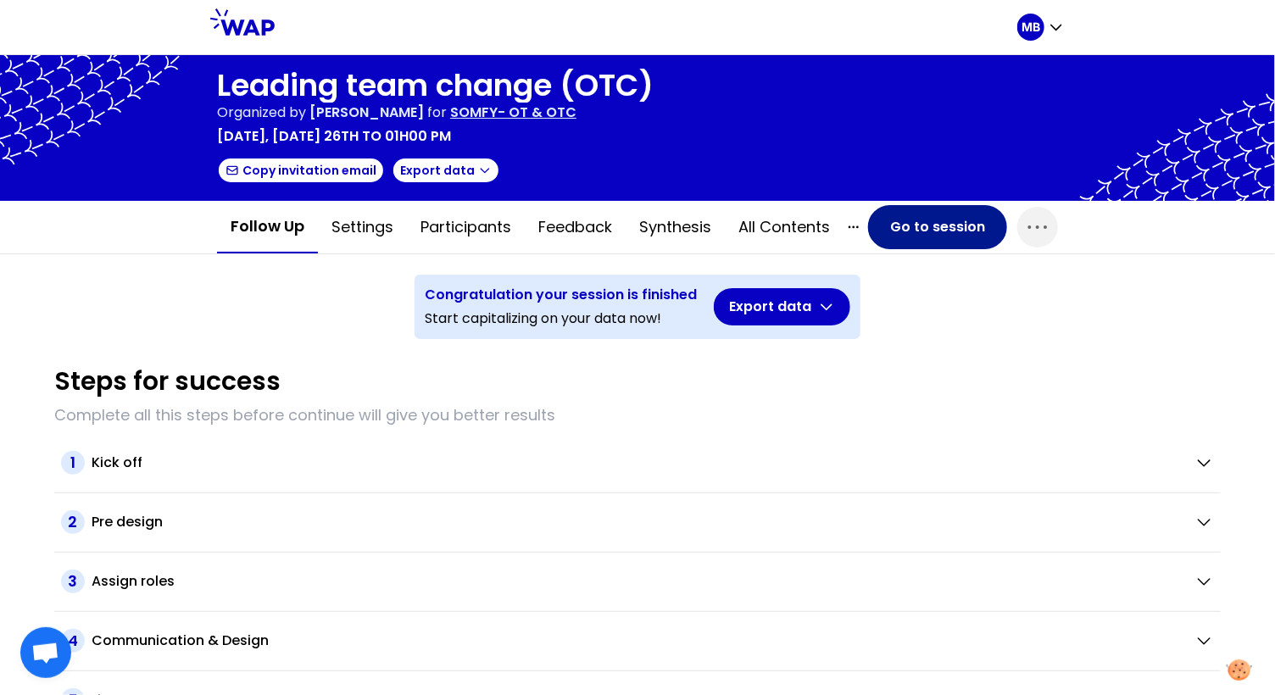
click at [917, 225] on button "Go to session" at bounding box center [937, 227] width 139 height 44
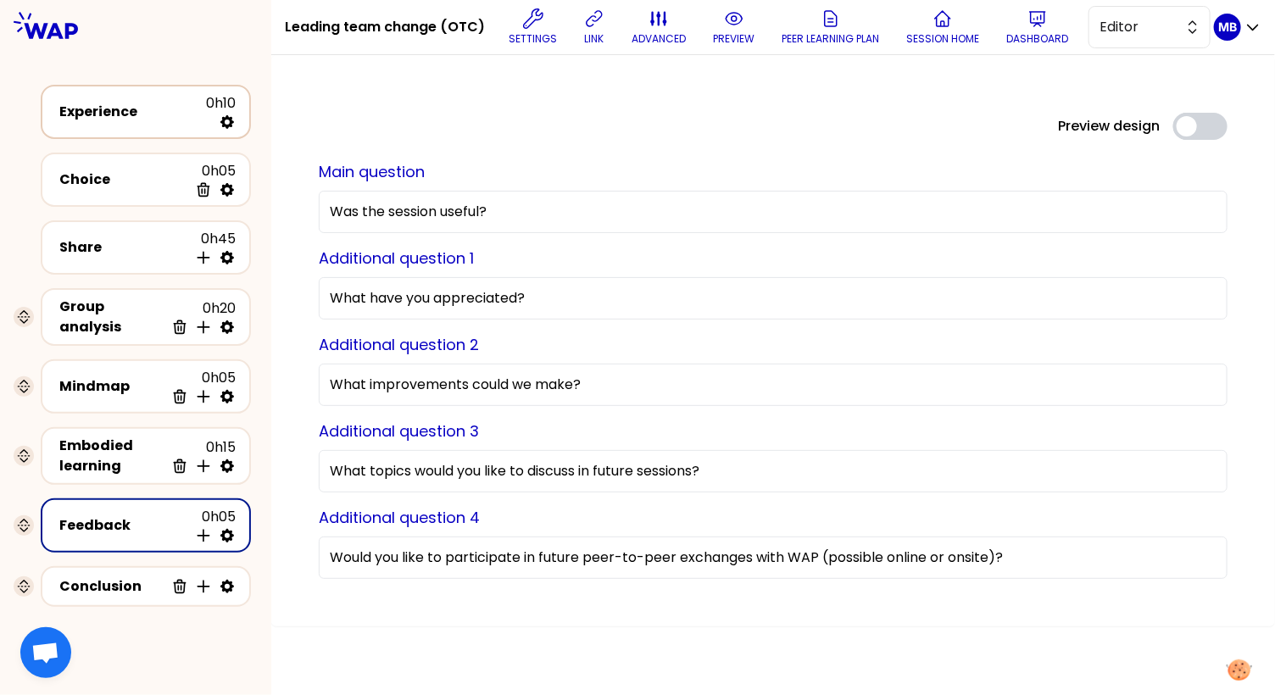
click at [136, 120] on div "Experience" at bounding box center [132, 112] width 147 height 20
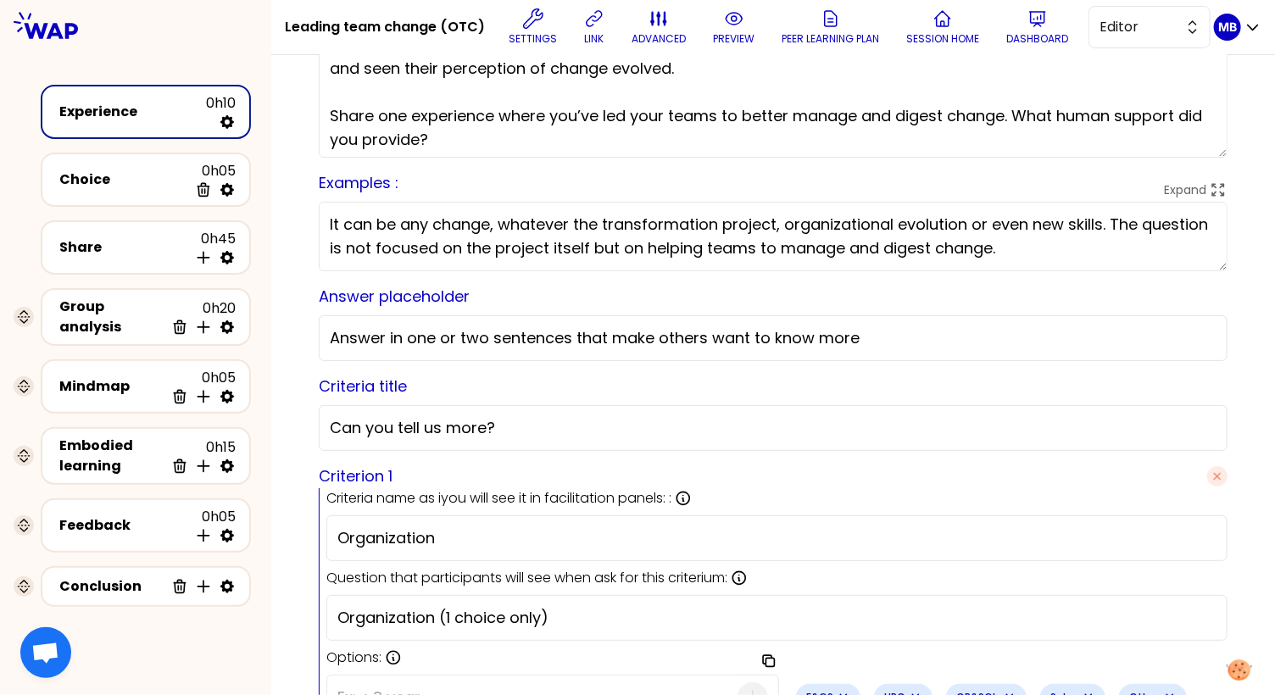
scroll to position [128, 0]
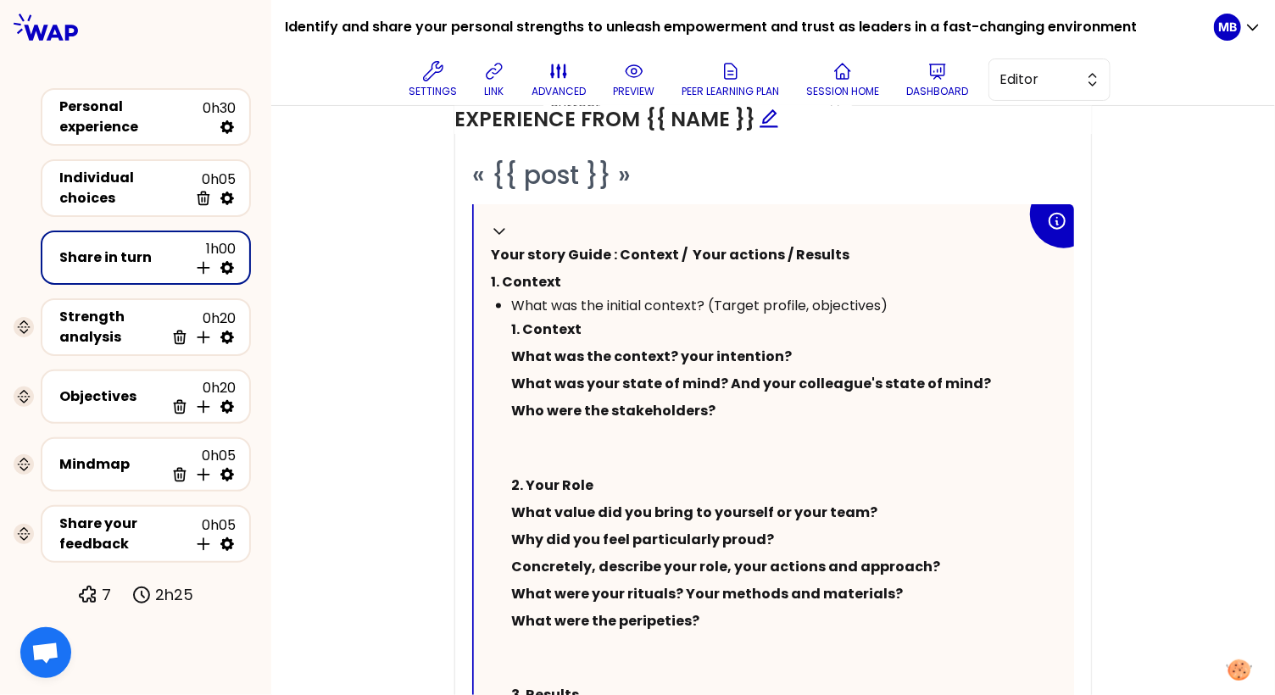
scroll to position [749, 0]
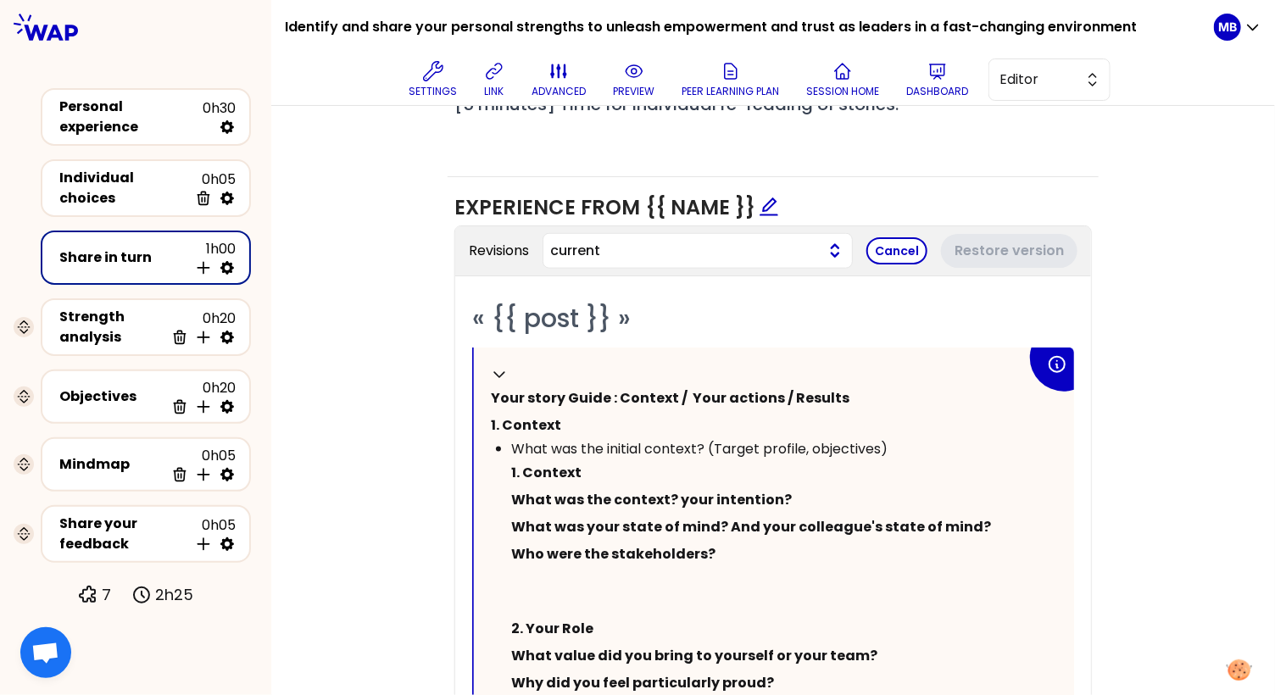
click at [838, 248] on button "current" at bounding box center [697, 251] width 310 height 36
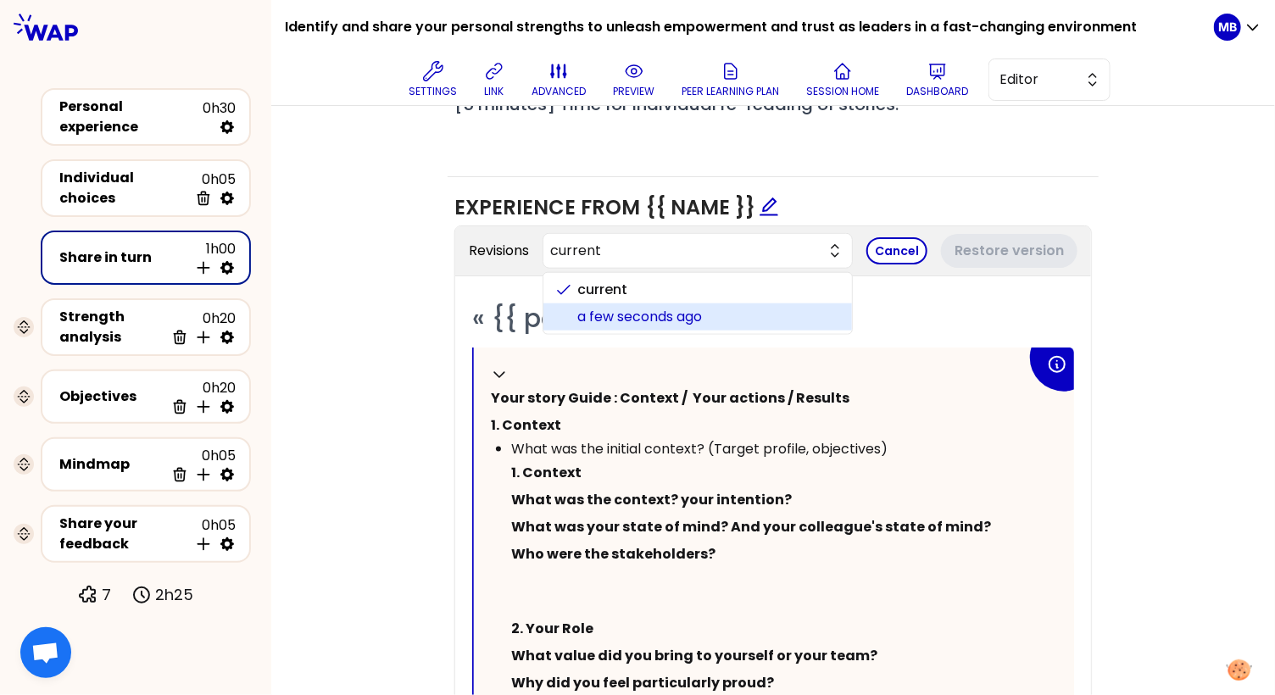
click at [764, 310] on span "a few seconds ago" at bounding box center [707, 317] width 261 height 20
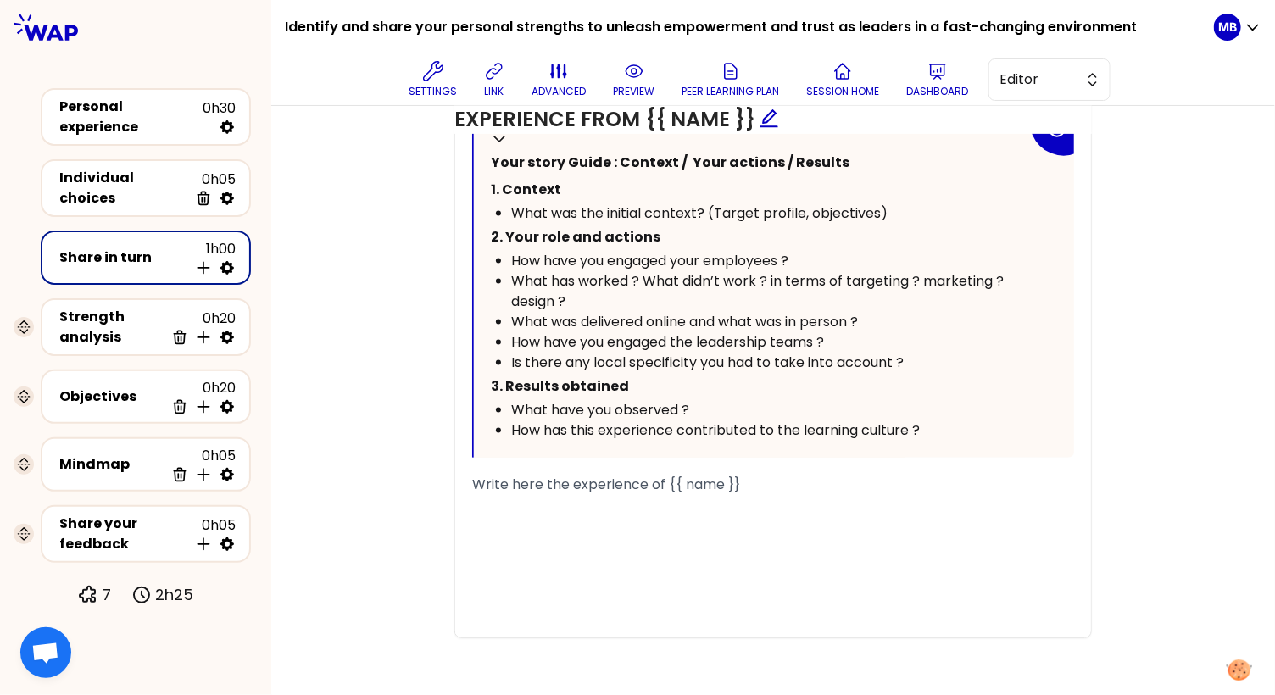
scroll to position [909, 0]
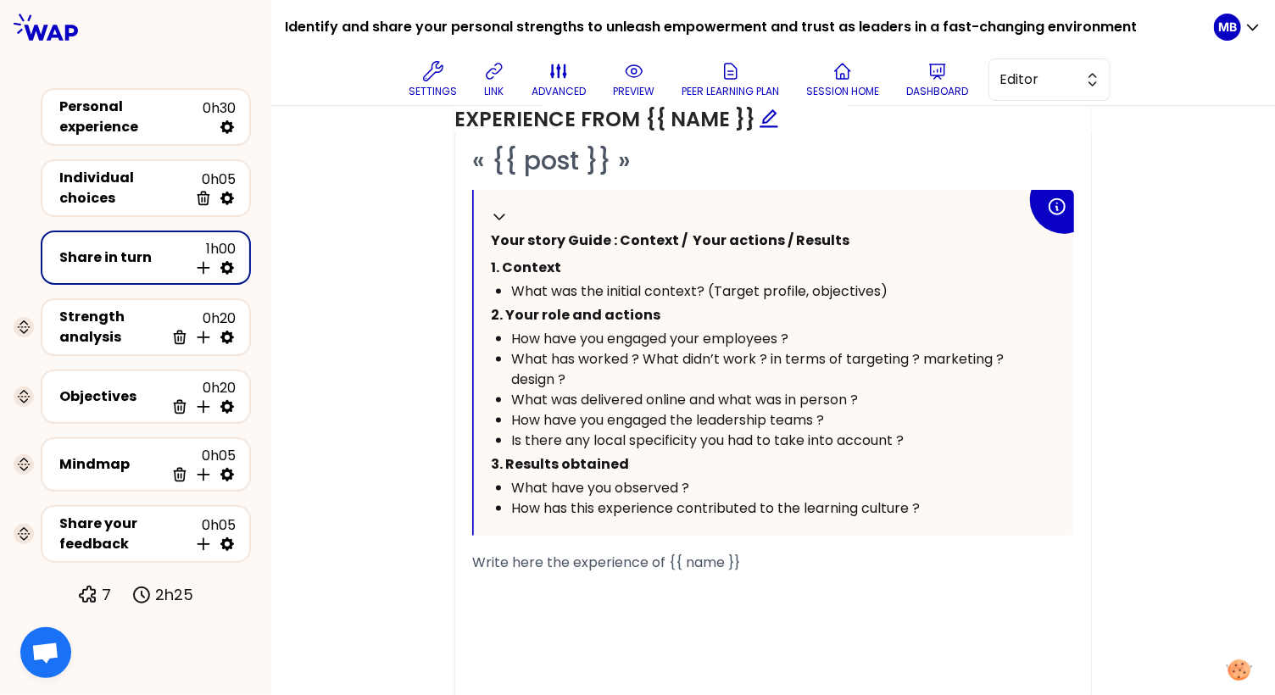
click at [786, 288] on span "What was the initial context? (Target profile, objectives)" at bounding box center [699, 290] width 376 height 19
click at [902, 281] on div "What was the initial context? (Target profile, objectives)" at bounding box center [768, 291] width 515 height 20
click at [885, 281] on span "What was the initial context? (Target profile, objectives)" at bounding box center [699, 290] width 376 height 19
click at [903, 286] on div "What was the initial context? (Target profile, objectives)" at bounding box center [768, 291] width 515 height 20
click at [853, 283] on span "What was the initial context? (Target profile, objectives)" at bounding box center [699, 290] width 376 height 19
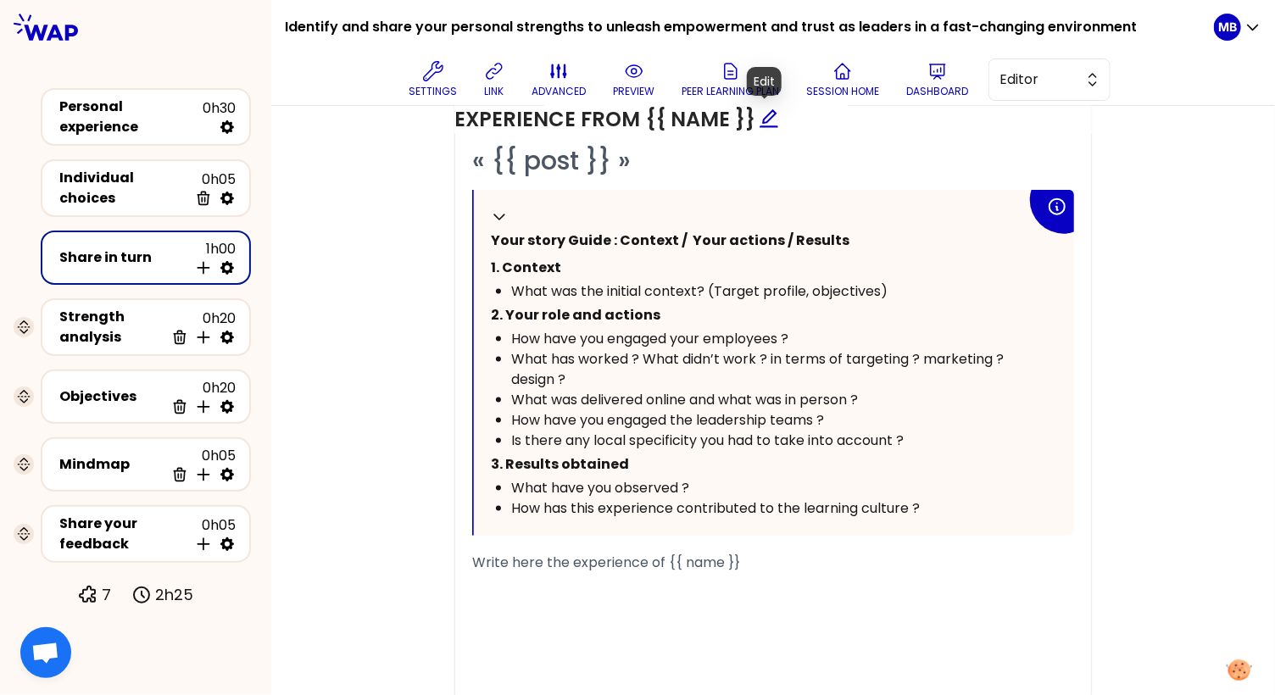
click at [762, 114] on icon "edit" at bounding box center [769, 118] width 20 height 20
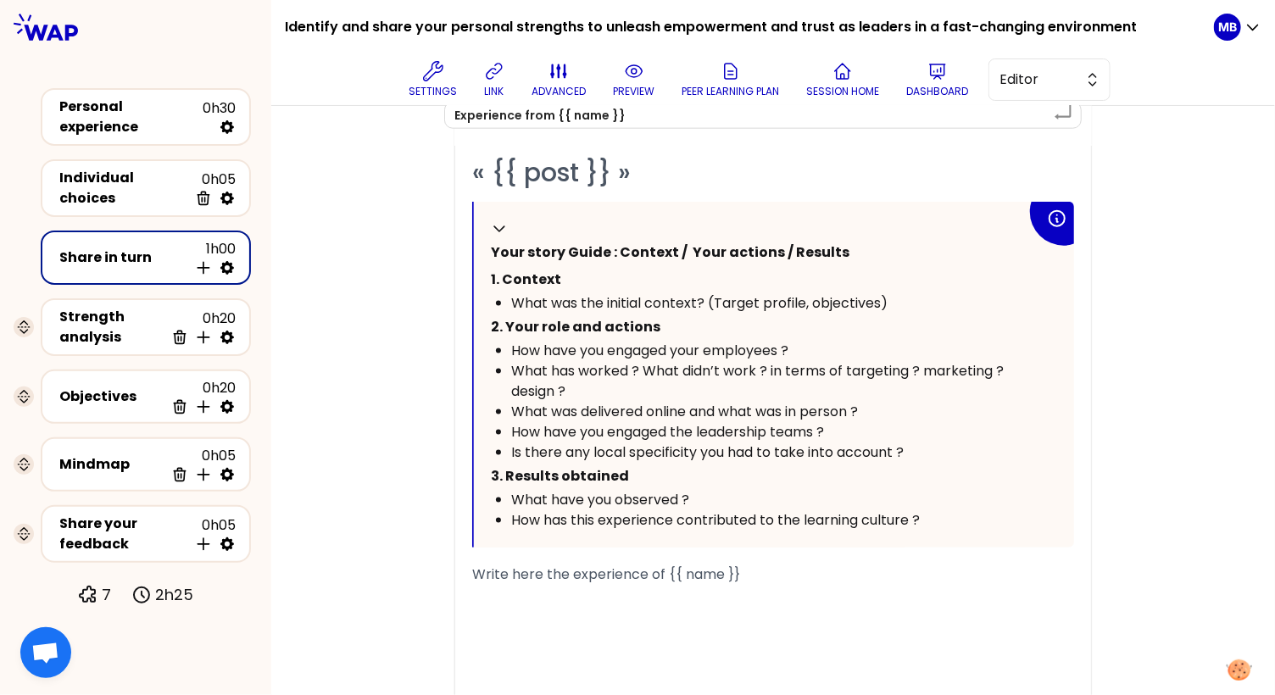
click at [774, 314] on p "2. Your role and actions" at bounding box center [759, 327] width 536 height 27
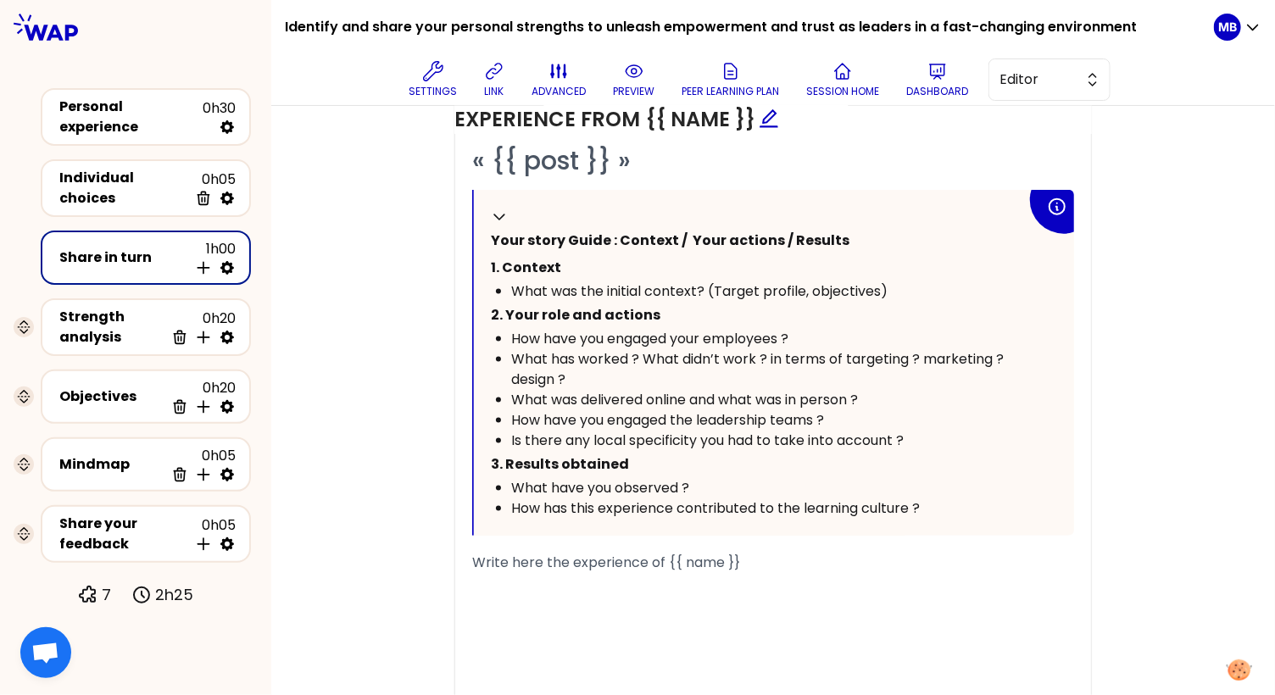
click at [838, 281] on span "What was the initial context? (Target profile, objectives)" at bounding box center [699, 290] width 376 height 19
click at [892, 281] on div "What was the initial context? (Target profile, objectives)" at bounding box center [768, 291] width 515 height 20
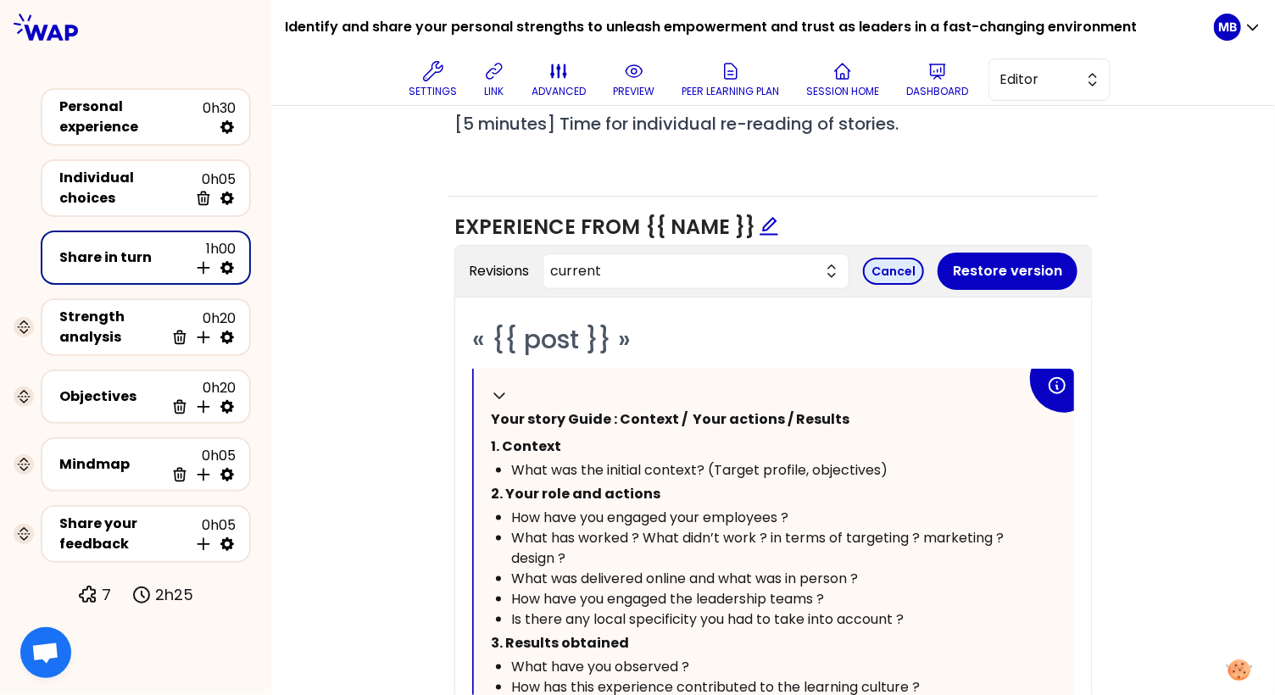
click at [894, 265] on button "Cancel" at bounding box center [893, 271] width 61 height 27
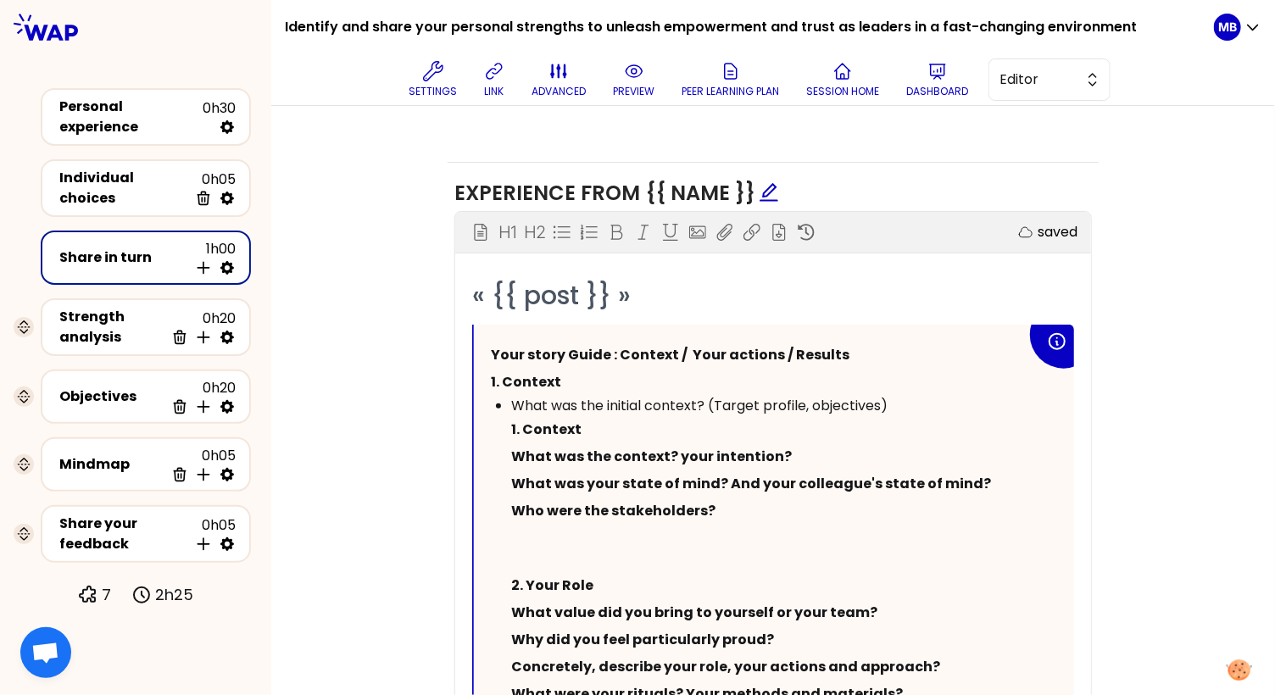
scroll to position [774, 0]
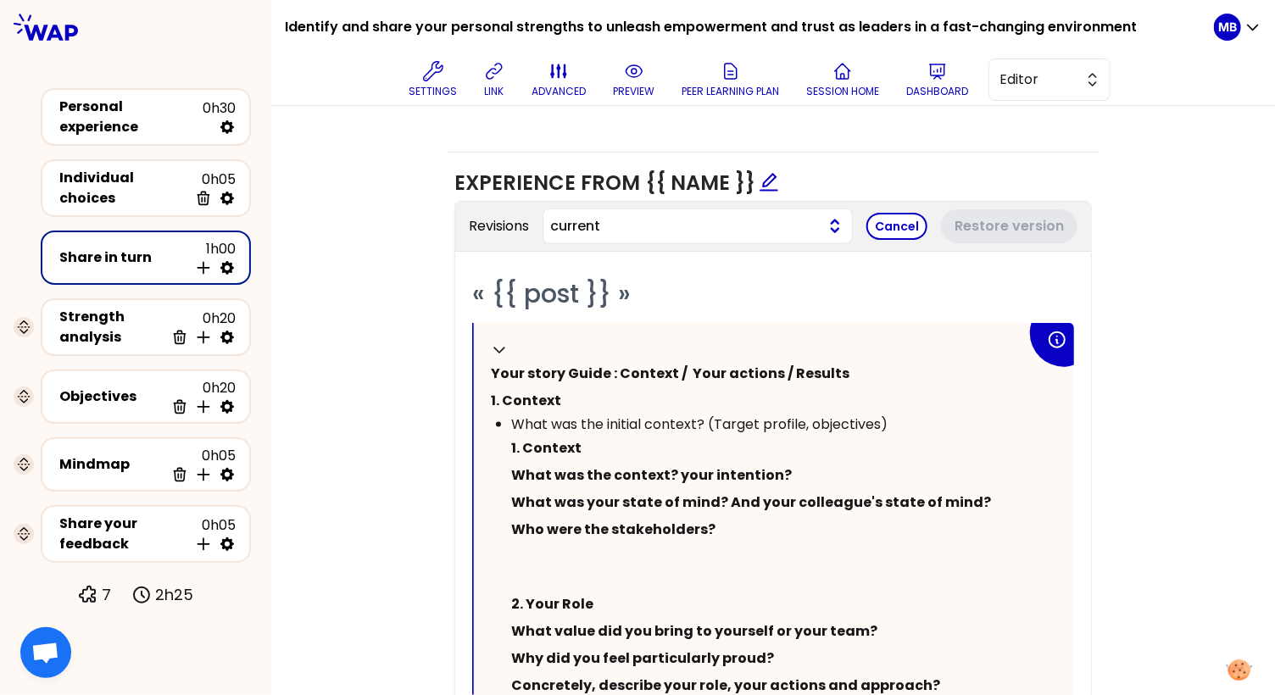
click at [731, 223] on span "current" at bounding box center [684, 226] width 268 height 20
click at [718, 282] on span "a few seconds ago" at bounding box center [707, 292] width 261 height 20
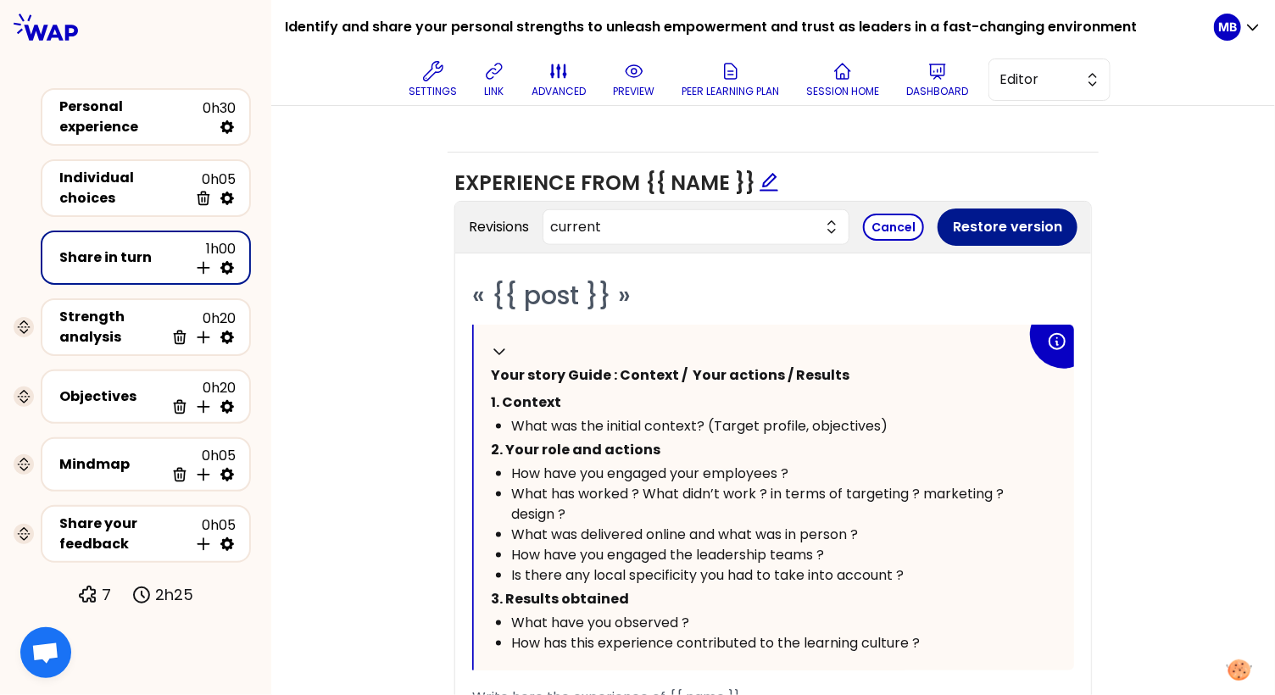
click at [975, 215] on button "Restore version" at bounding box center [1007, 226] width 140 height 37
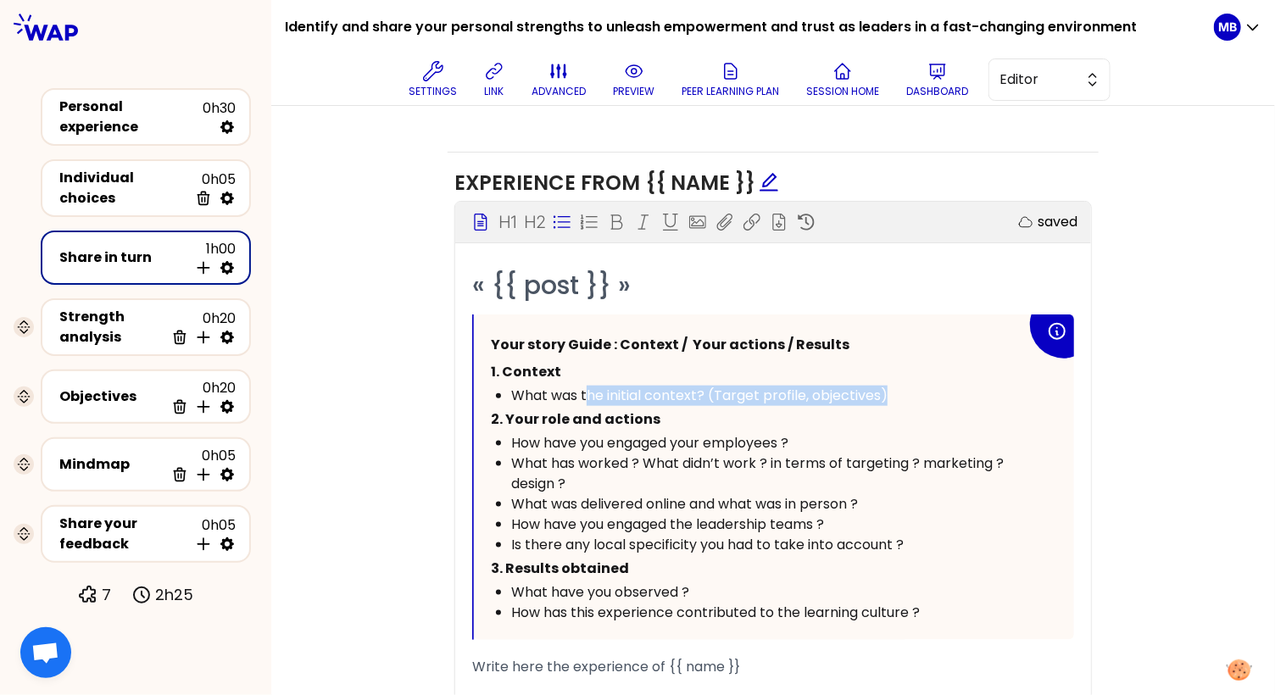
drag, startPoint x: 903, startPoint y: 390, endPoint x: 680, endPoint y: 374, distance: 224.3
click at [610, 386] on div "What was the initial context? (Target profile, objectives)" at bounding box center [768, 396] width 515 height 20
click at [897, 389] on div "What was the initial context? (Target profile, objectives)" at bounding box center [768, 396] width 515 height 20
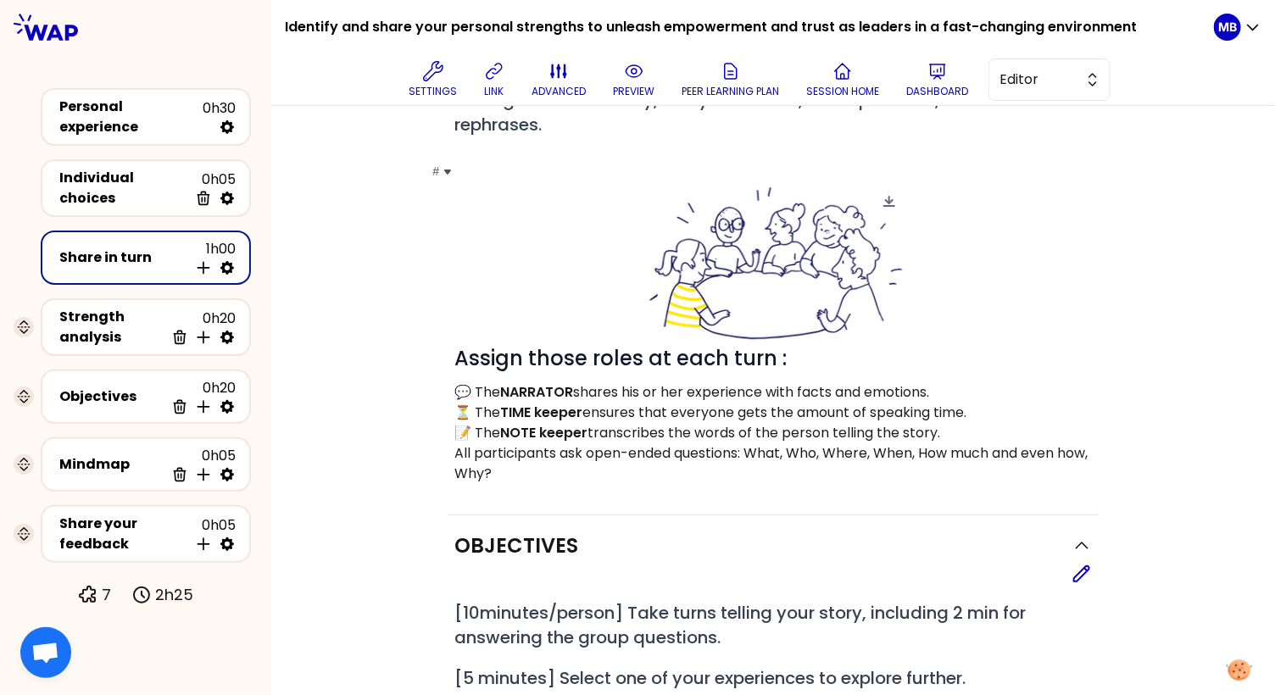
scroll to position [208, 0]
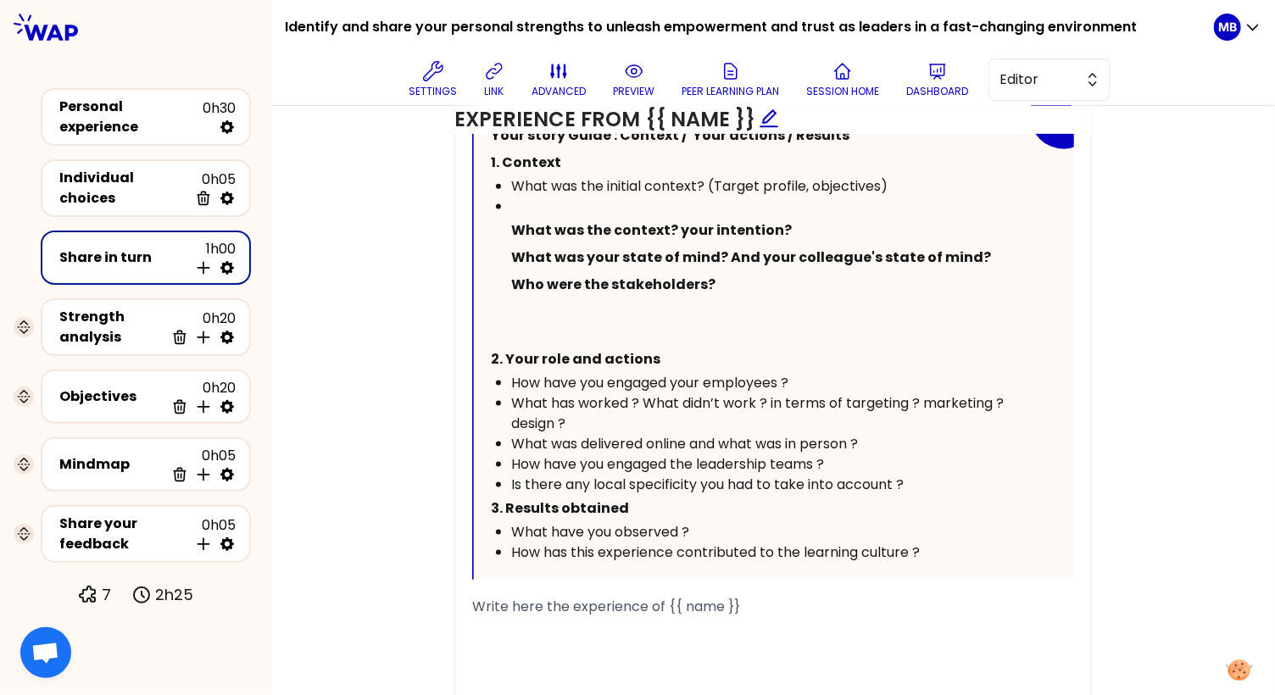
scroll to position [911, 0]
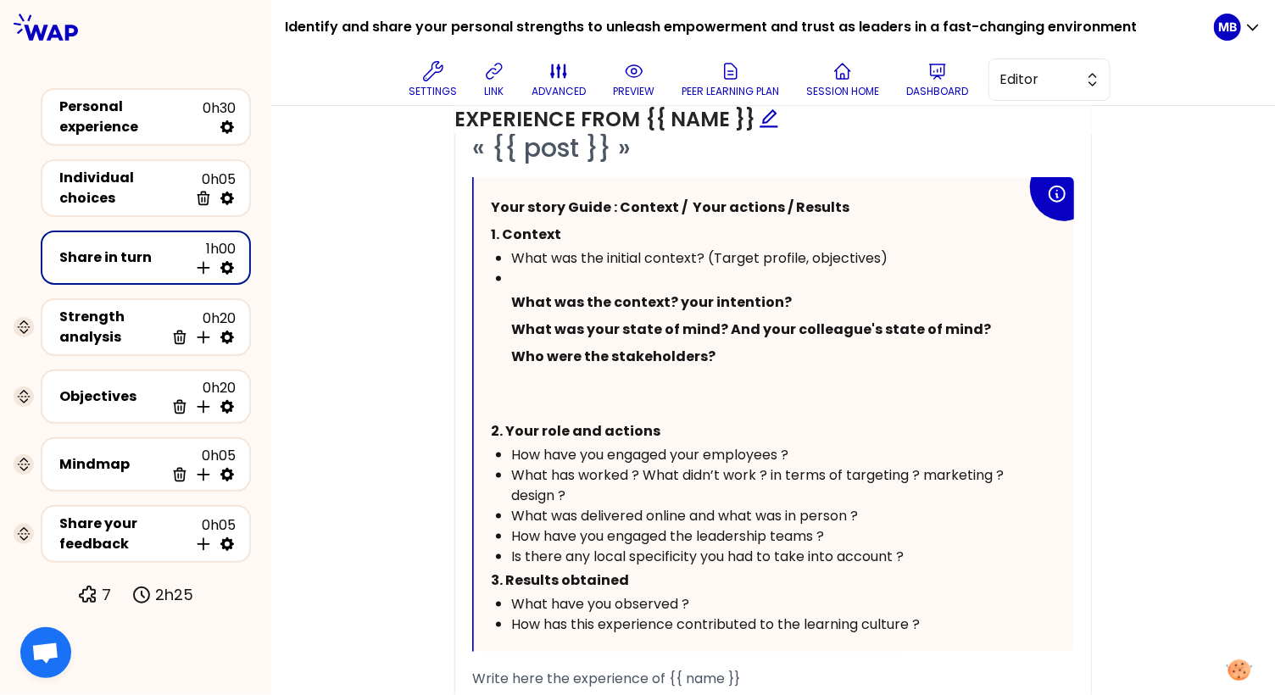
click at [511, 275] on div "﻿" at bounding box center [768, 279] width 515 height 20
click at [508, 295] on ul "What was the initial context? (Target profile, objectives) ﻿ What was the conte…" at bounding box center [759, 332] width 536 height 169
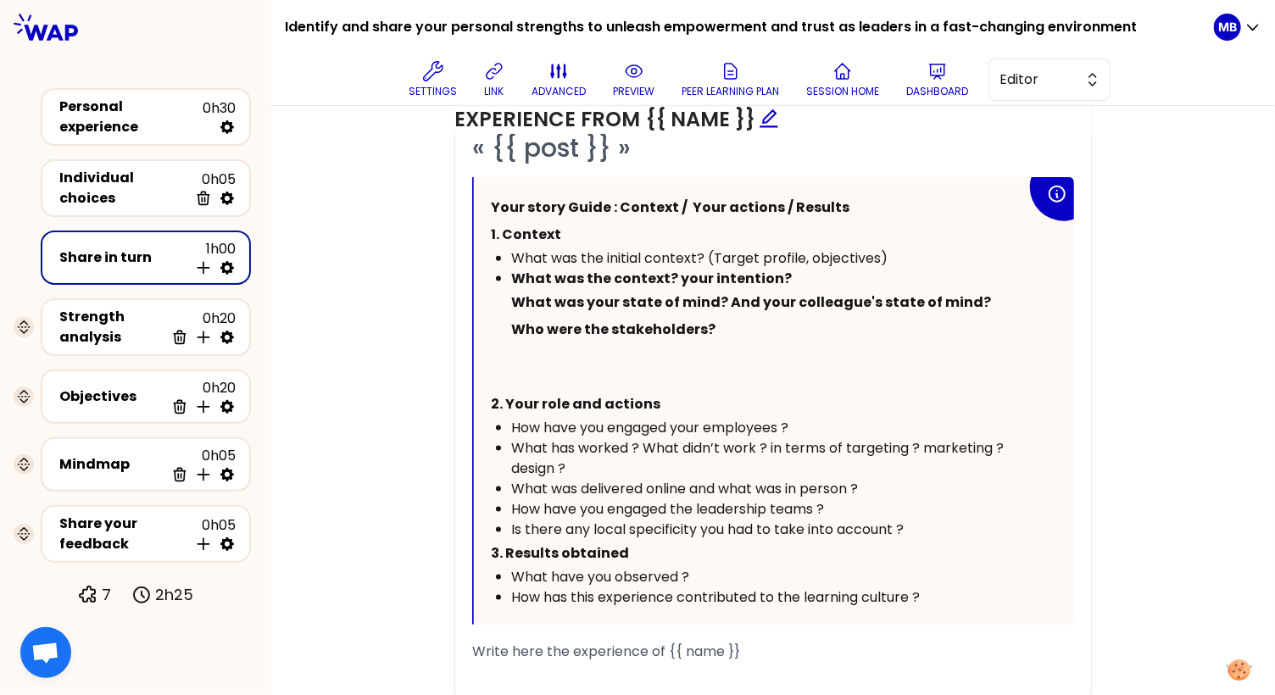
click at [511, 294] on span "What was your state of mind? And your colleague's state of mind?" at bounding box center [751, 301] width 480 height 19
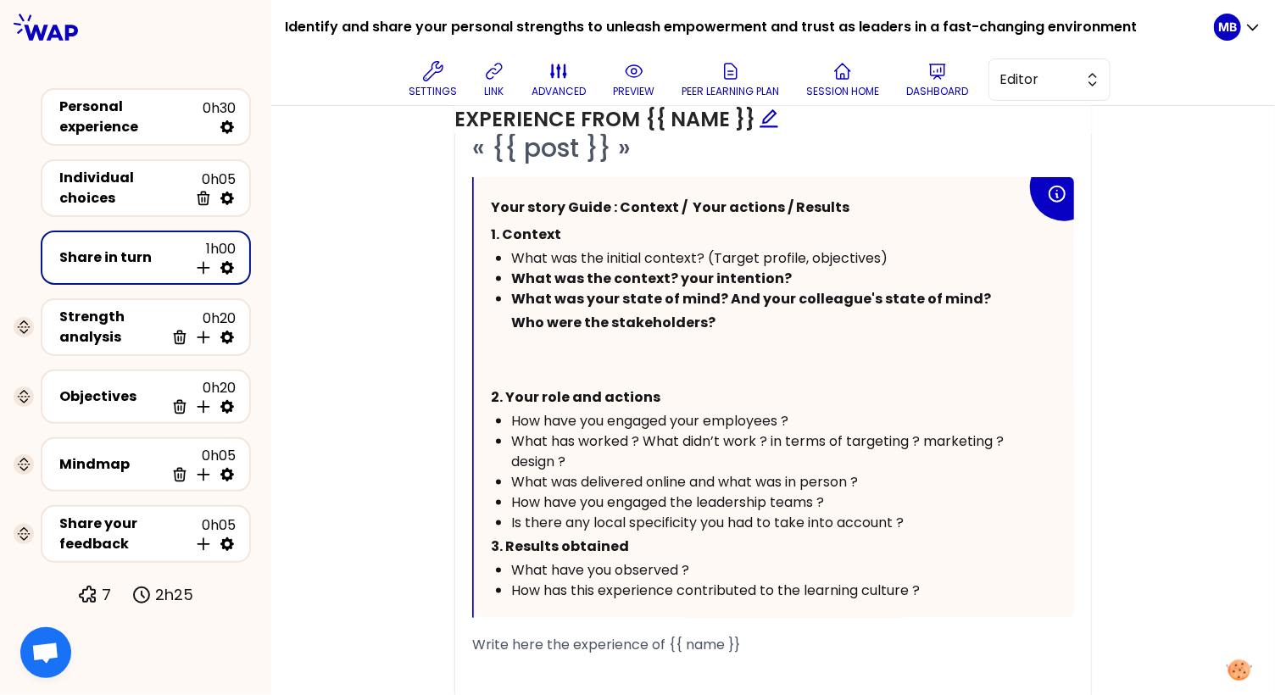
click at [512, 318] on span "Who were the stakeholders?" at bounding box center [613, 322] width 204 height 19
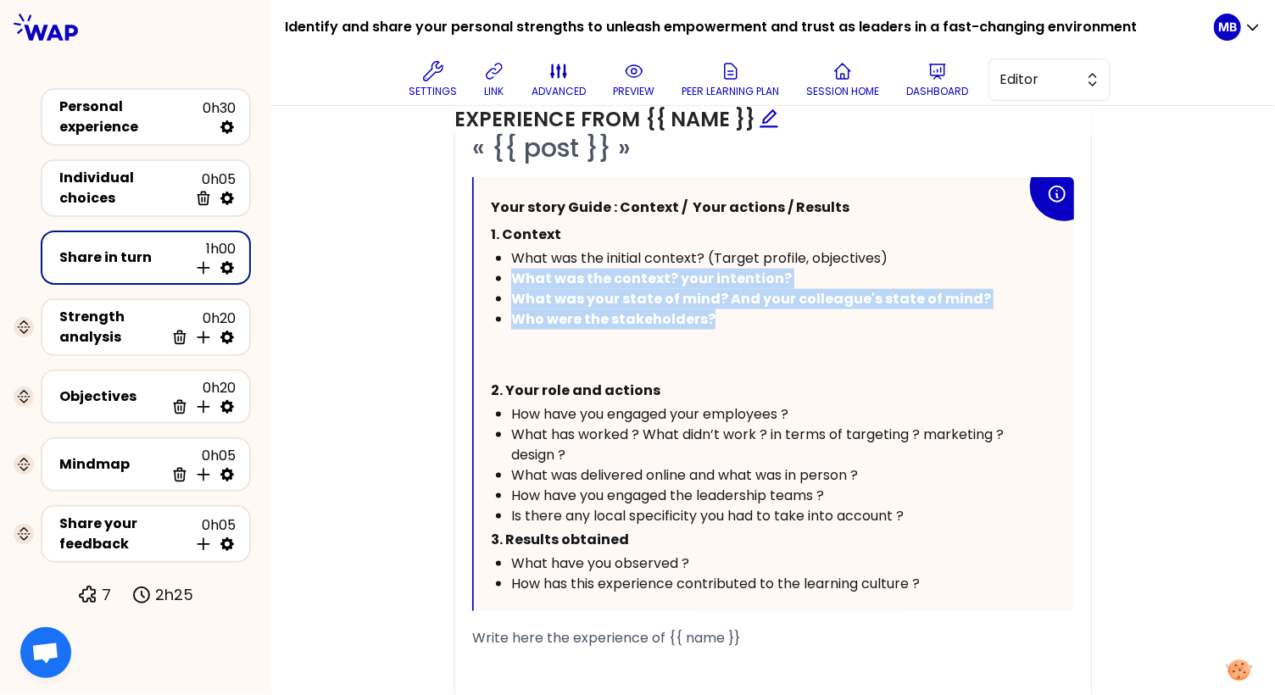
drag, startPoint x: 714, startPoint y: 311, endPoint x: 493, endPoint y: 278, distance: 223.7
click at [493, 278] on ul "What was the initial context? (Target profile, objectives) What was the context…" at bounding box center [759, 312] width 536 height 129
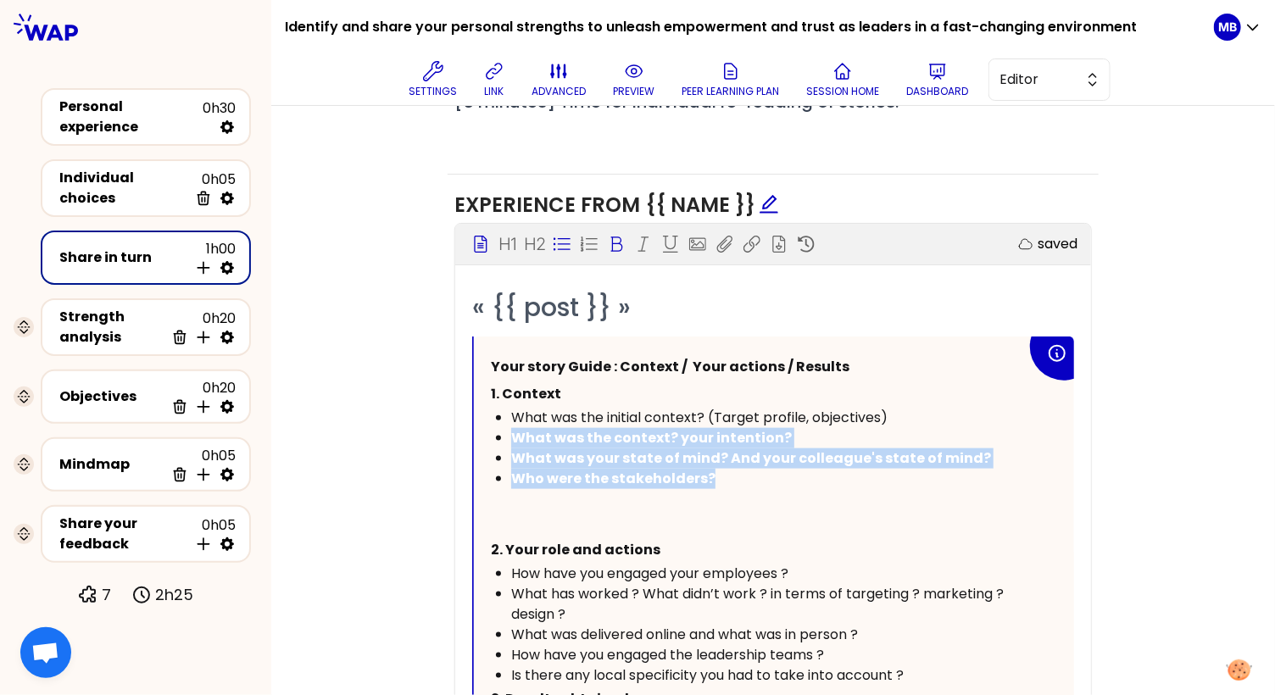
scroll to position [742, 0]
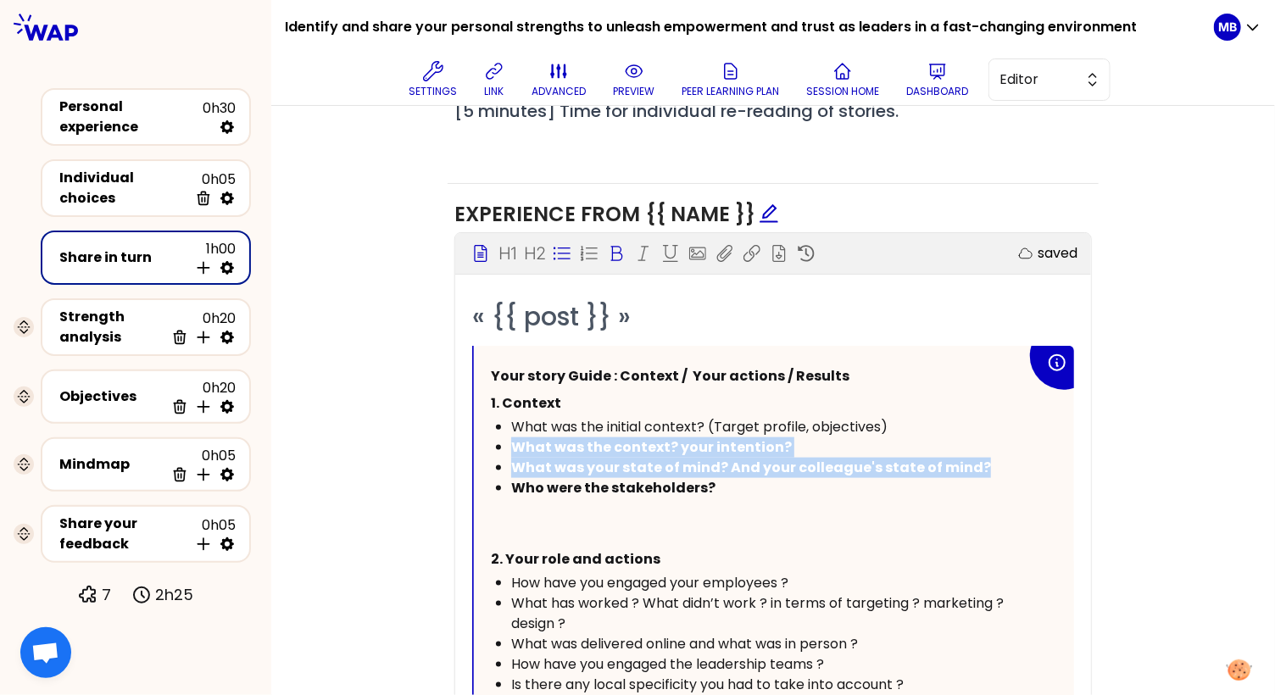
click at [615, 247] on icon at bounding box center [616, 253] width 17 height 17
click at [749, 442] on span "What was the context? your intention?" at bounding box center [640, 446] width 259 height 19
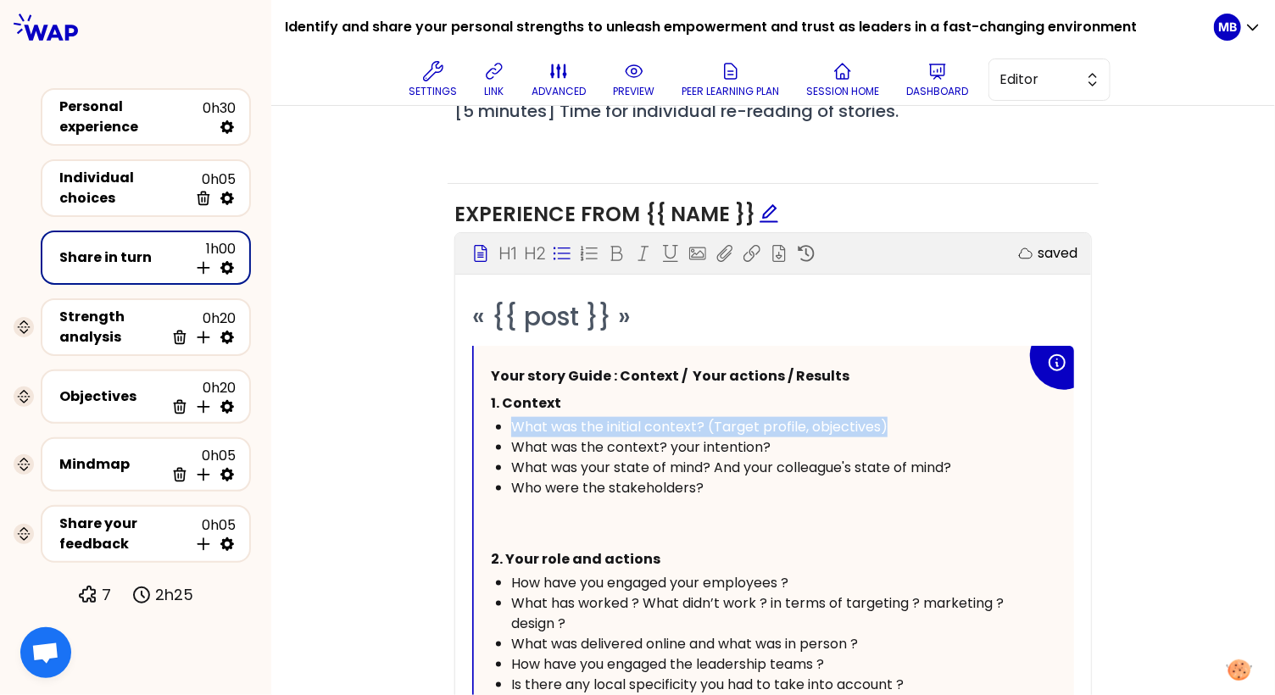
drag, startPoint x: 894, startPoint y: 417, endPoint x: 489, endPoint y: 415, distance: 405.1
click at [489, 415] on div "Your story Guide : Context / Your actions / Results 1. Context What was the ini…" at bounding box center [774, 563] width 600 height 434
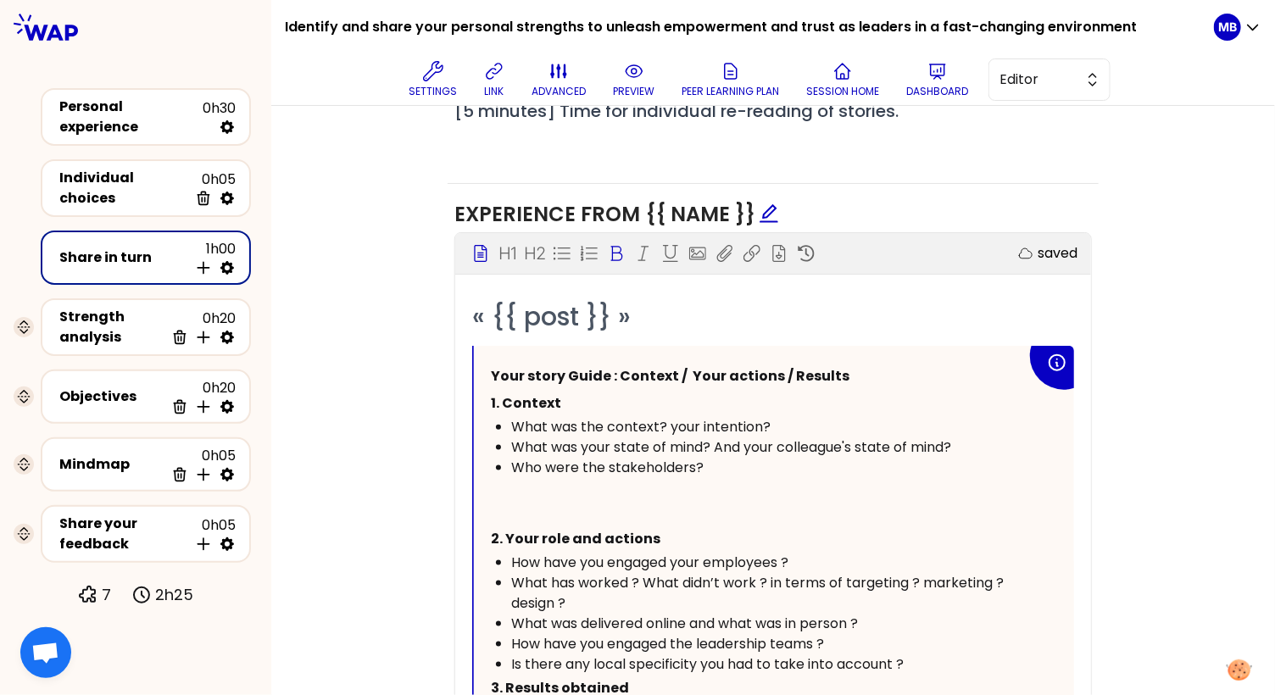
click at [520, 484] on p at bounding box center [768, 501] width 515 height 47
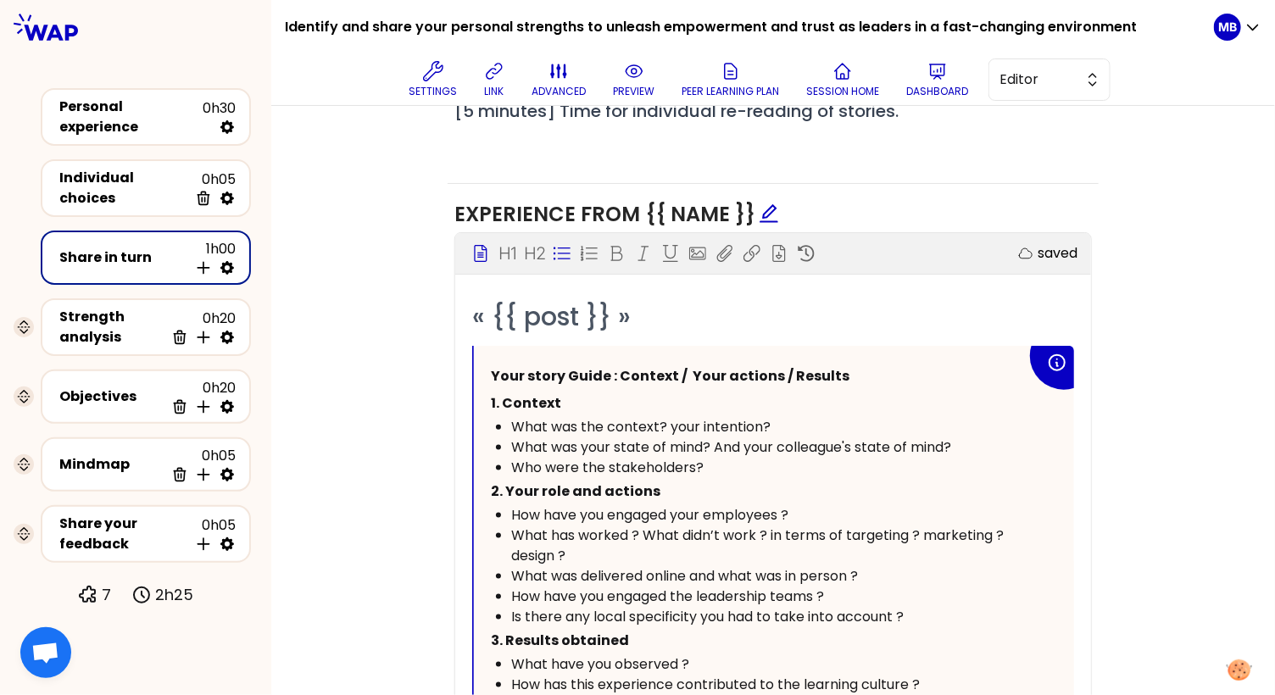
scroll to position [842, 0]
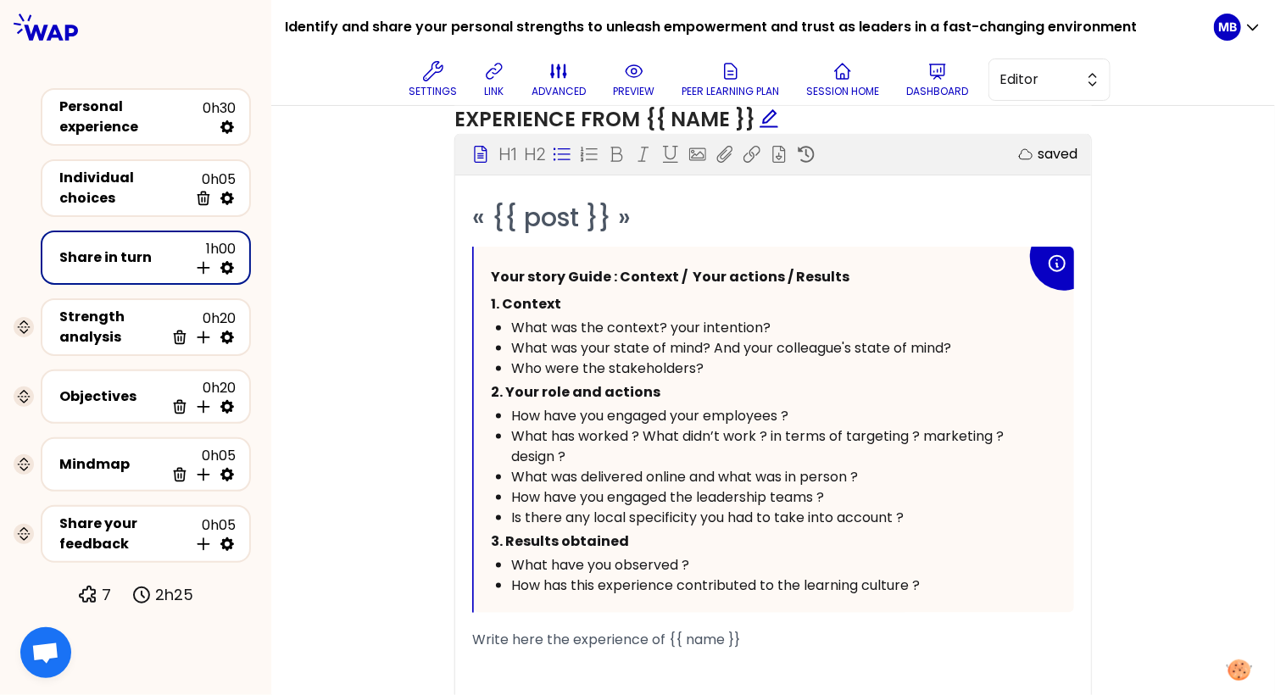
click at [930, 528] on div "Is there any local specificity you had to take into account ?" at bounding box center [768, 518] width 515 height 20
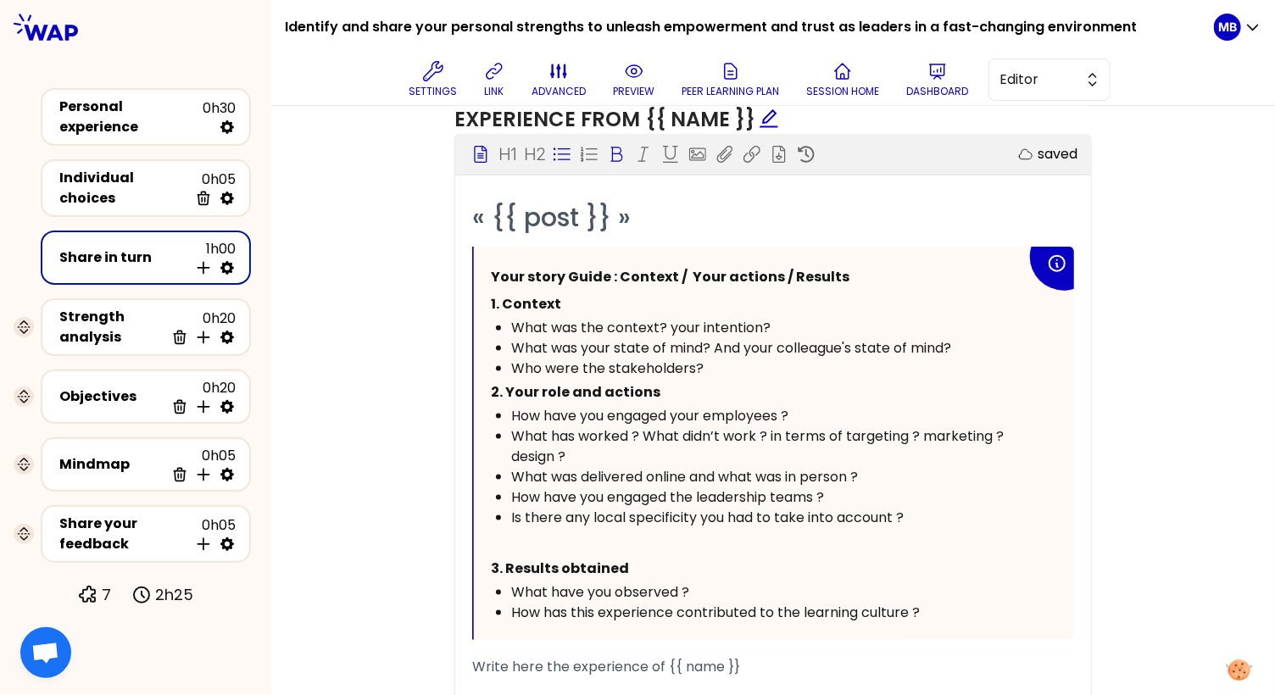
click at [918, 528] on div "Is there any local specificity you had to take into account ?" at bounding box center [768, 518] width 515 height 20
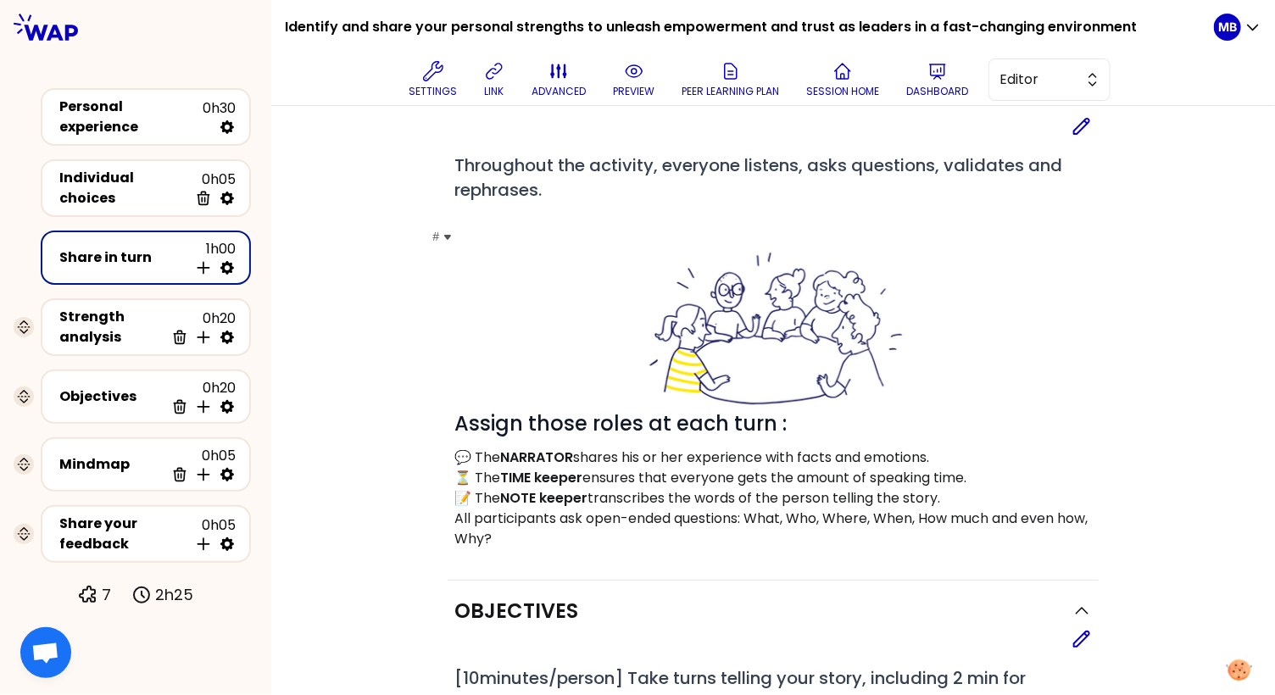
scroll to position [236, 0]
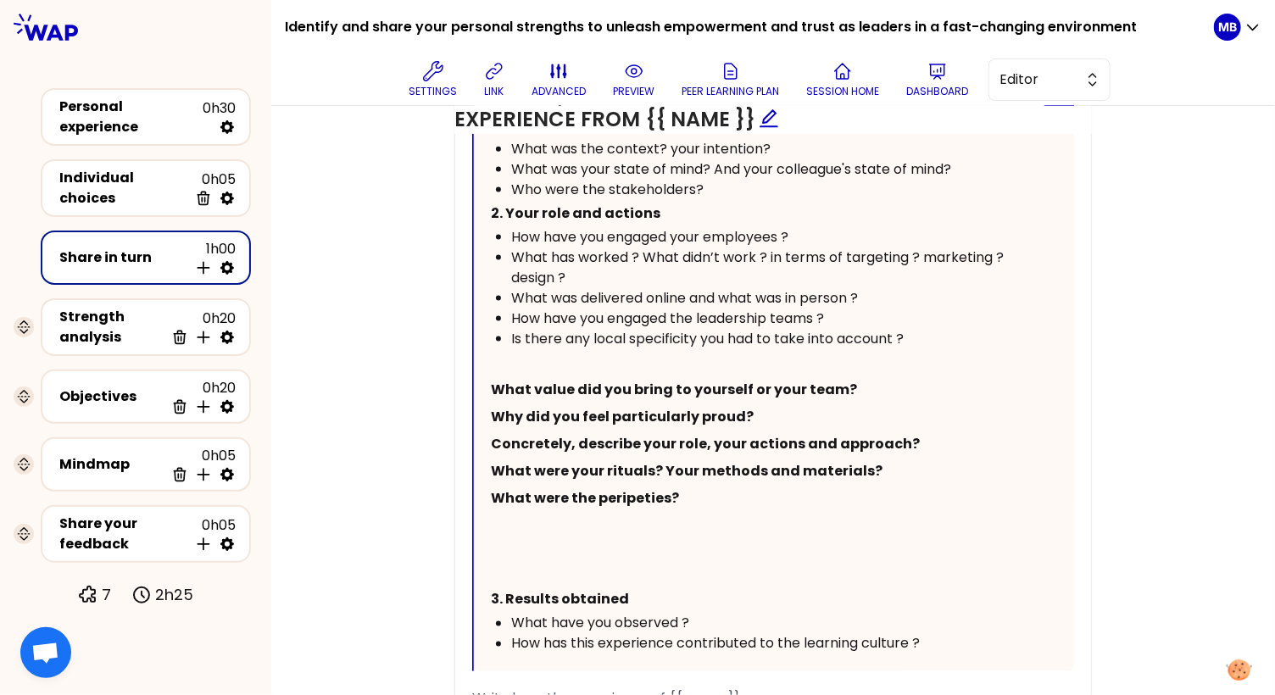
scroll to position [990, 0]
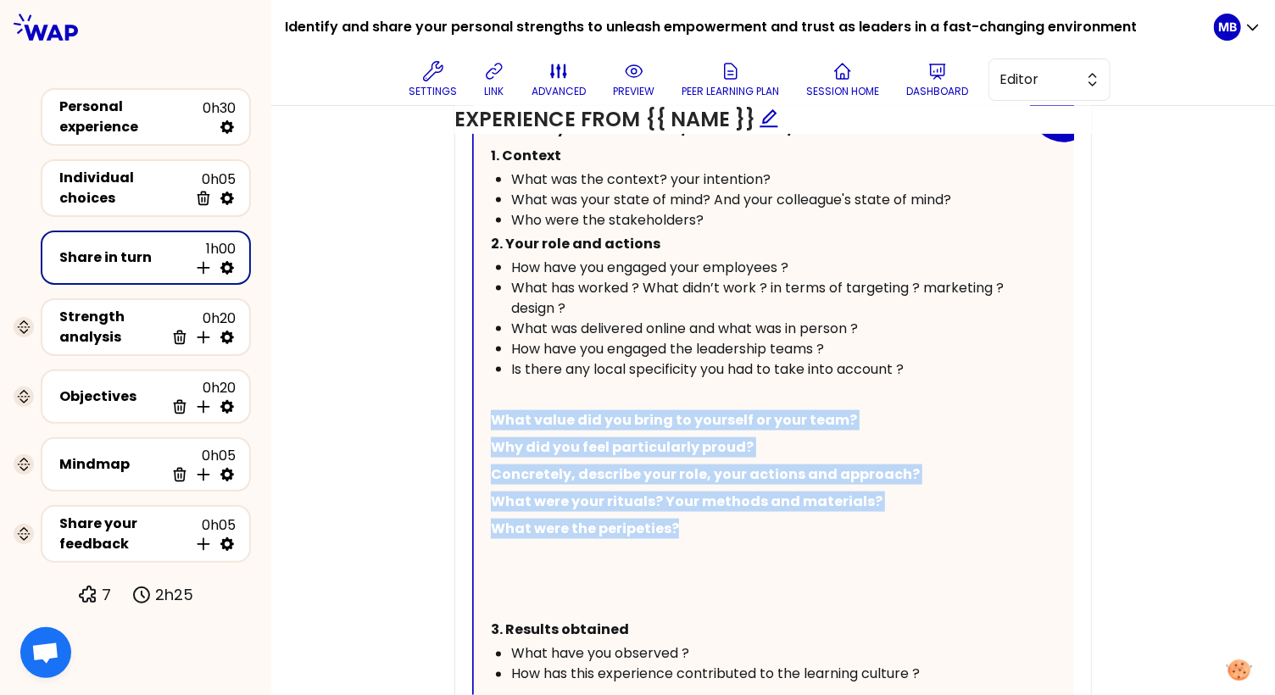
drag, startPoint x: 489, startPoint y: 433, endPoint x: 726, endPoint y: 553, distance: 265.7
click at [726, 553] on div "Your story Guide : Context / Your actions / Results 1. Context What was the con…" at bounding box center [774, 399] width 600 height 603
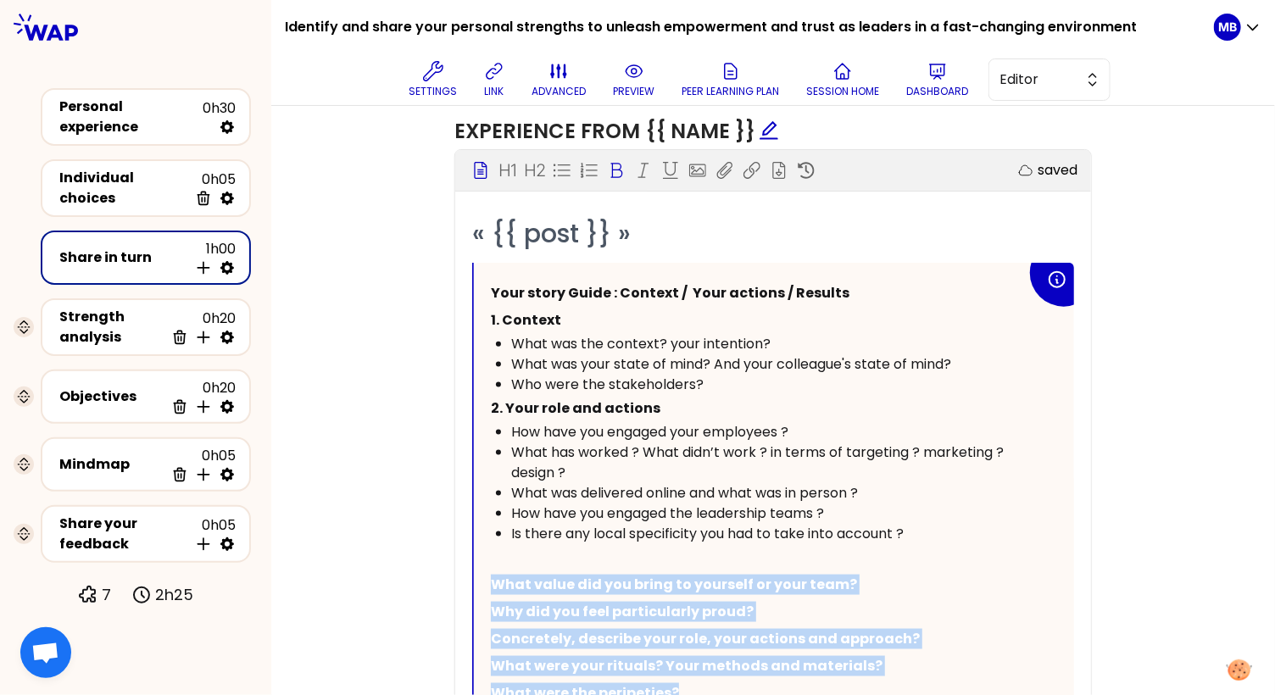
scroll to position [781, 0]
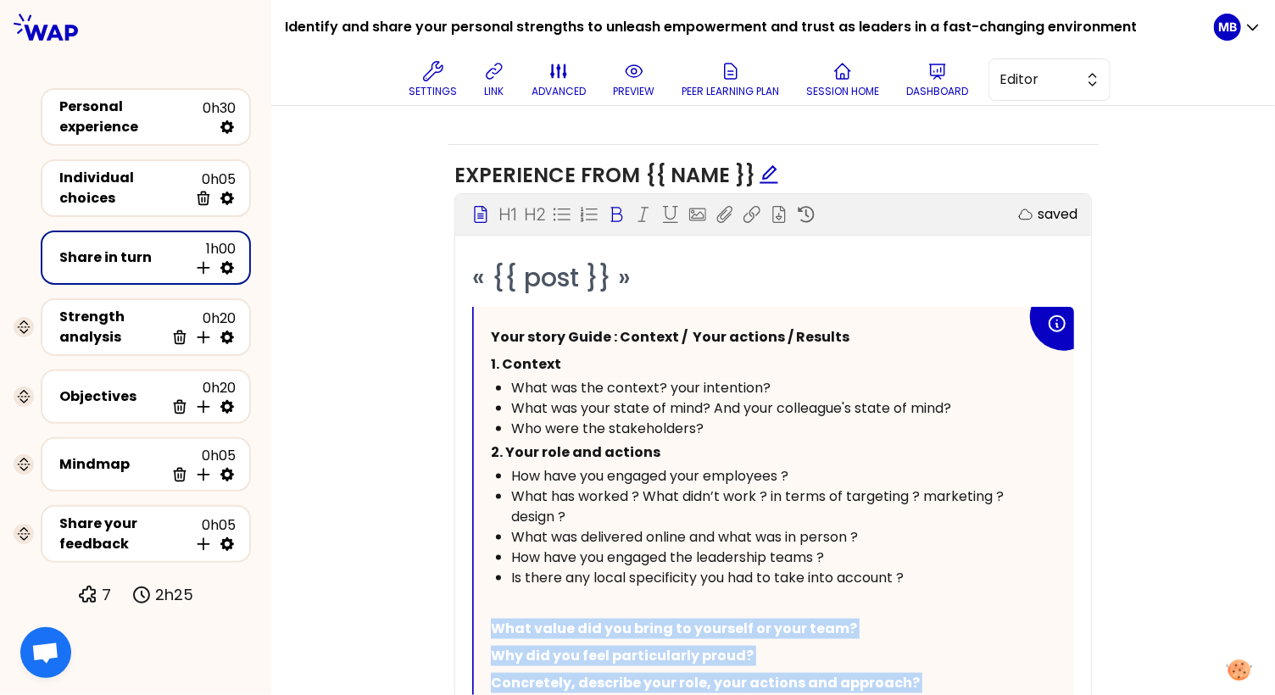
click at [611, 209] on icon at bounding box center [616, 214] width 17 height 17
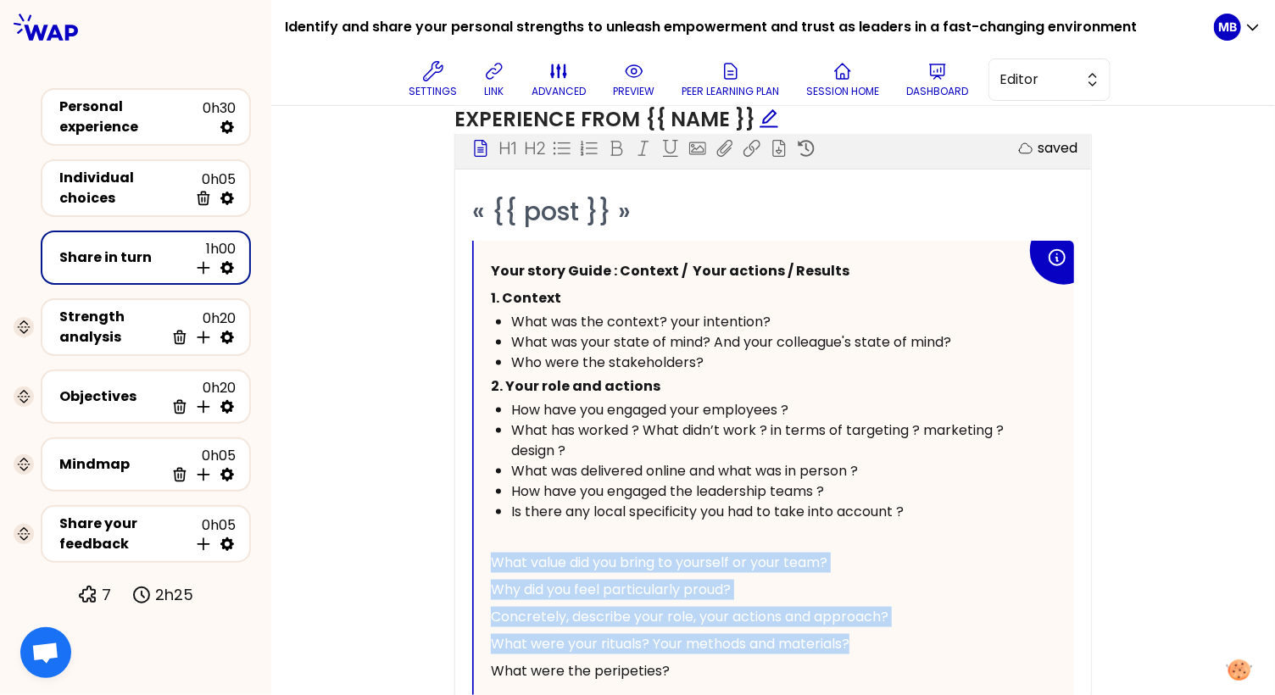
scroll to position [885, 0]
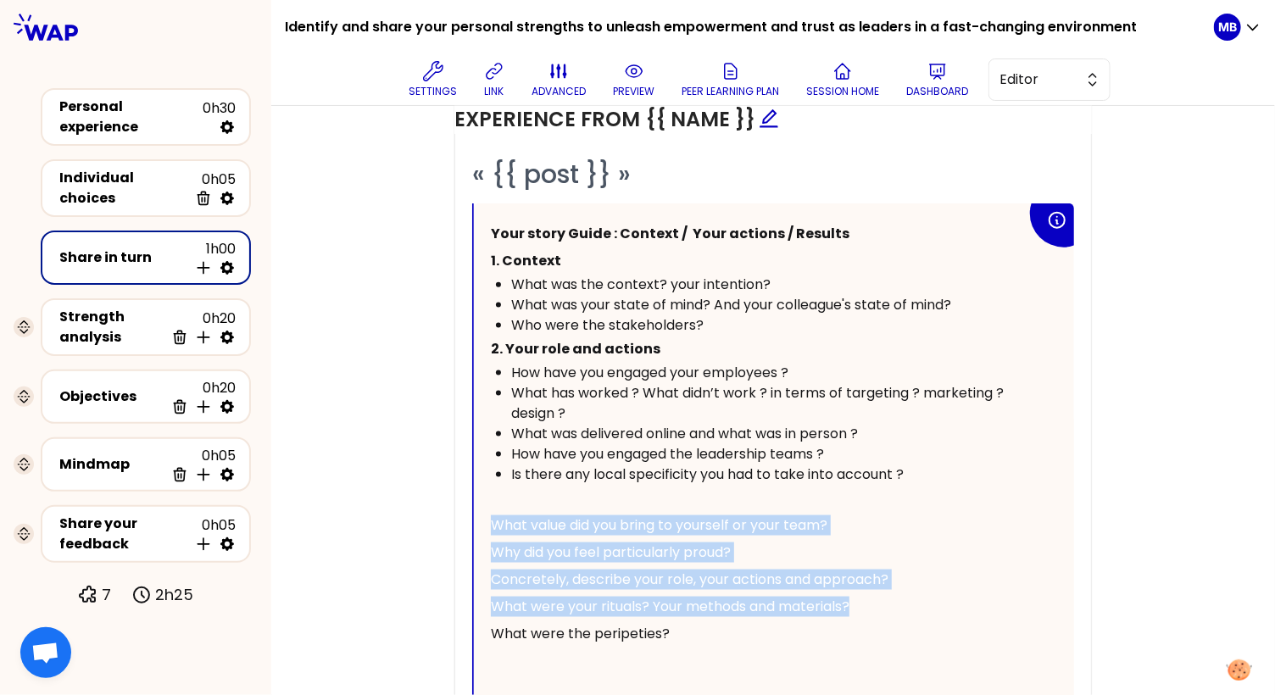
click at [491, 535] on span "What value did you bring to yourself or your team?" at bounding box center [659, 524] width 336 height 19
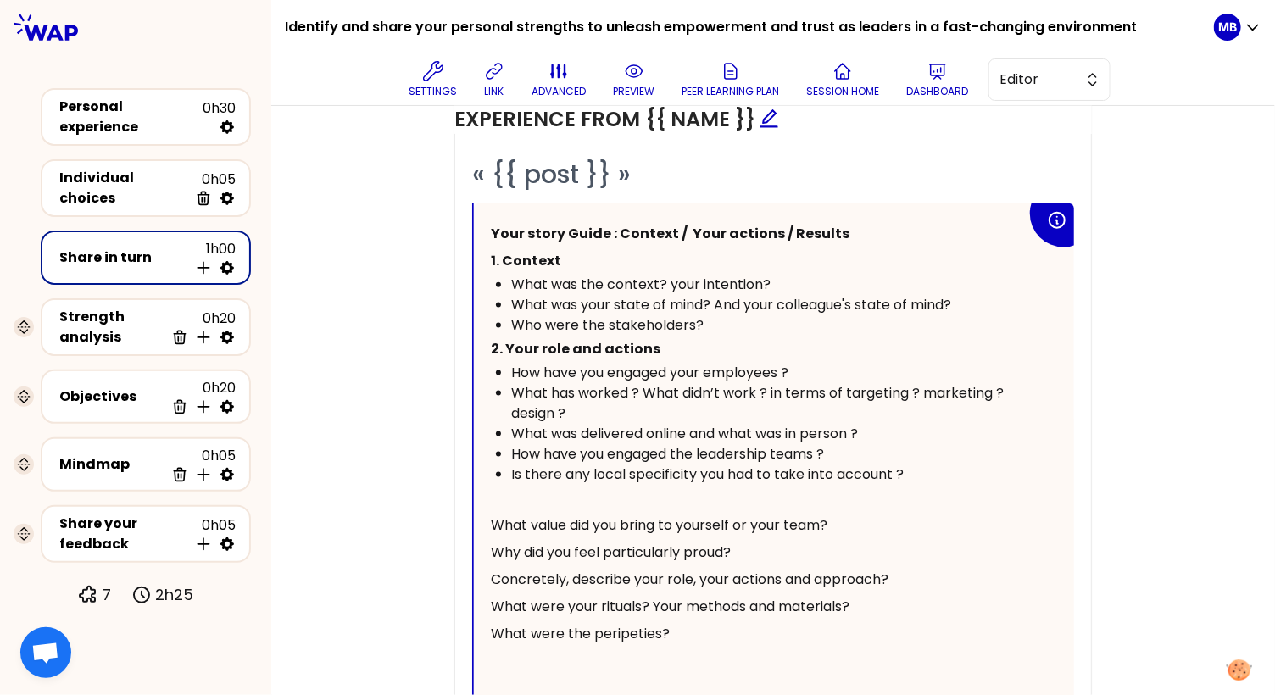
click at [920, 485] on div "Is there any local specificity you had to take into account ?" at bounding box center [768, 474] width 515 height 20
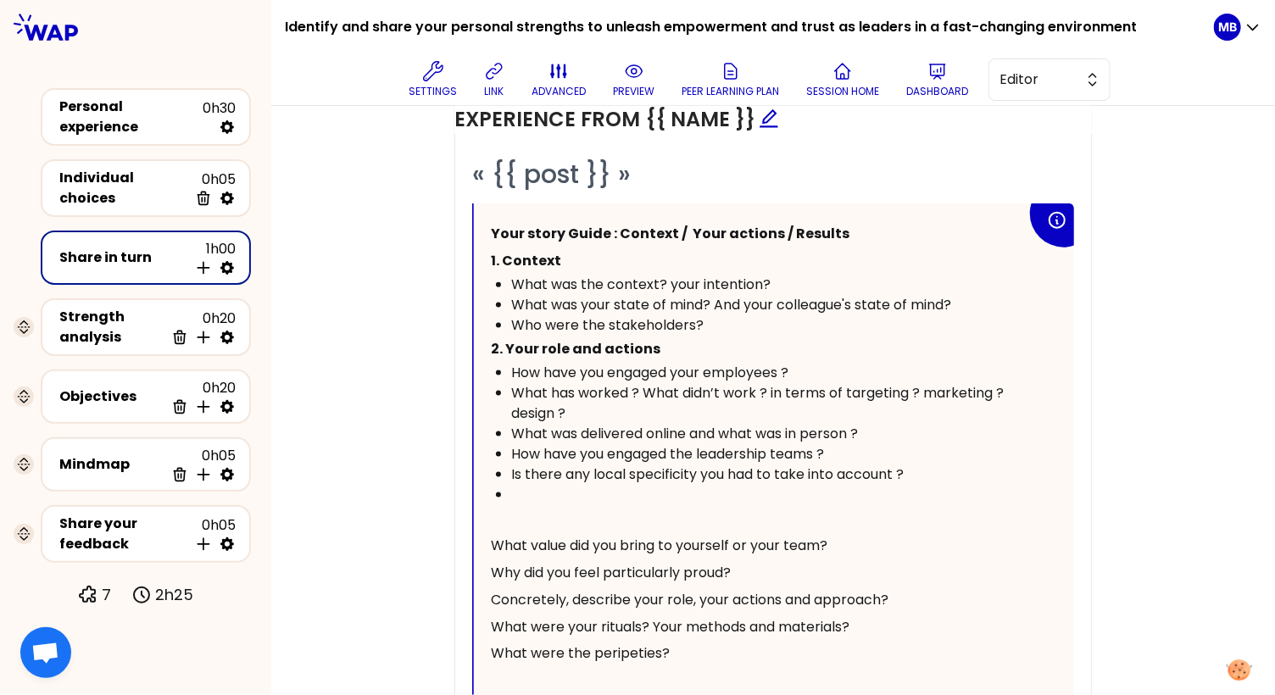
click at [488, 559] on div "Your story Guide : Context / Your actions / Results 1. Context What was the con…" at bounding box center [774, 515] width 600 height 624
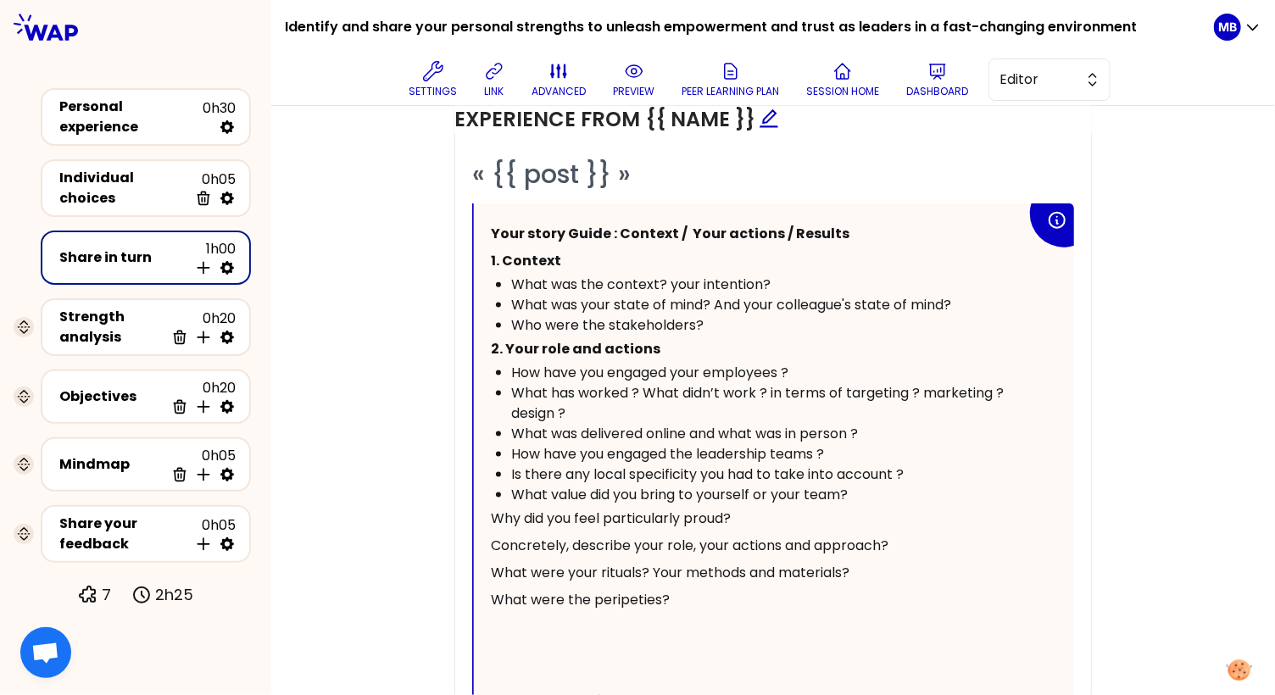
click at [492, 528] on span "Why did you feel particularly proud?" at bounding box center [611, 517] width 240 height 19
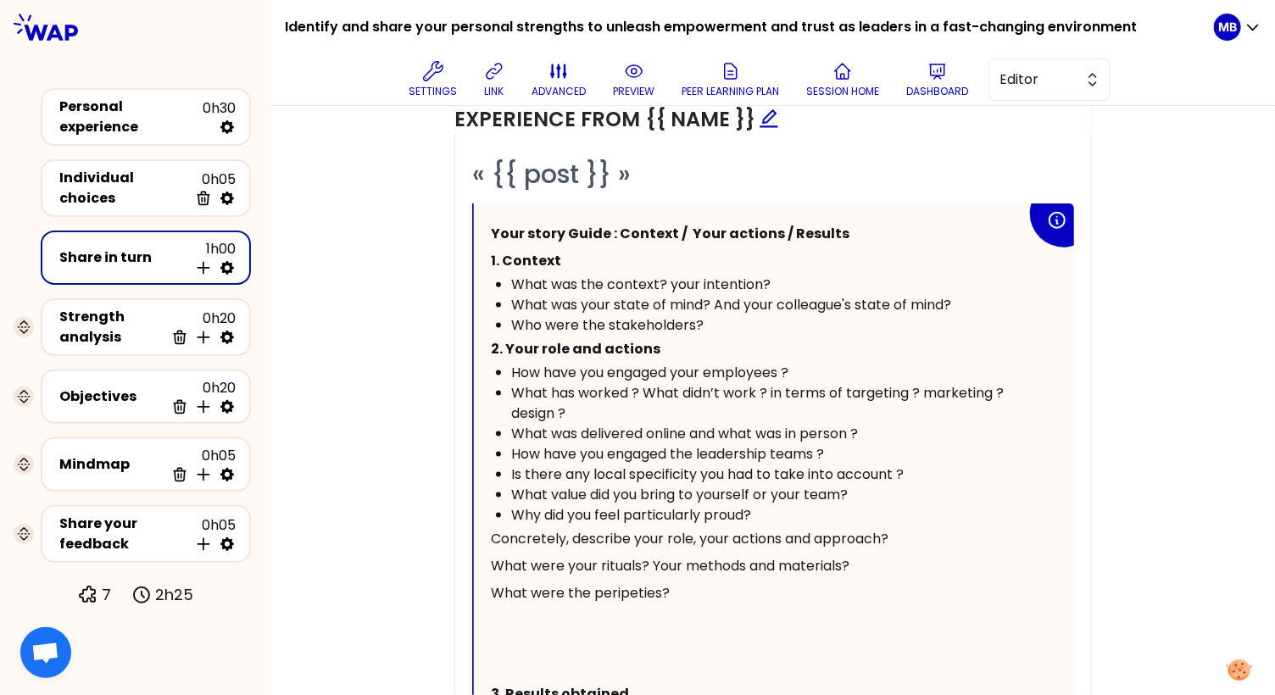
click at [946, 485] on div "Is there any local specificity you had to take into account ?" at bounding box center [768, 474] width 515 height 20
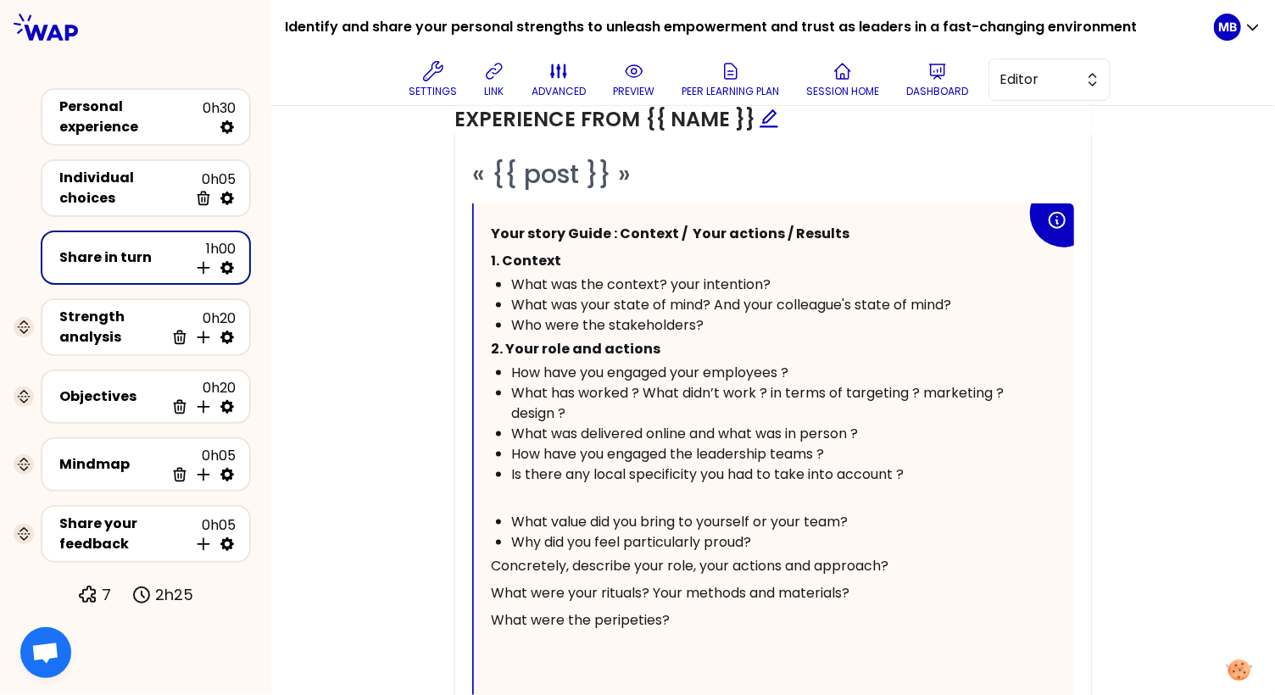
click at [489, 581] on div "Your story Guide : Context / Your actions / Results 1. Context What was the con…" at bounding box center [774, 498] width 600 height 590
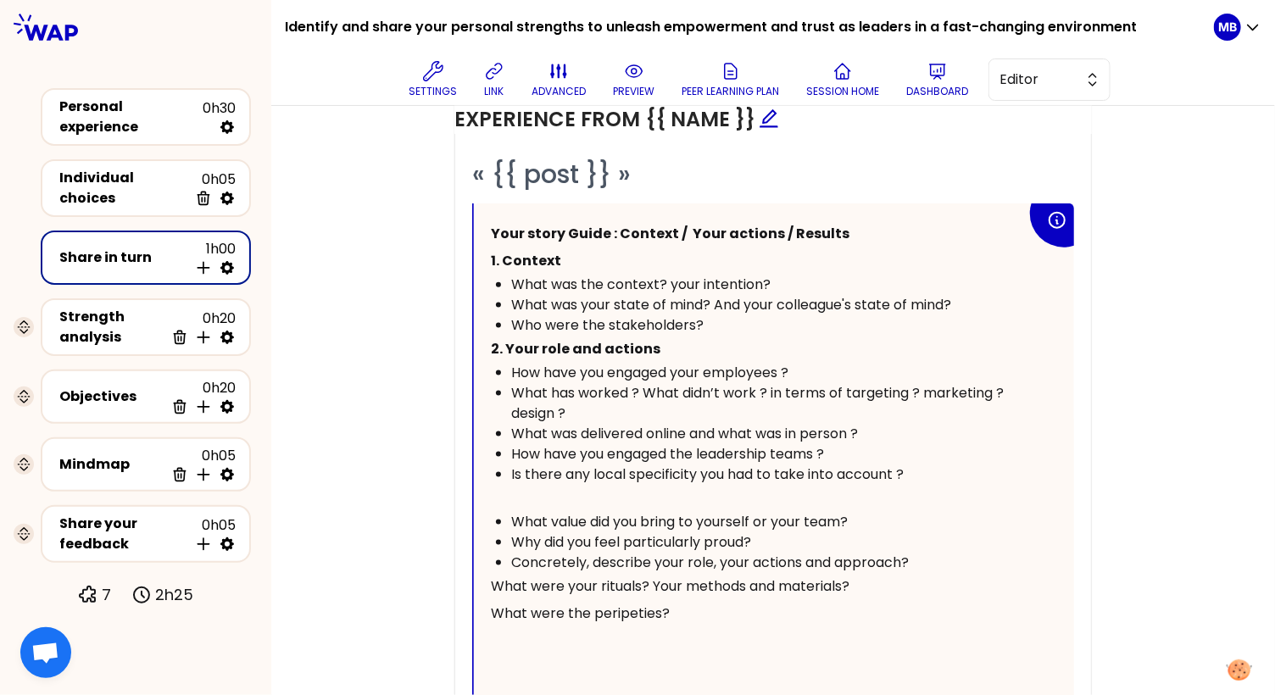
click at [489, 598] on div "Your story Guide : Context / Your actions / Results 1. Context What was the con…" at bounding box center [774, 494] width 600 height 583
click at [492, 616] on span "What were the peripeties?" at bounding box center [580, 606] width 179 height 19
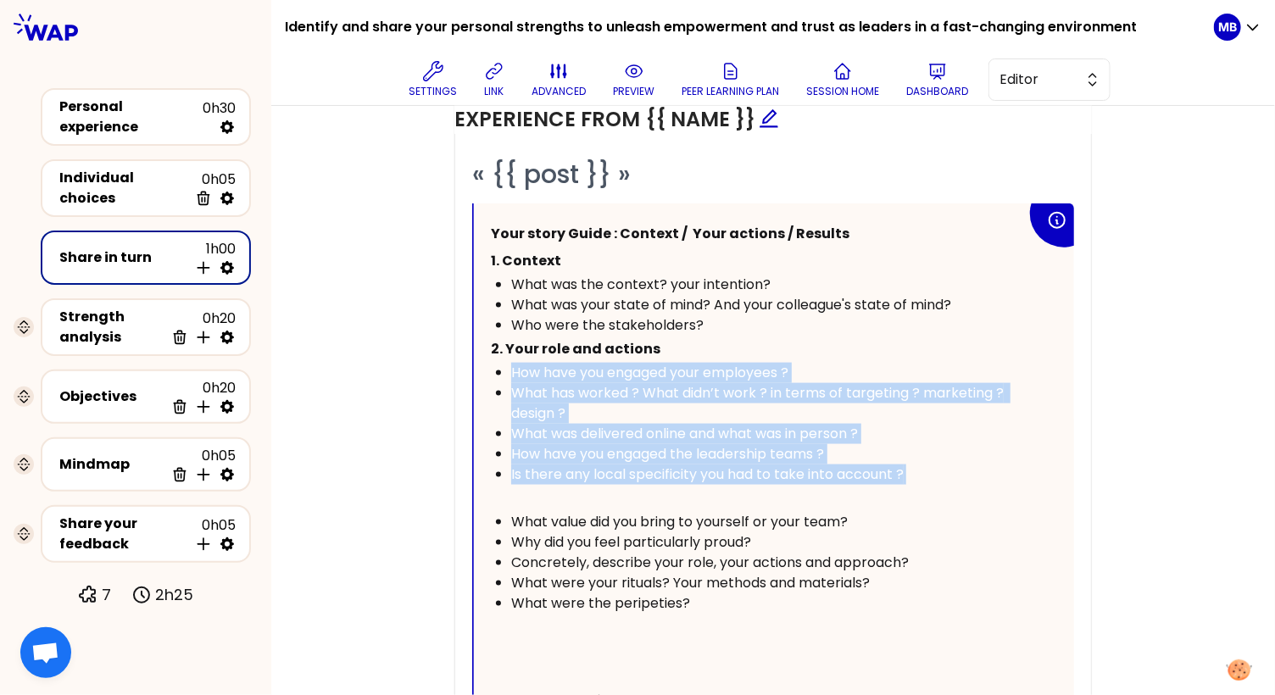
drag, startPoint x: 968, startPoint y: 490, endPoint x: 489, endPoint y: 386, distance: 489.9
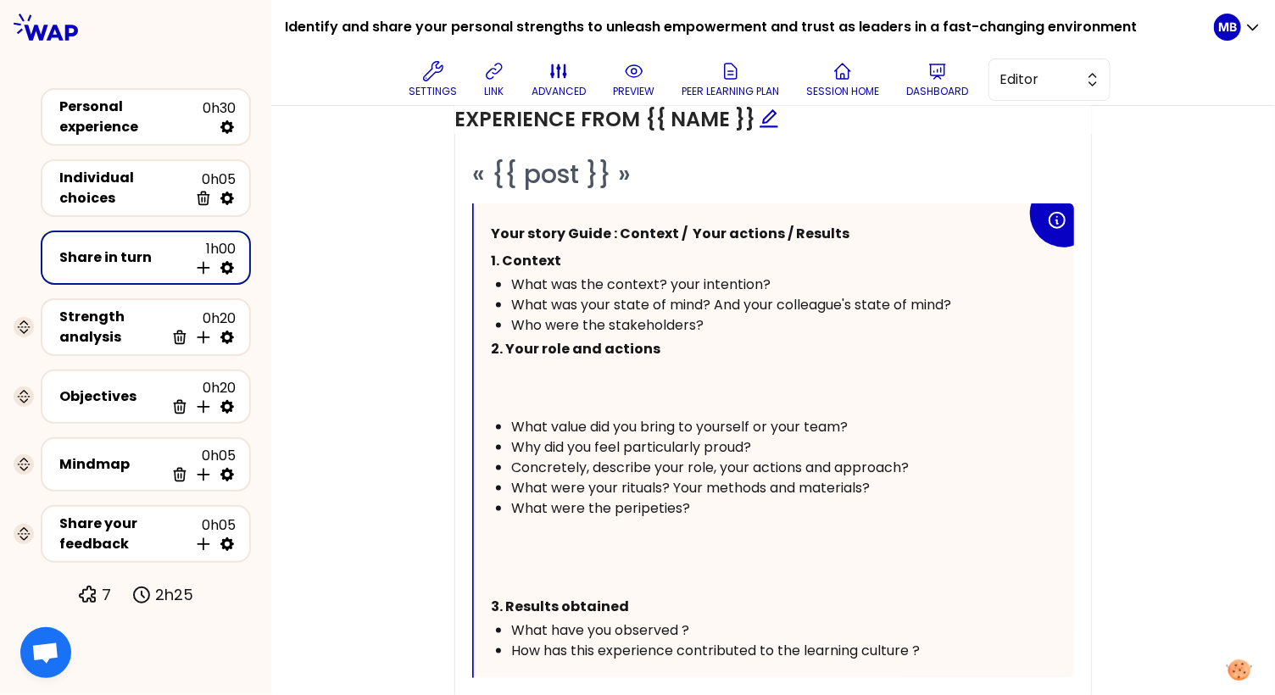
click at [506, 412] on p "﻿" at bounding box center [759, 403] width 536 height 27
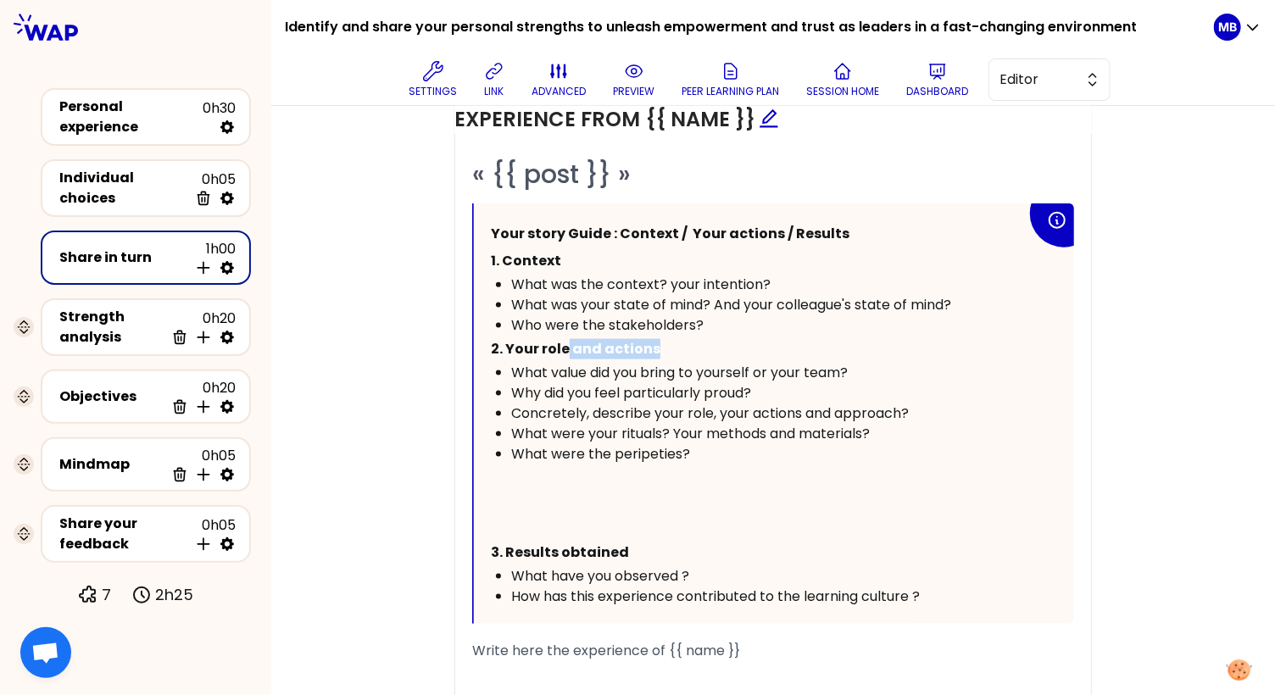
drag, startPoint x: 659, startPoint y: 363, endPoint x: 567, endPoint y: 364, distance: 91.5
click at [567, 363] on p "2. Your role and actions" at bounding box center [759, 349] width 536 height 27
click at [507, 536] on p "﻿" at bounding box center [759, 525] width 536 height 27
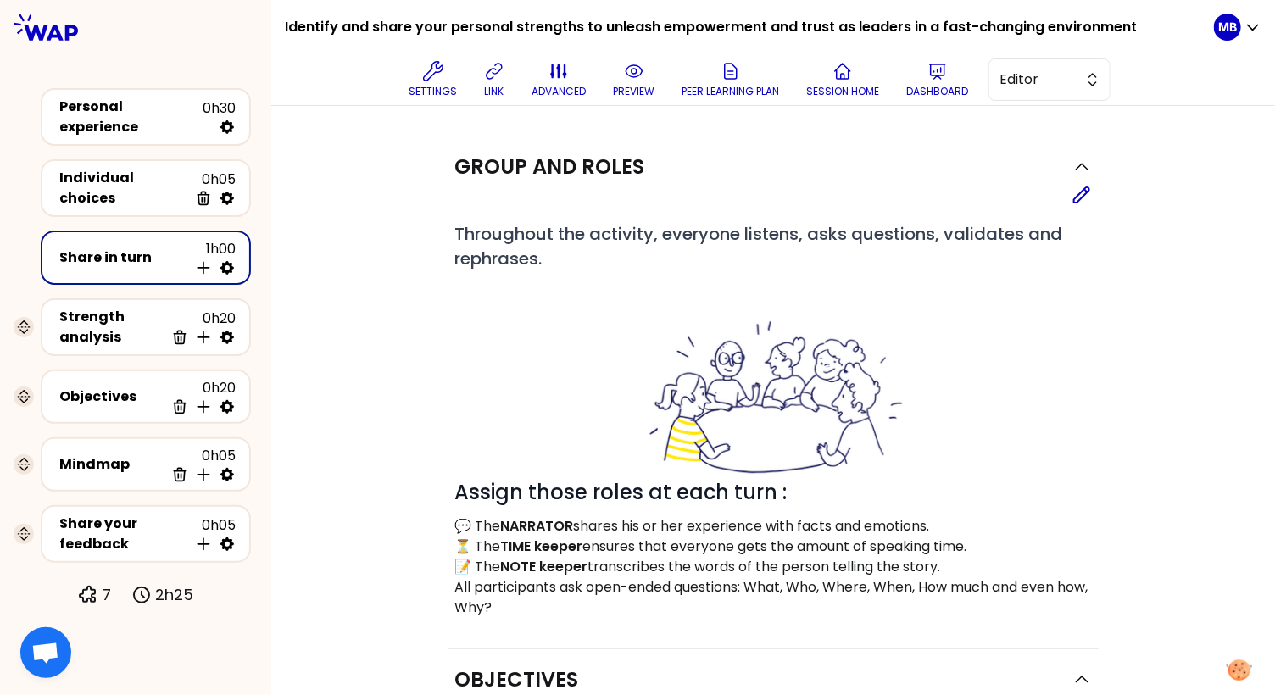
scroll to position [975, 0]
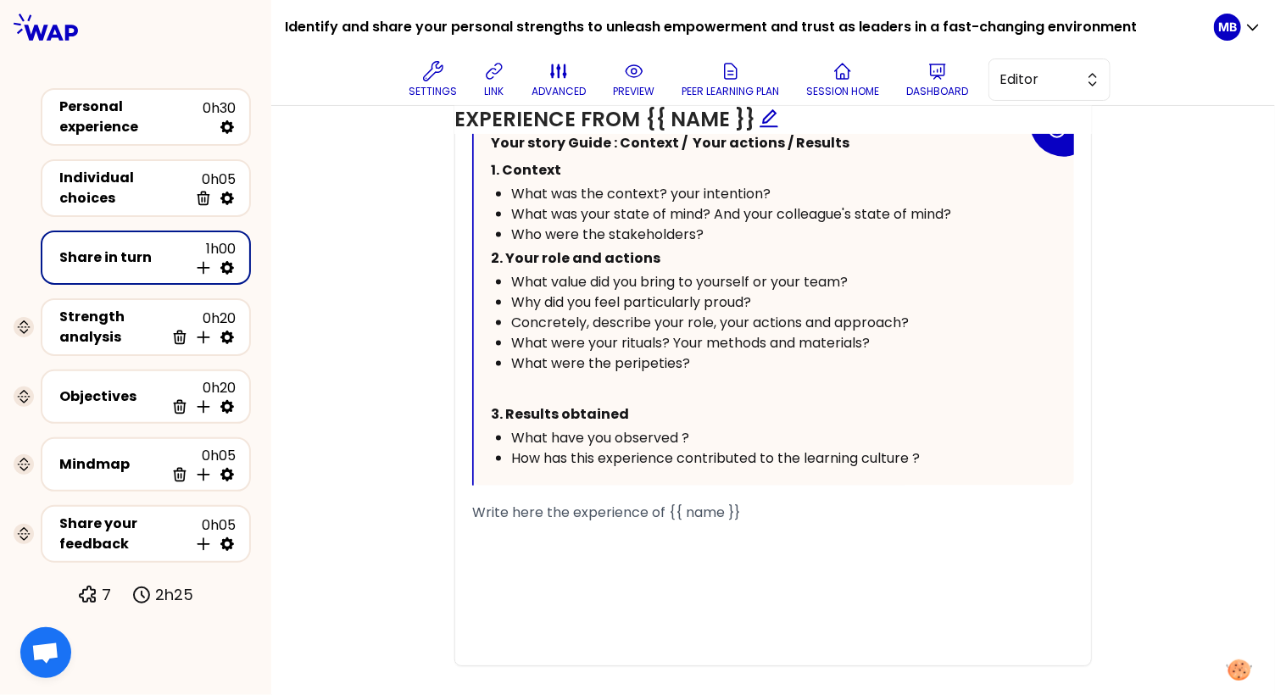
click at [992, 469] on div "How has this experience contributed to the learning culture ?" at bounding box center [768, 458] width 515 height 20
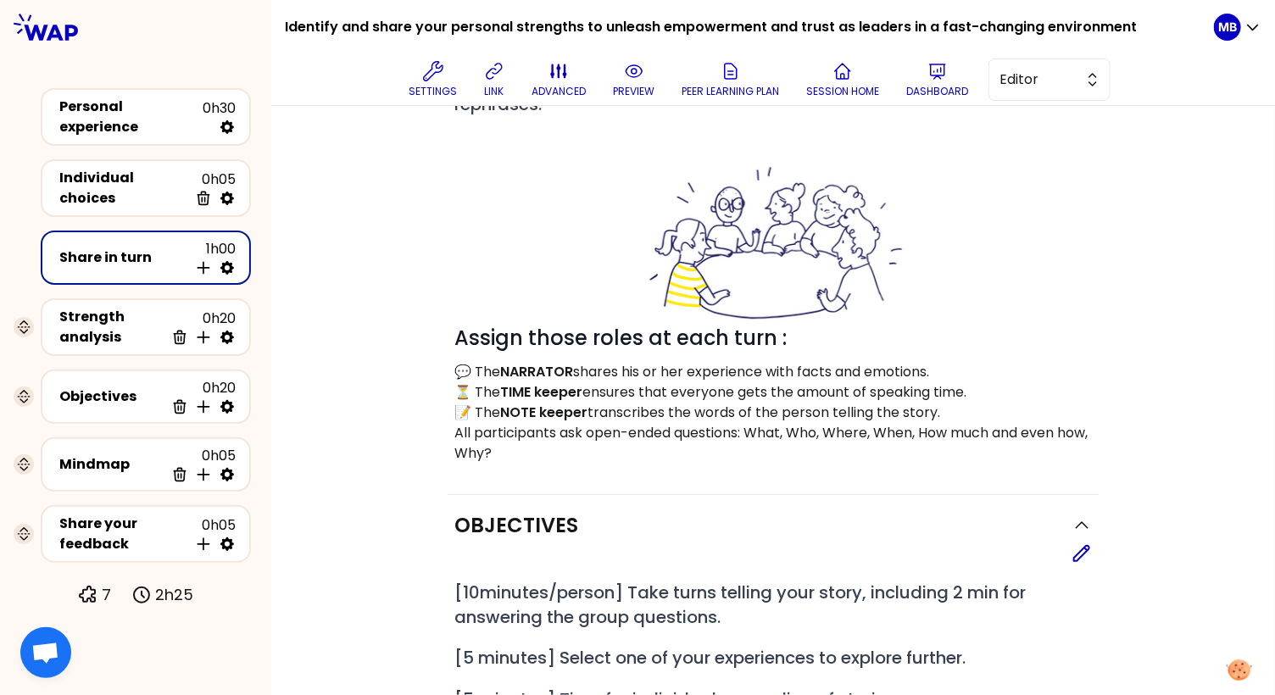
scroll to position [0, 0]
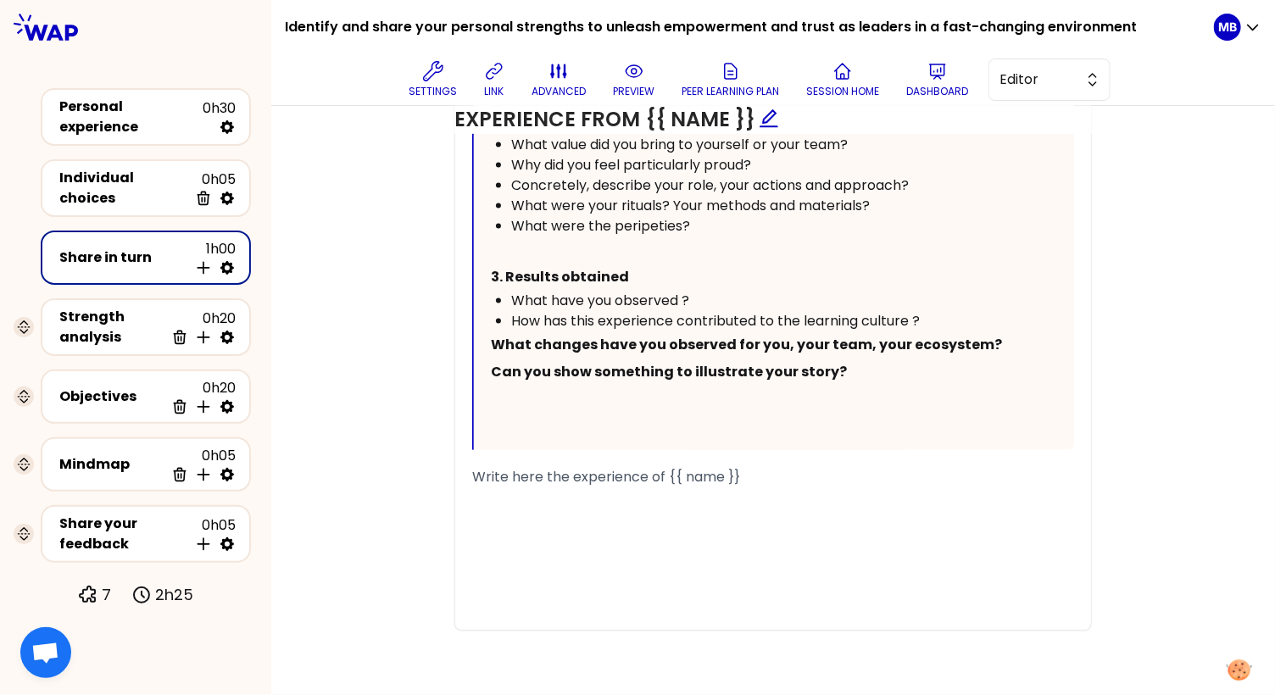
scroll to position [1080, 0]
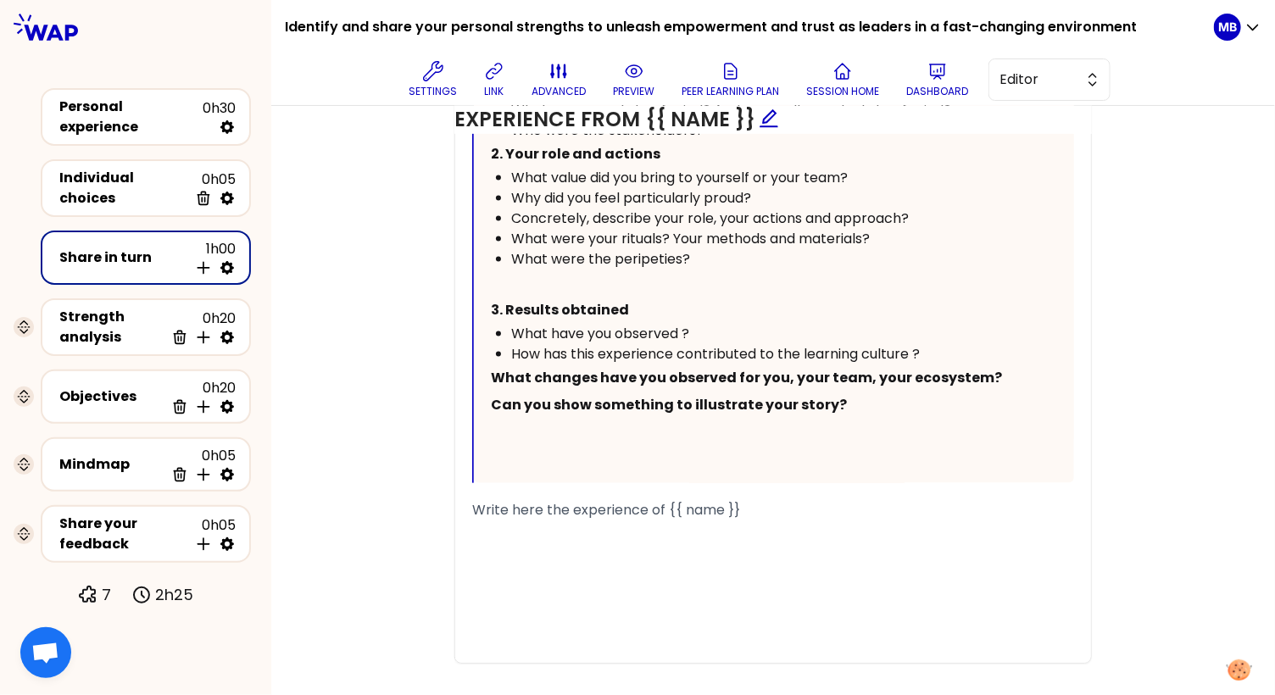
click at [487, 392] on div "Your story Guide : Context / Your actions / Results 1. Context What was the con…" at bounding box center [774, 245] width 600 height 475
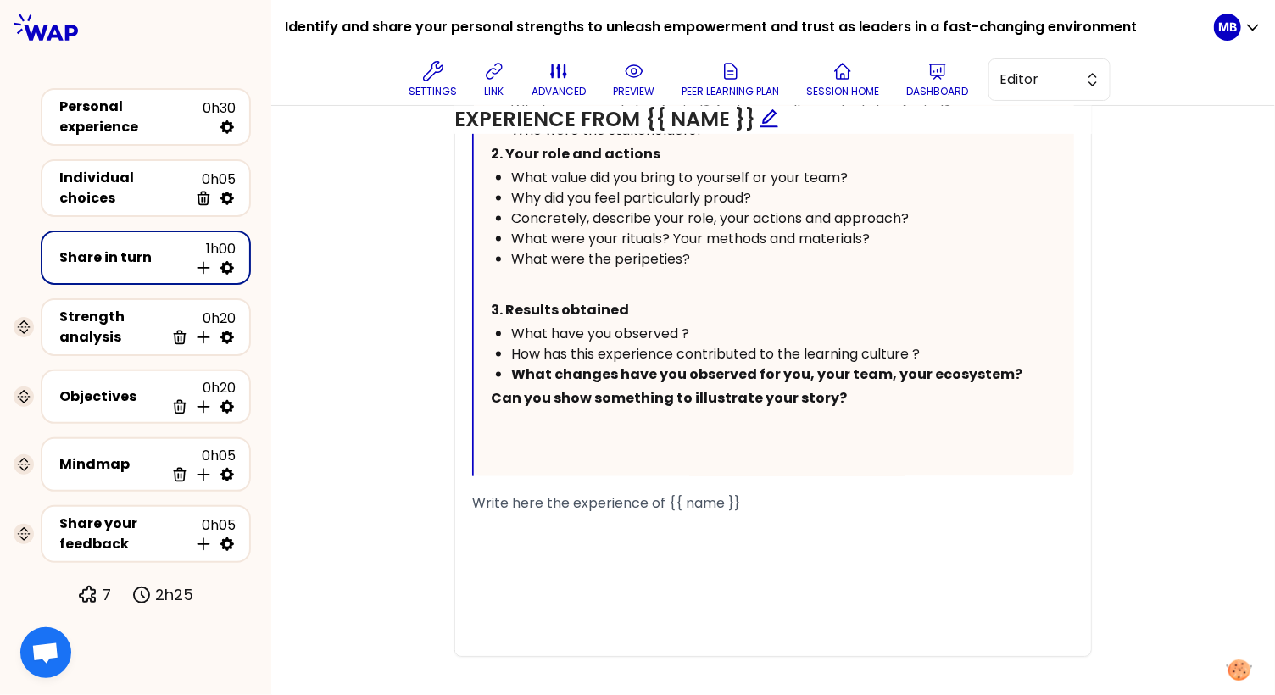
click at [491, 408] on span "Can you show something to illustrate your story?" at bounding box center [669, 397] width 356 height 19
click at [902, 405] on div "Can you show something to illustrate your story?" at bounding box center [768, 395] width 515 height 20
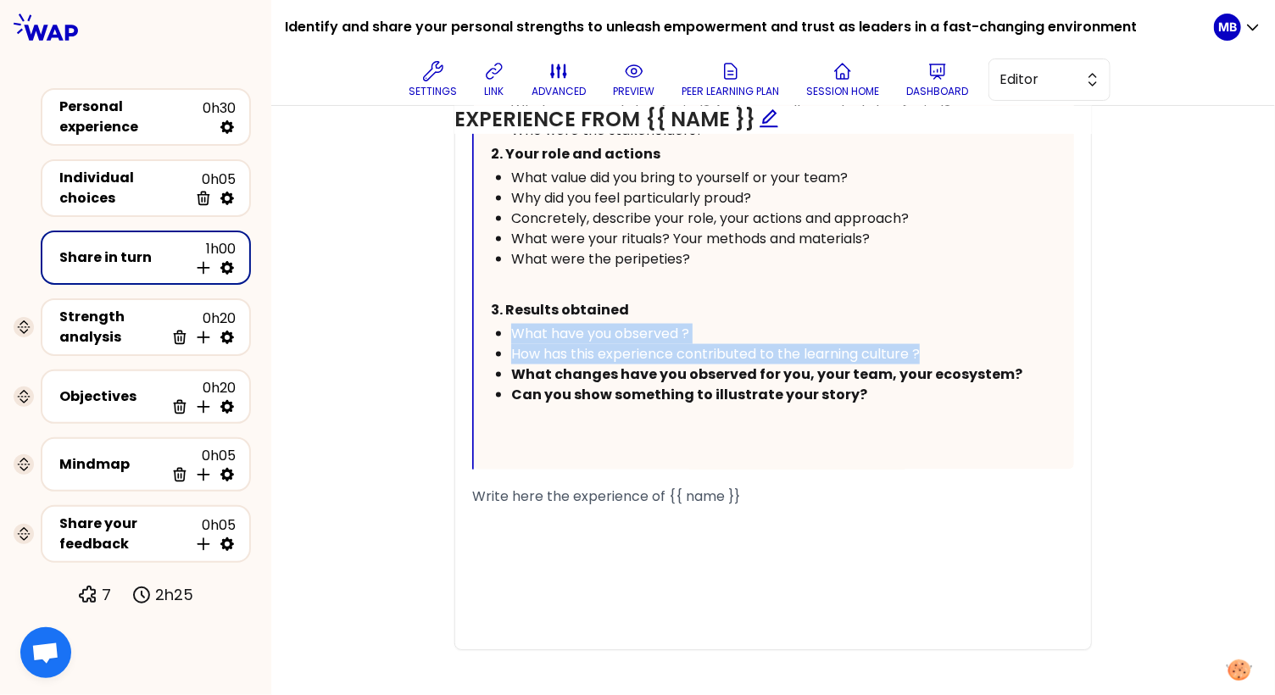
drag, startPoint x: 943, startPoint y: 369, endPoint x: 472, endPoint y: 341, distance: 472.0
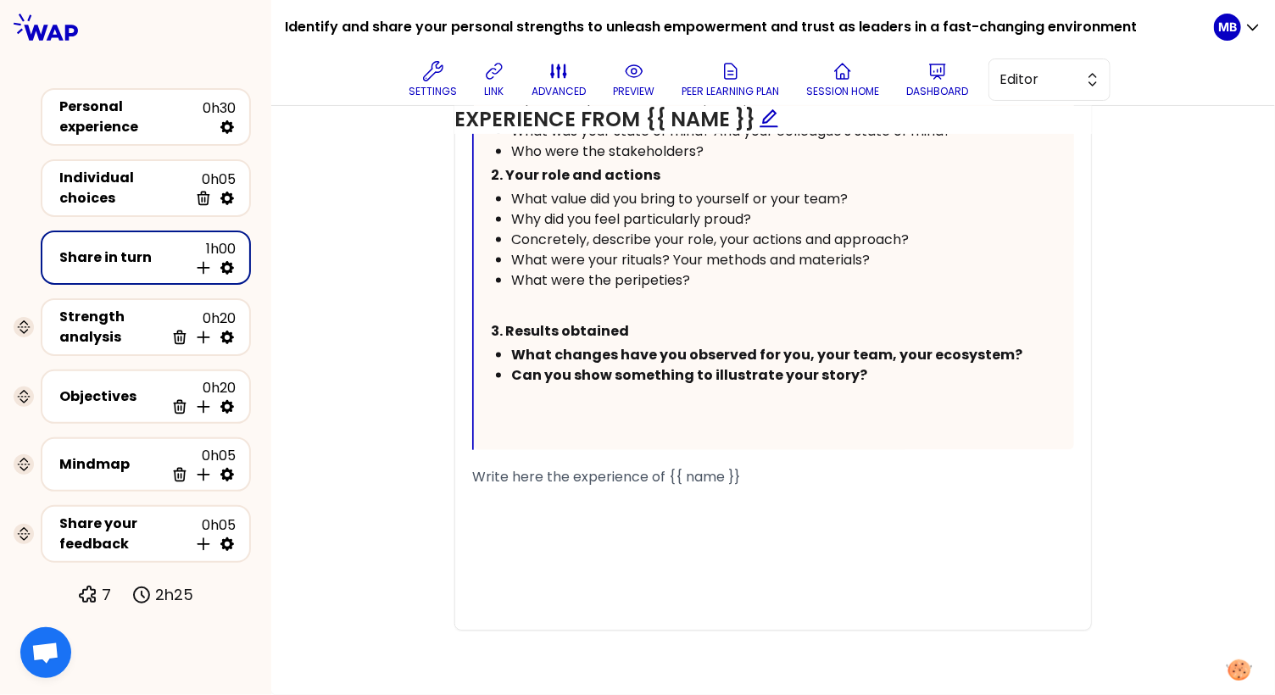
scroll to position [1072, 0]
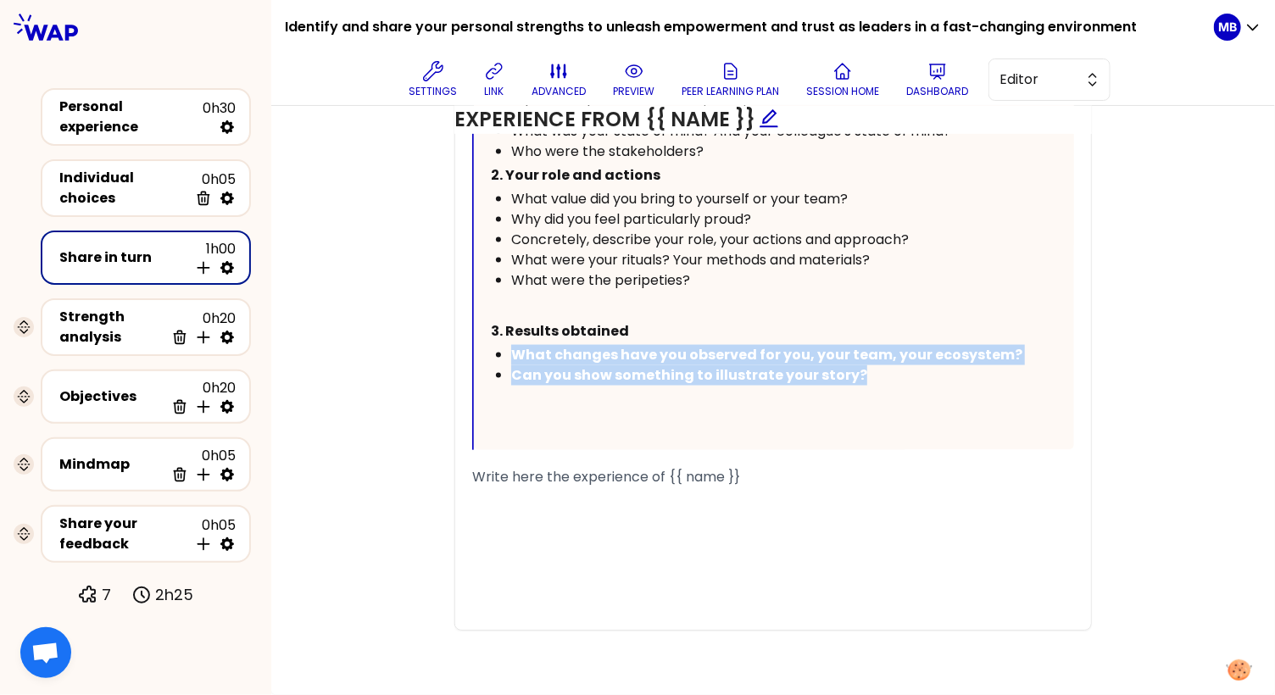
drag, startPoint x: 888, startPoint y: 373, endPoint x: 494, endPoint y: 359, distance: 394.3
click at [494, 359] on ul "What changes have you observed for you, your team, your ecosystem? Can you show…" at bounding box center [759, 365] width 536 height 41
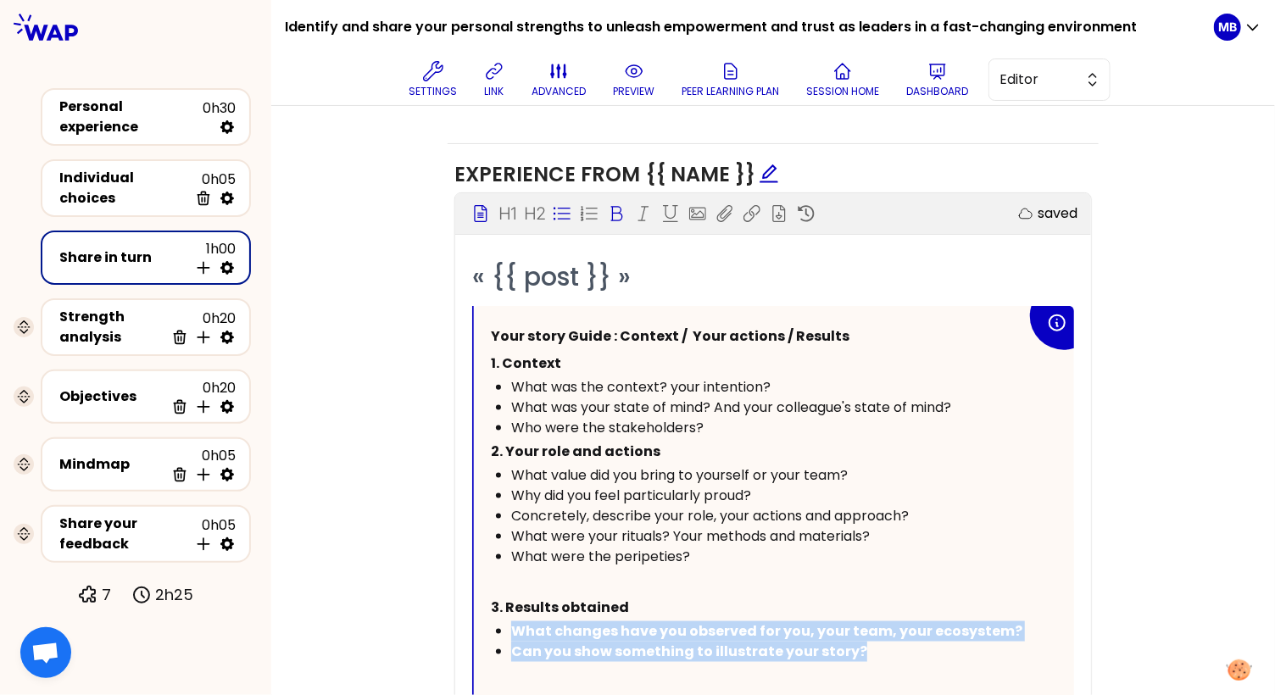
scroll to position [720, 0]
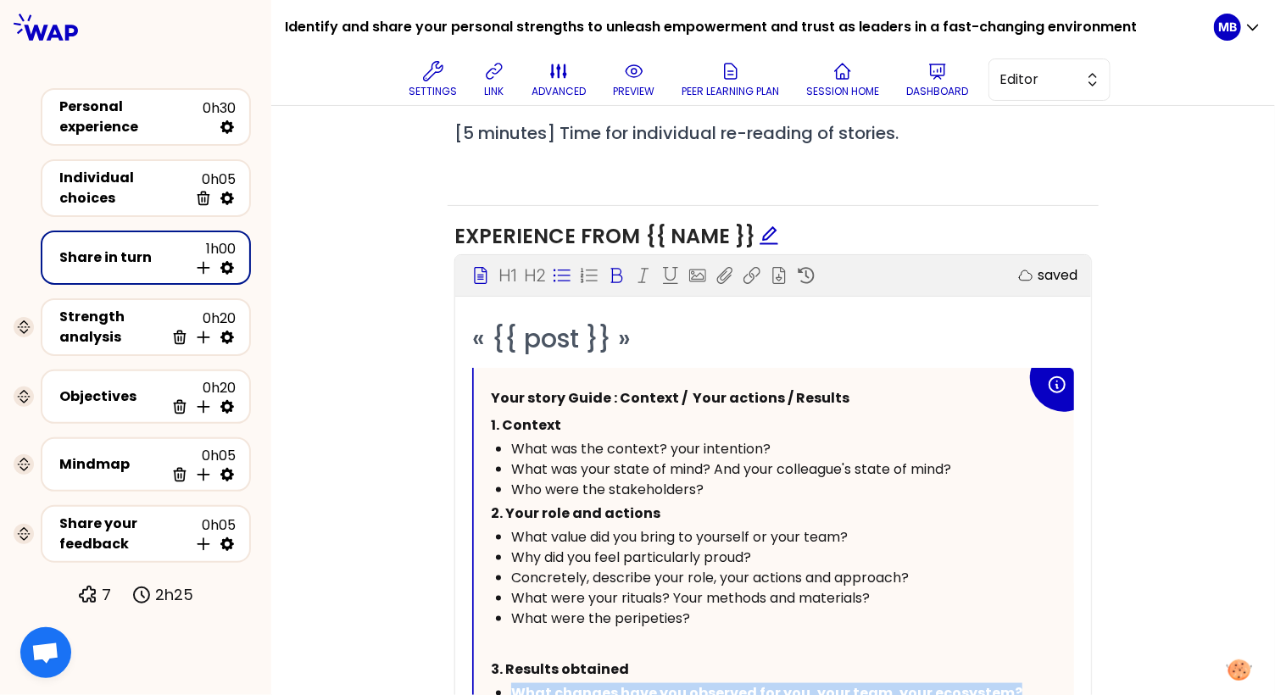
click at [608, 270] on icon at bounding box center [616, 275] width 17 height 17
click at [546, 480] on span "Who were the stakeholders?" at bounding box center [607, 489] width 192 height 19
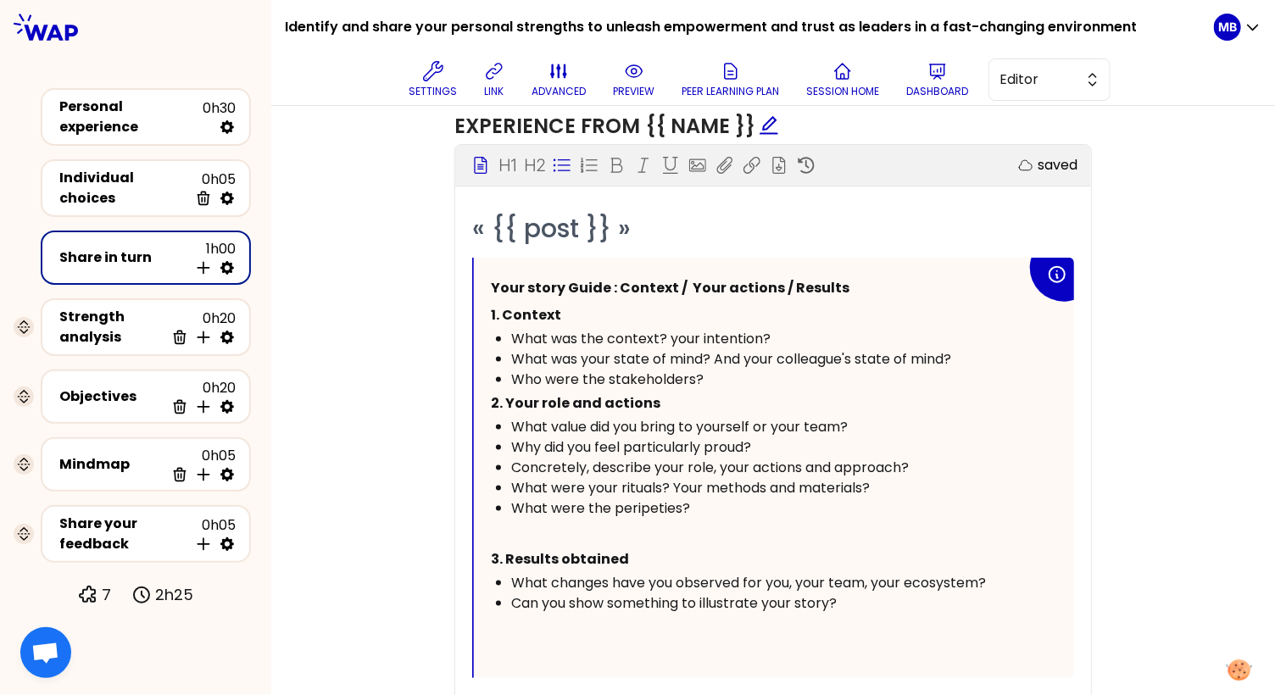
scroll to position [983, 0]
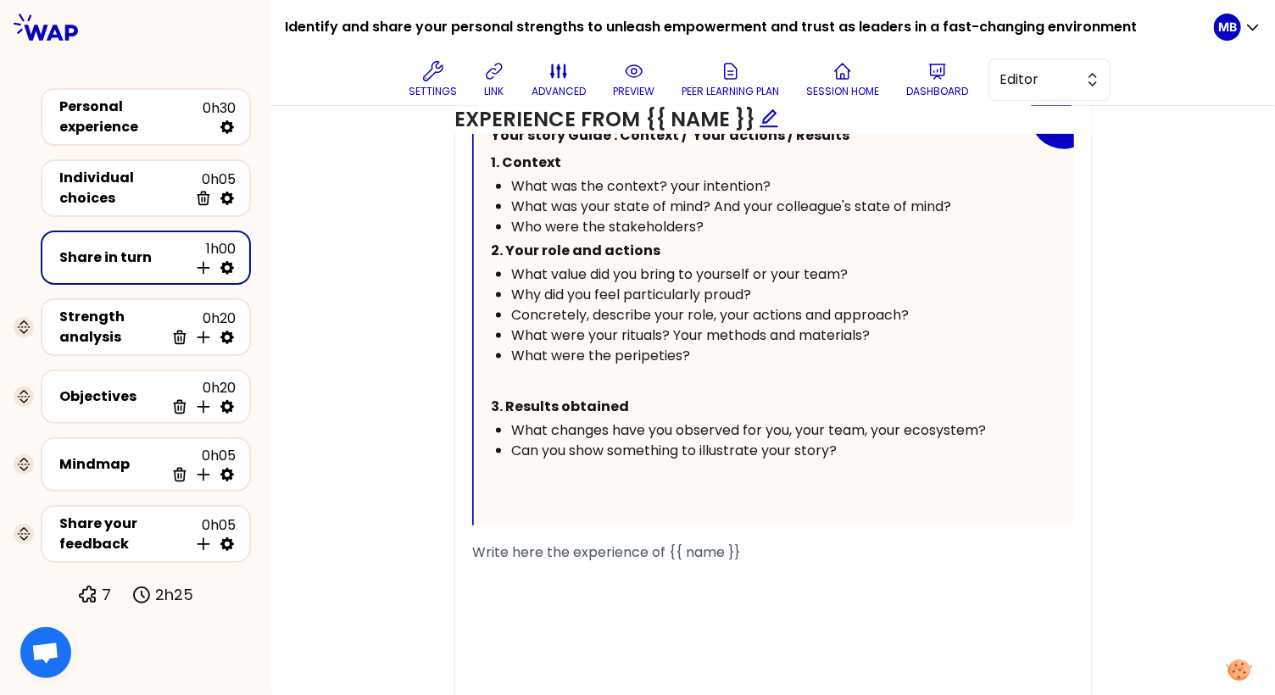
click at [505, 502] on p at bounding box center [759, 484] width 536 height 47
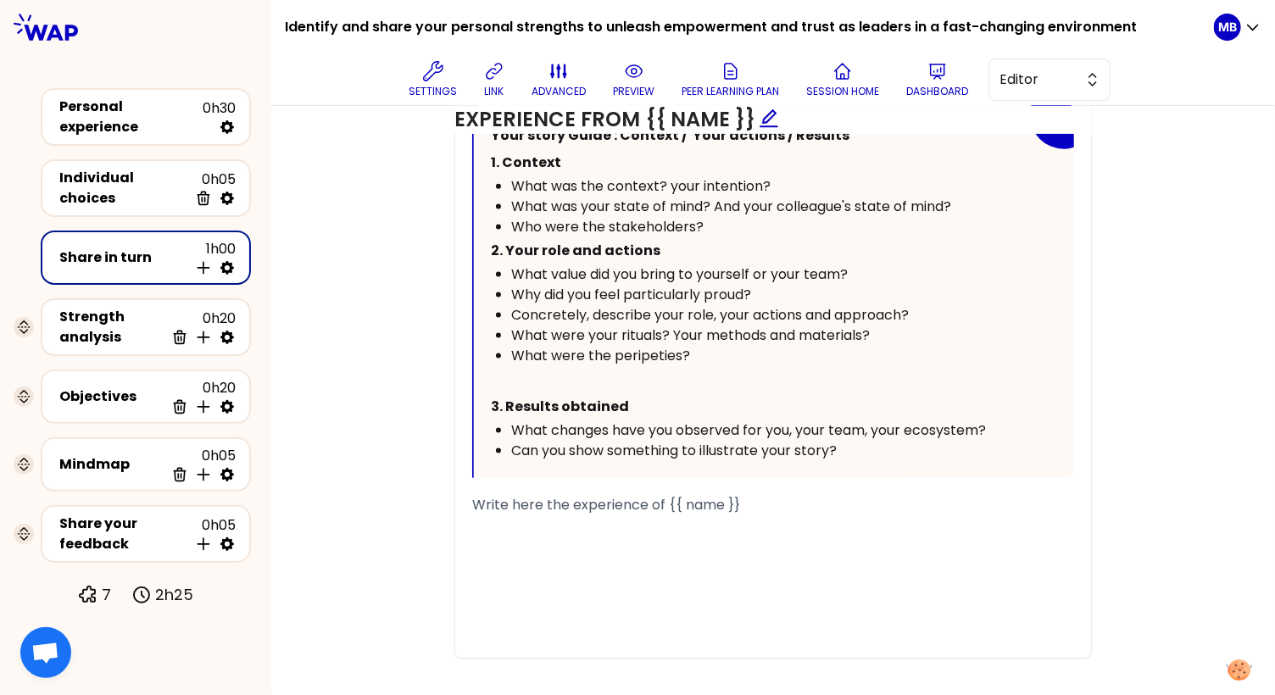
click at [382, 461] on div "Objectives Edit # [10minutes/person] Take turns telling your story, including 2…" at bounding box center [773, 177] width 936 height 1023
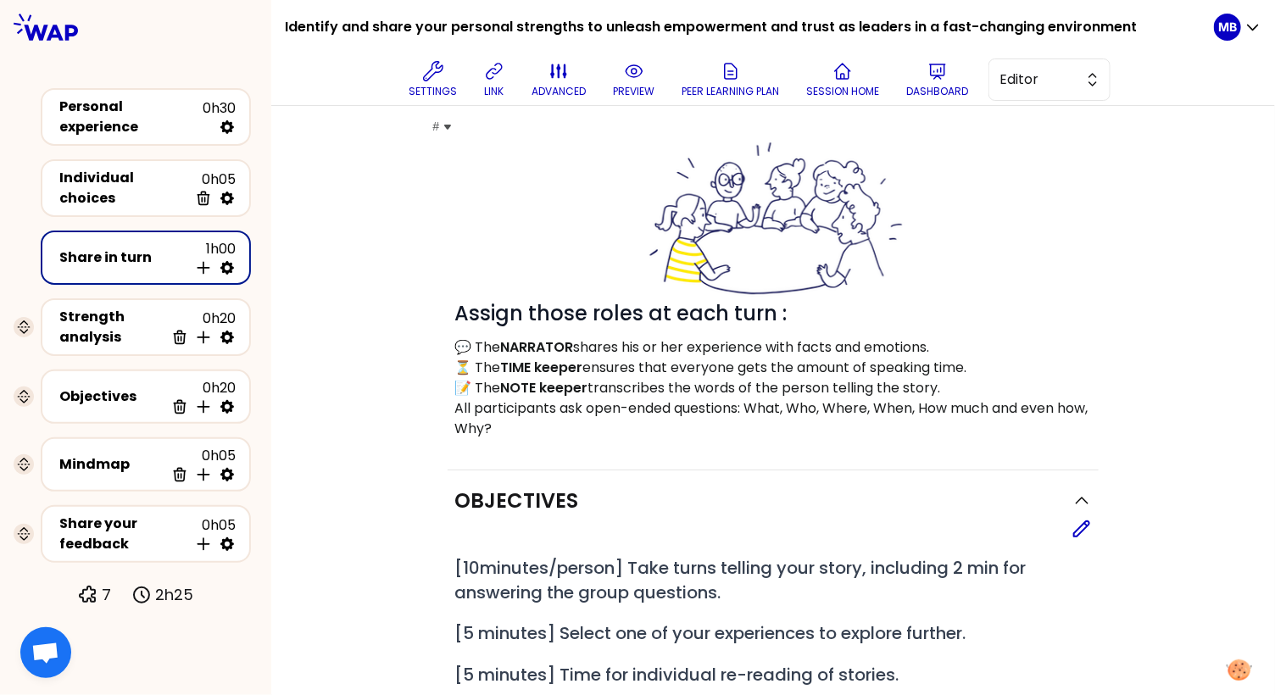
scroll to position [0, 0]
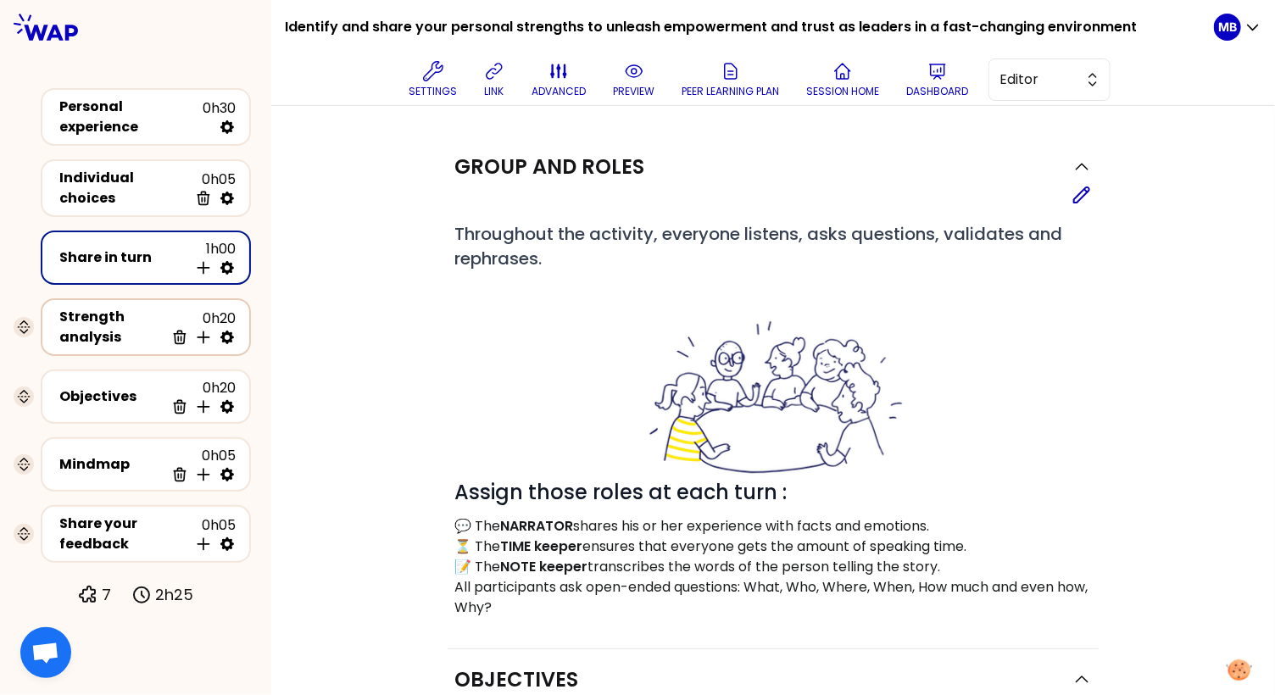
click at [130, 320] on div "Strength analysis" at bounding box center [111, 327] width 105 height 41
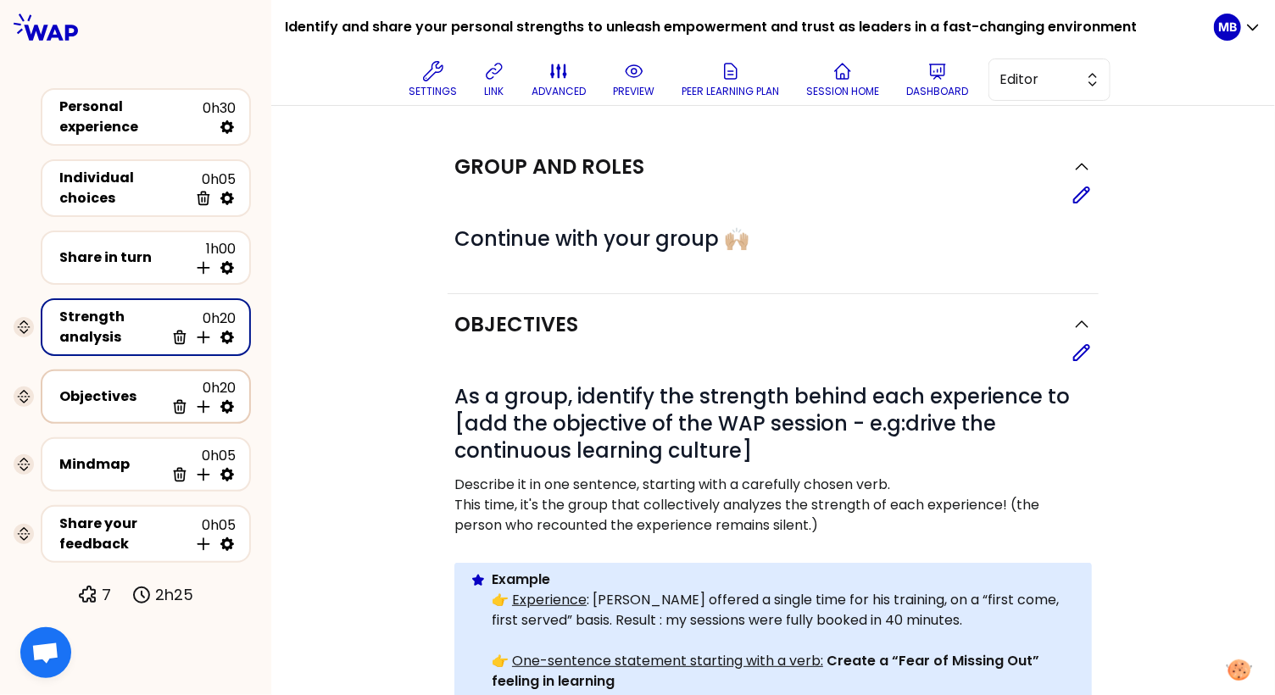
click at [105, 395] on div "Objectives" at bounding box center [111, 396] width 105 height 20
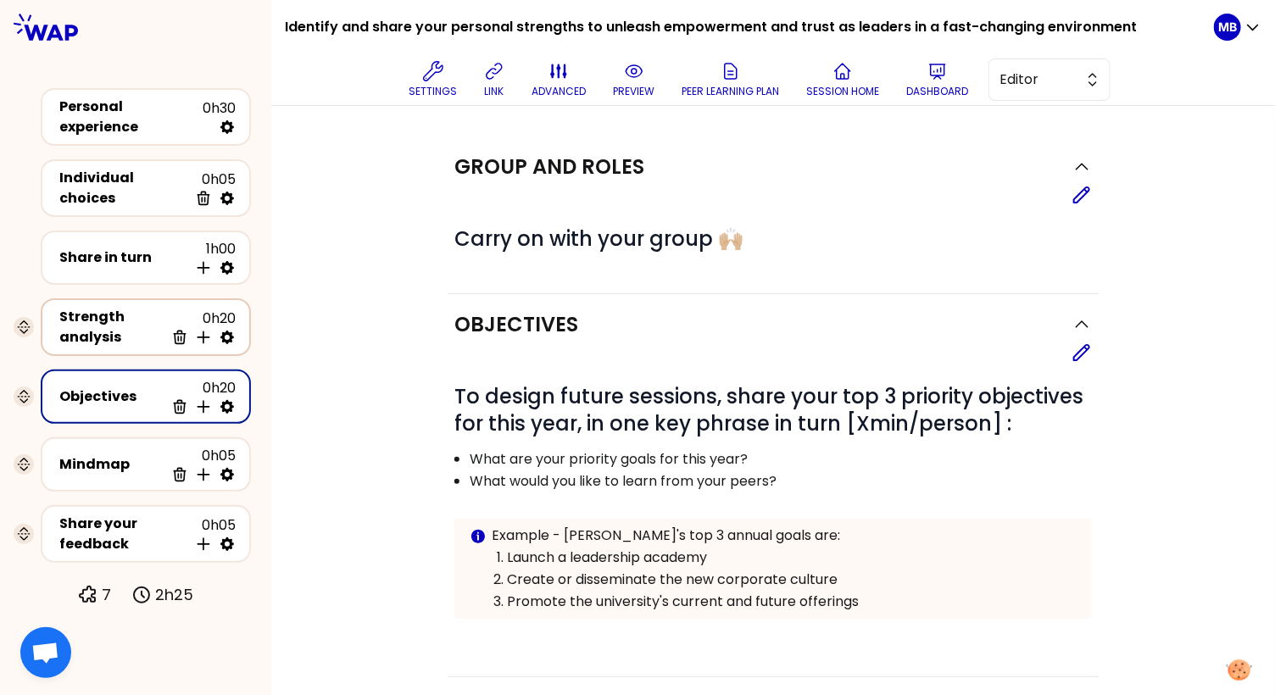
click at [111, 330] on div "Strength analysis" at bounding box center [111, 327] width 105 height 41
